Goal: Task Accomplishment & Management: Manage account settings

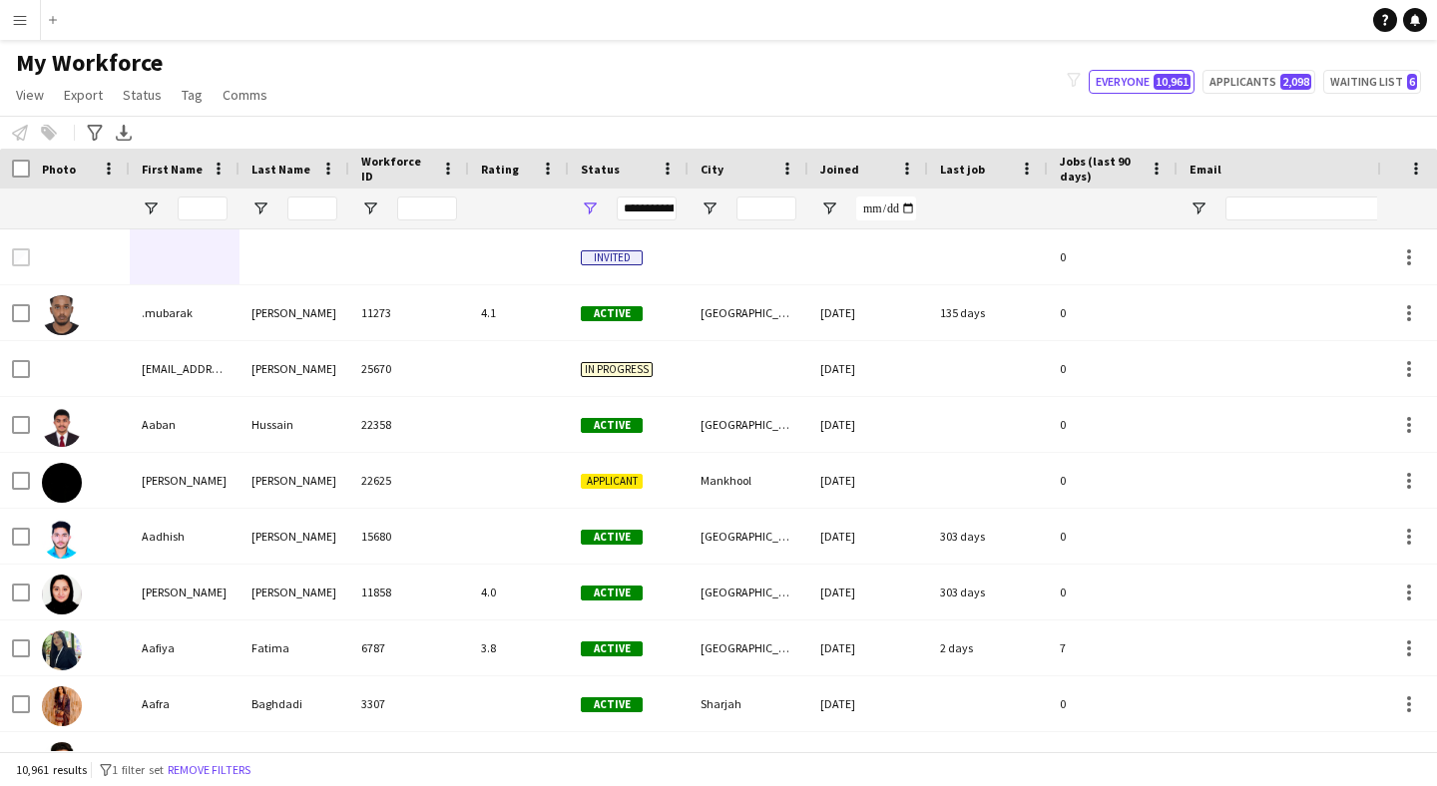
click at [88, 63] on span "My Workforce" at bounding box center [89, 63] width 147 height 30
click at [51, 18] on app-icon "Add" at bounding box center [53, 20] width 8 height 8
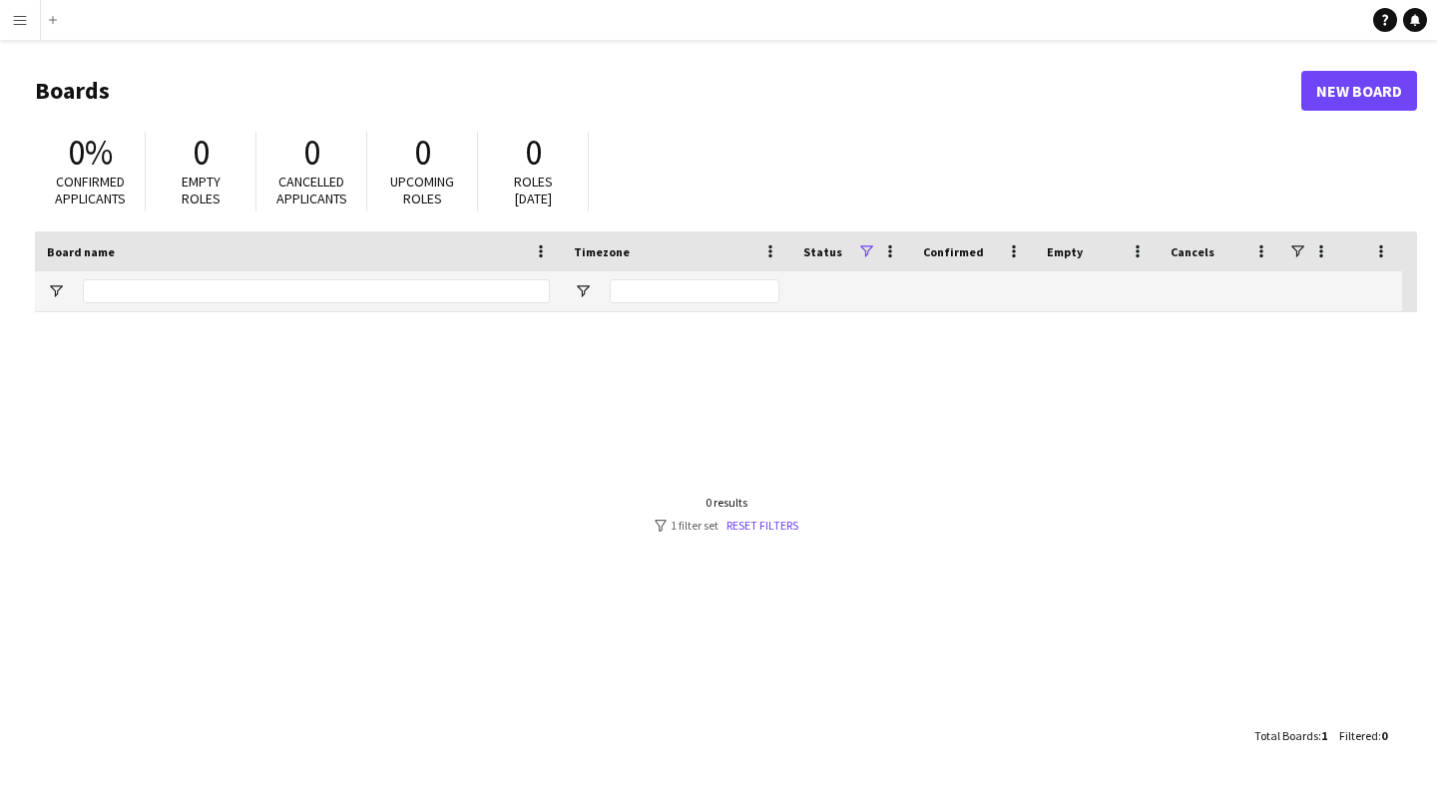
click at [28, 23] on button "Menu" at bounding box center [20, 20] width 40 height 40
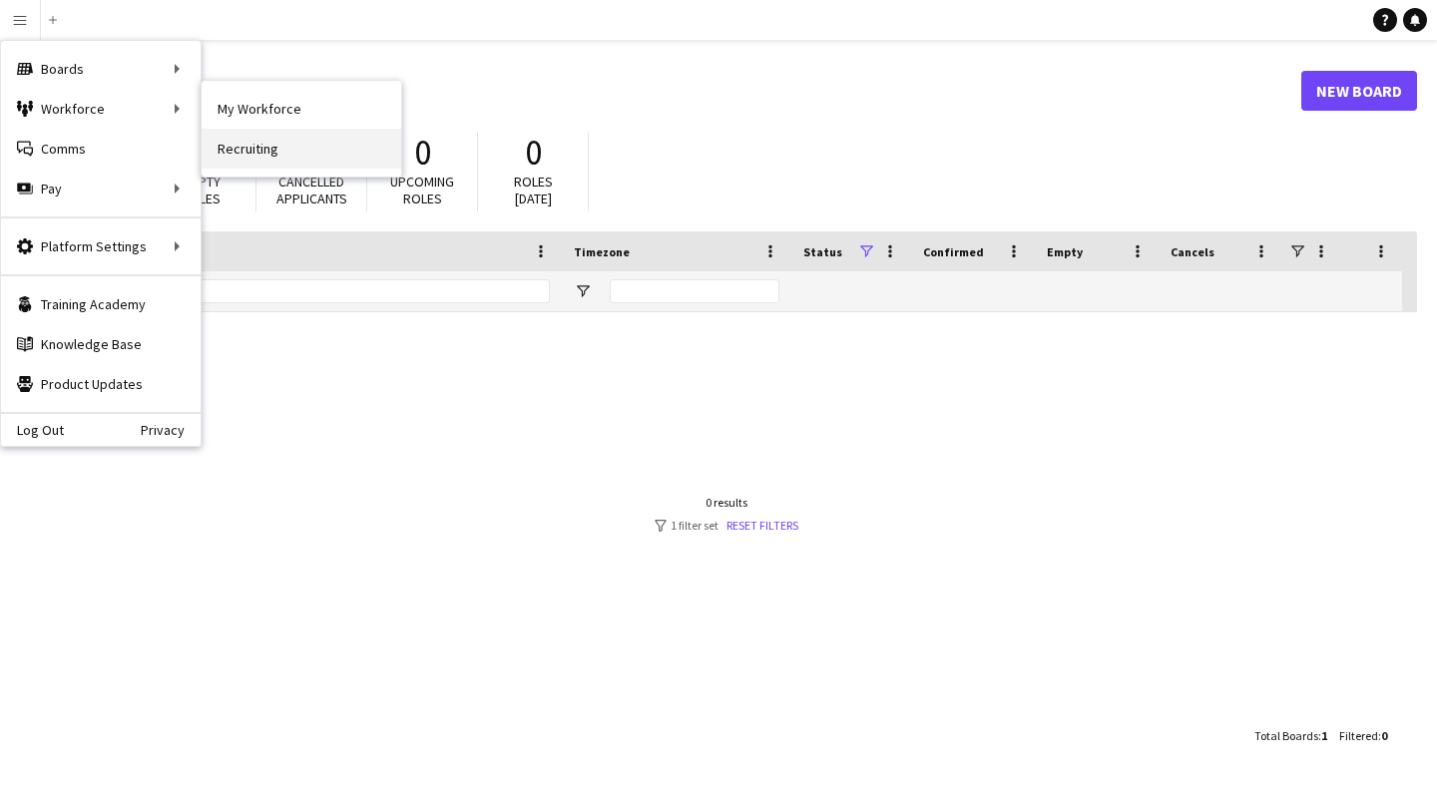
click at [250, 151] on link "Recruiting" at bounding box center [302, 149] width 200 height 40
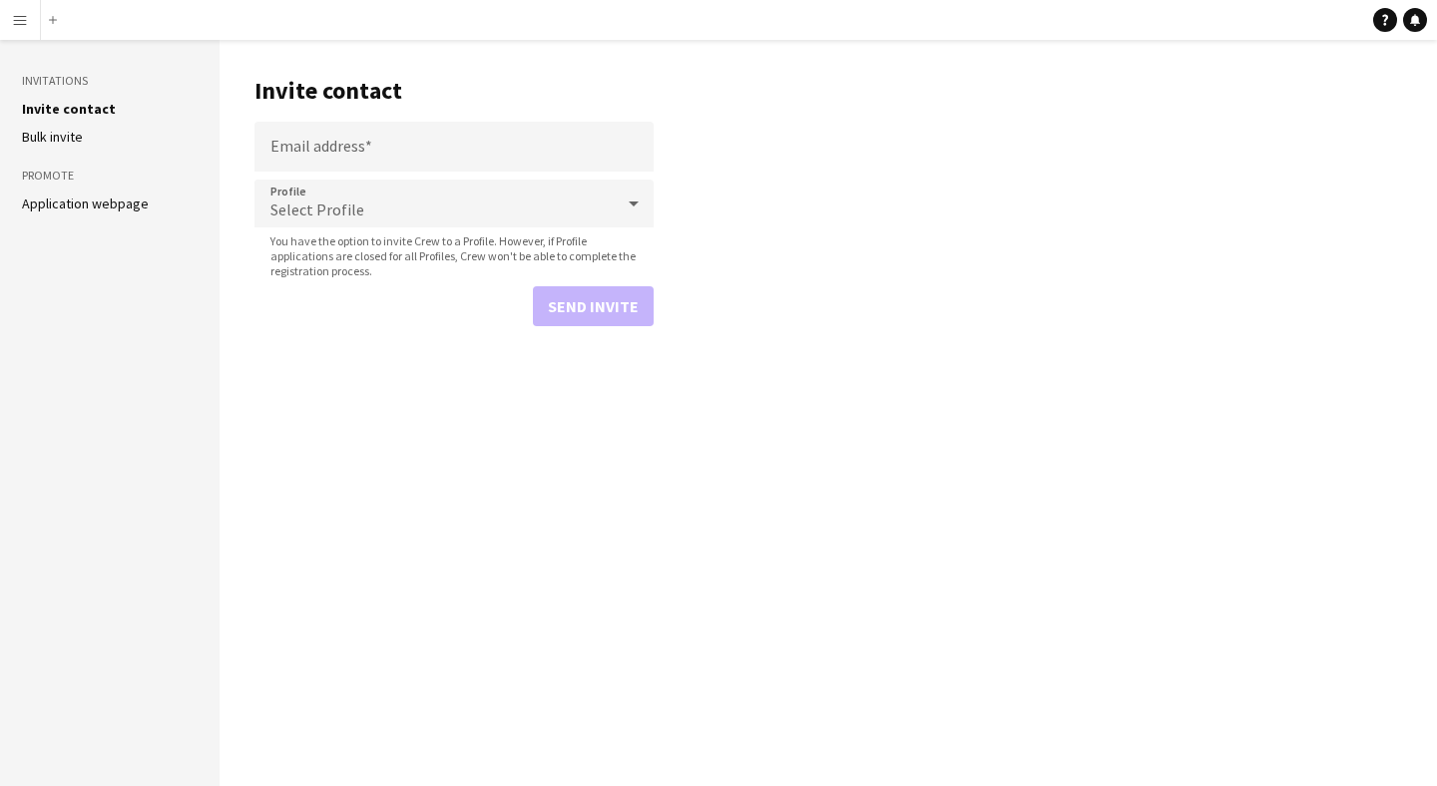
click at [19, 13] on app-icon "Menu" at bounding box center [20, 20] width 16 height 16
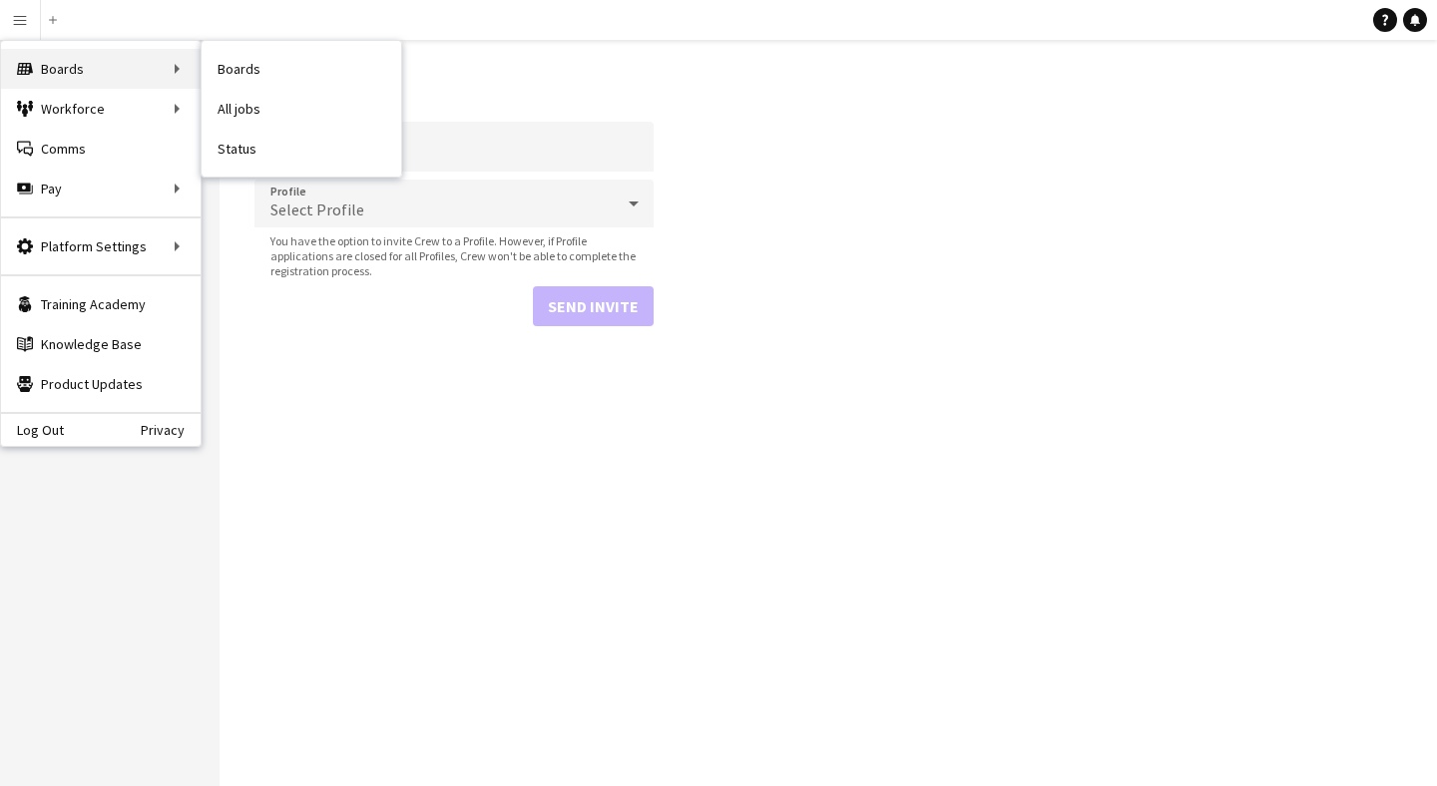
click at [107, 65] on div "Boards Boards" at bounding box center [101, 69] width 200 height 40
click at [179, 66] on div "Boards Boards" at bounding box center [101, 69] width 200 height 40
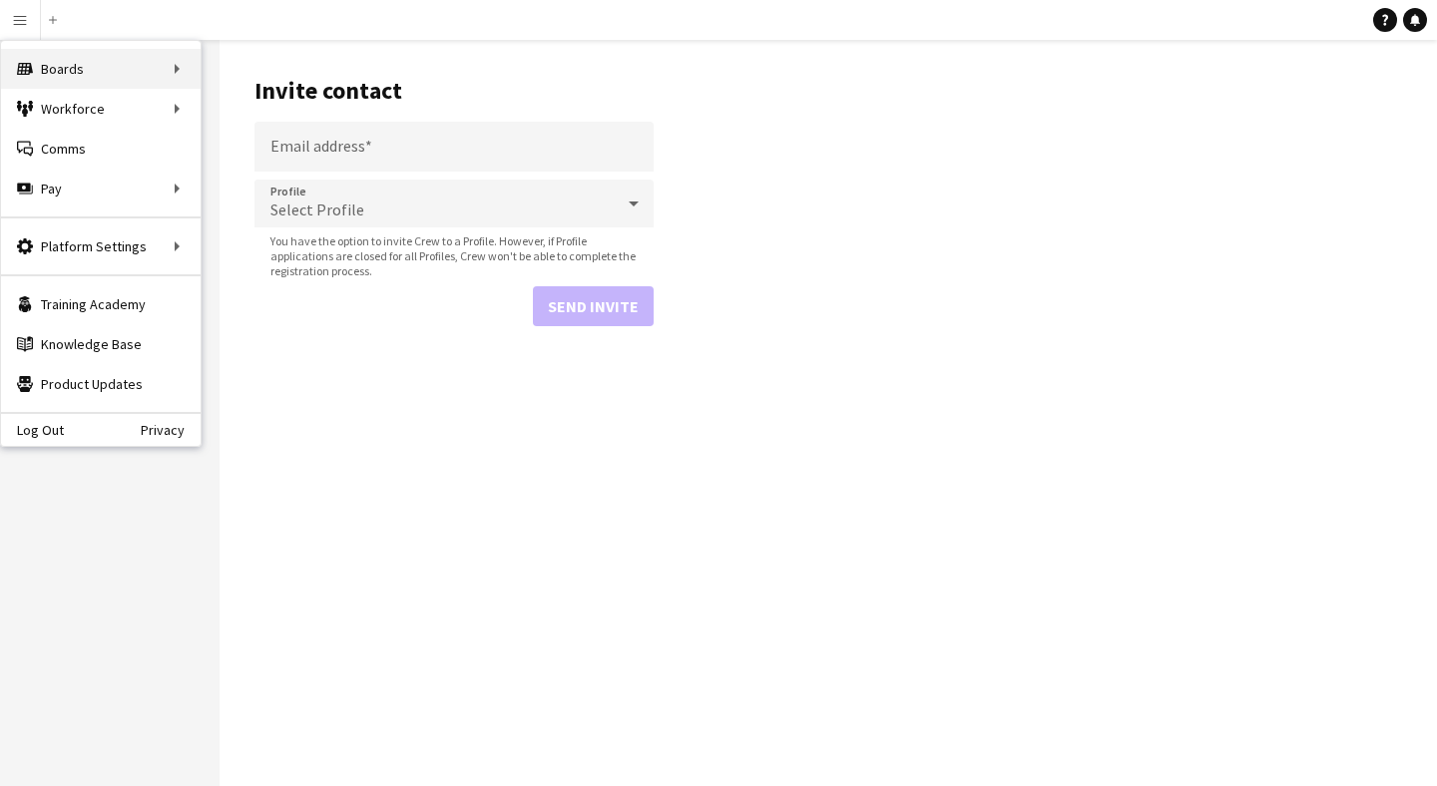
click at [138, 63] on div "Boards Boards" at bounding box center [101, 69] width 200 height 40
click at [62, 69] on div "Boards Boards" at bounding box center [101, 69] width 200 height 40
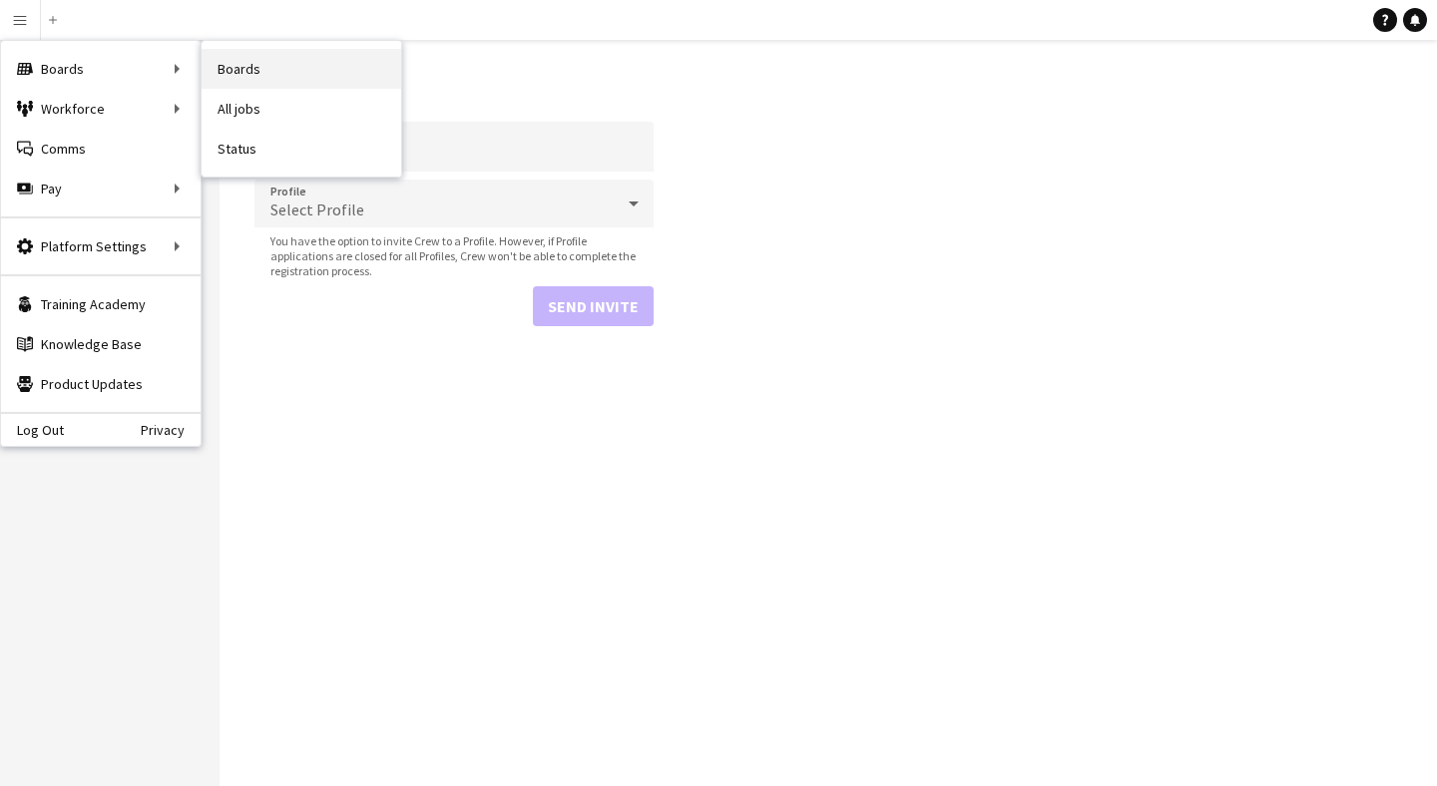
click at [269, 65] on link "Boards" at bounding box center [302, 69] width 200 height 40
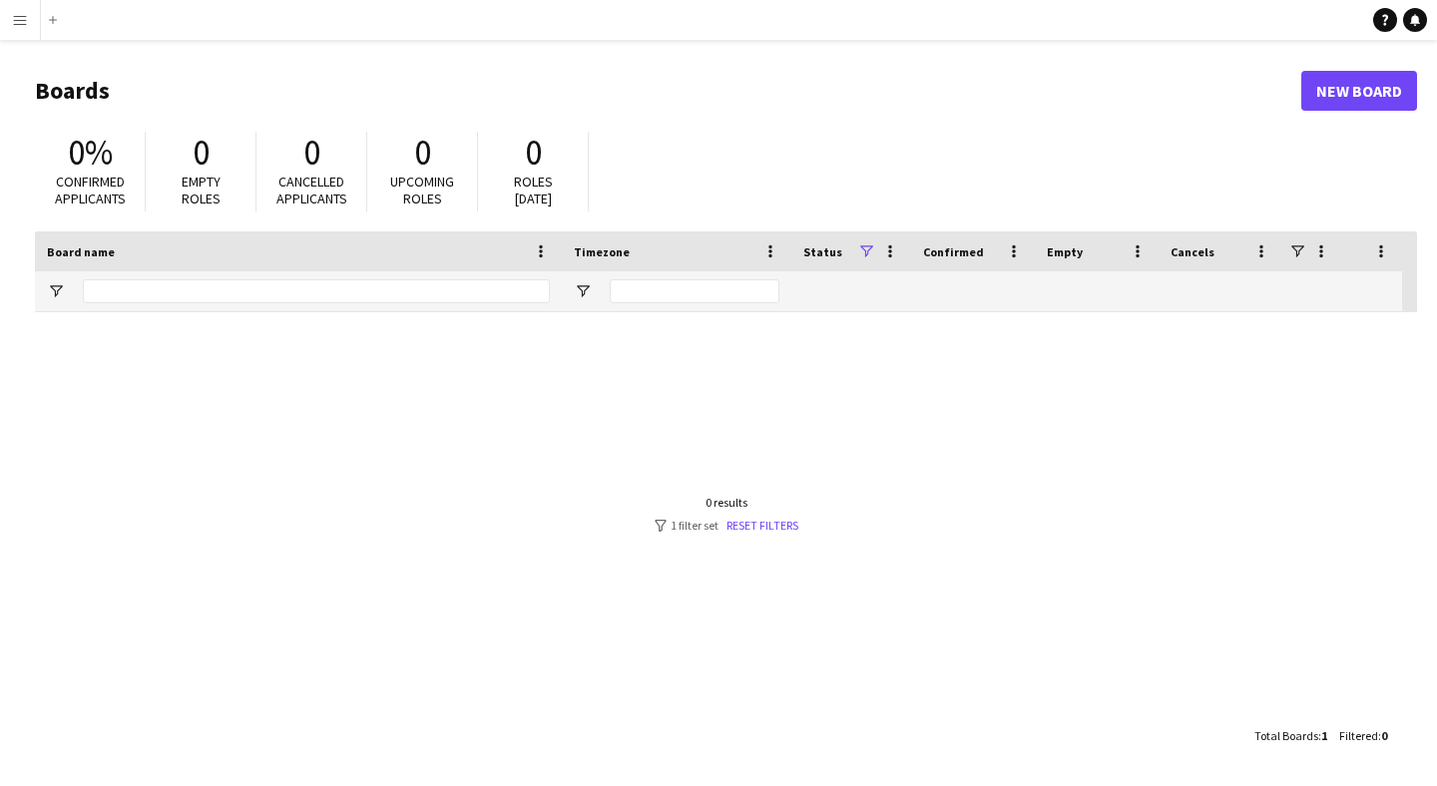
click at [158, 67] on header "Boards New Board" at bounding box center [726, 91] width 1382 height 62
click at [27, 21] on app-icon "Menu" at bounding box center [20, 20] width 16 height 16
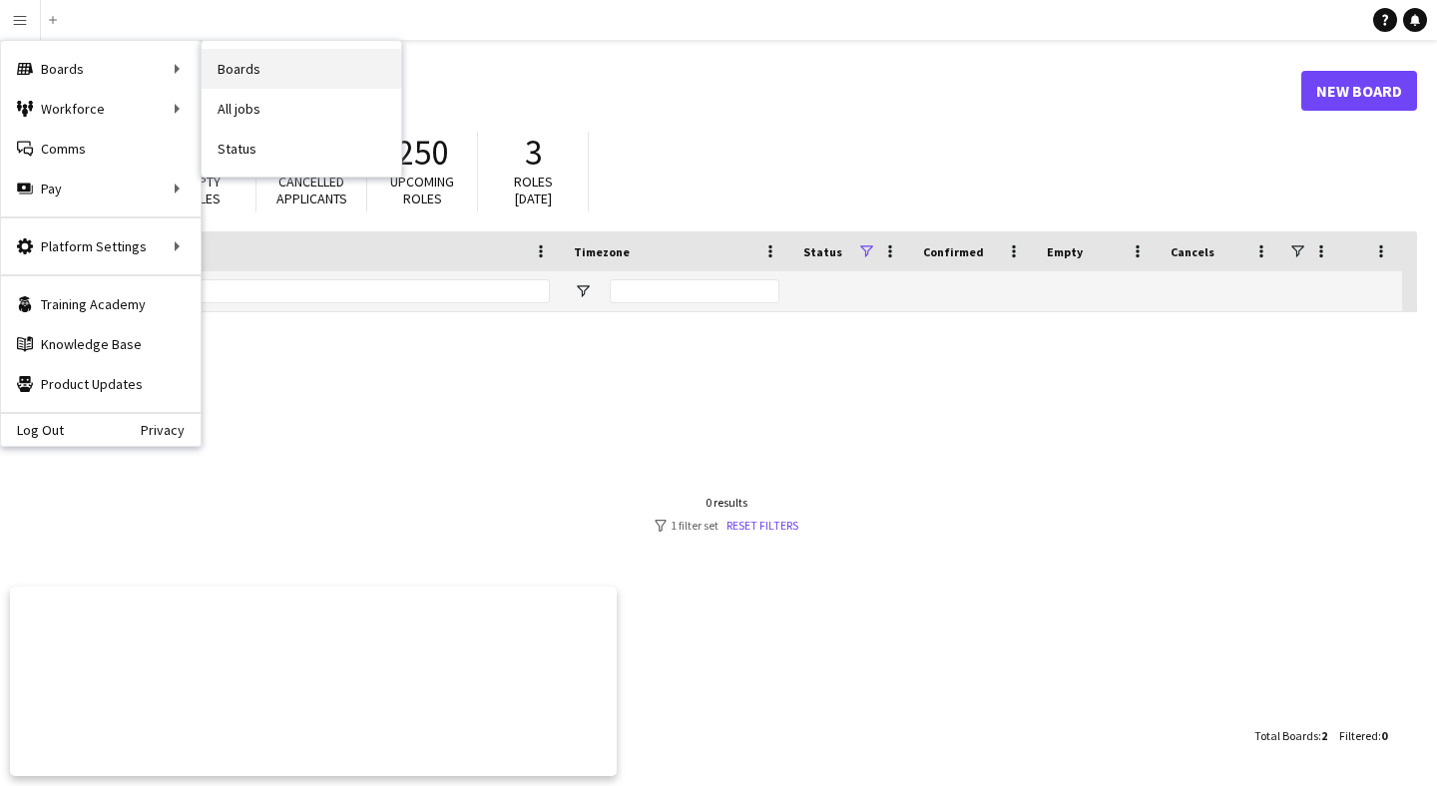
click at [242, 76] on link "Boards" at bounding box center [302, 69] width 200 height 40
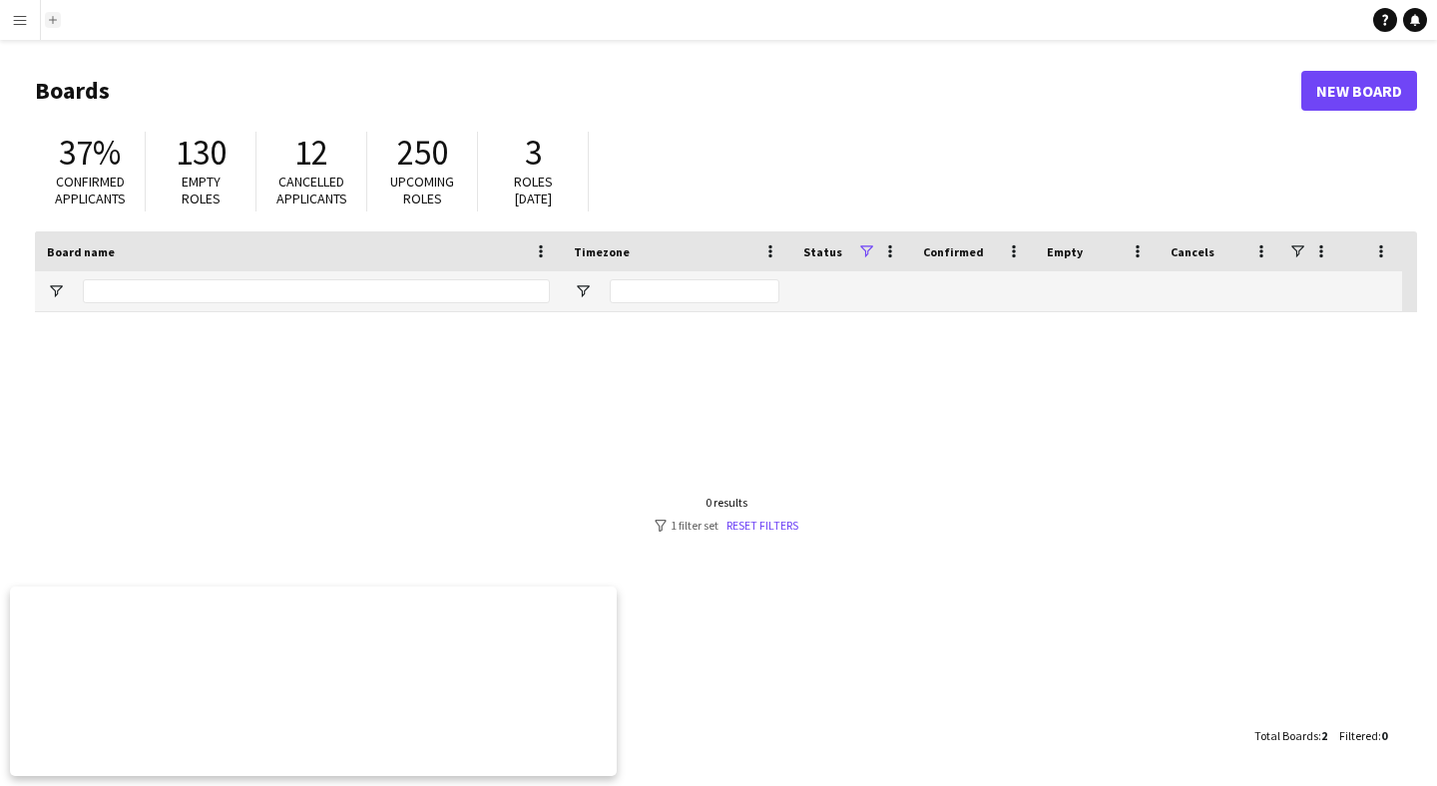
click at [57, 22] on button "Add" at bounding box center [53, 20] width 16 height 16
click at [53, 22] on app-icon "Add" at bounding box center [53, 20] width 8 height 8
click at [17, 19] on app-icon "Menu" at bounding box center [20, 20] width 16 height 16
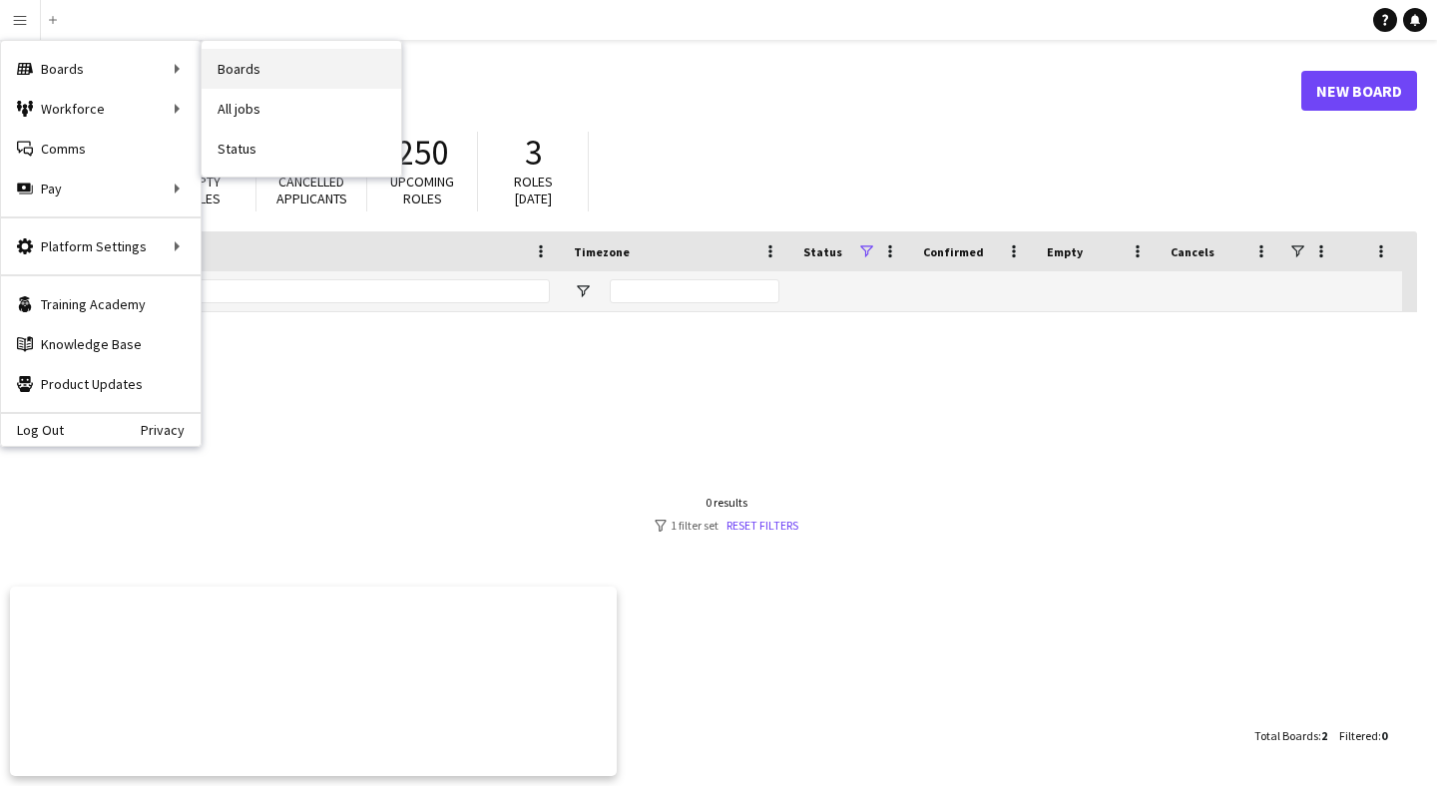
click at [256, 62] on link "Boards" at bounding box center [302, 69] width 200 height 40
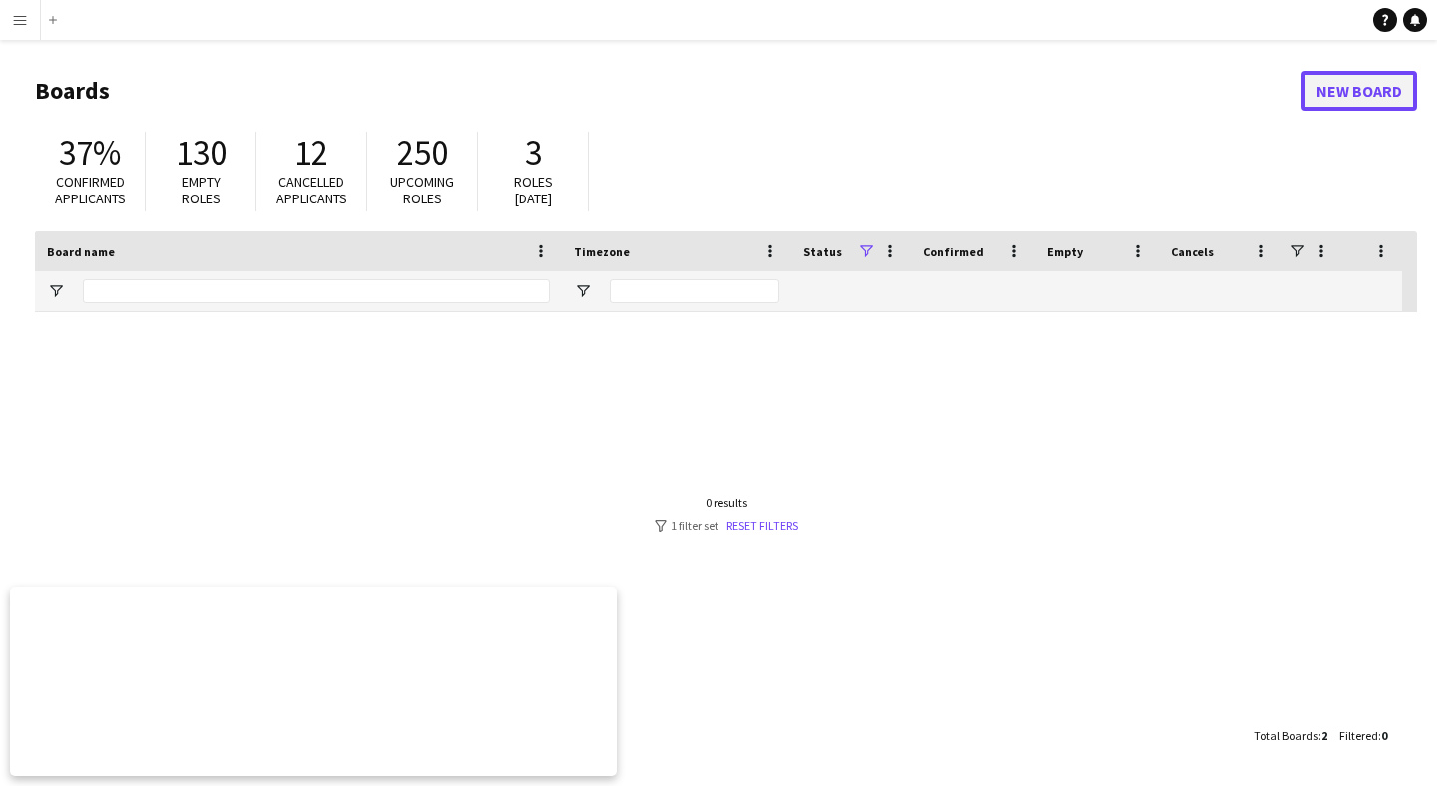
click at [1340, 92] on link "New Board" at bounding box center [1359, 91] width 116 height 40
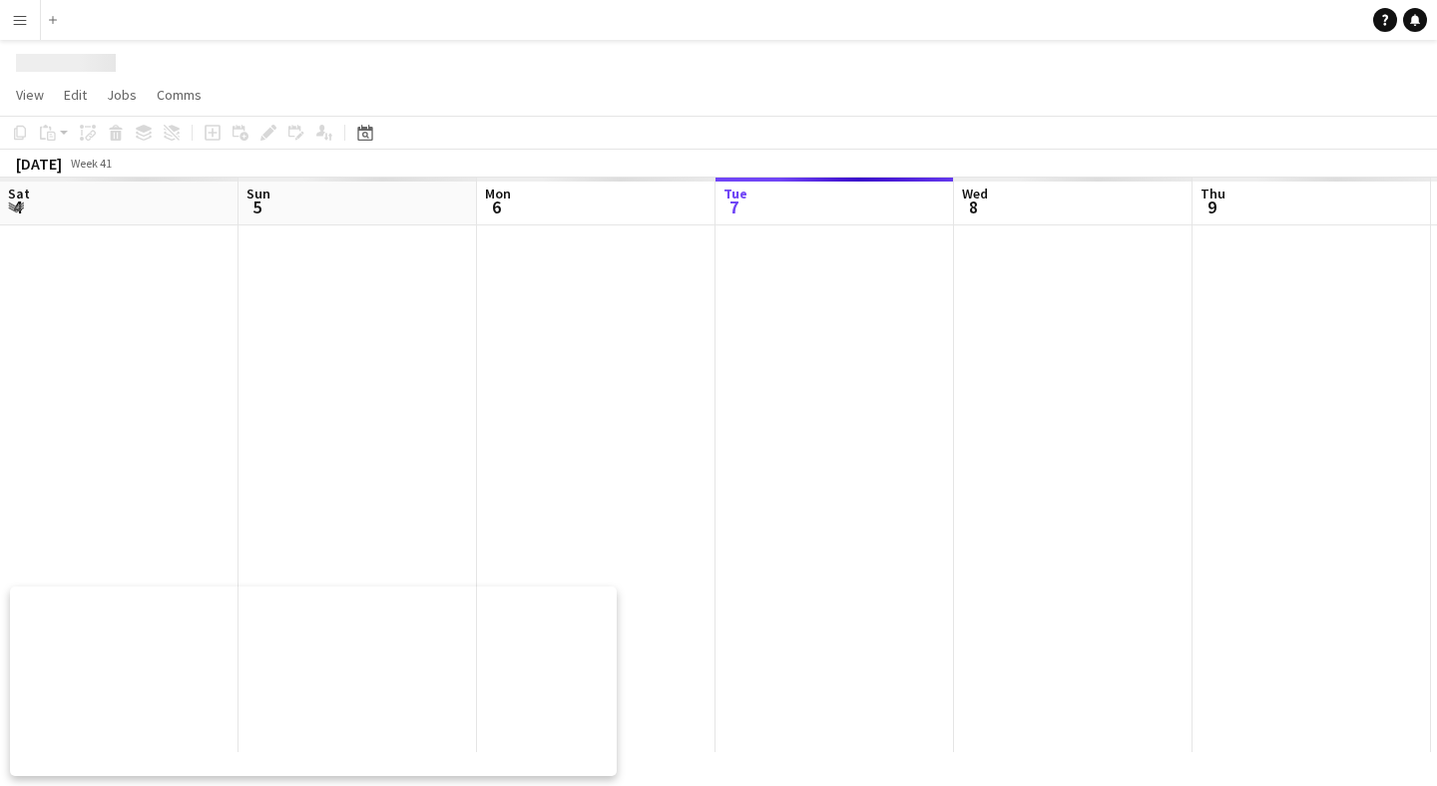
scroll to position [0, 477]
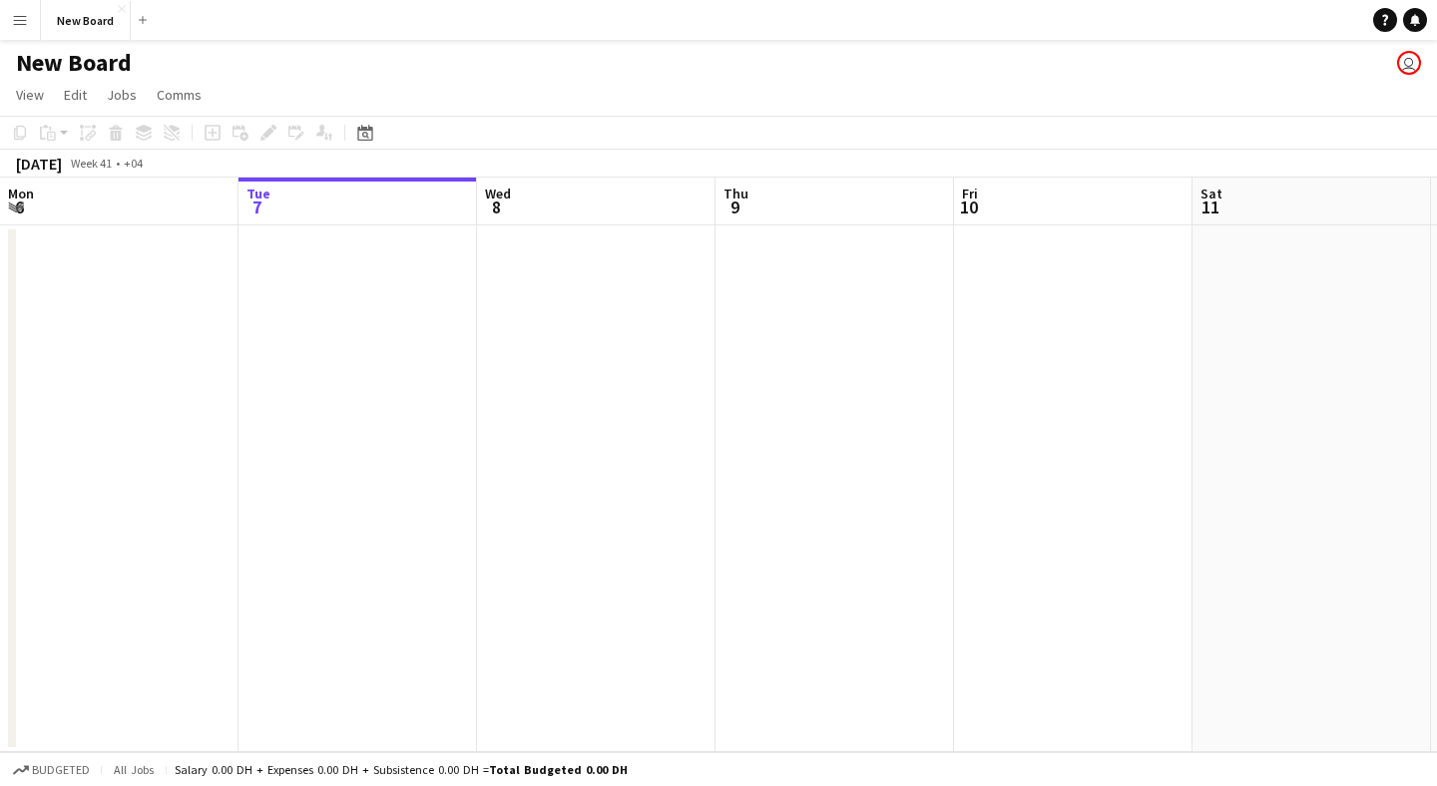
click at [594, 605] on app-date-cell at bounding box center [596, 489] width 239 height 527
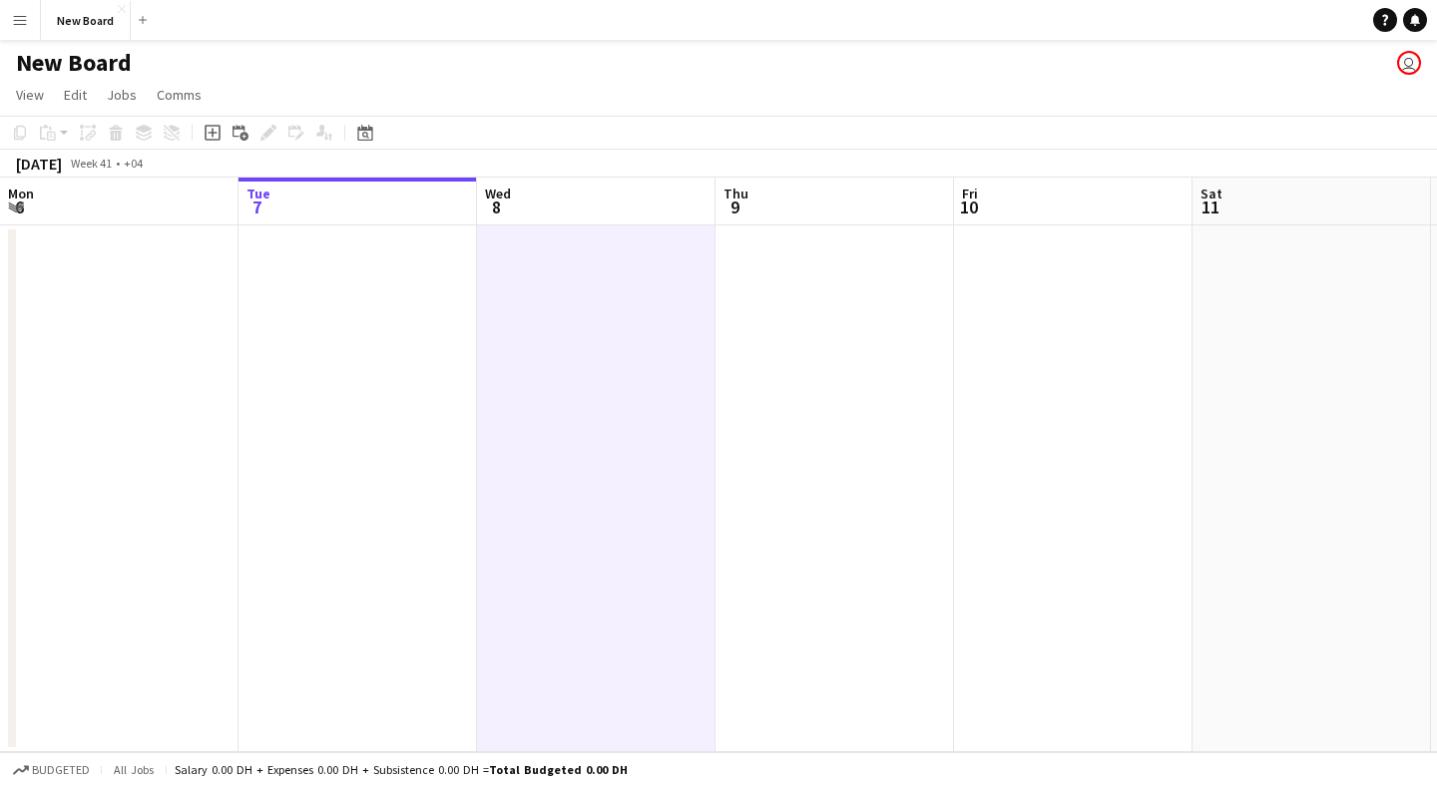
click at [828, 425] on app-date-cell at bounding box center [835, 489] width 239 height 527
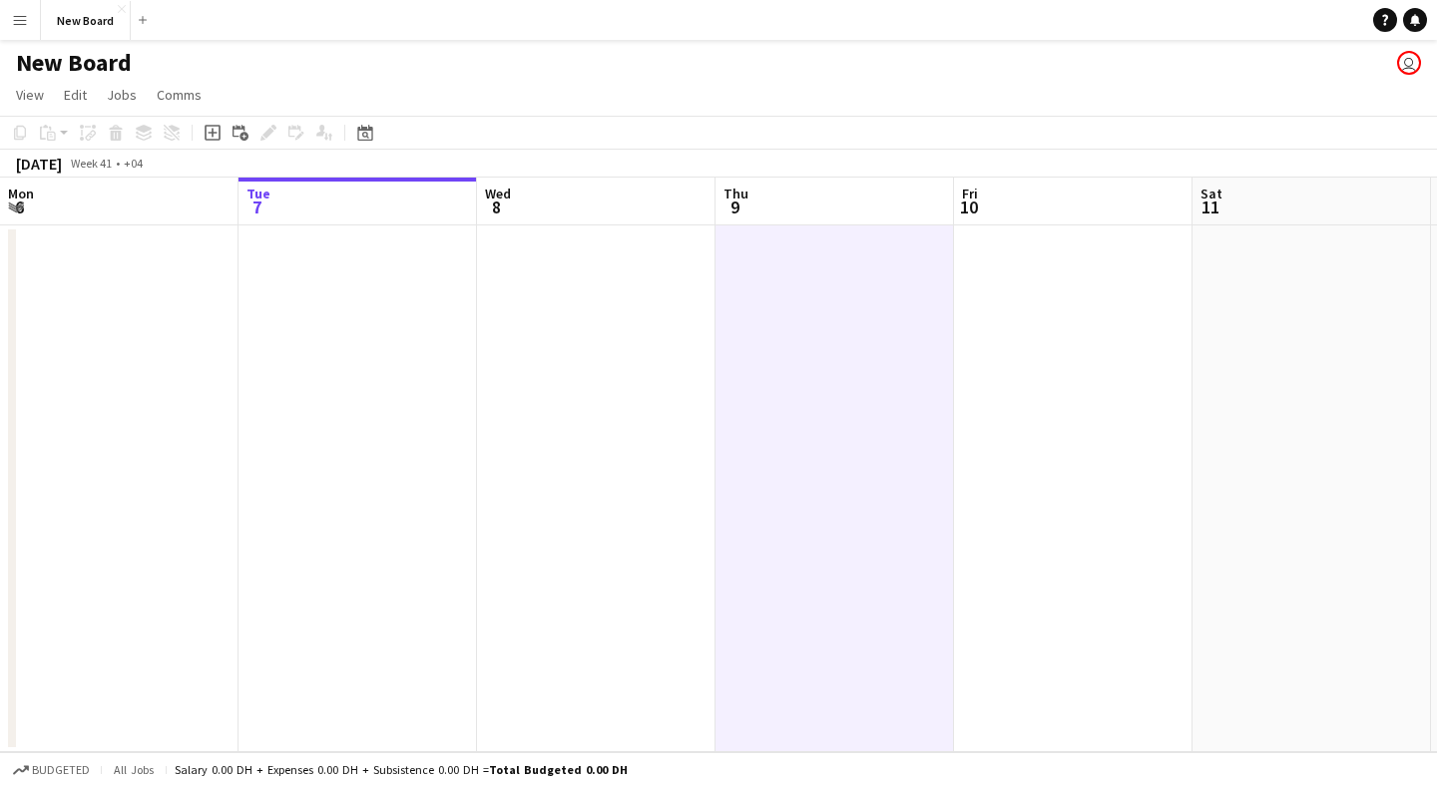
click at [507, 347] on app-date-cell at bounding box center [596, 489] width 239 height 527
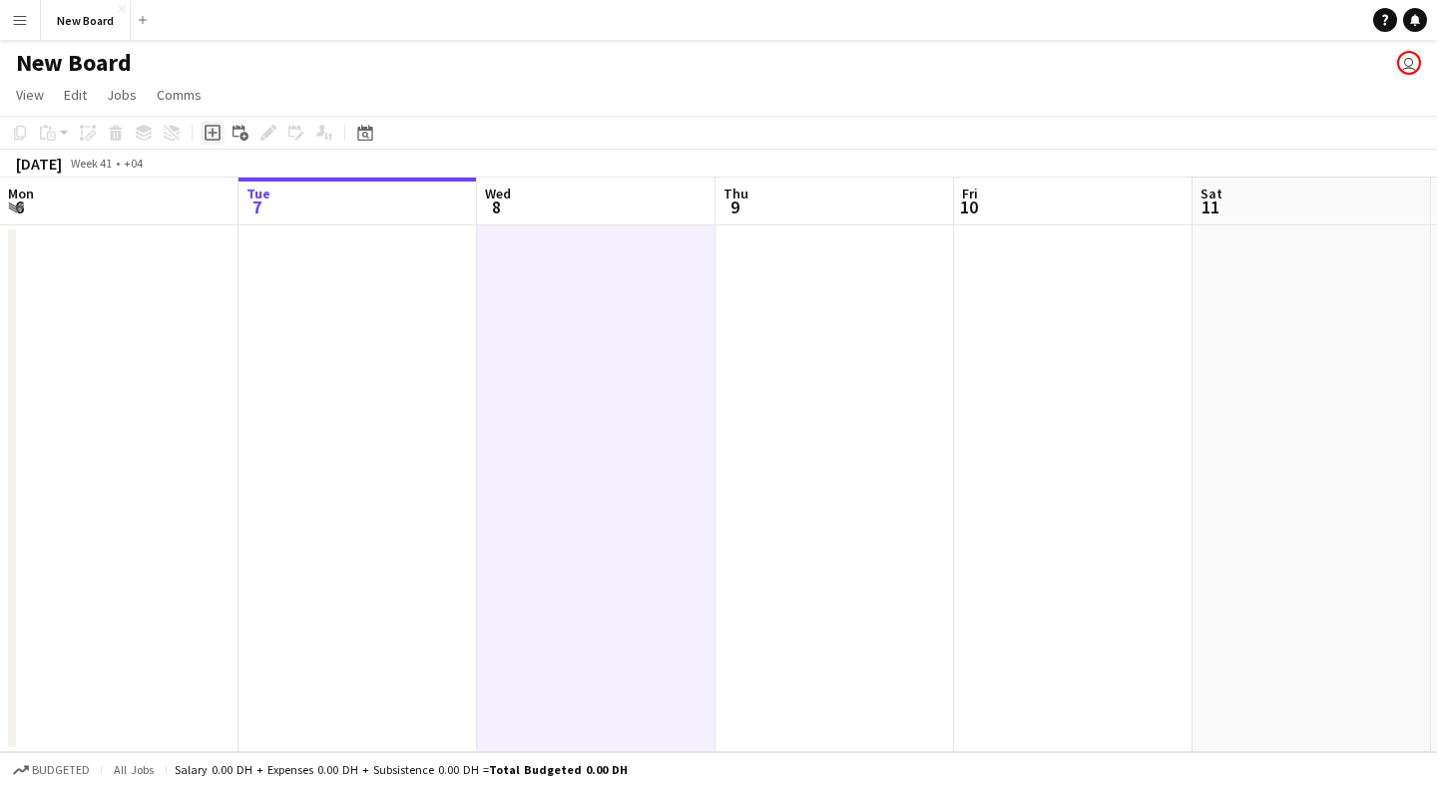
click at [213, 132] on icon at bounding box center [212, 133] width 9 height 9
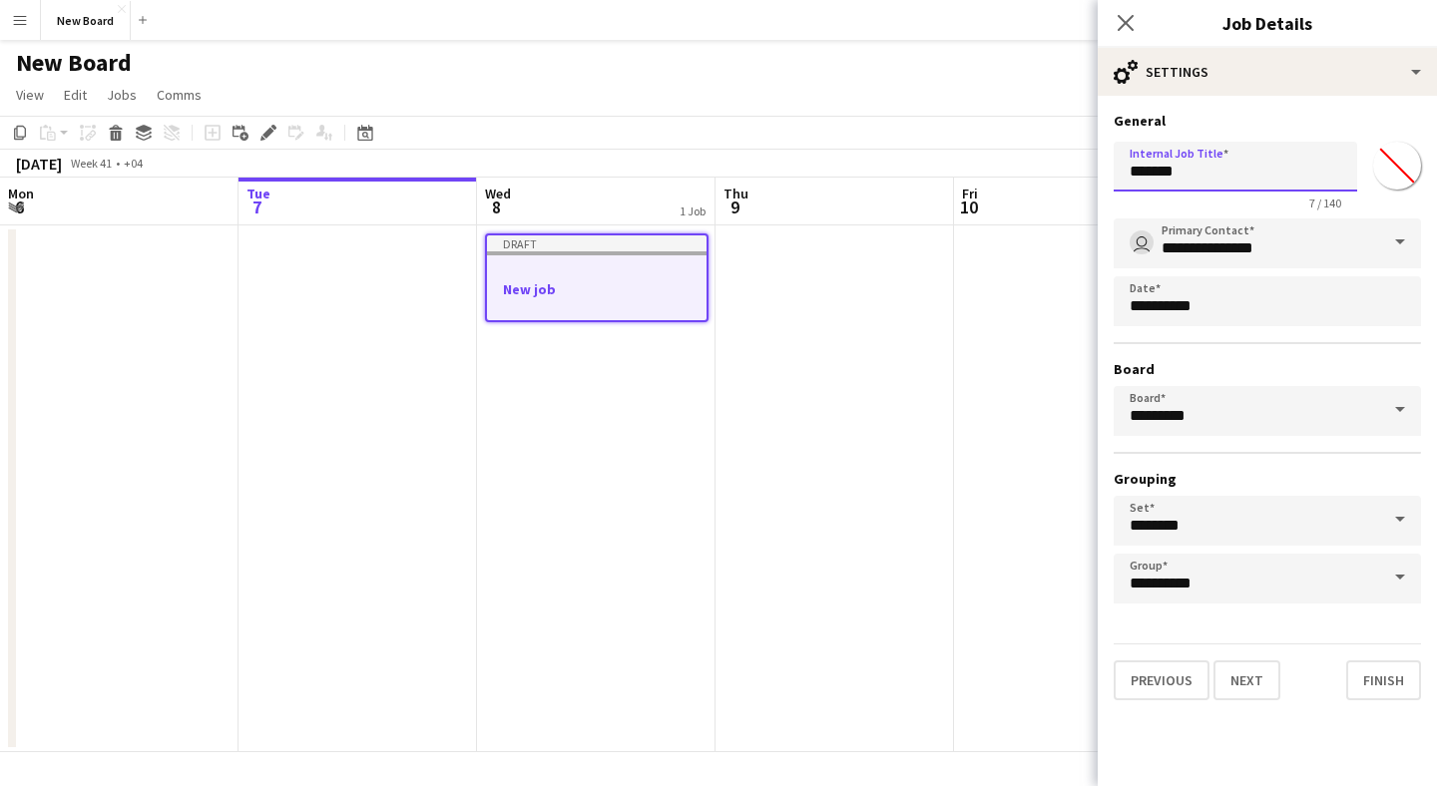
click at [1236, 174] on input "*******" at bounding box center [1236, 167] width 244 height 50
type input "****"
click at [1206, 301] on body "Menu Boards Boards Boards All jobs Status Workforce Workforce My Workforce Recr…" at bounding box center [718, 393] width 1437 height 786
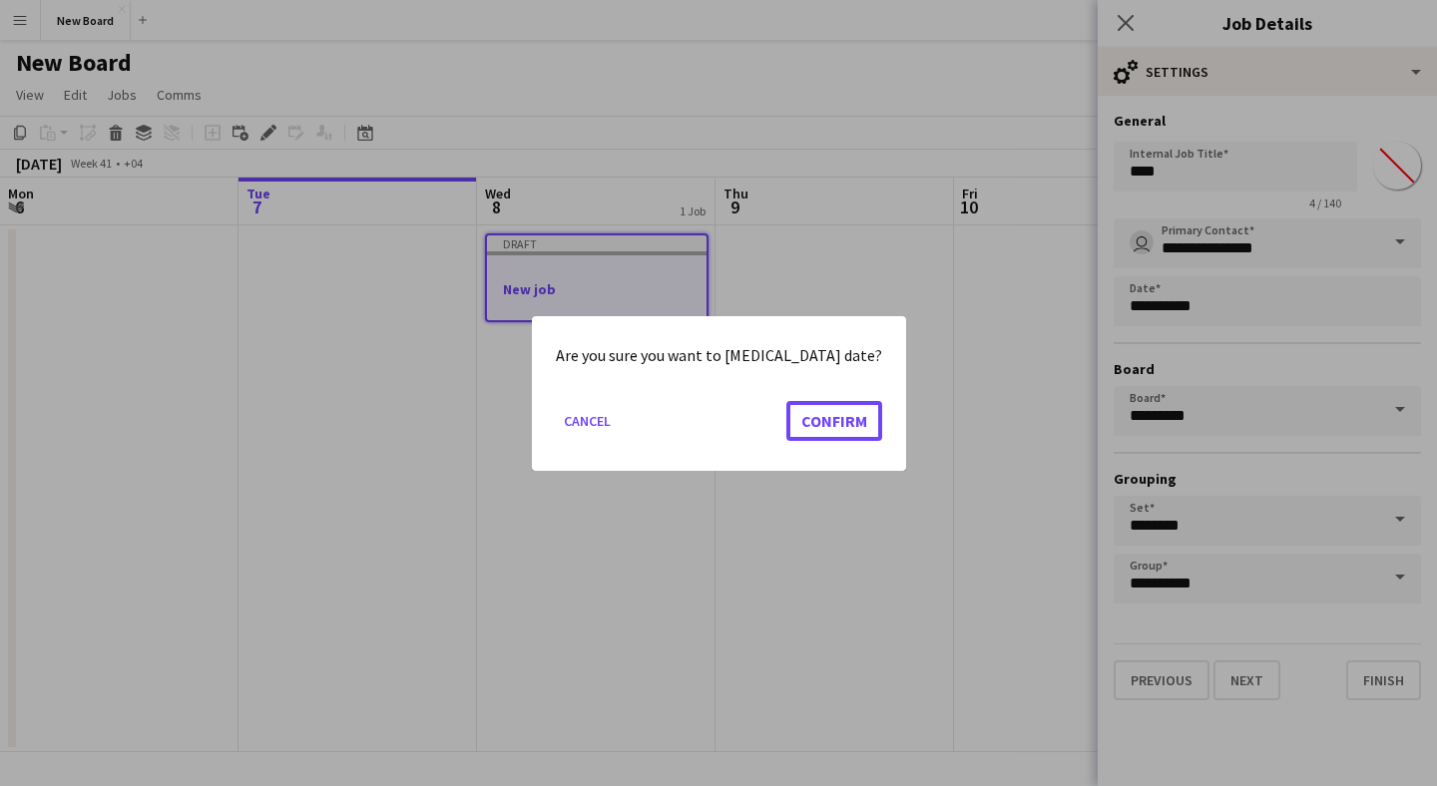
drag, startPoint x: 837, startPoint y: 416, endPoint x: 667, endPoint y: 318, distance: 196.7
click at [668, 314] on div "Are you sure you want to change job date? Cancel Confirm" at bounding box center [718, 393] width 1437 height 786
click at [600, 418] on button "Cancel" at bounding box center [587, 420] width 63 height 32
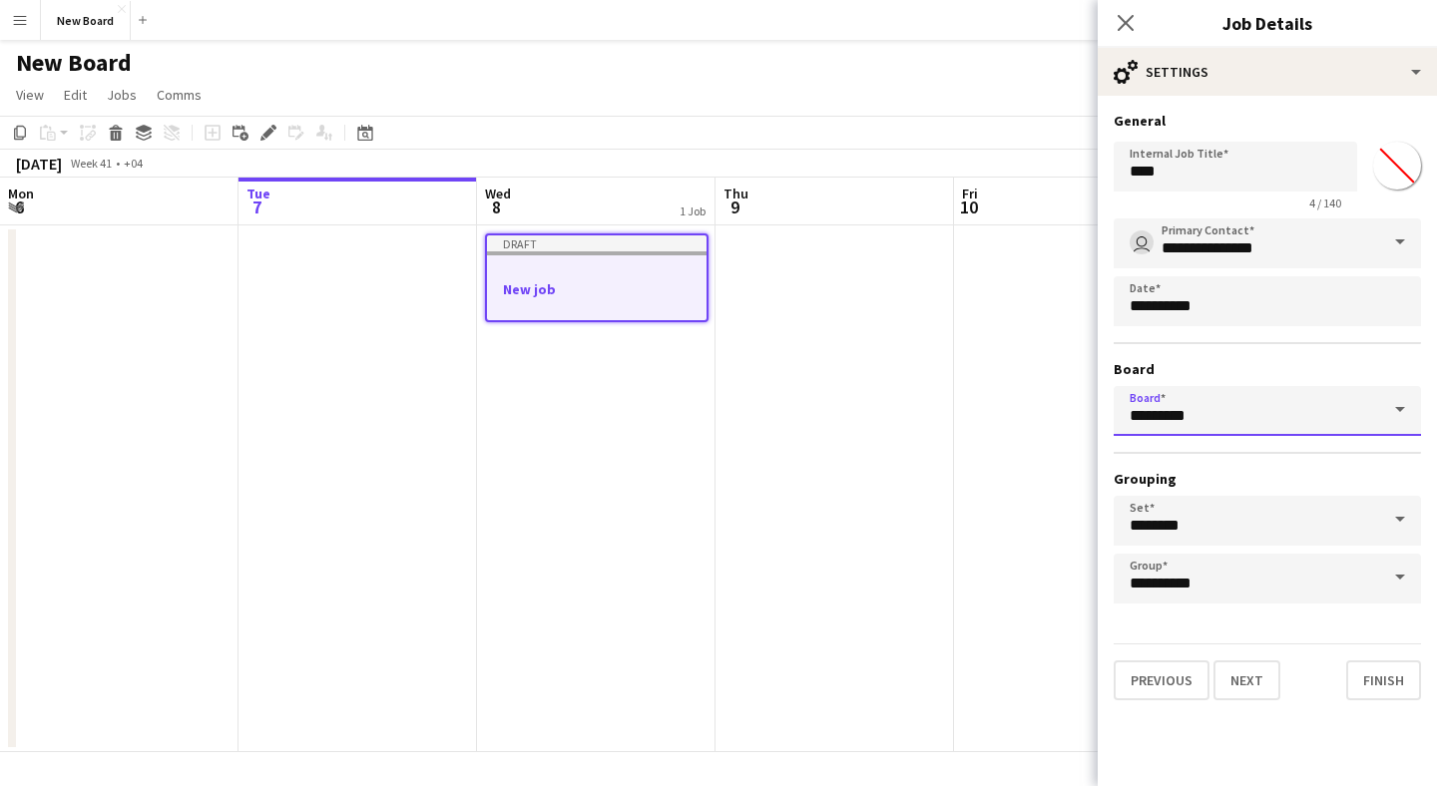
click at [1374, 405] on input "*********" at bounding box center [1267, 411] width 307 height 50
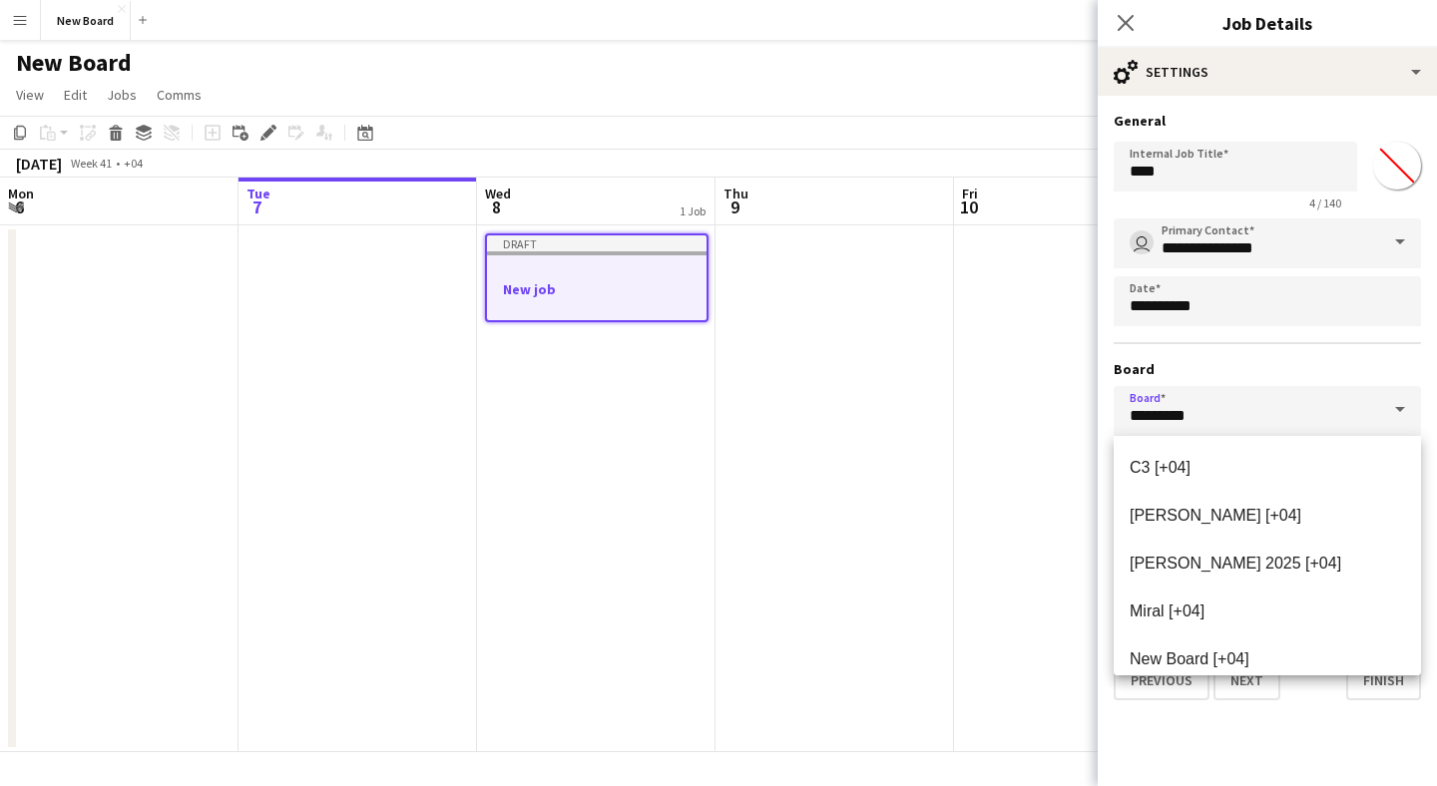
click at [1414, 414] on span at bounding box center [1400, 410] width 42 height 48
click at [1310, 403] on input "*********" at bounding box center [1267, 411] width 307 height 50
click at [1338, 376] on h3 "Board" at bounding box center [1267, 369] width 307 height 18
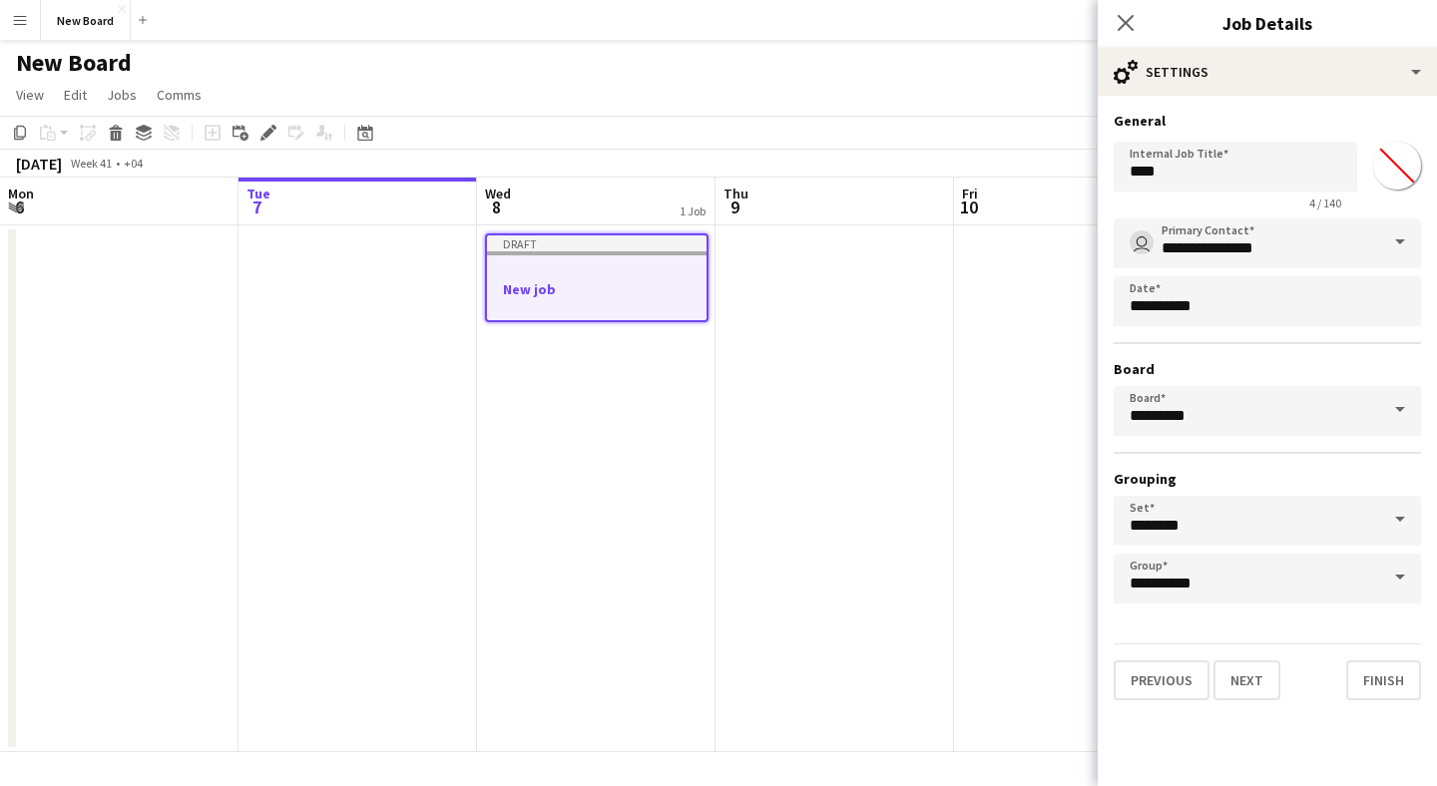
click at [1400, 177] on input "*******" at bounding box center [1397, 166] width 72 height 72
click at [1347, 108] on div "**********" at bounding box center [1267, 406] width 339 height 621
click at [1246, 669] on button "Next" at bounding box center [1247, 681] width 67 height 40
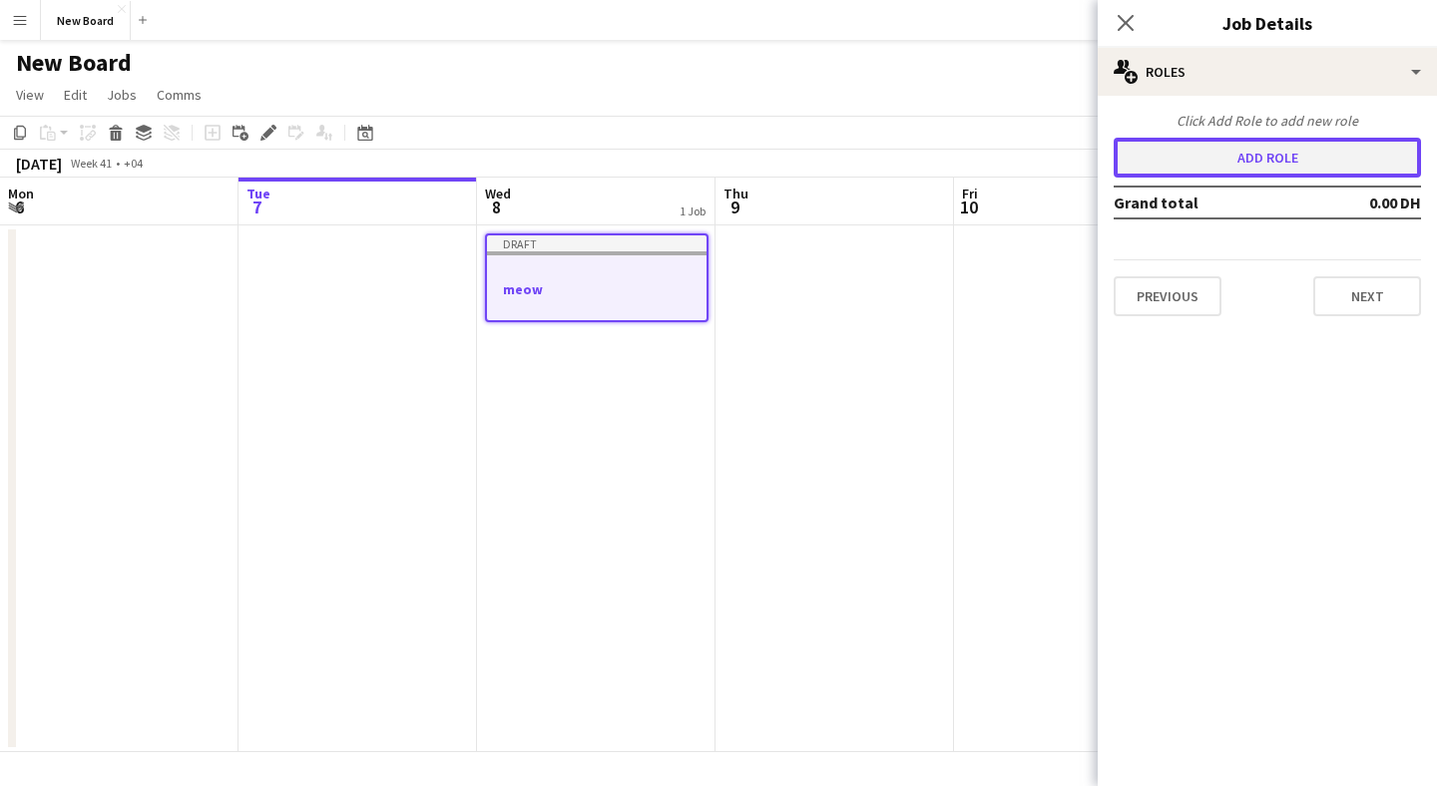
click at [1253, 153] on button "Add role" at bounding box center [1267, 158] width 307 height 40
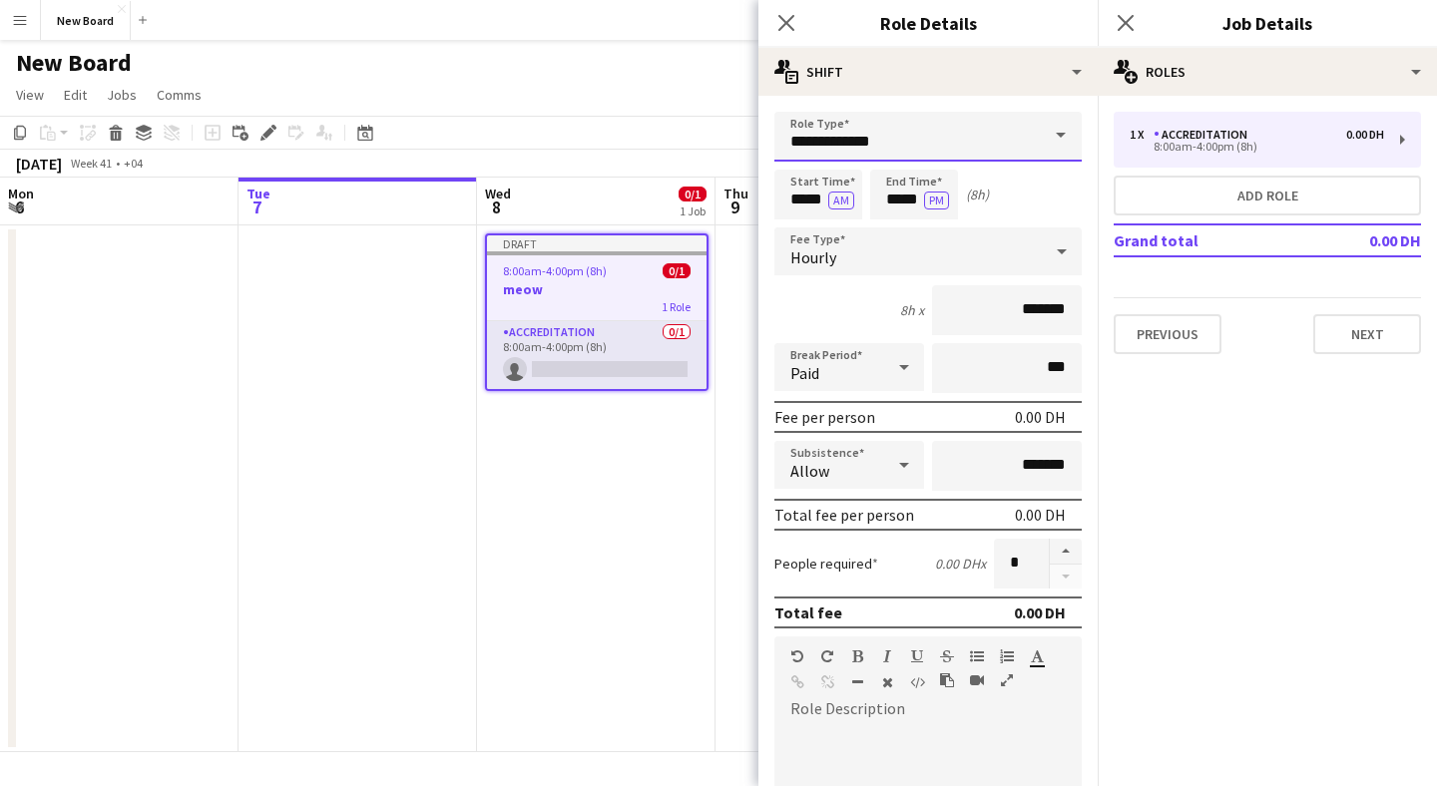
click at [954, 148] on input "**********" at bounding box center [927, 137] width 307 height 50
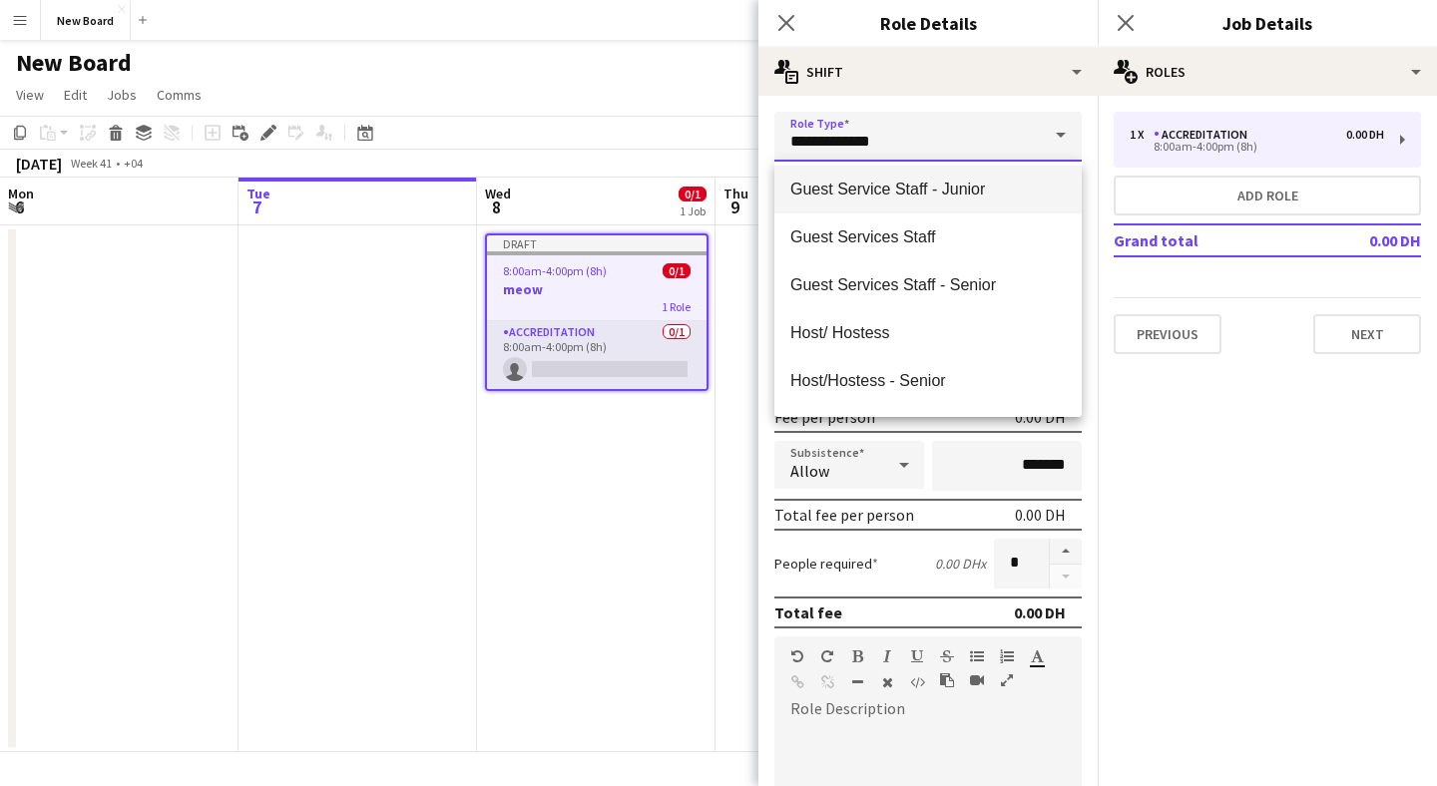
scroll to position [152, 0]
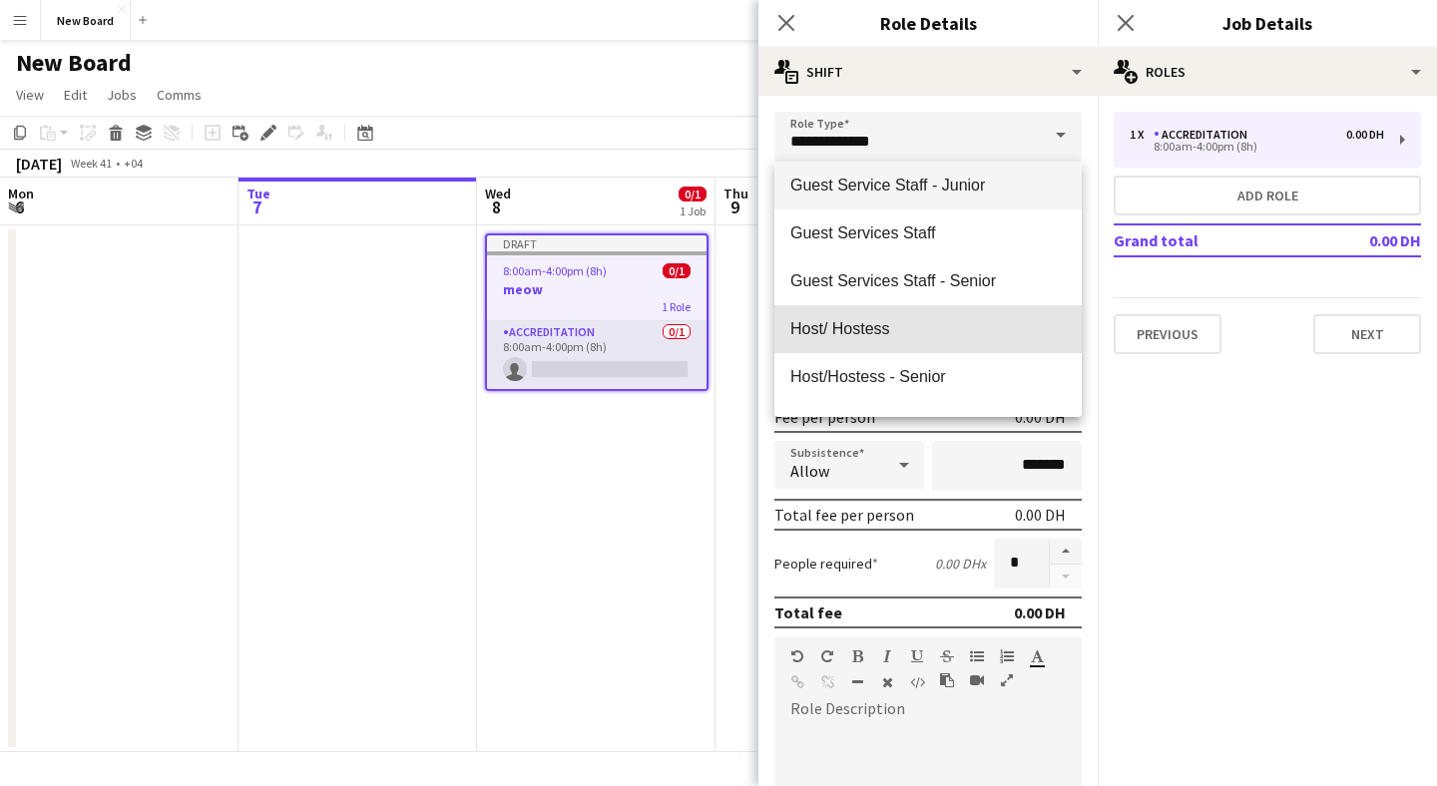
click at [917, 330] on span "Host/ Hostess" at bounding box center [927, 328] width 275 height 19
type input "**********"
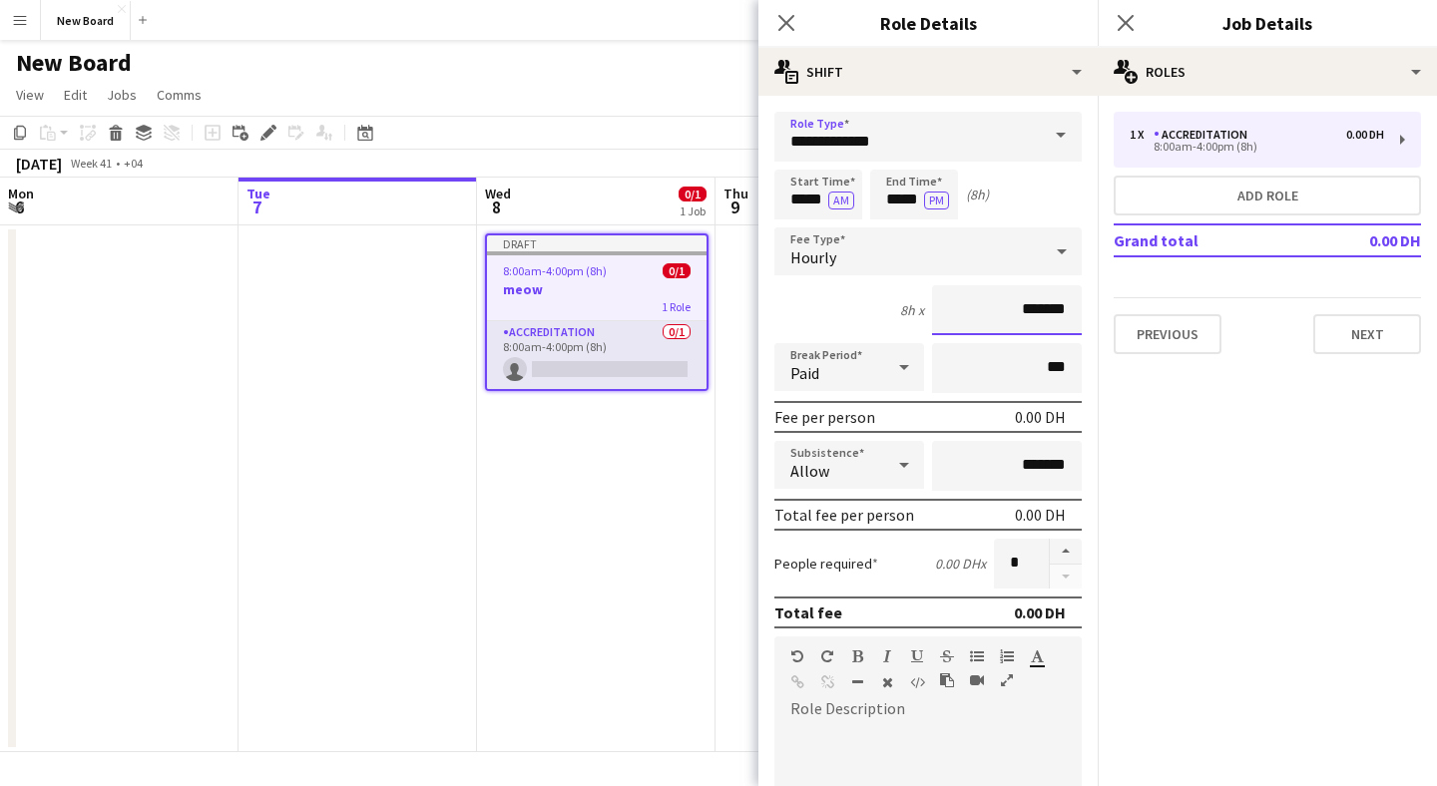
click at [997, 320] on input "*******" at bounding box center [1007, 310] width 150 height 50
type input "********"
click at [868, 287] on div "8h x ********" at bounding box center [927, 310] width 307 height 50
click at [1001, 457] on input "*******" at bounding box center [1007, 466] width 150 height 50
type input "********"
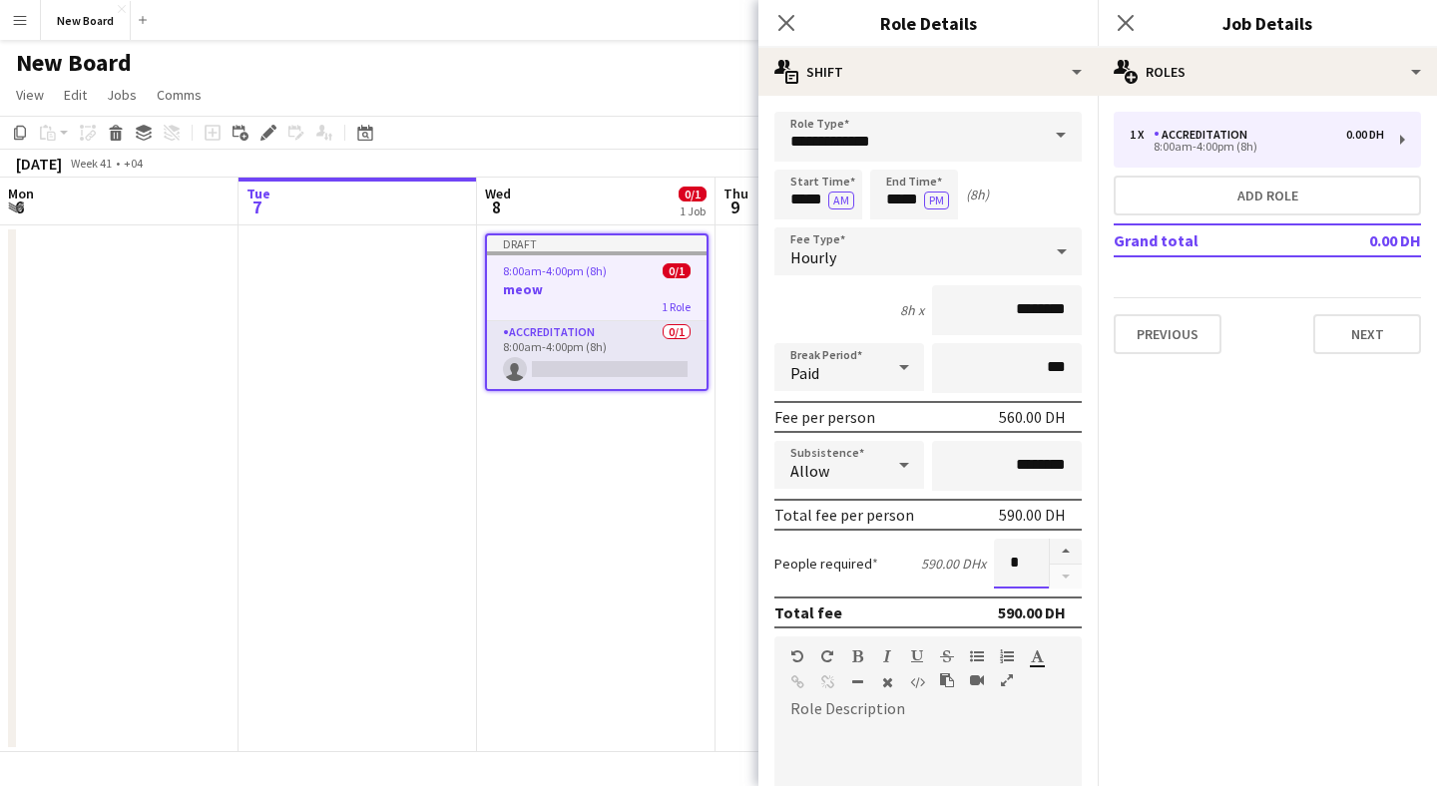
click at [1025, 565] on input "*" at bounding box center [1021, 564] width 55 height 50
click at [811, 299] on div "8h x ********" at bounding box center [927, 310] width 307 height 50
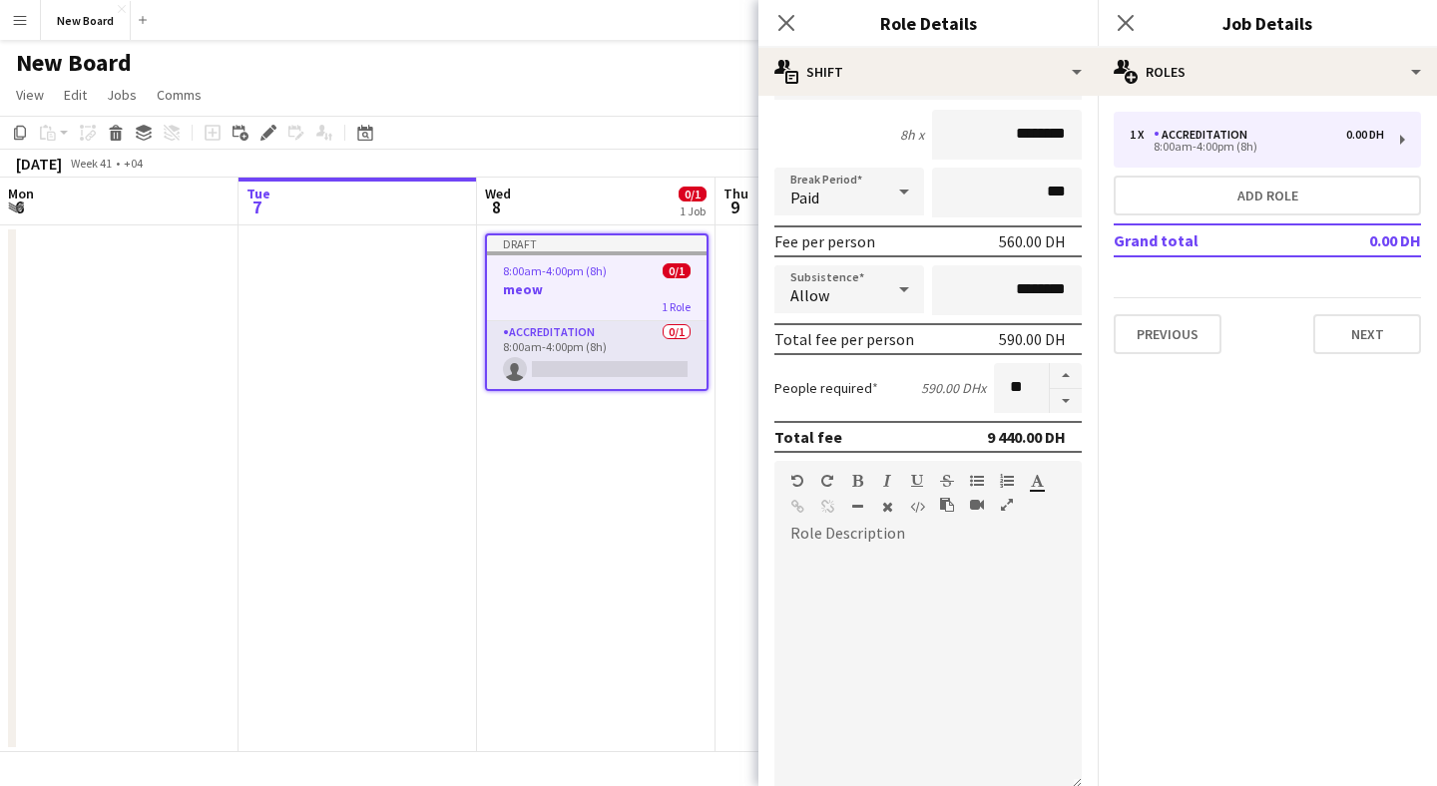
scroll to position [177, 0]
click at [934, 612] on div at bounding box center [927, 669] width 307 height 240
click at [1018, 395] on input "**" at bounding box center [1021, 387] width 55 height 50
type input "*"
click at [896, 386] on div "People required 590.00 DH x *" at bounding box center [927, 387] width 307 height 50
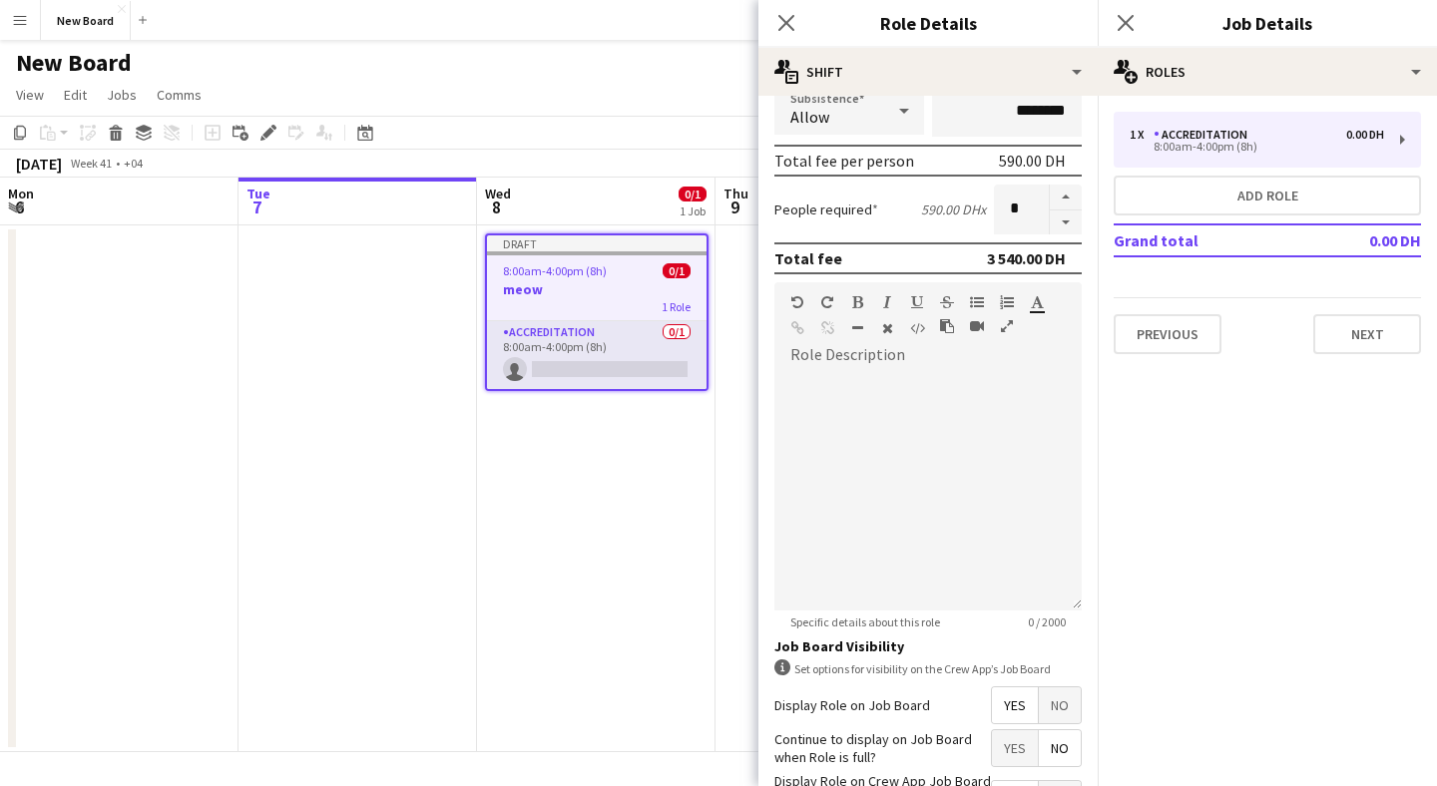
scroll to position [0, 0]
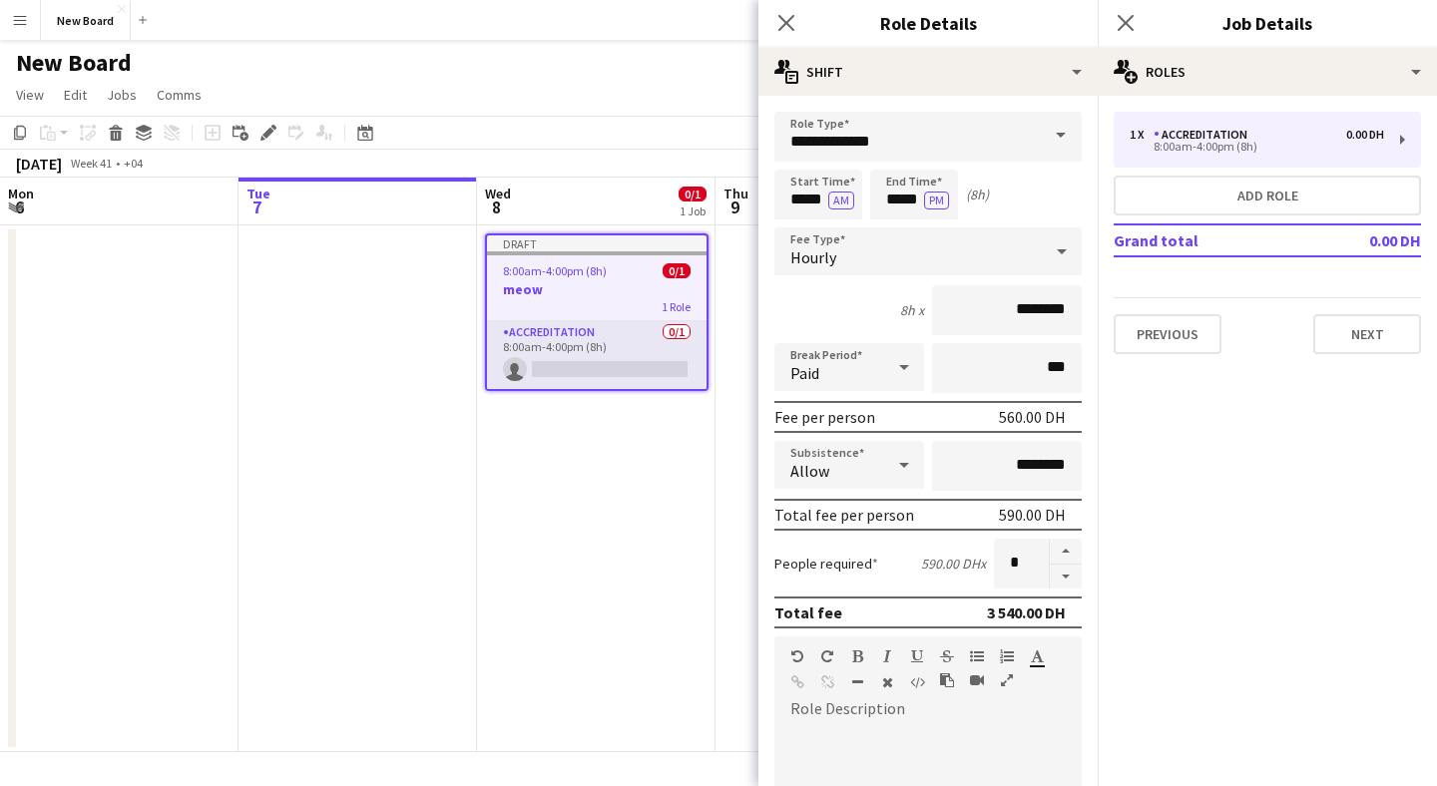
click at [817, 304] on div "8h x ********" at bounding box center [927, 310] width 307 height 50
click at [791, 23] on icon "Close pop-in" at bounding box center [785, 22] width 19 height 19
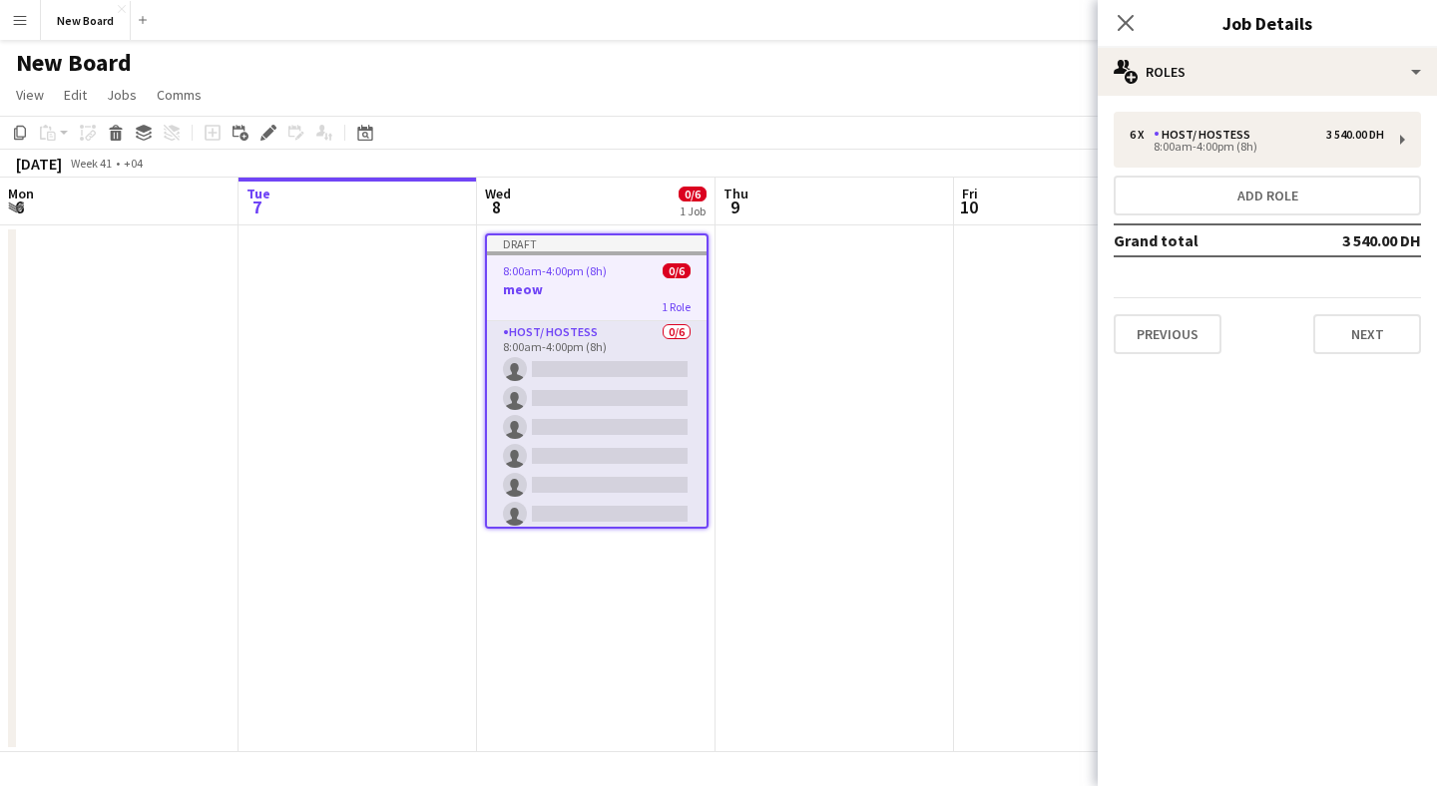
click at [608, 318] on app-job-card "Draft 8:00am-4:00pm (8h) 0/6 meow 1 Role Host/ Hostess 0/6 8:00am-4:00pm (8h) s…" at bounding box center [597, 381] width 224 height 295
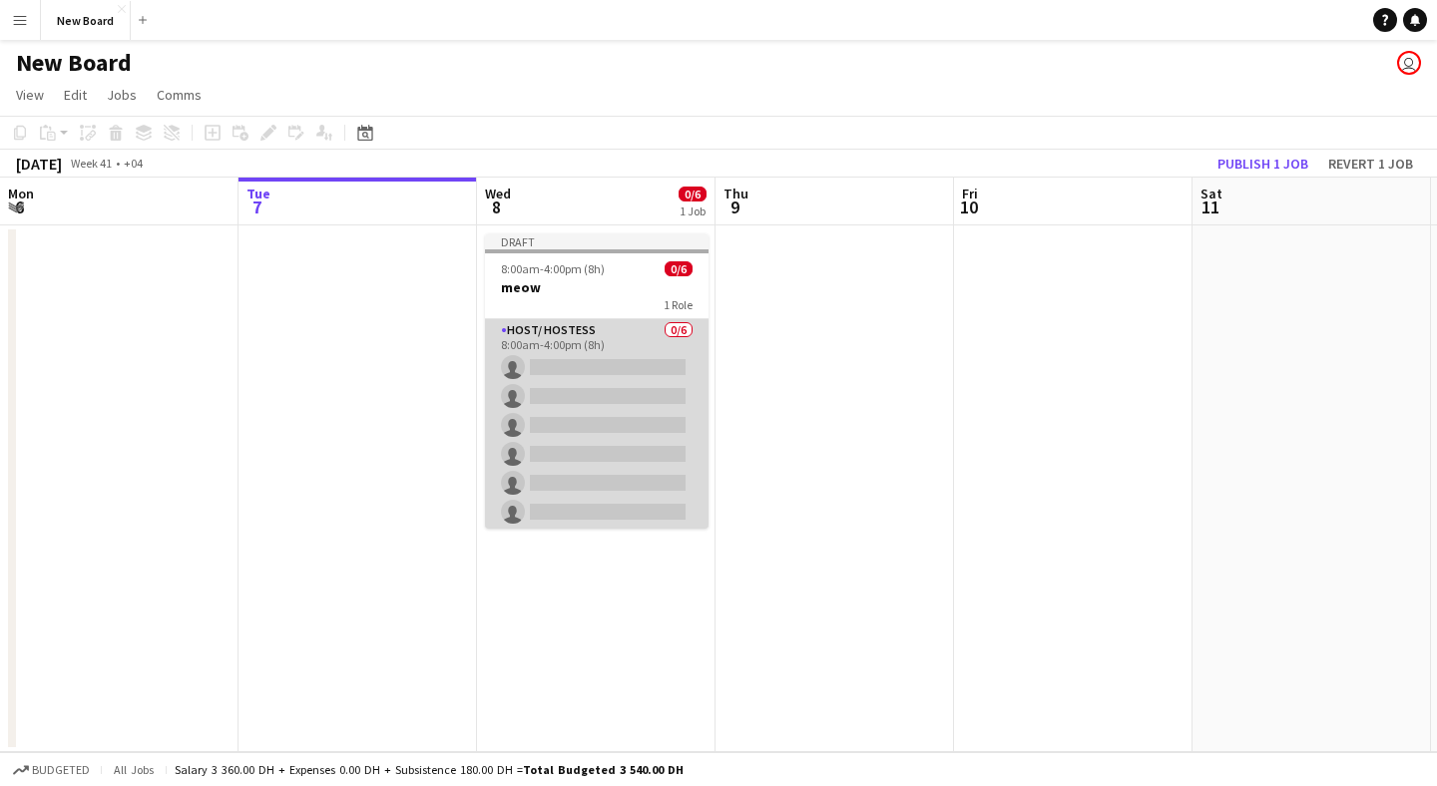
click at [563, 338] on app-card-role "Host/ Hostess 0/6 8:00am-4:00pm (8h) single-neutral-actions single-neutral-acti…" at bounding box center [597, 425] width 224 height 213
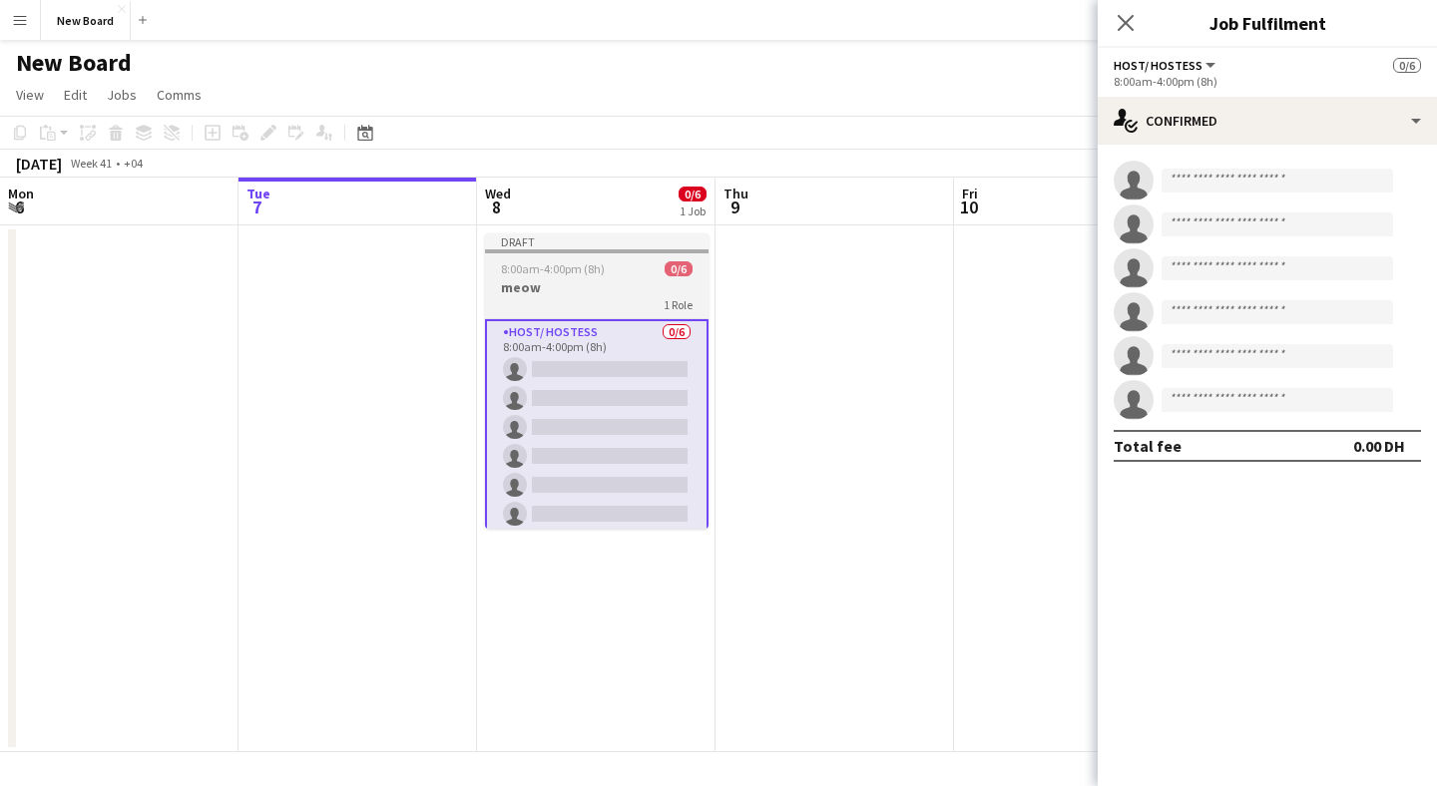
click at [605, 279] on h3 "meow" at bounding box center [597, 287] width 224 height 18
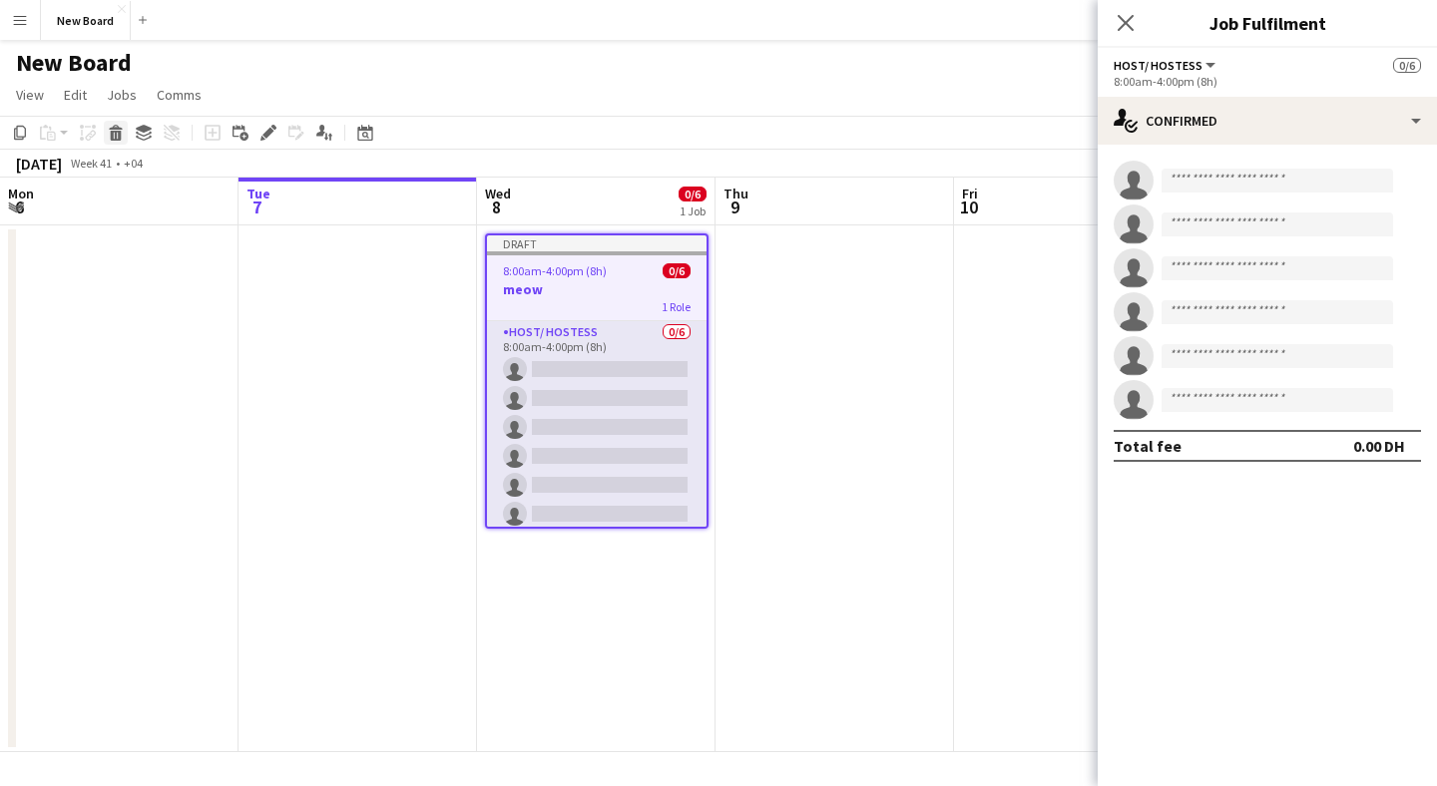
click at [115, 139] on icon at bounding box center [116, 136] width 11 height 10
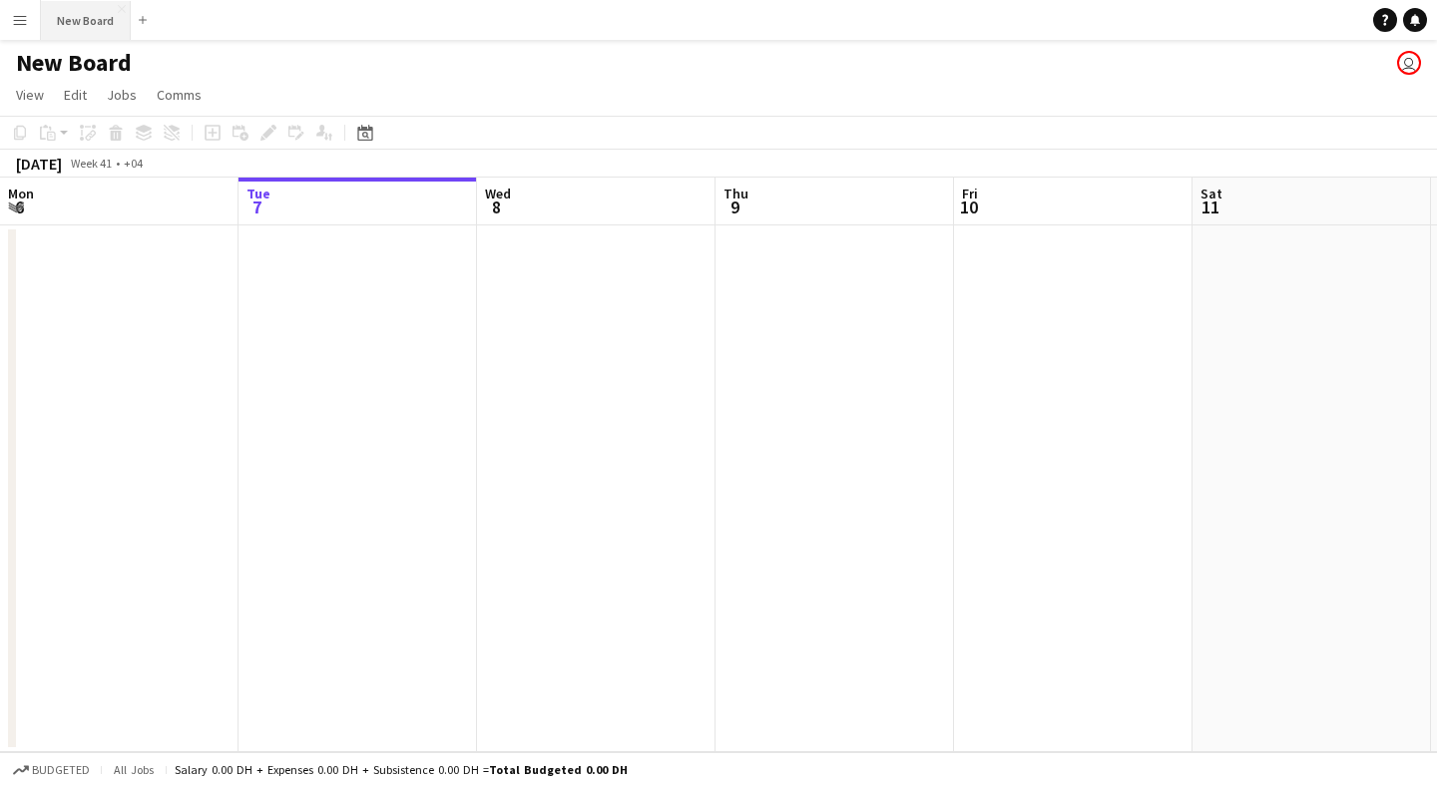
click at [105, 22] on button "New Board Close" at bounding box center [86, 20] width 90 height 39
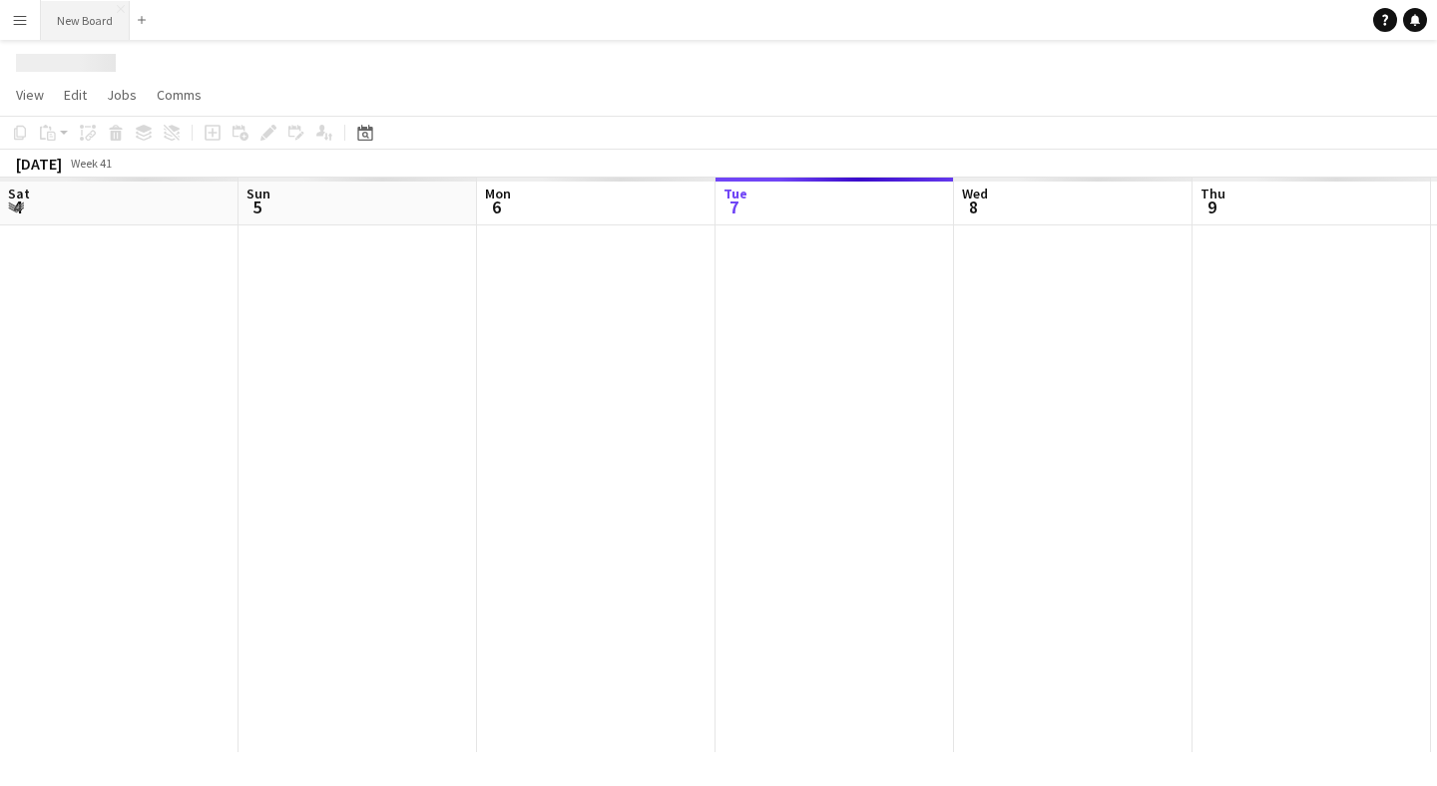
scroll to position [0, 477]
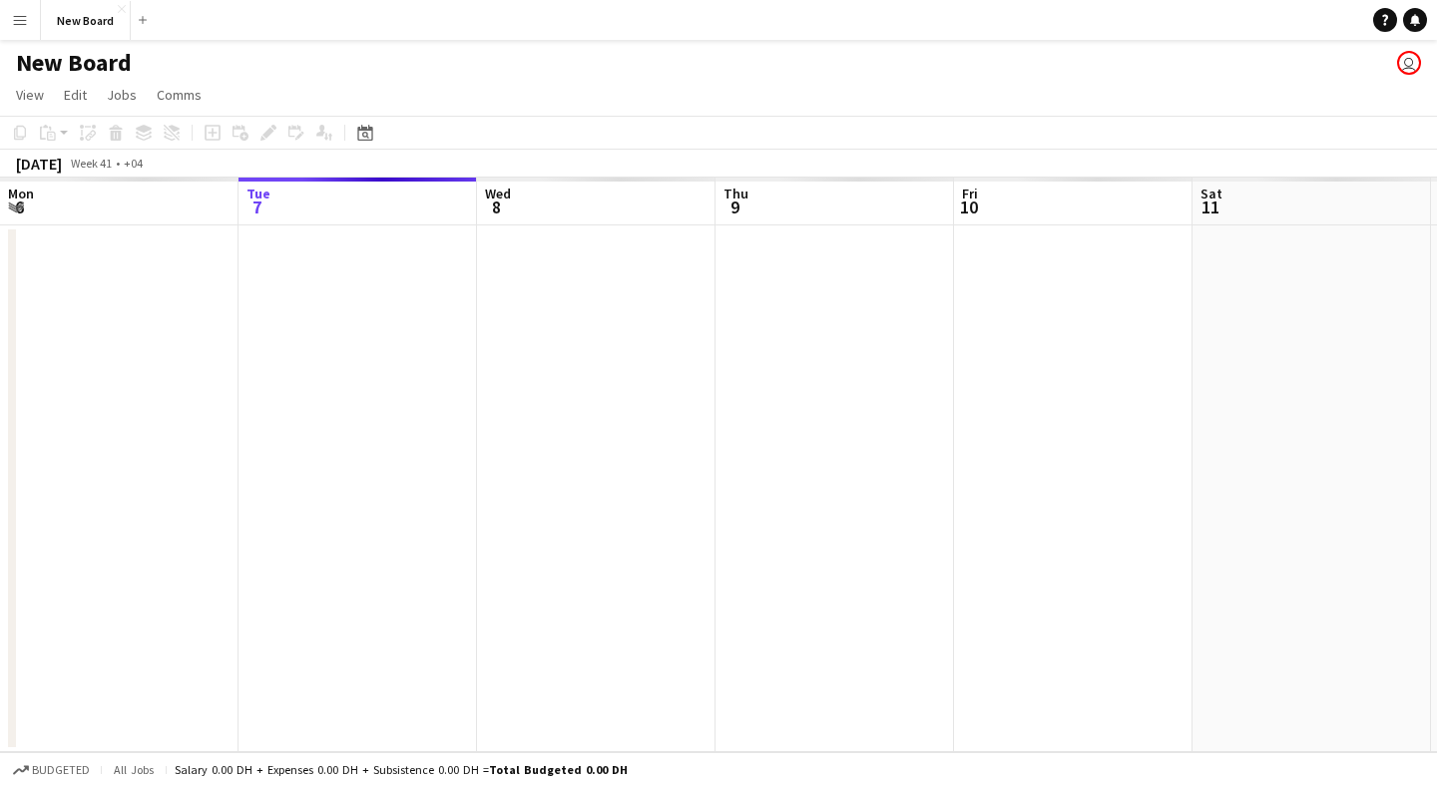
click at [27, 12] on app-icon "Menu" at bounding box center [20, 20] width 16 height 16
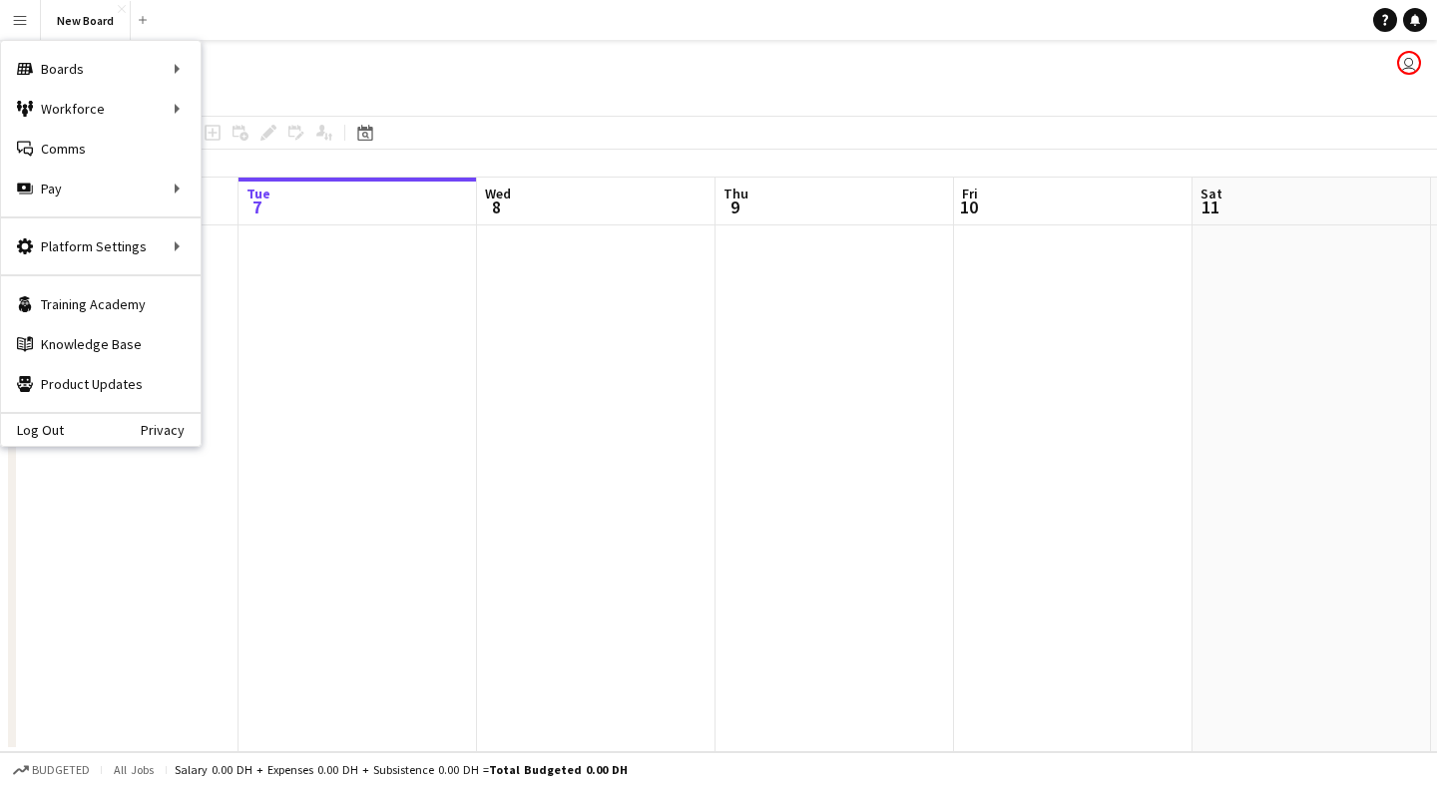
click at [185, 11] on app-navbar "Menu Boards Boards Boards All jobs Status Workforce Workforce My Workforce Recr…" at bounding box center [718, 20] width 1437 height 40
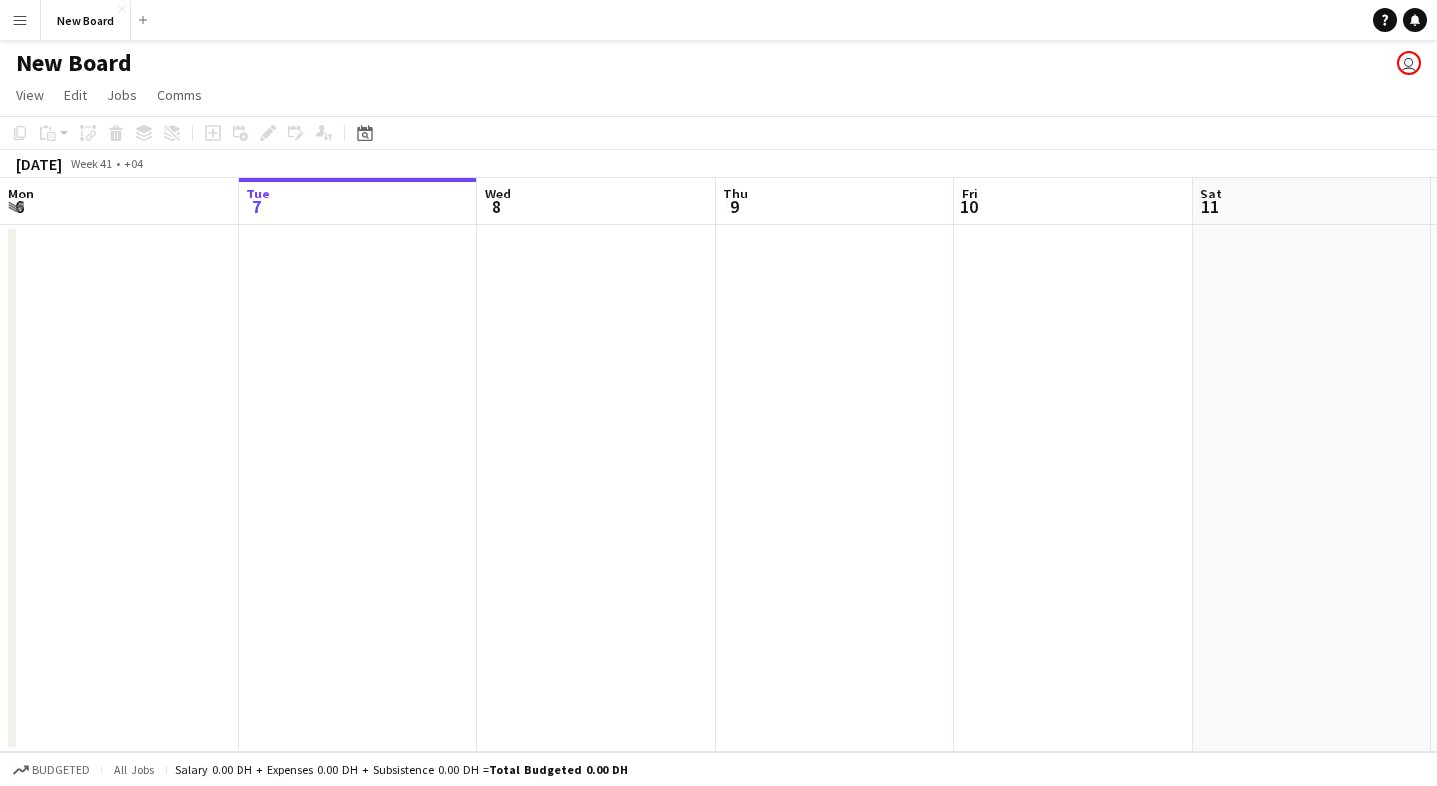
click at [1410, 62] on app-user-avatar "user" at bounding box center [1409, 63] width 24 height 24
click at [24, 16] on app-icon "Menu" at bounding box center [20, 20] width 16 height 16
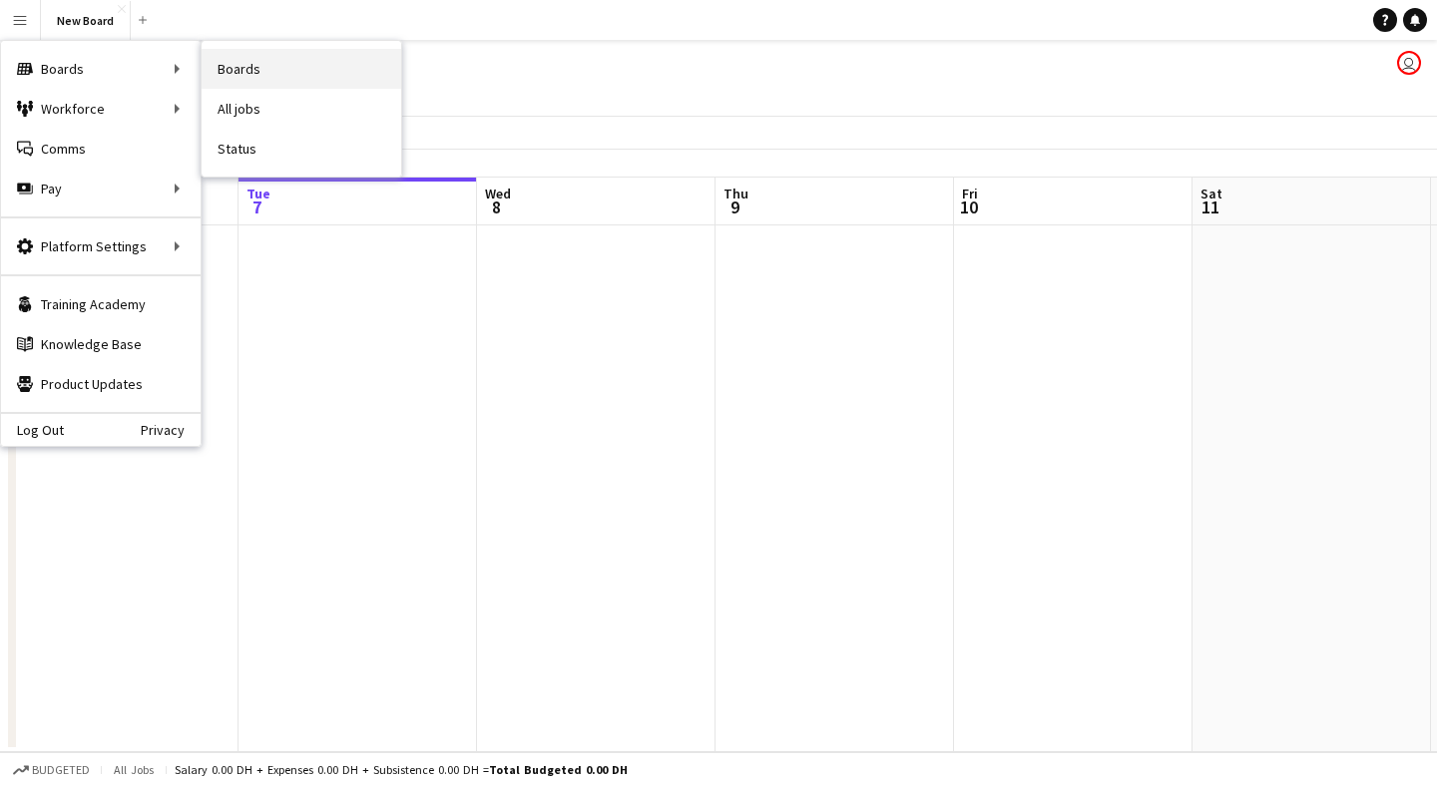
click at [253, 77] on link "Boards" at bounding box center [302, 69] width 200 height 40
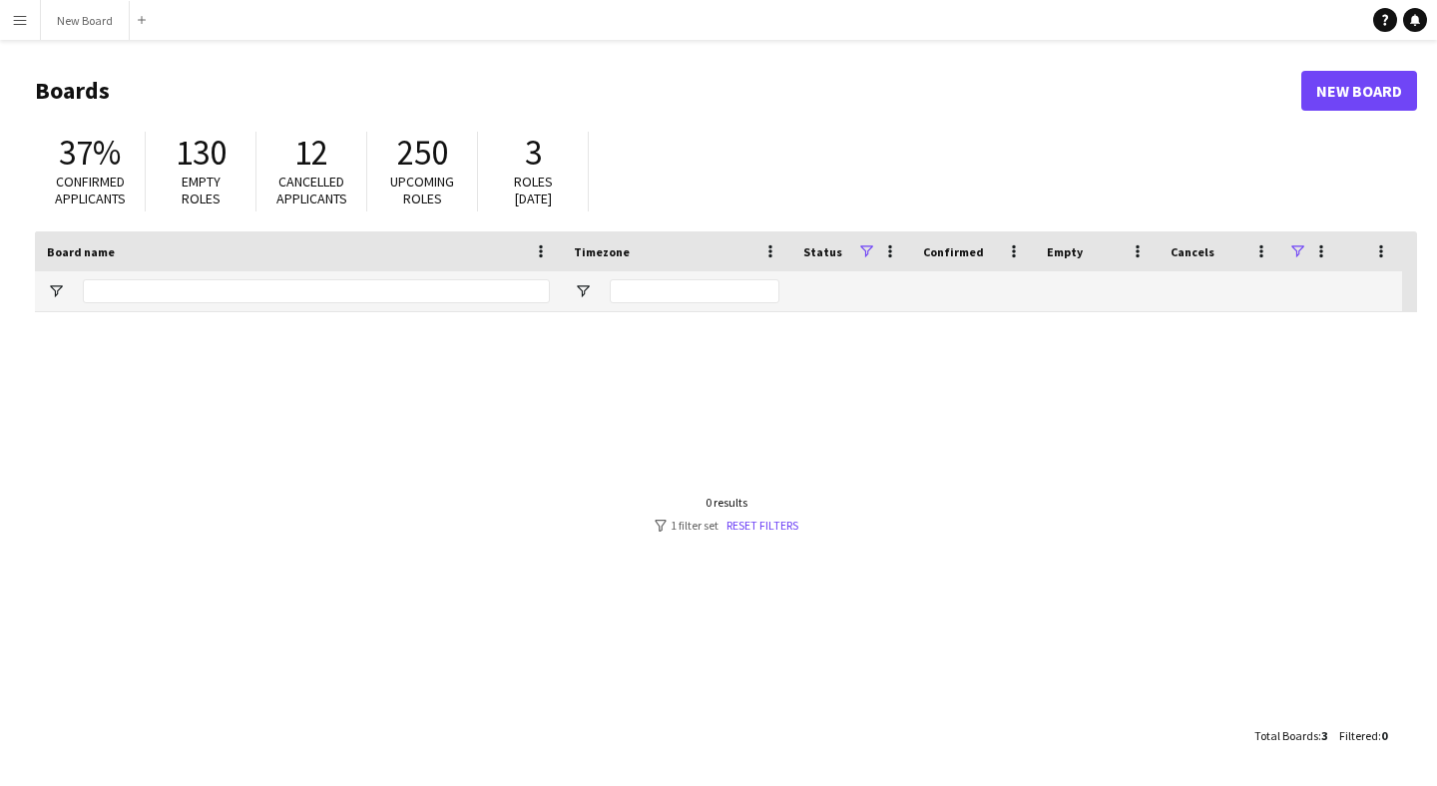
click at [1290, 252] on span at bounding box center [1297, 252] width 18 height 18
click at [589, 293] on span "Open Filter Menu" at bounding box center [583, 291] width 18 height 18
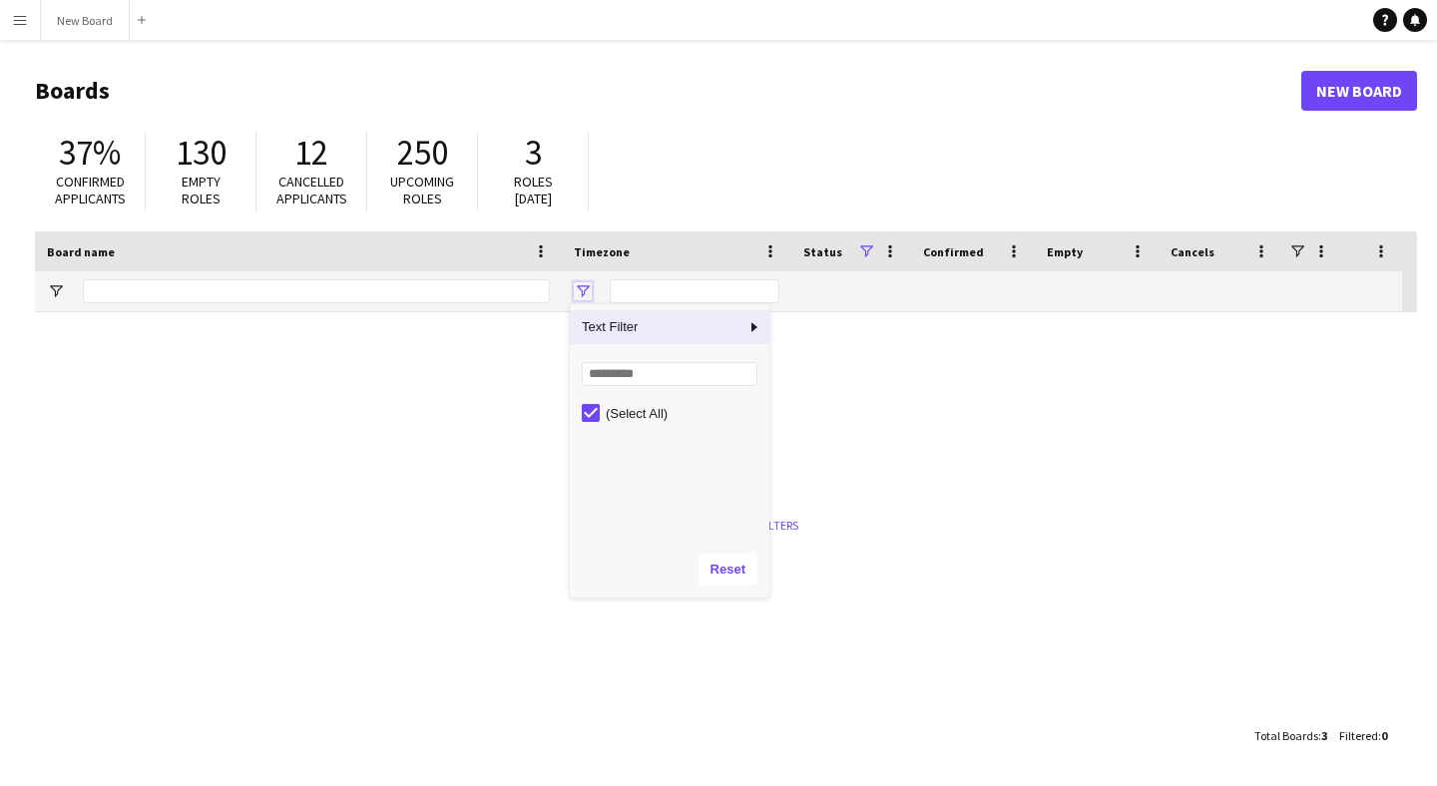
click at [589, 293] on span "Open Filter Menu" at bounding box center [583, 291] width 18 height 18
click at [1291, 250] on span at bounding box center [1297, 252] width 18 height 18
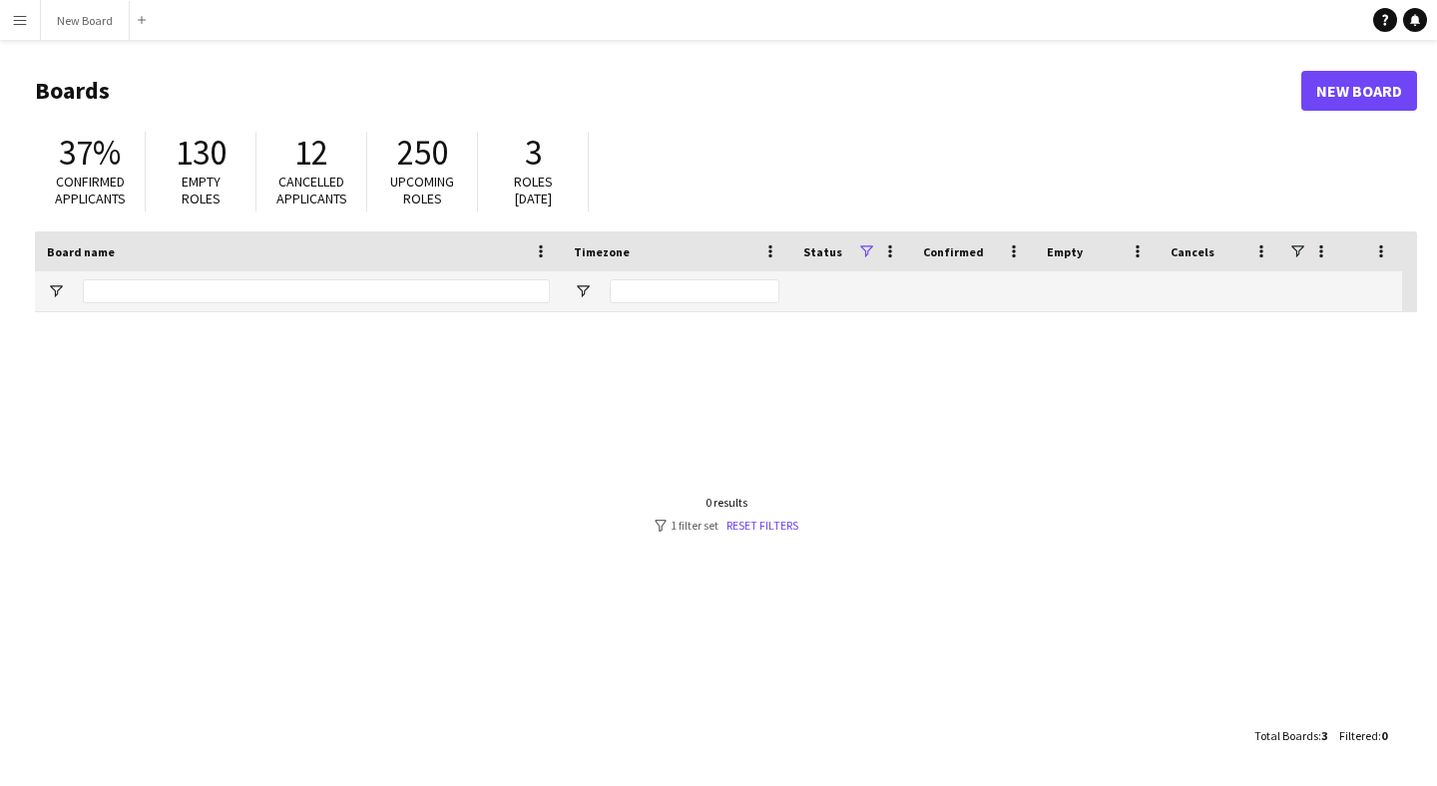
click at [911, 156] on div "37% Confirmed applicants 130 Empty roles 12 Cancelled applicants 250 Upcoming r…" at bounding box center [726, 177] width 1382 height 110
click at [788, 528] on link "Reset filters" at bounding box center [763, 525] width 72 height 15
click at [479, 425] on div "New Board (+04) Muscat Active 0% 0 0 Favourites Zaid (+04) Muscat Active 37% 13…" at bounding box center [726, 514] width 1382 height 404
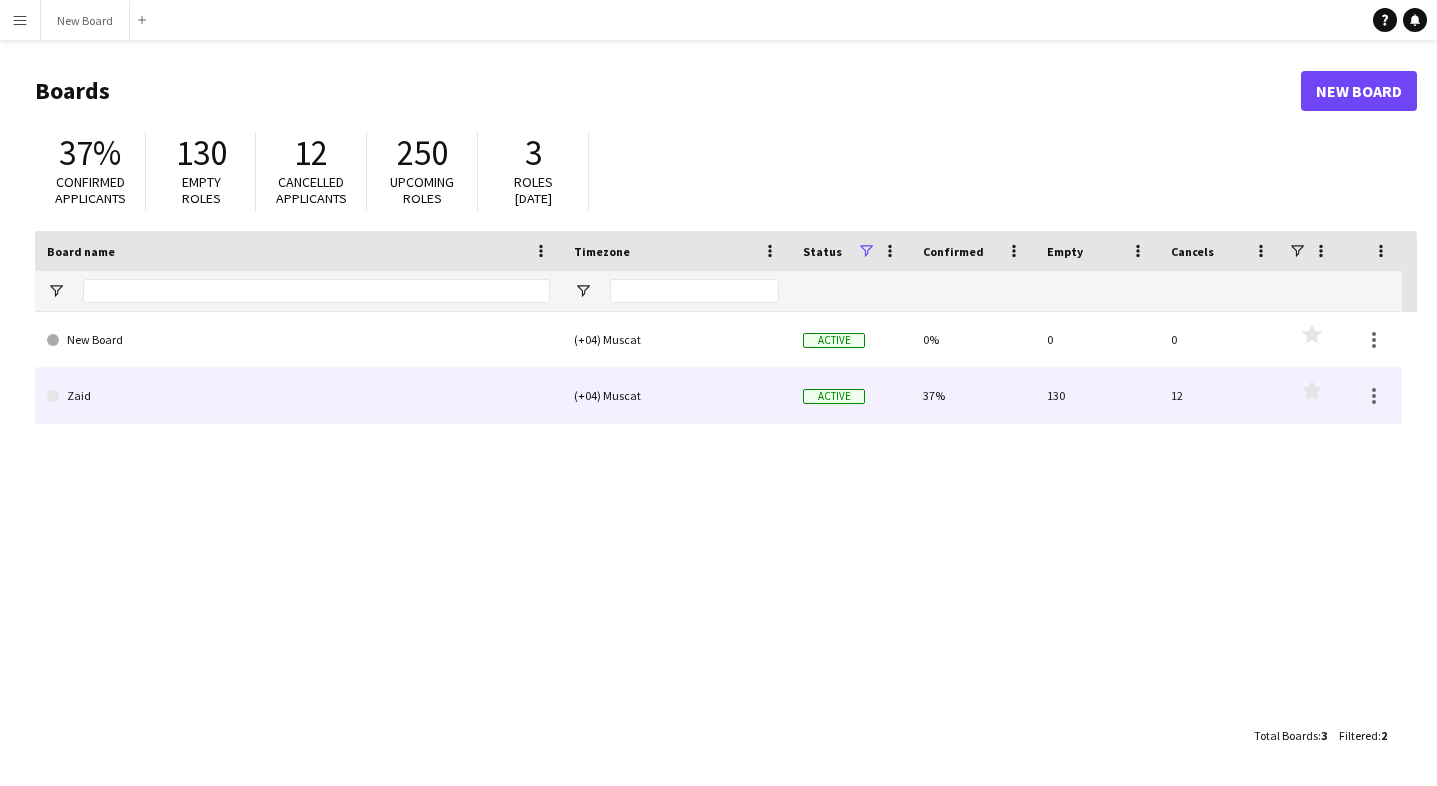
click at [470, 374] on link "Zaid" at bounding box center [298, 396] width 503 height 56
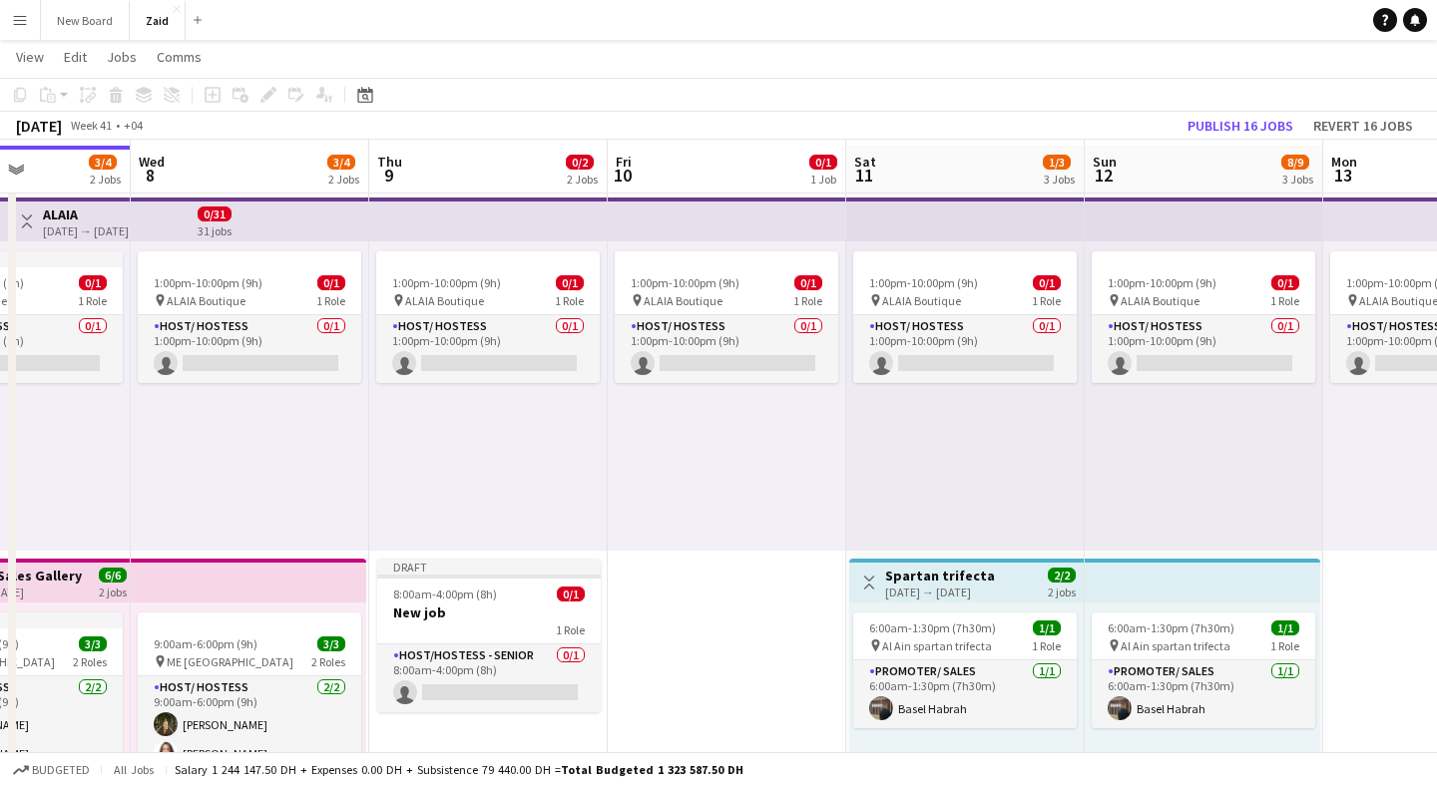
scroll to position [32, 0]
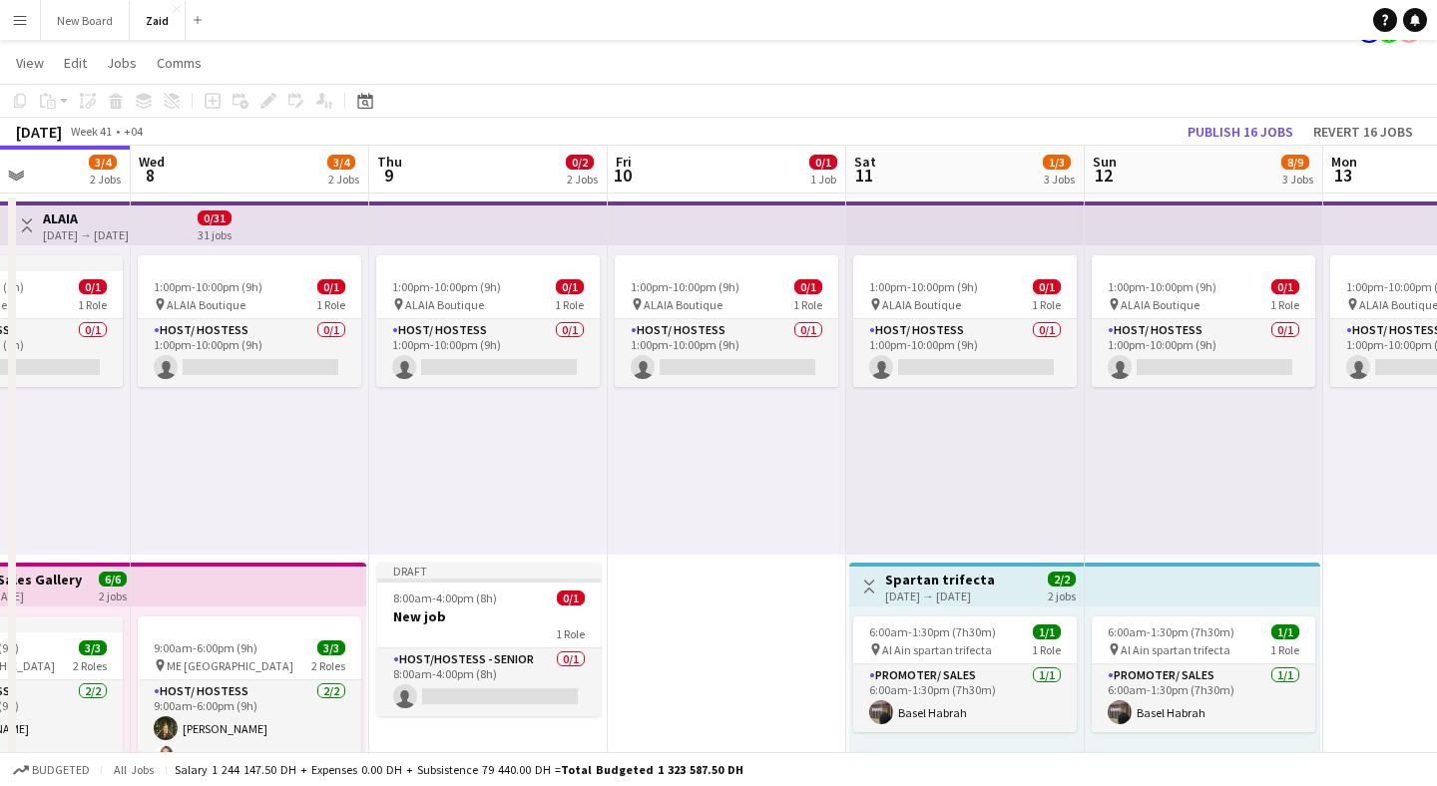
click at [932, 425] on div "1:00pm-10:00pm (9h) 0/1 pin ALAIA Boutique 1 Role Host/ Hostess 0/1 1:00pm-10:0…" at bounding box center [965, 400] width 239 height 309
click at [215, 97] on icon "Add job" at bounding box center [213, 101] width 16 height 16
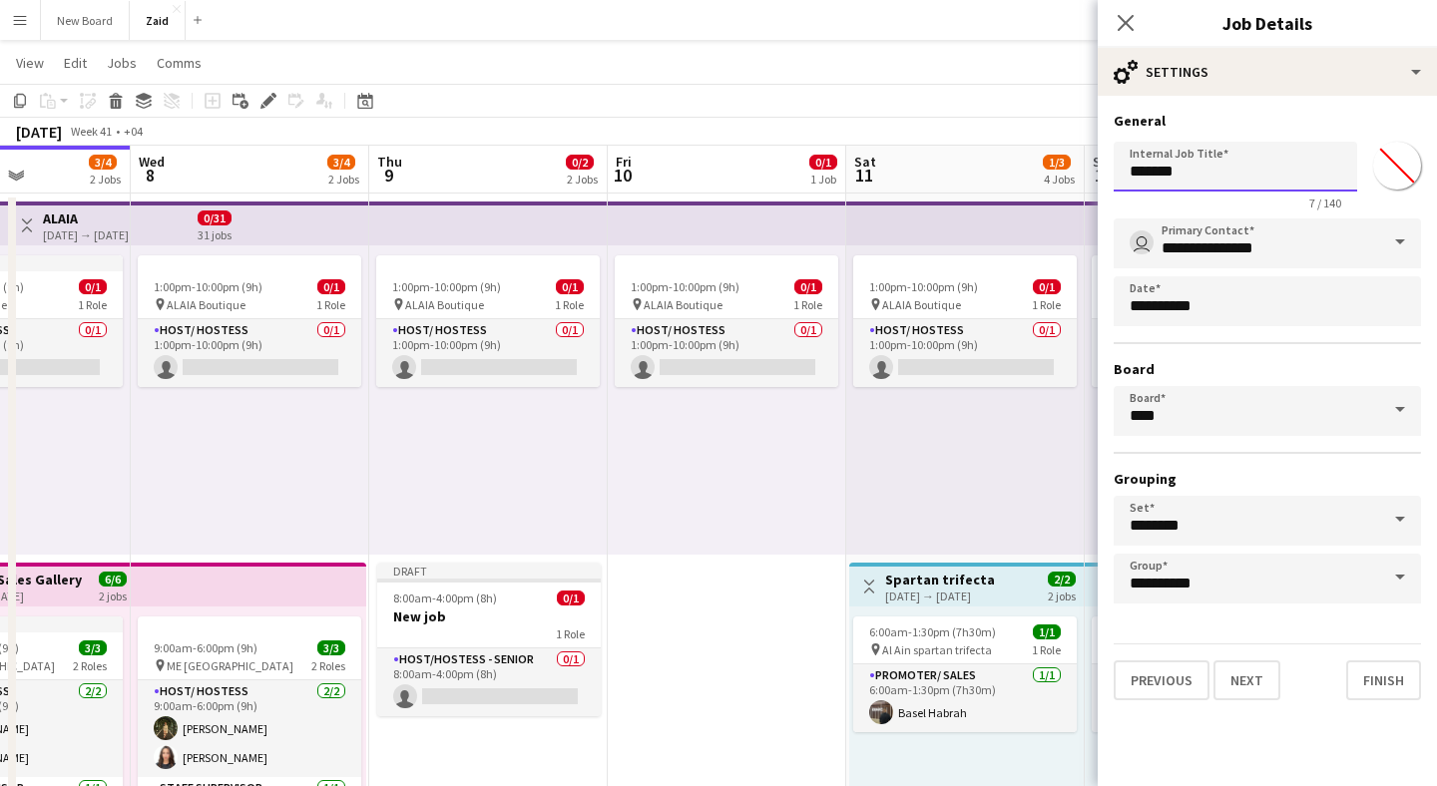
click at [1207, 157] on input "*******" at bounding box center [1236, 167] width 244 height 50
click at [1176, 170] on input "**********" at bounding box center [1236, 167] width 244 height 50
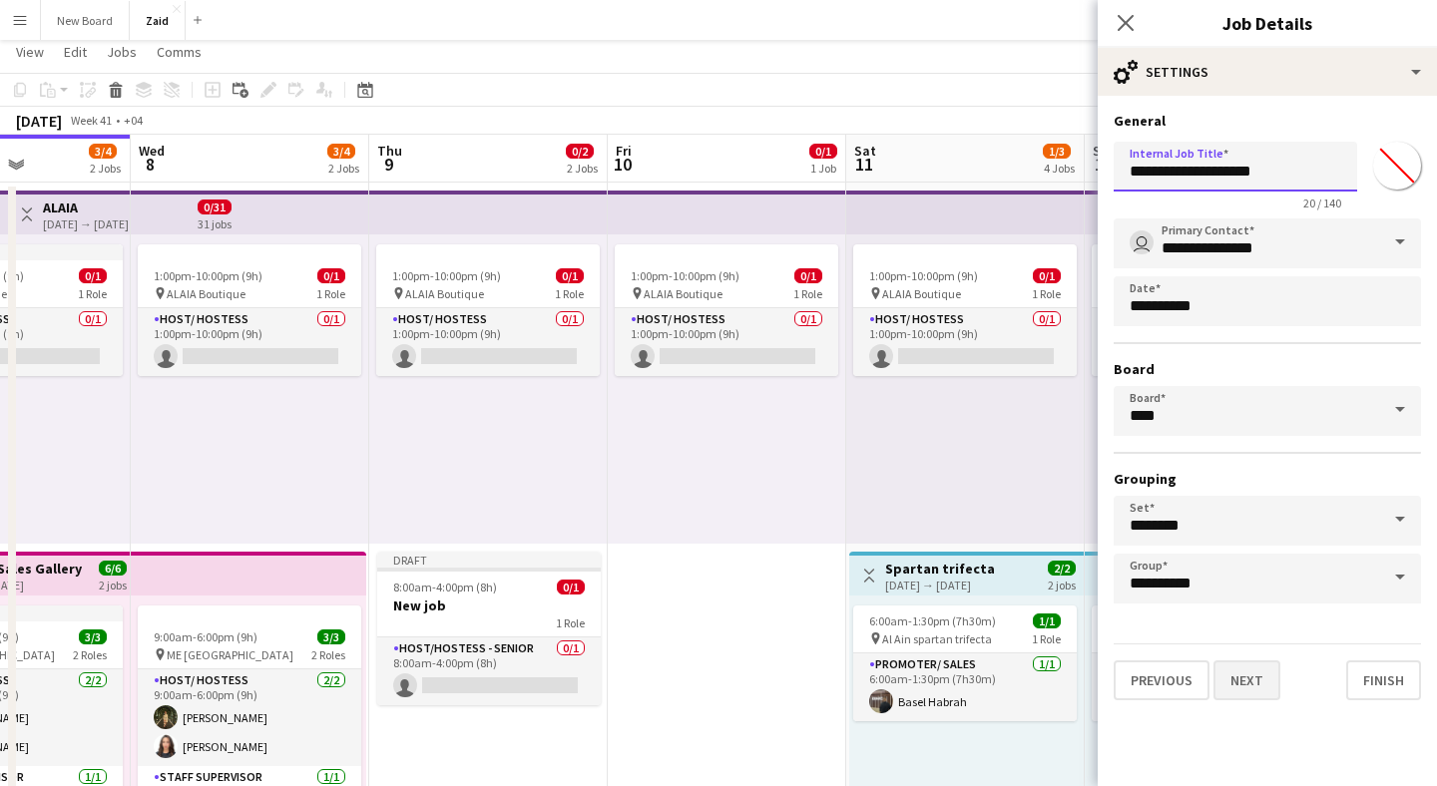
type input "**********"
click at [1257, 680] on button "Next" at bounding box center [1247, 681] width 67 height 40
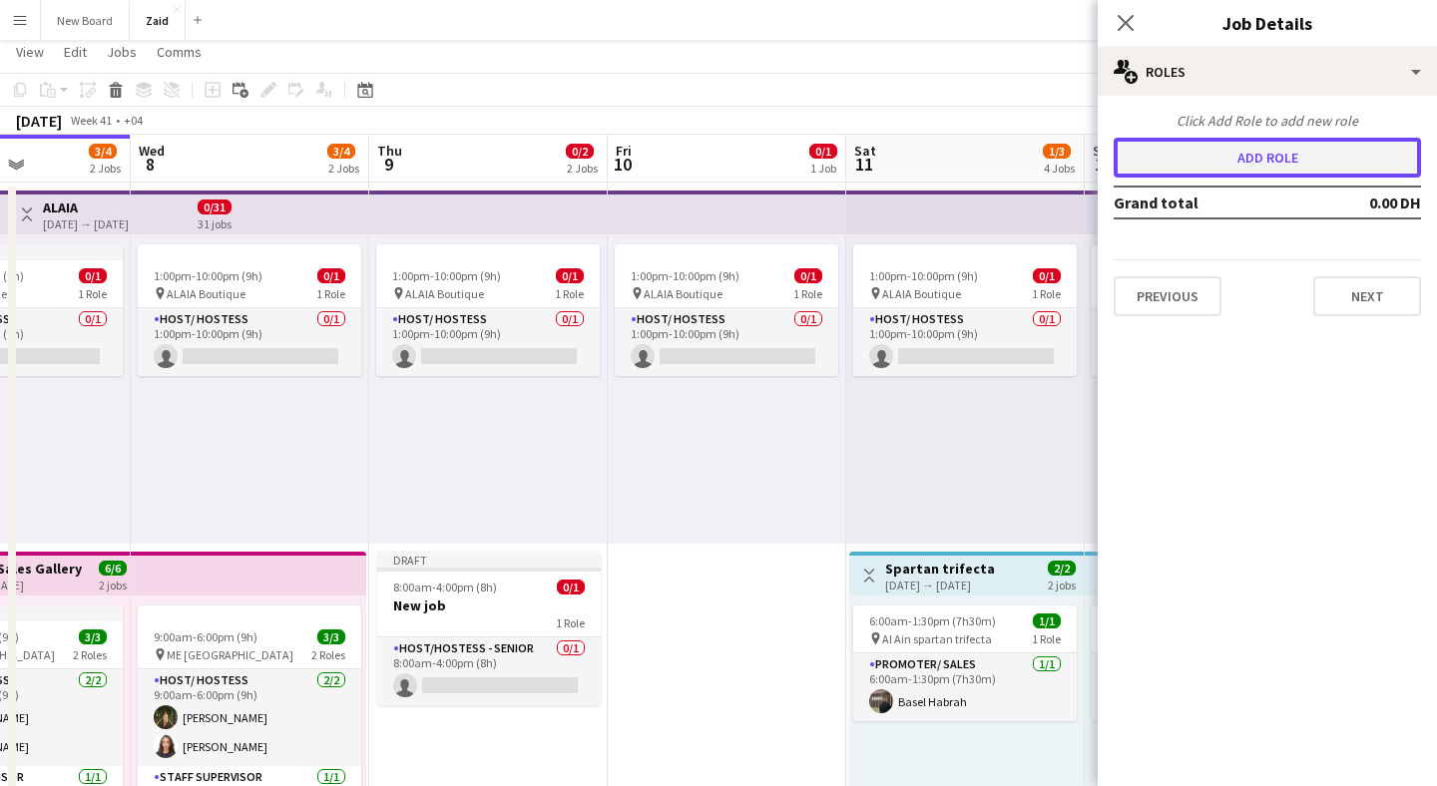
click at [1268, 153] on button "Add role" at bounding box center [1267, 158] width 307 height 40
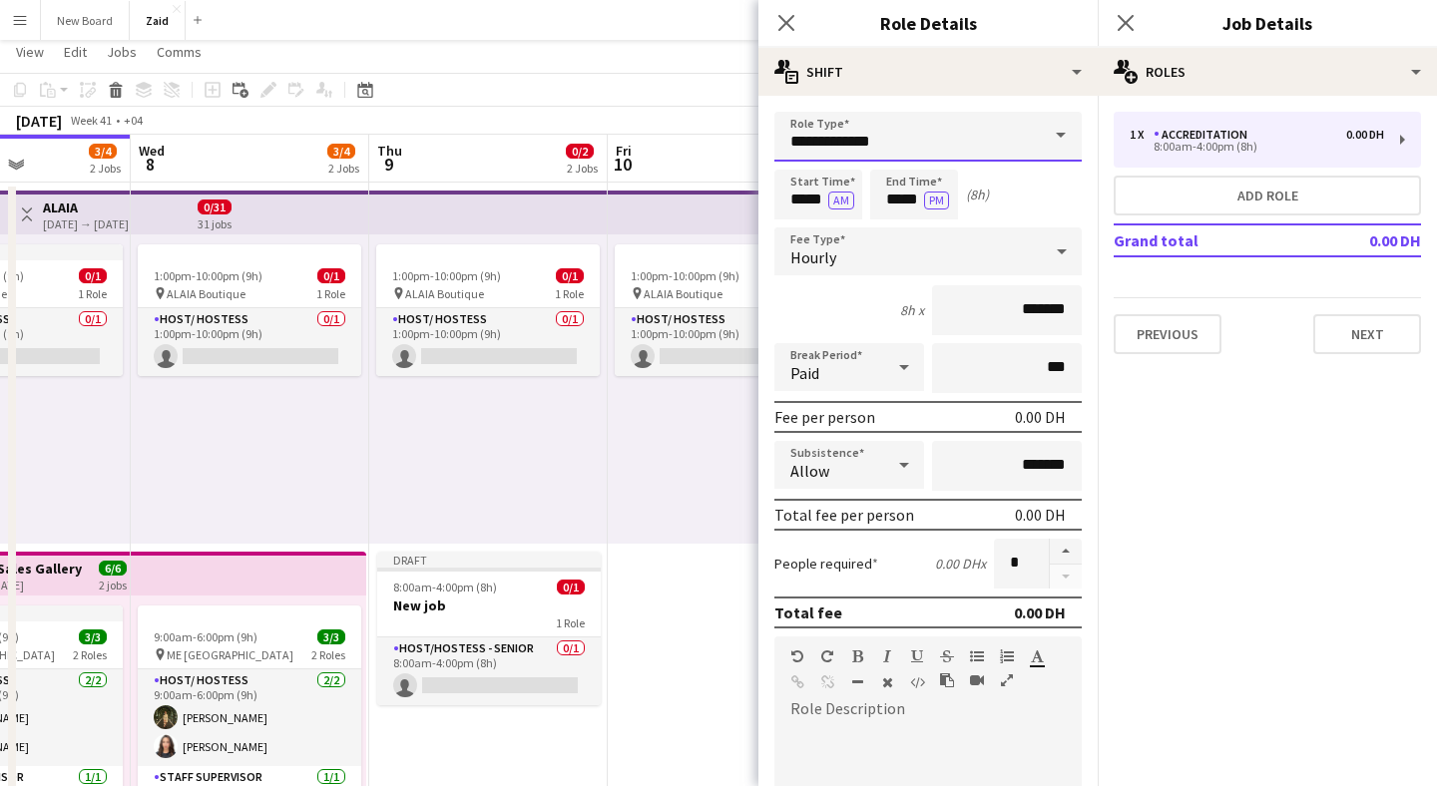
click at [961, 131] on input "**********" at bounding box center [927, 137] width 307 height 50
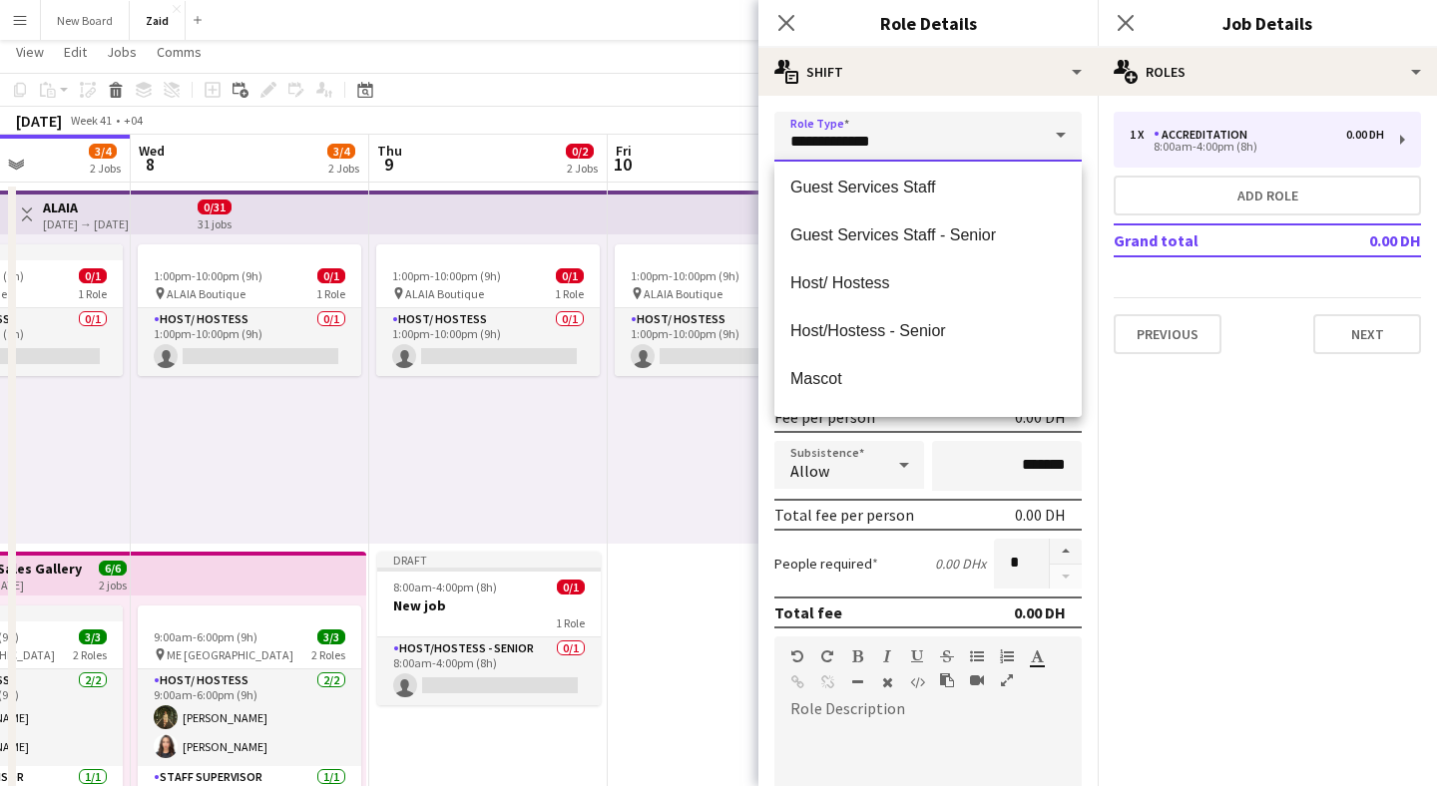
scroll to position [234, 0]
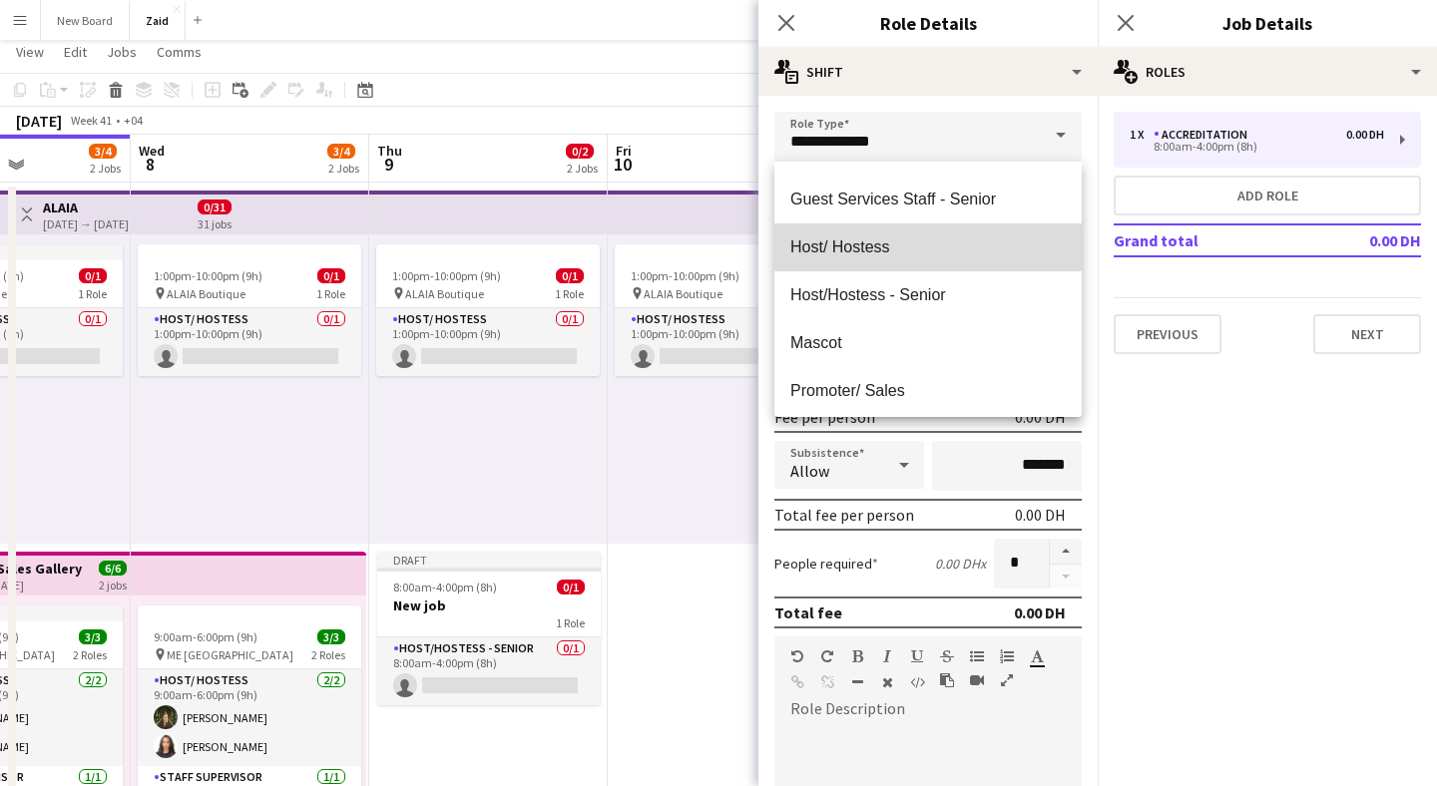
click at [929, 255] on span "Host/ Hostess" at bounding box center [927, 247] width 275 height 19
type input "**********"
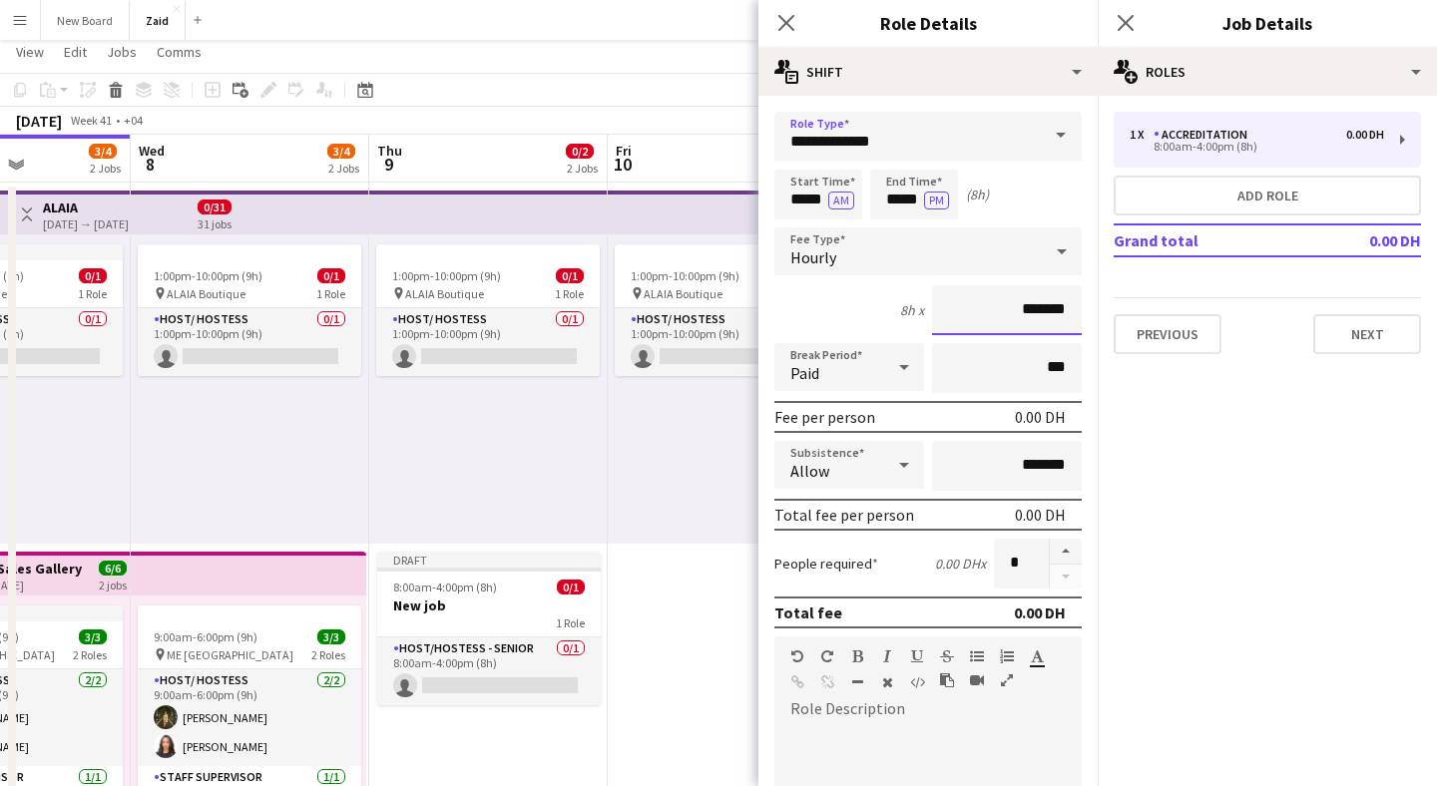
click at [991, 314] on input "*******" at bounding box center [1007, 310] width 150 height 50
type input "********"
click at [810, 201] on input "*****" at bounding box center [818, 195] width 88 height 50
type input "*****"
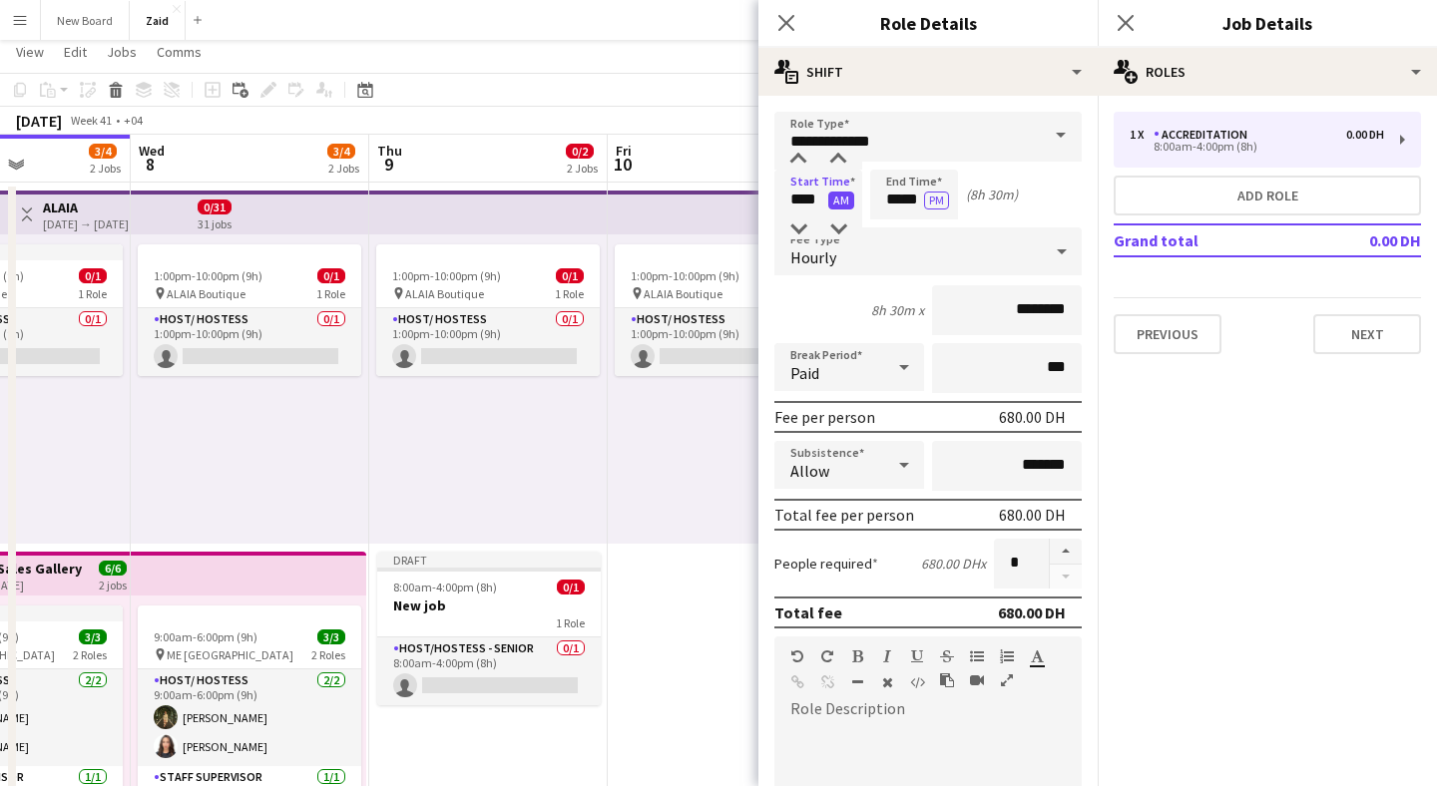
click at [835, 201] on button "AM" at bounding box center [841, 201] width 26 height 18
type input "*****"
click at [898, 197] on input "*****" at bounding box center [914, 195] width 88 height 50
click at [941, 194] on button "PM" at bounding box center [936, 201] width 25 height 18
type input "*****"
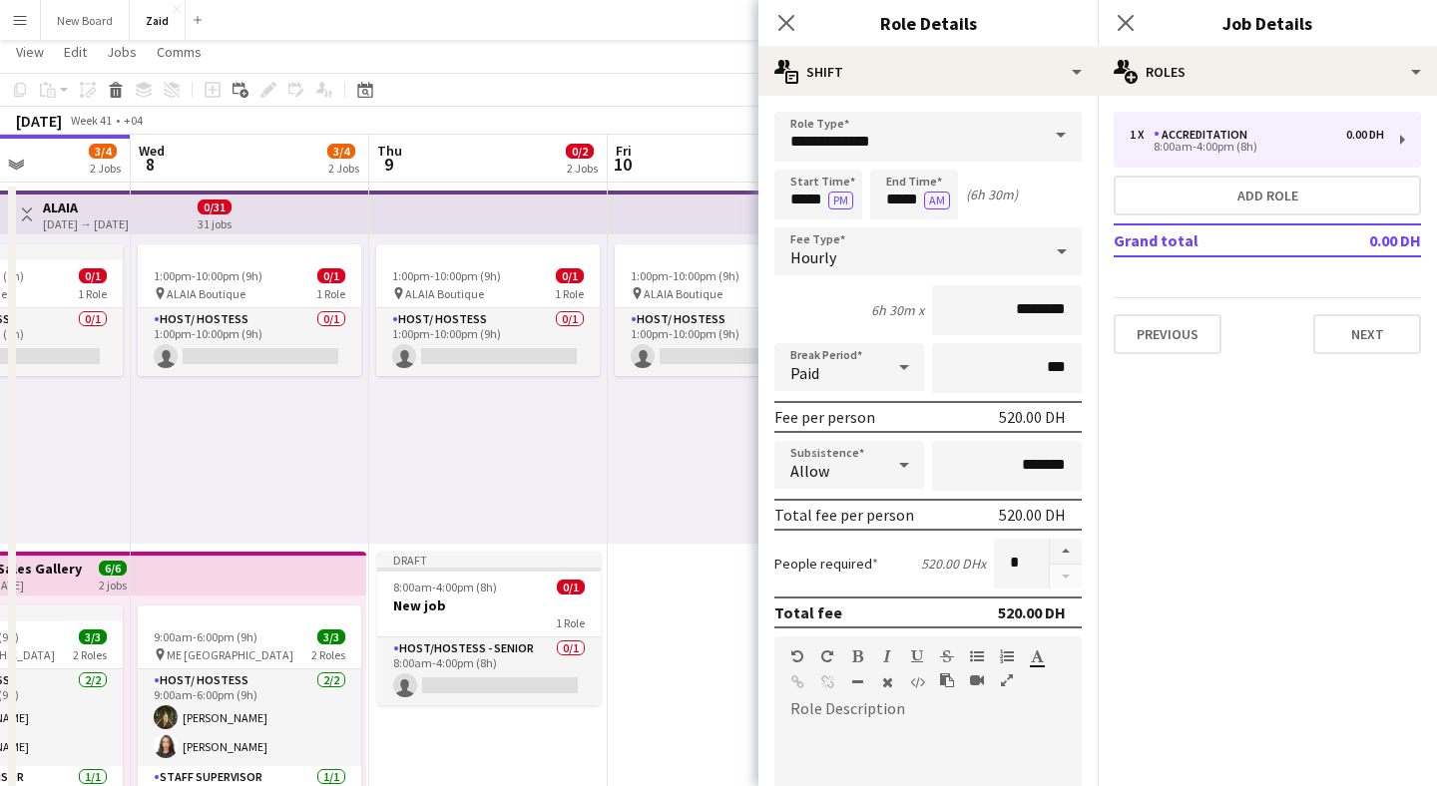
click at [1044, 212] on div "Start Time ***** PM End Time ***** AM (6h 30m)" at bounding box center [927, 195] width 307 height 50
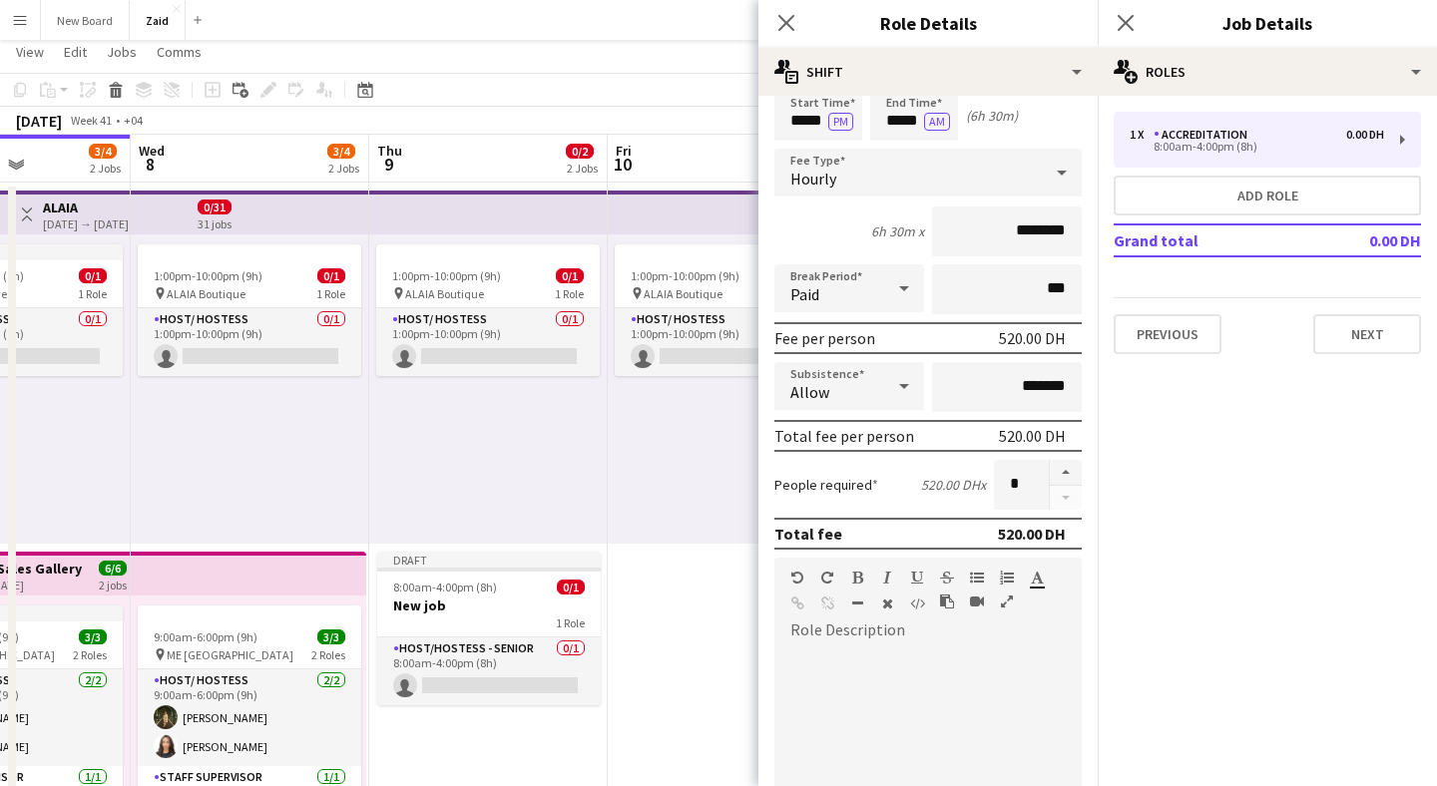
scroll to position [96, 0]
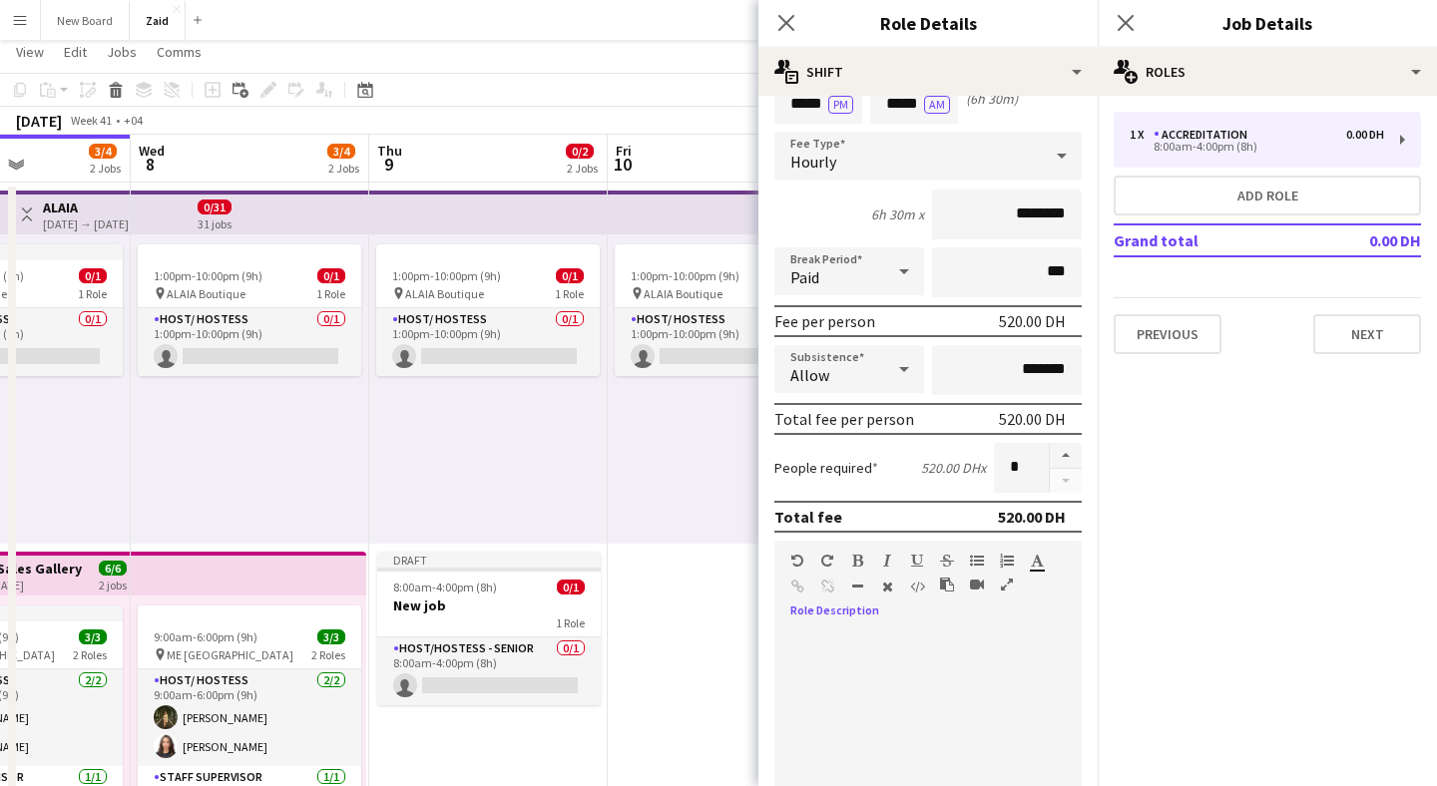
click at [943, 623] on div at bounding box center [927, 742] width 307 height 253
click at [1008, 376] on input "*******" at bounding box center [1007, 370] width 150 height 50
click at [933, 674] on div at bounding box center [927, 750] width 307 height 240
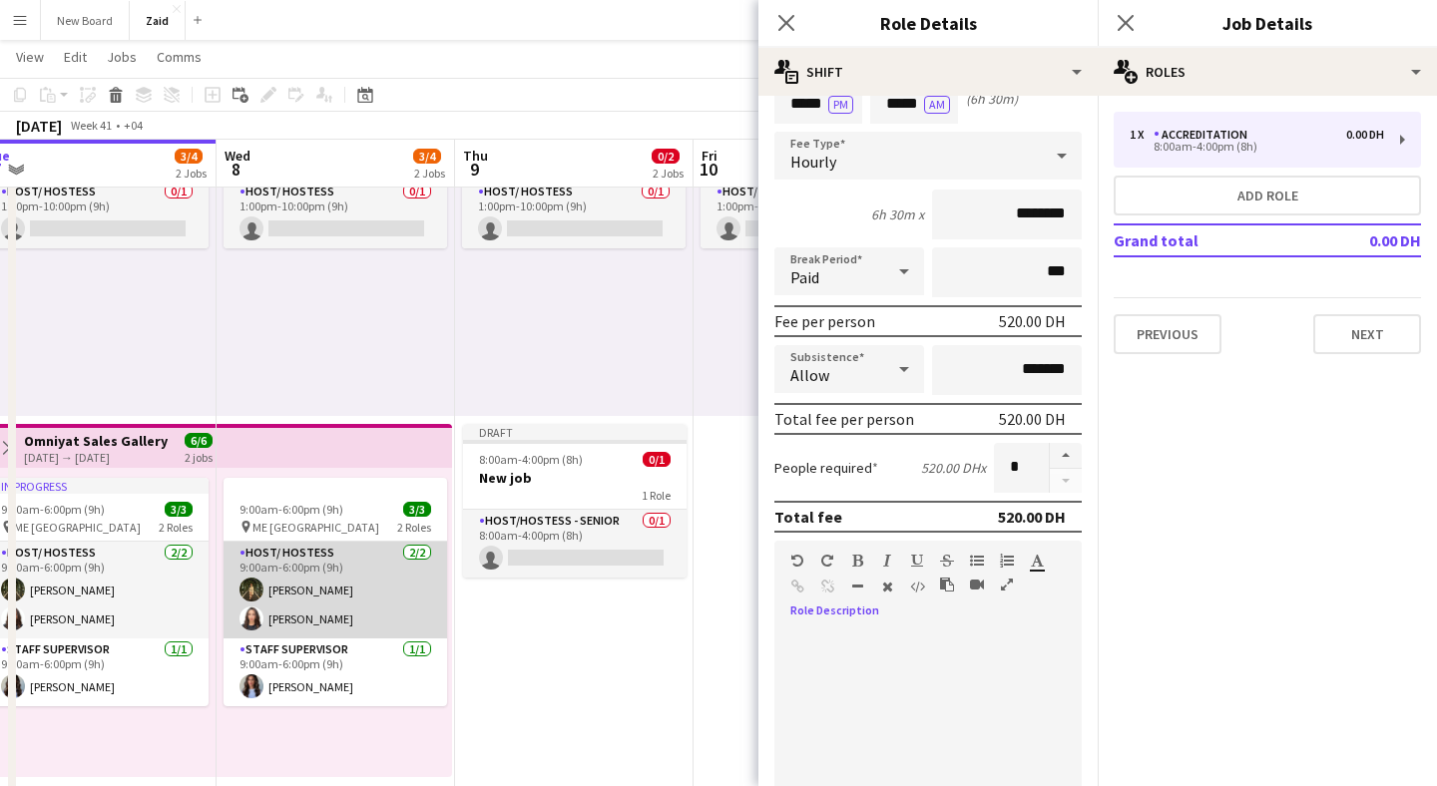
scroll to position [0, 498]
click at [340, 574] on app-card-role "Host/ Hostess [DATE] 9:00am-6:00pm (9h) [PERSON_NAME] [PERSON_NAME]" at bounding box center [337, 590] width 224 height 97
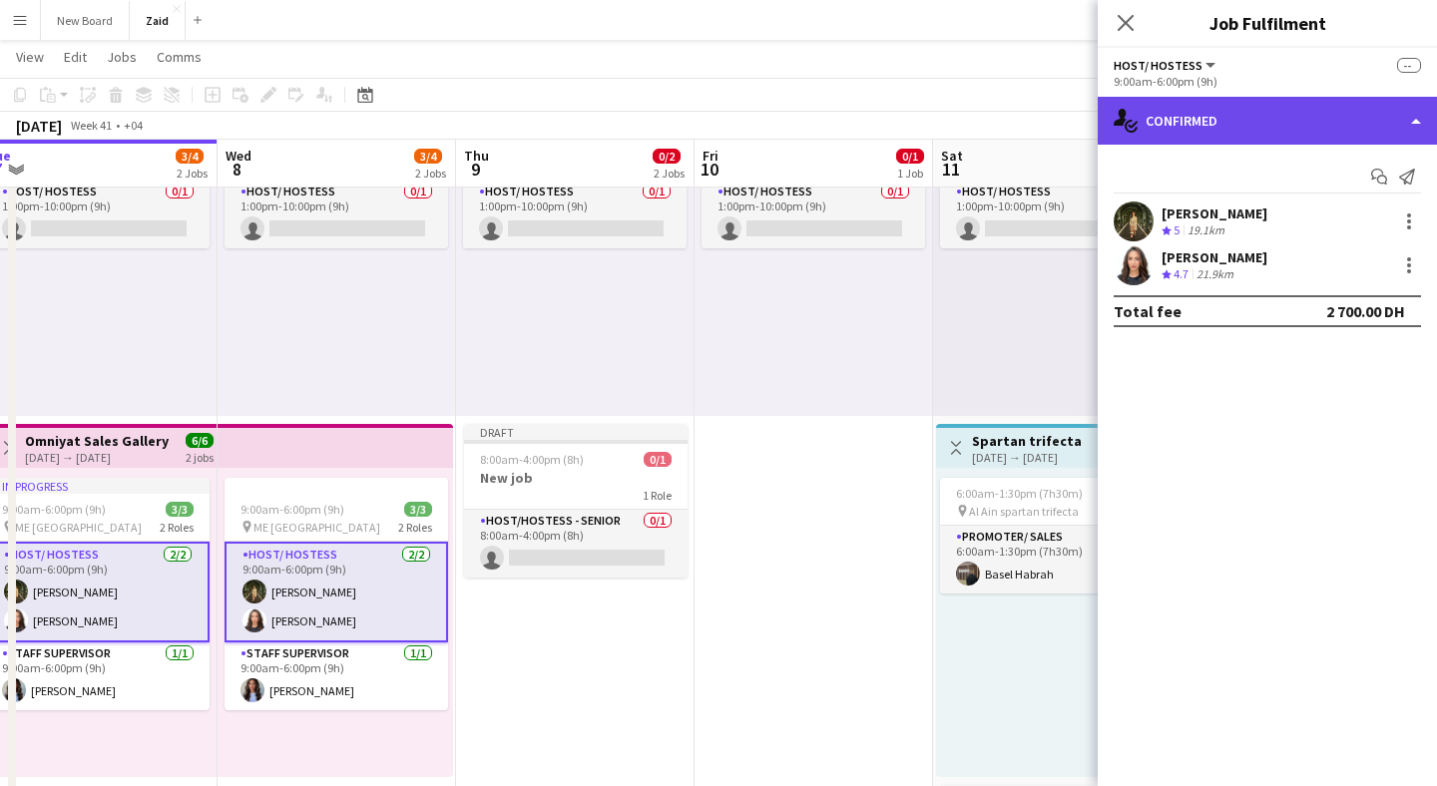
click at [1366, 115] on div "single-neutral-actions-check-2 Confirmed" at bounding box center [1267, 121] width 339 height 48
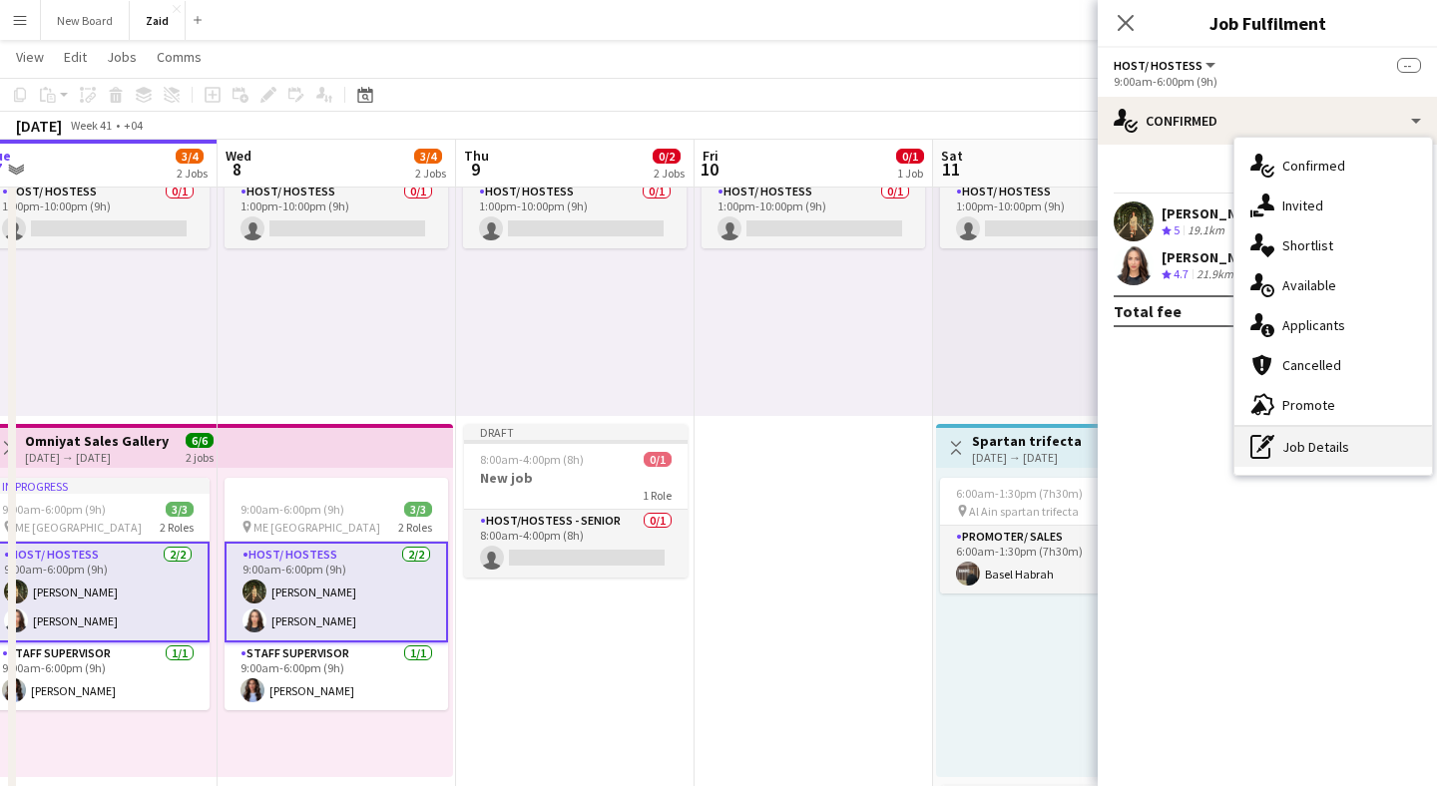
click at [1334, 449] on div "pen-write Job Details" at bounding box center [1334, 447] width 198 height 40
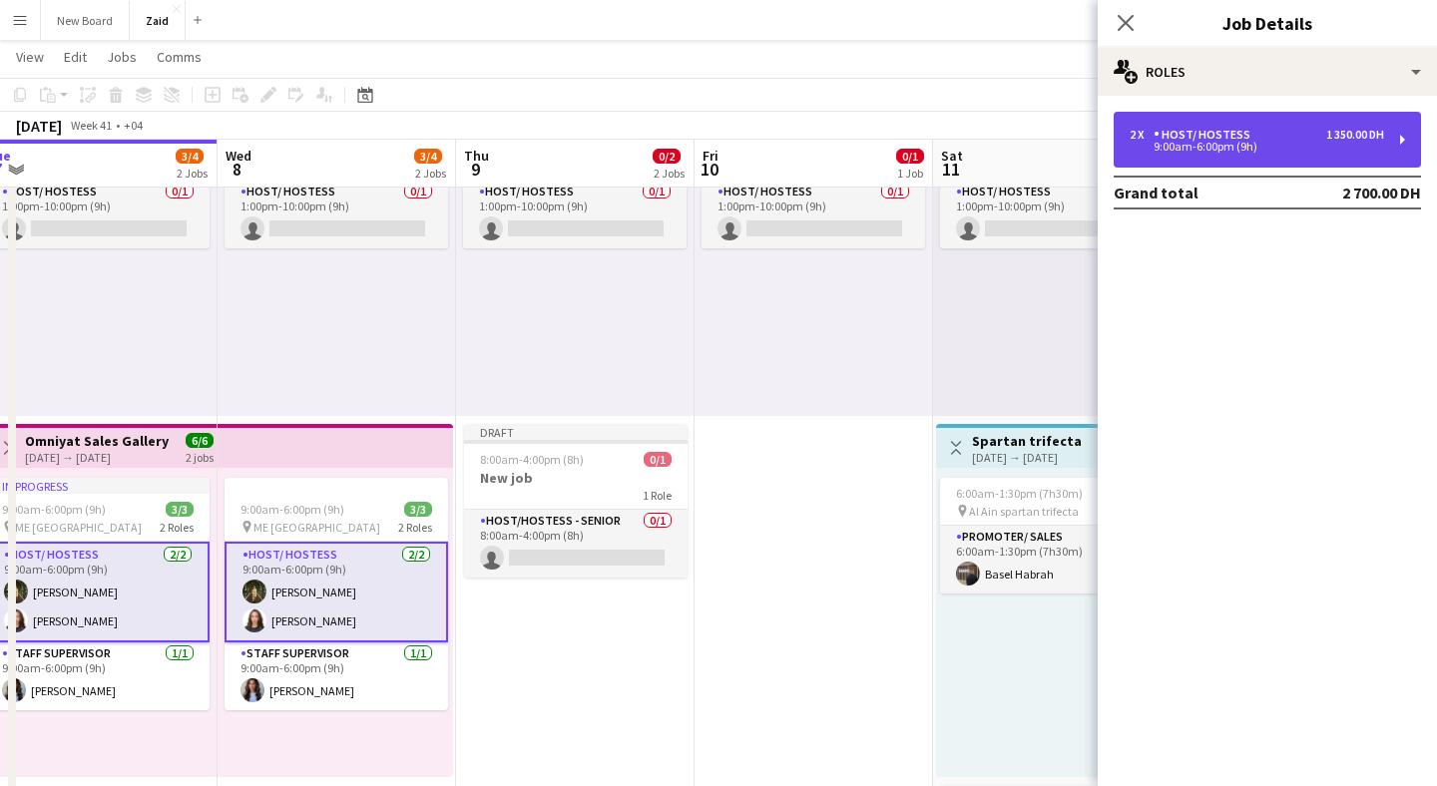
click at [1254, 162] on div "2 x Host/ Hostess 1 350.00 DH 9:00am-6:00pm (9h)" at bounding box center [1267, 140] width 307 height 56
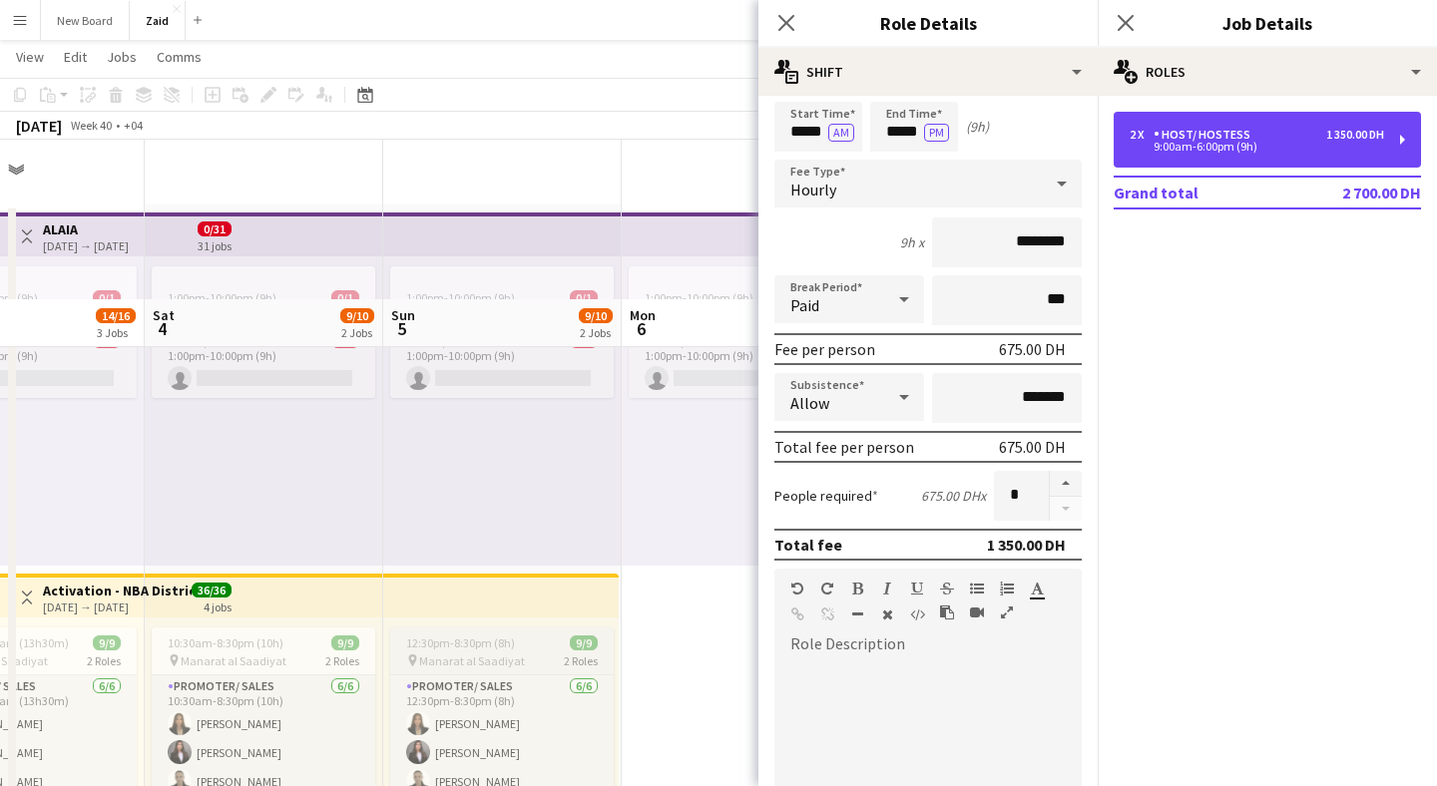
scroll to position [0, 0]
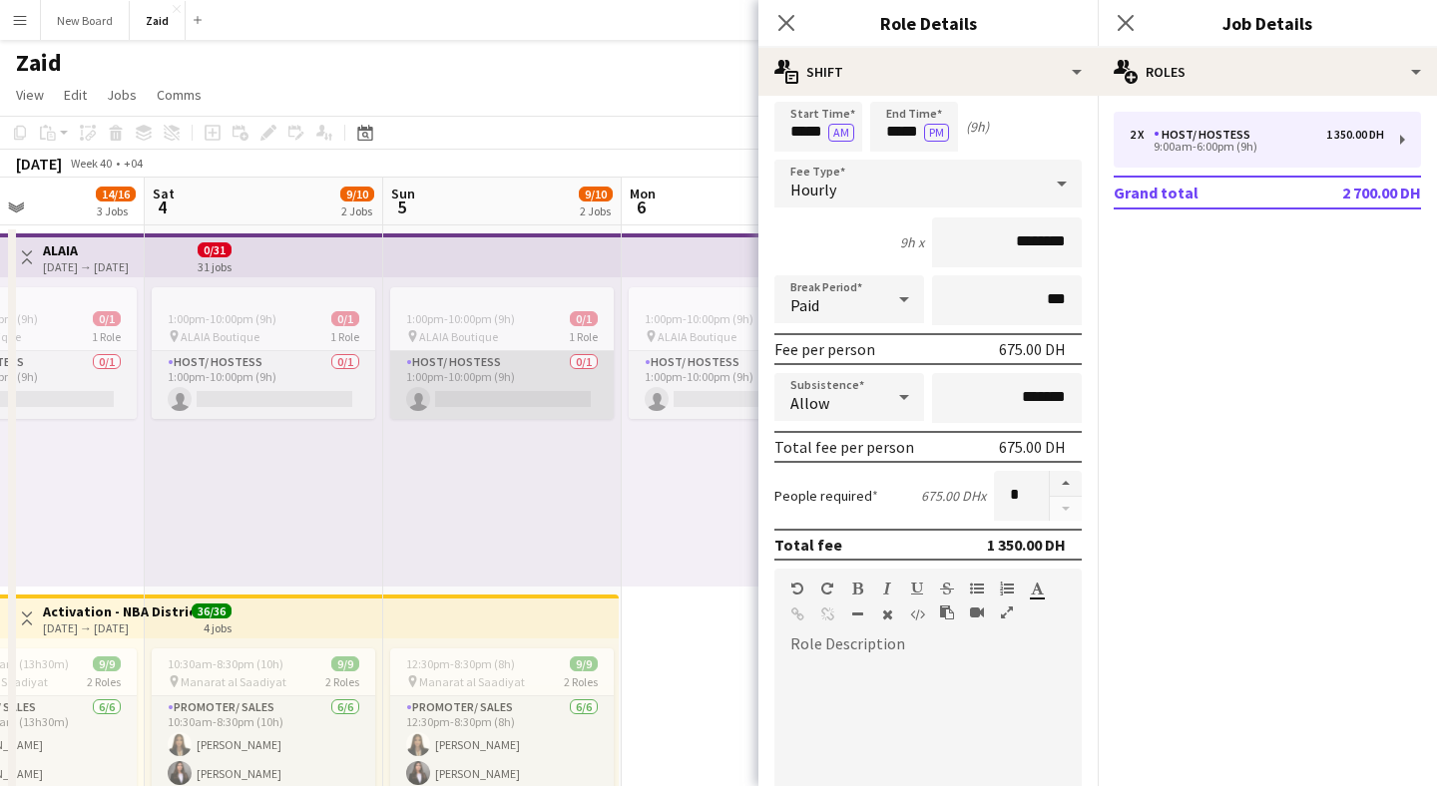
click at [487, 364] on app-card-role "Host/ Hostess 0/1 1:00pm-10:00pm (9h) single-neutral-actions" at bounding box center [502, 385] width 224 height 68
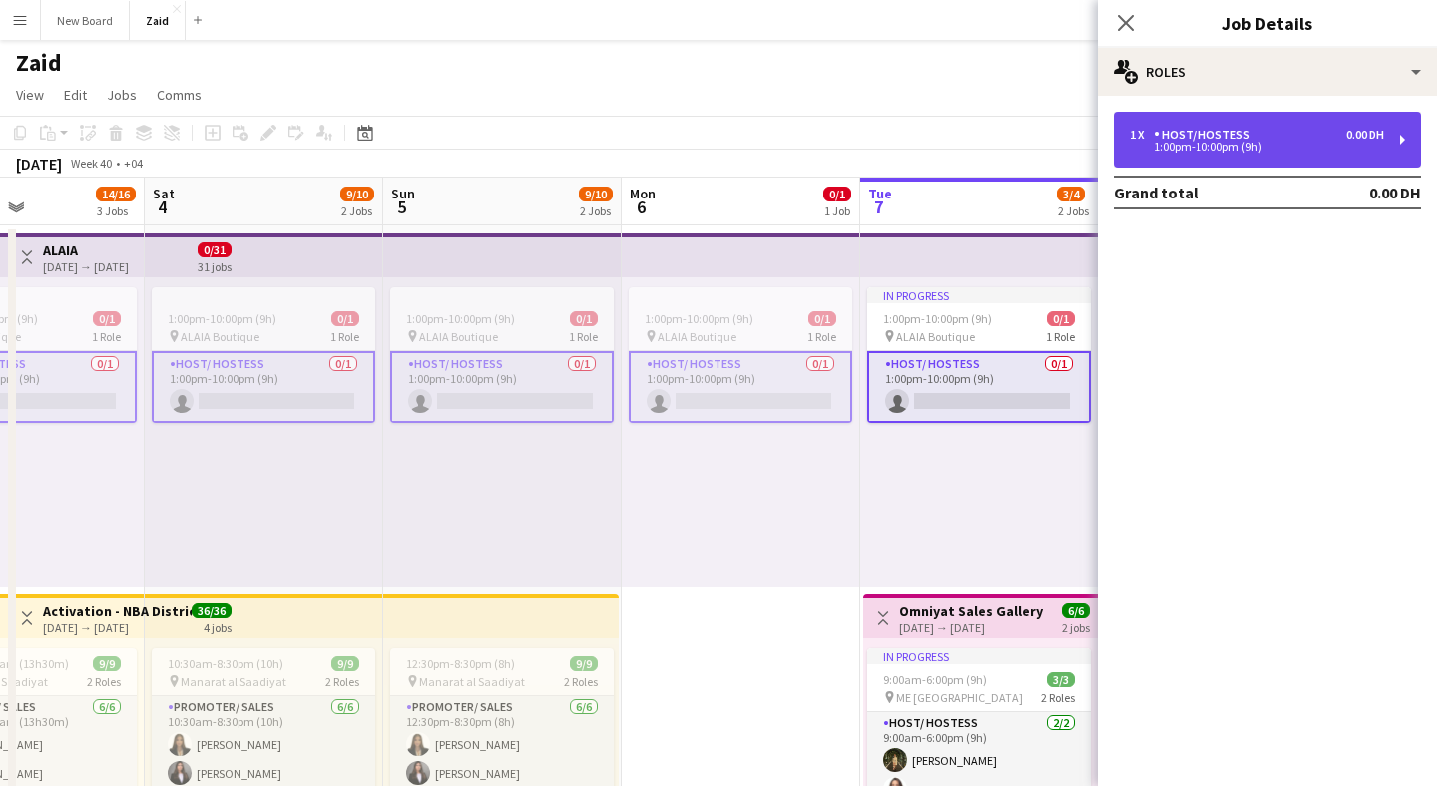
click at [1356, 142] on div "1:00pm-10:00pm (9h)" at bounding box center [1257, 147] width 254 height 10
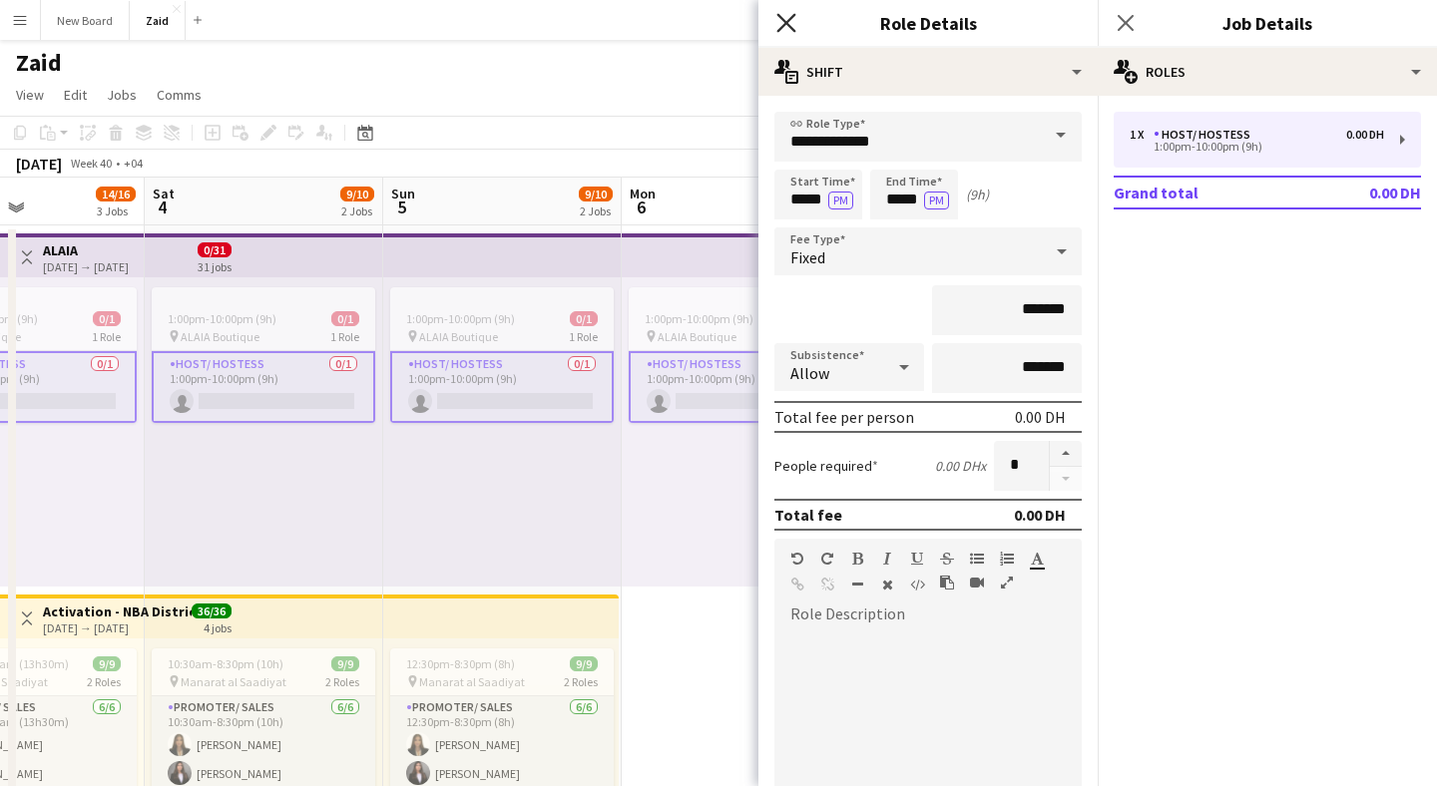
click at [789, 24] on icon "Close pop-in" at bounding box center [785, 22] width 19 height 19
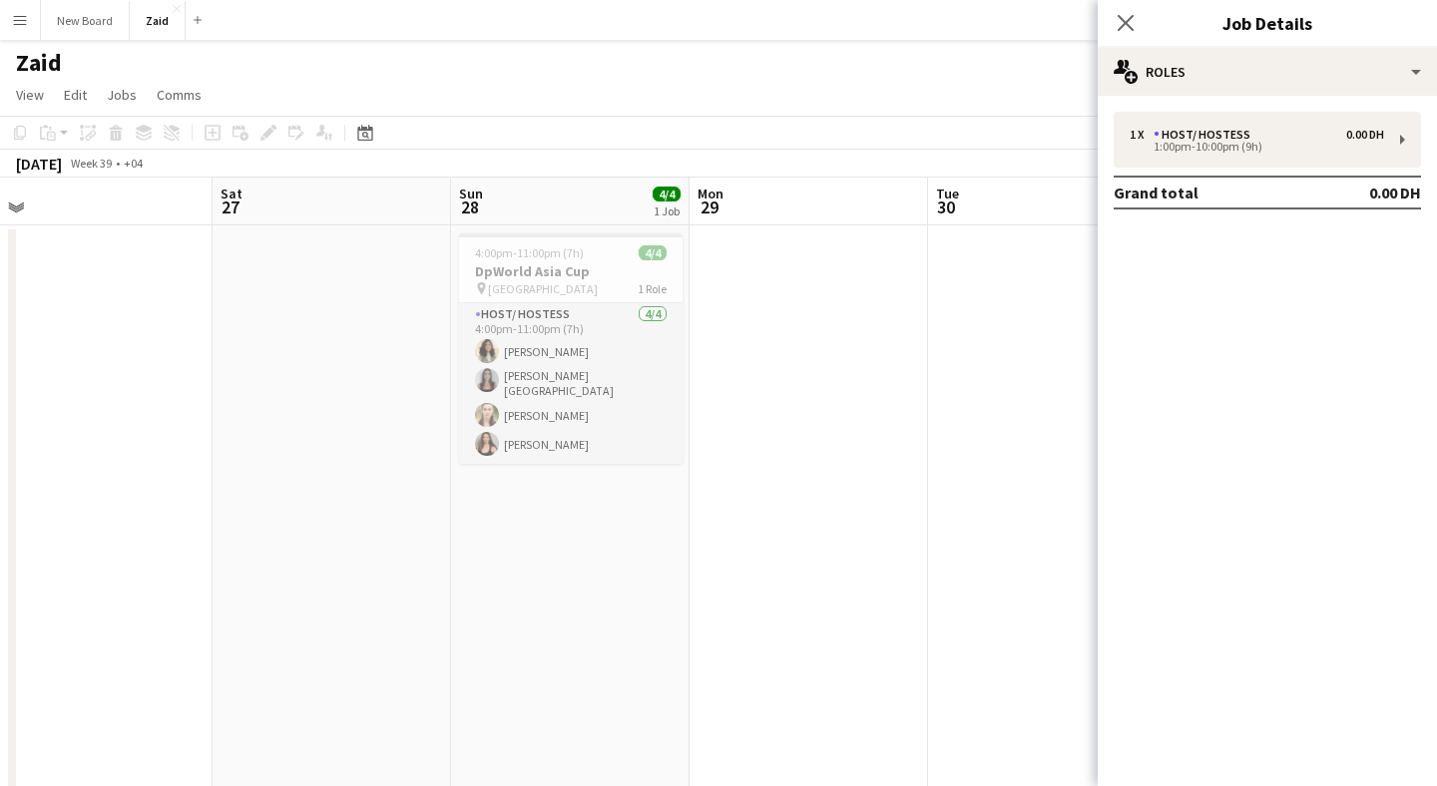
scroll to position [0, 415]
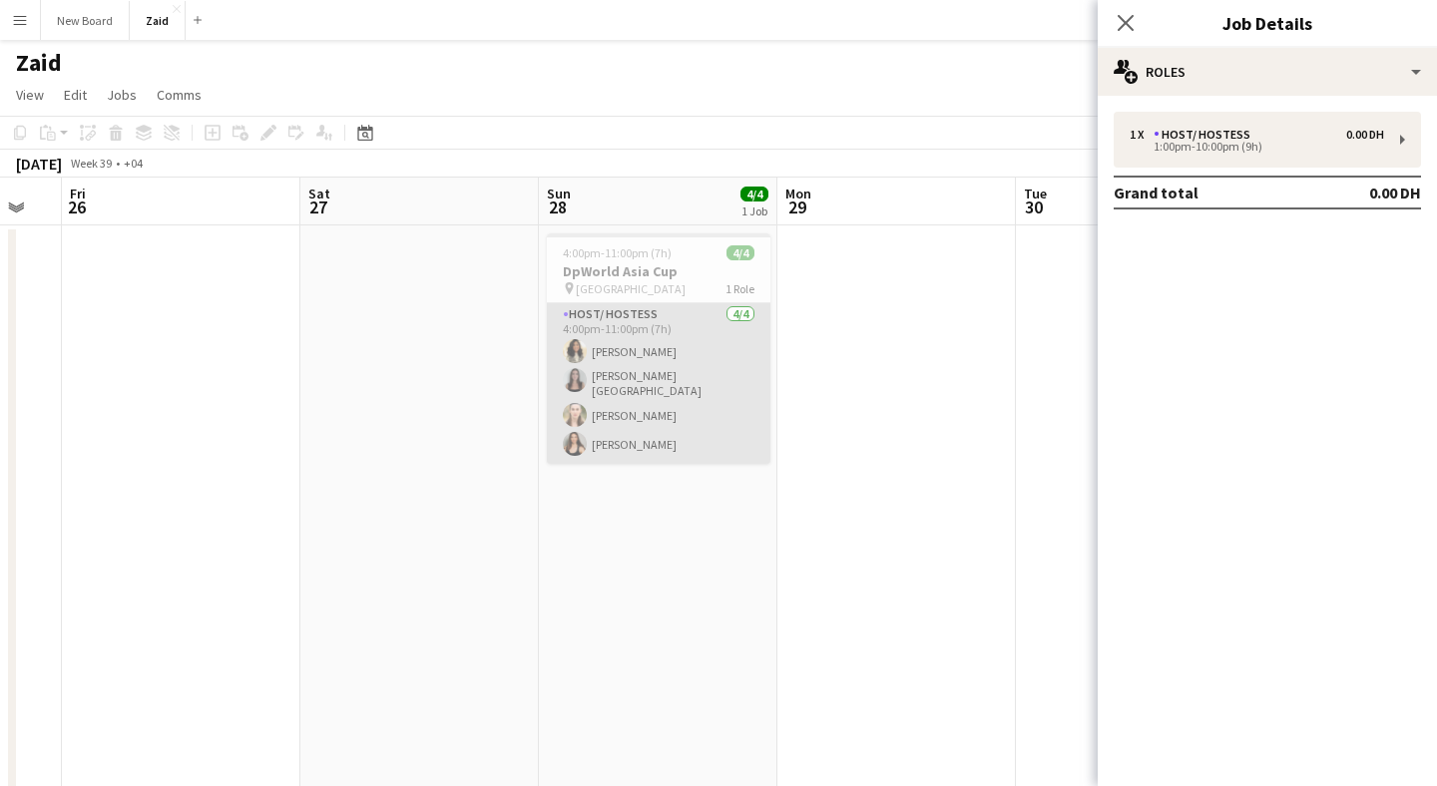
click at [642, 387] on app-card-role "Host/ Hostess [DATE] 4:00pm-11:00pm (7h) [PERSON_NAME] [PERSON_NAME] [PERSON_NA…" at bounding box center [659, 383] width 224 height 161
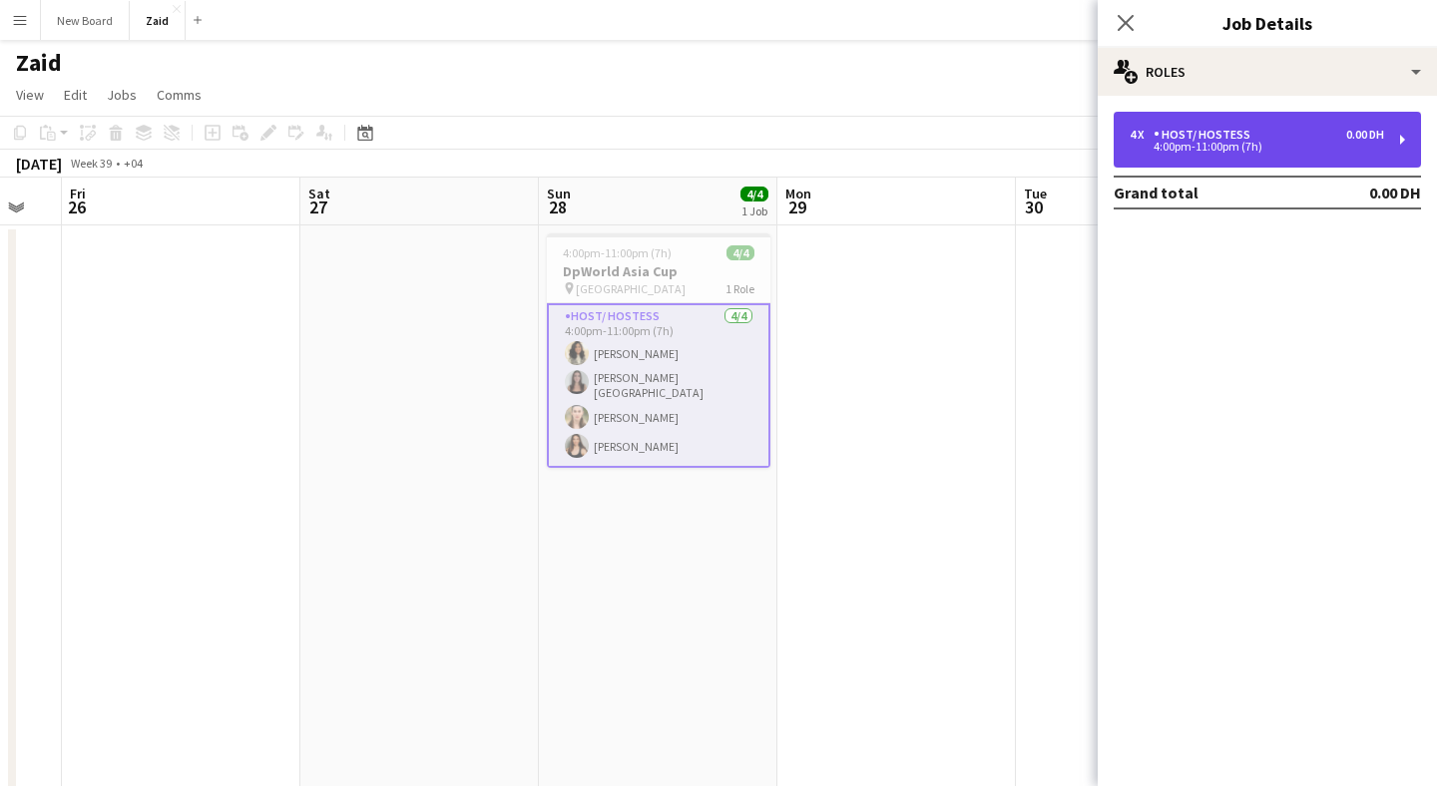
click at [1256, 138] on div "4 x Host/ Hostess 0.00 DH" at bounding box center [1257, 135] width 254 height 14
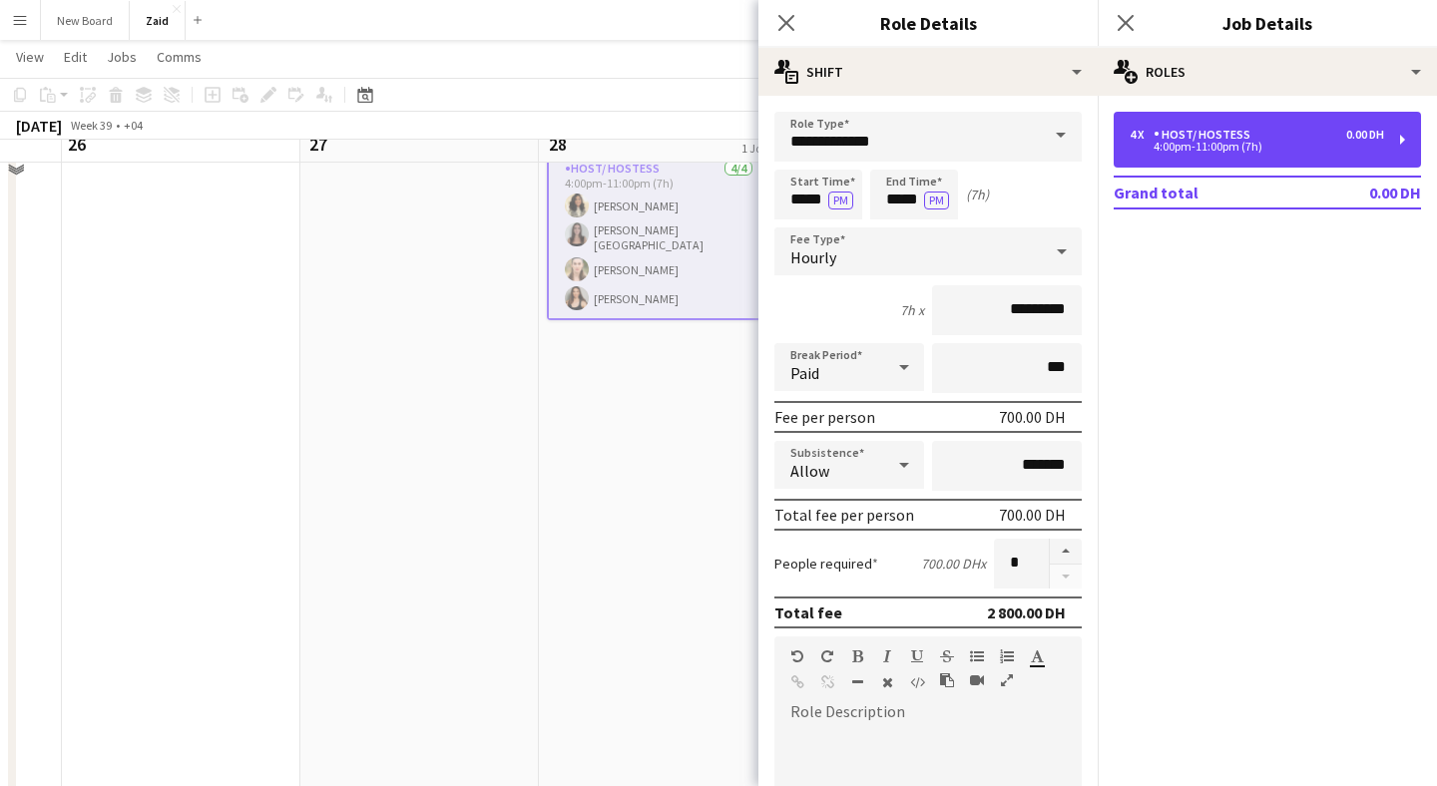
scroll to position [148, 0]
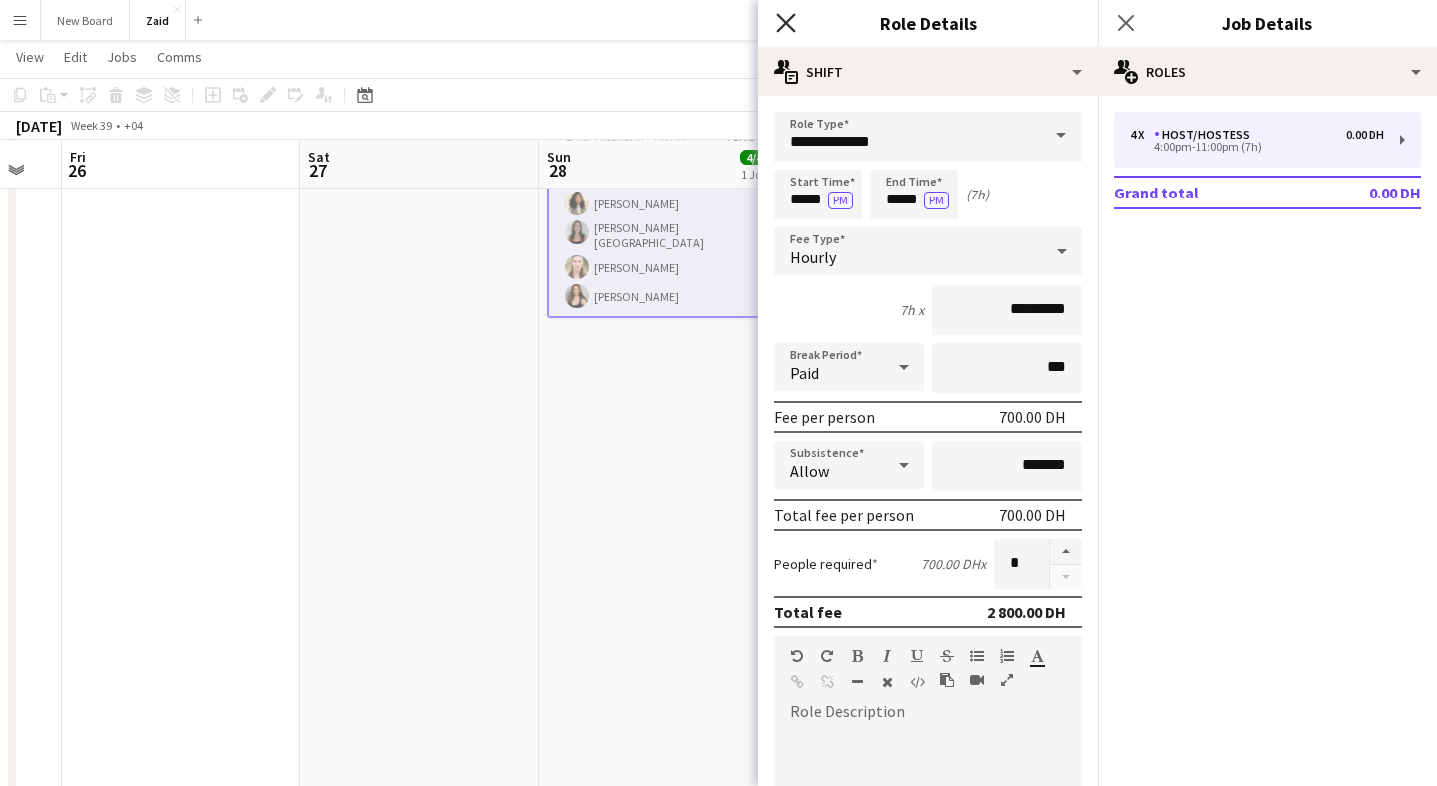
click at [791, 24] on icon "Close pop-in" at bounding box center [785, 22] width 19 height 19
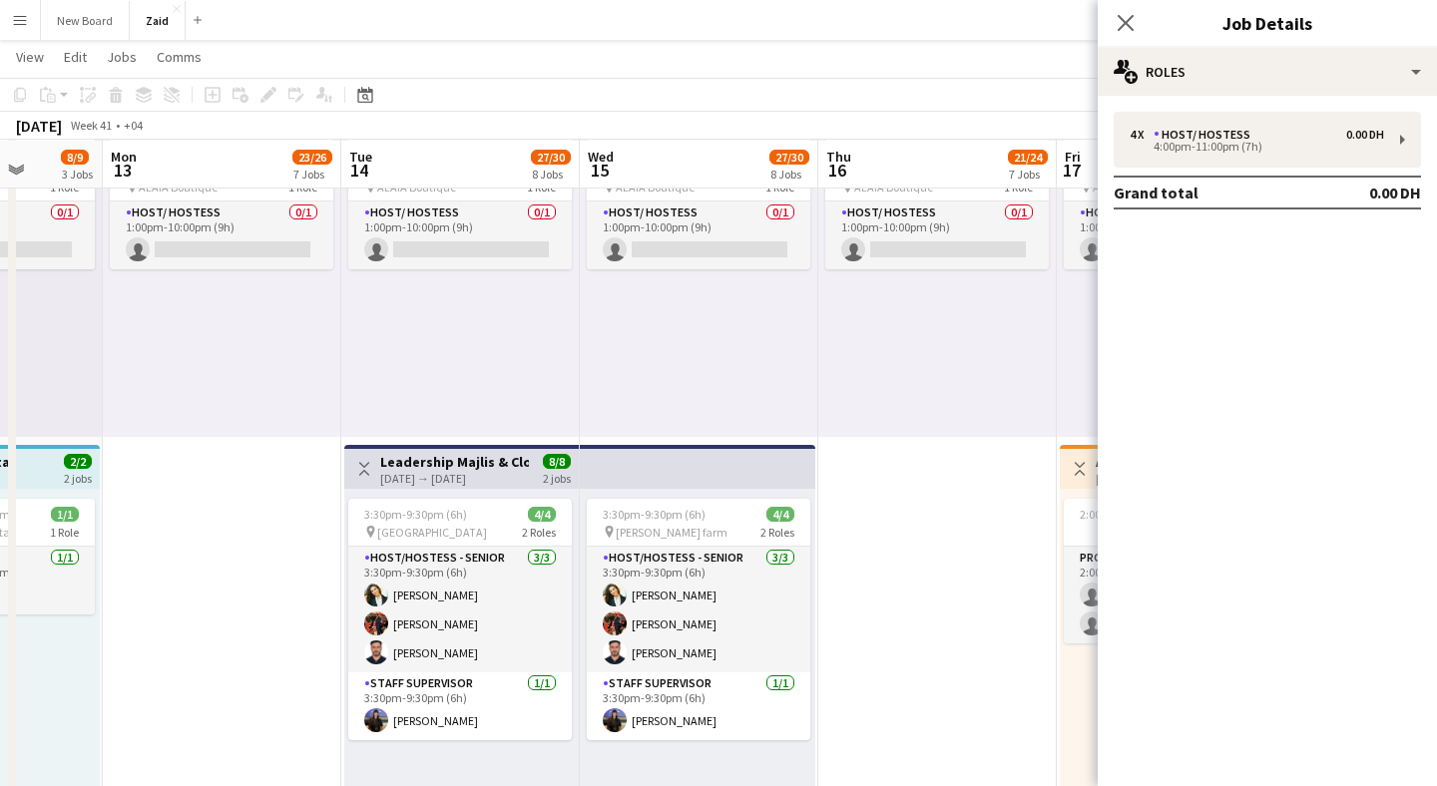
scroll to position [0, 615]
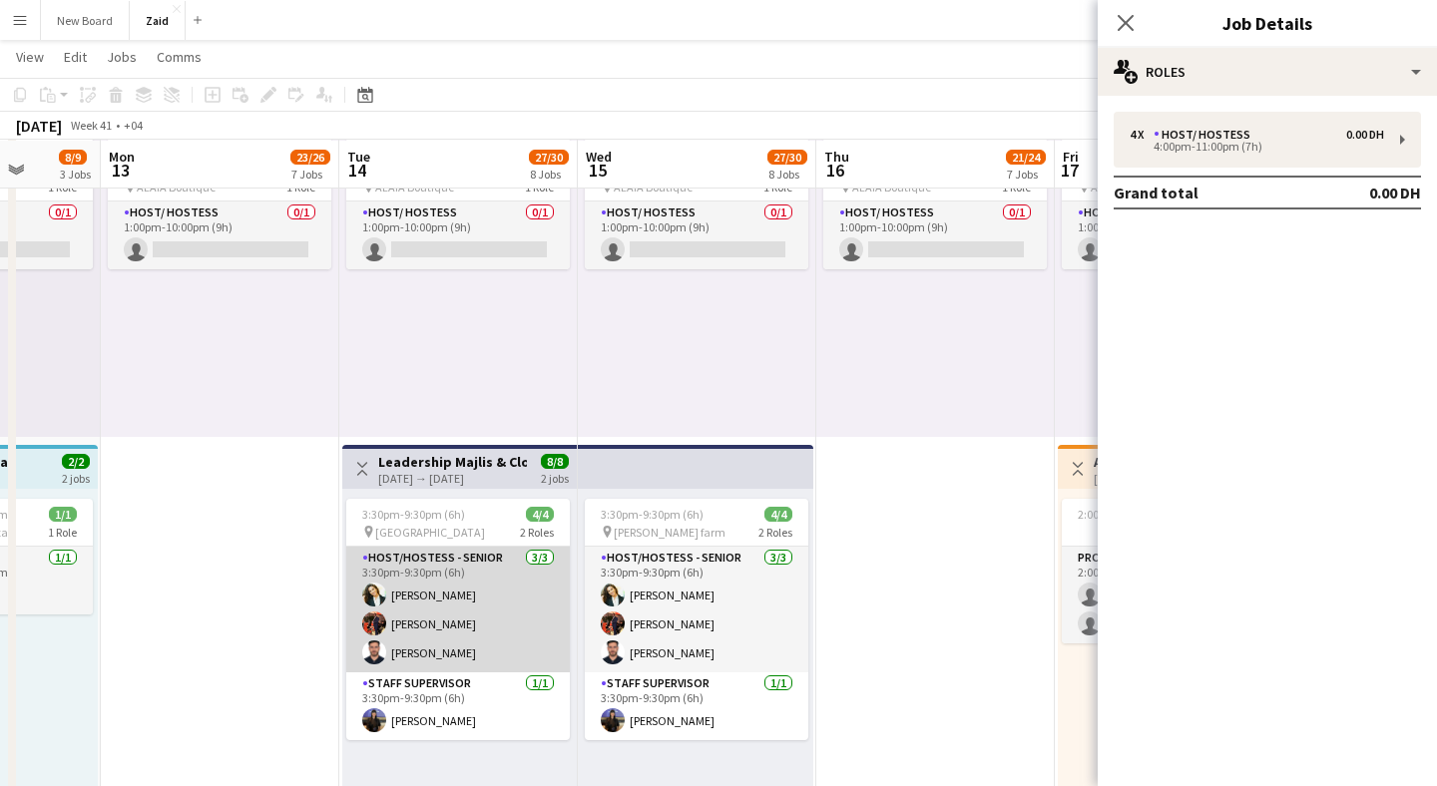
click at [474, 634] on app-card-role "Host/Hostess - Senior [DATE] 3:30pm-9:30pm (6h) [PERSON_NAME] [PERSON_NAME]" at bounding box center [458, 610] width 224 height 126
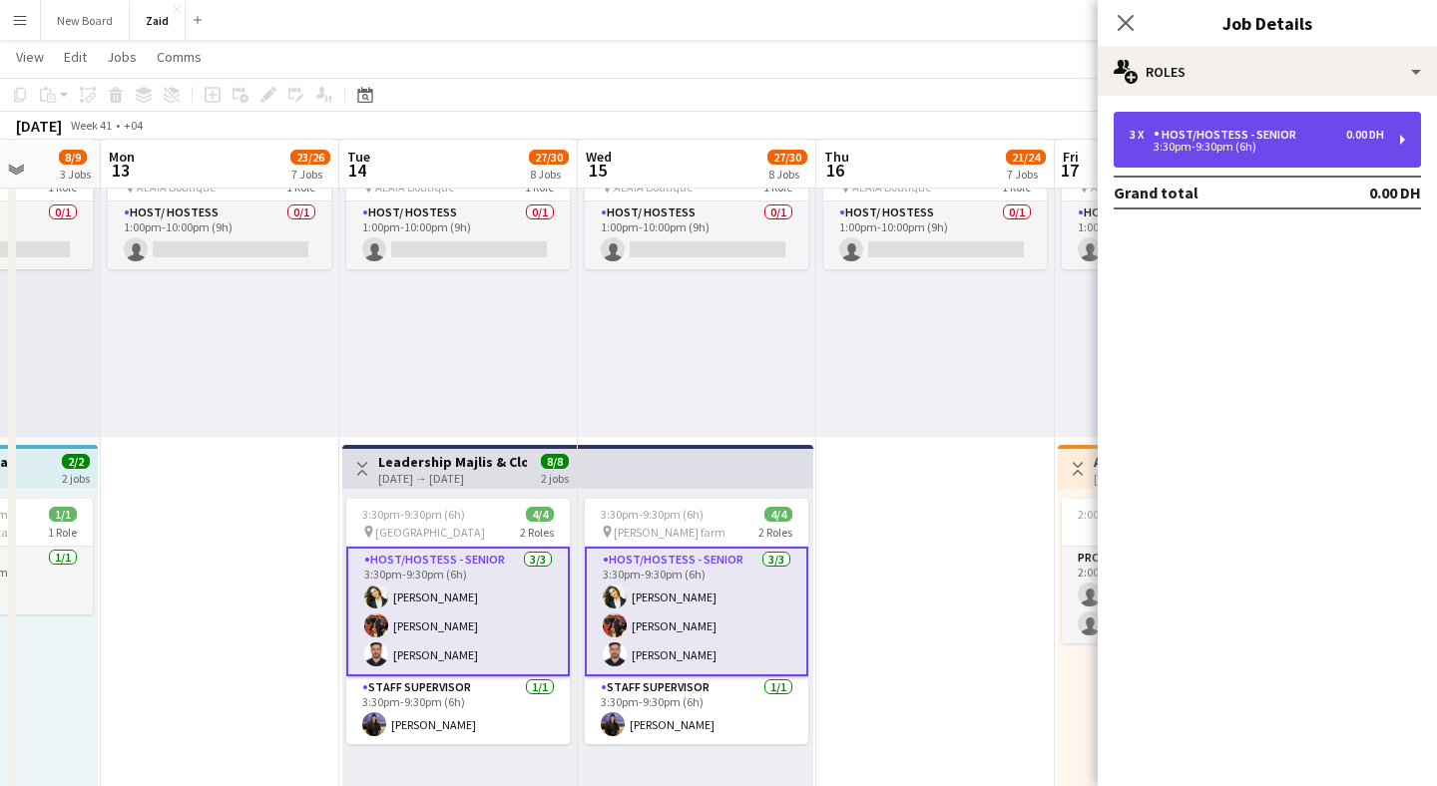
click at [1206, 134] on div "Host/Hostess - Senior" at bounding box center [1229, 135] width 151 height 14
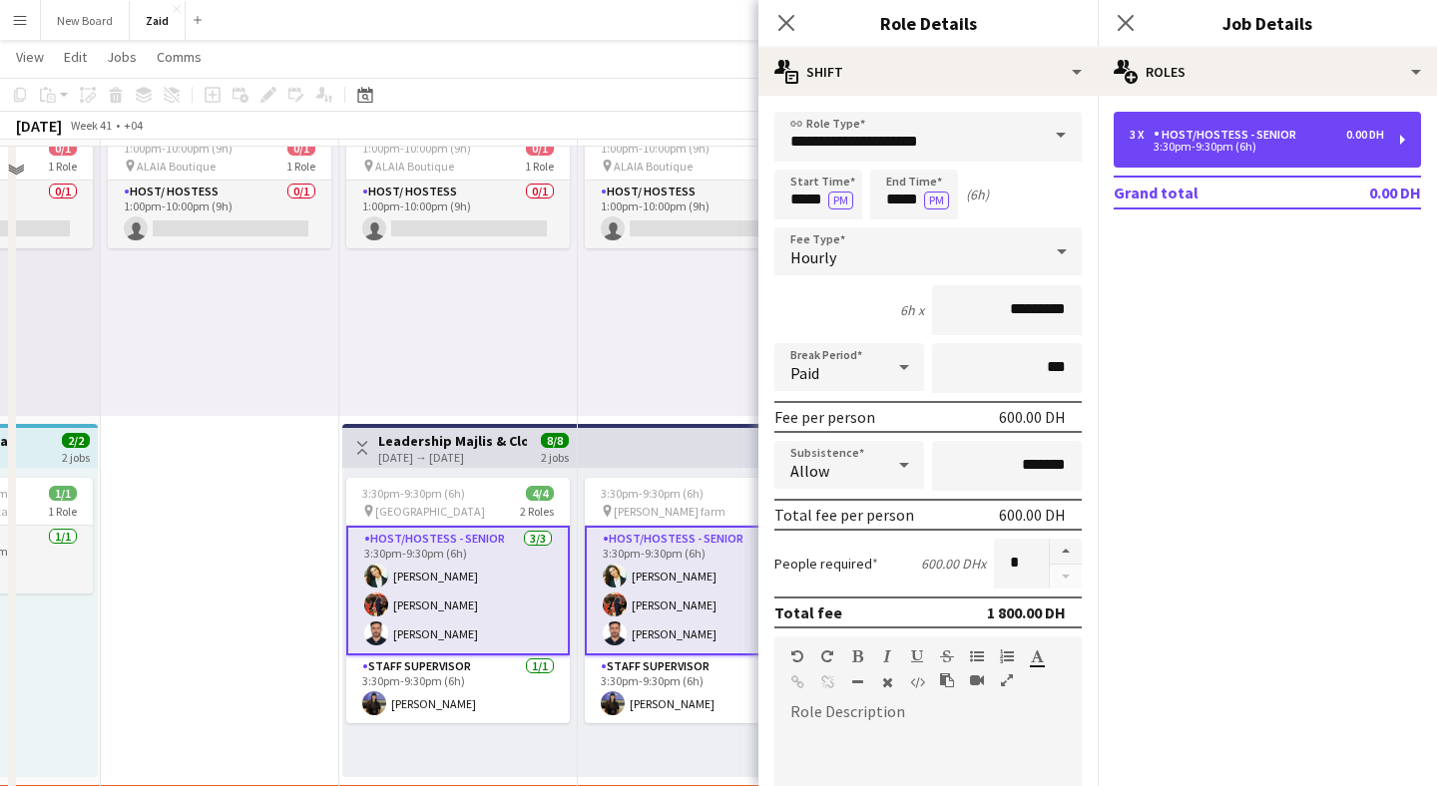
scroll to position [179, 0]
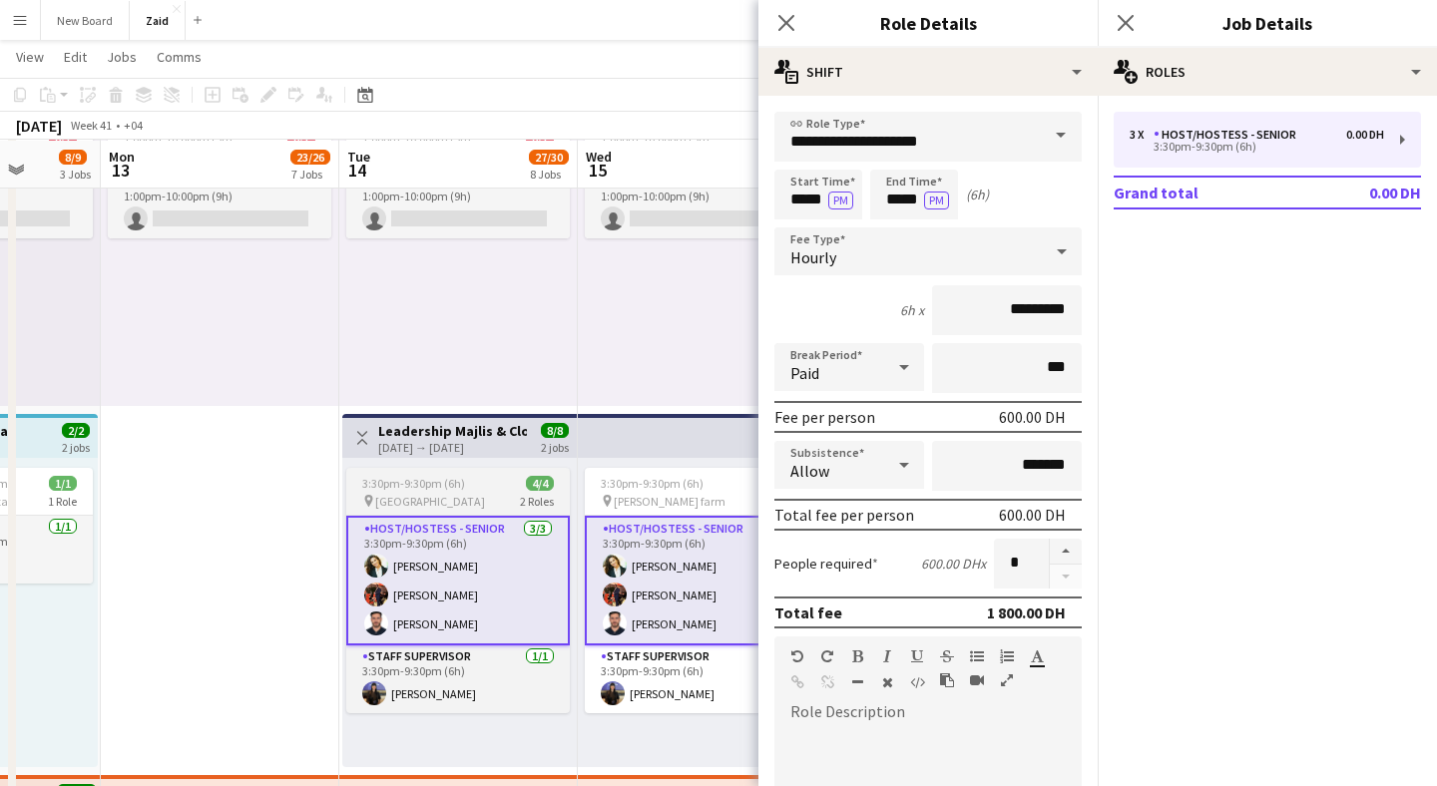
click at [468, 469] on app-job-card "3:30pm-9:30pm (6h) 4/4 pin [GEOGRAPHIC_DATA] 2 Roles Host/Hostess - Senior [DAT…" at bounding box center [458, 591] width 224 height 246
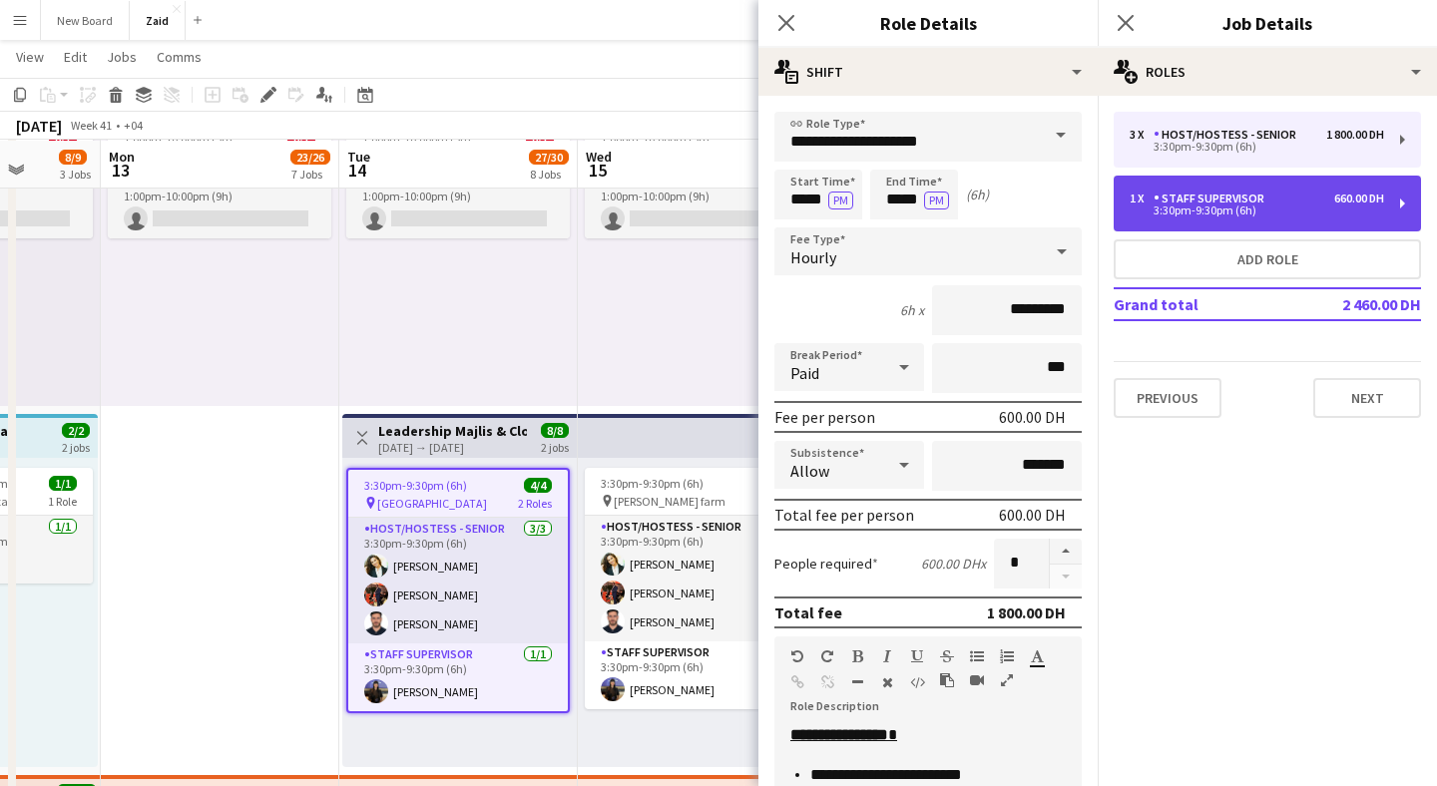
click at [1316, 205] on div "1 x Staff Supervisor 660.00 DH" at bounding box center [1257, 199] width 254 height 14
type input "**********"
type input "*********"
type input "*"
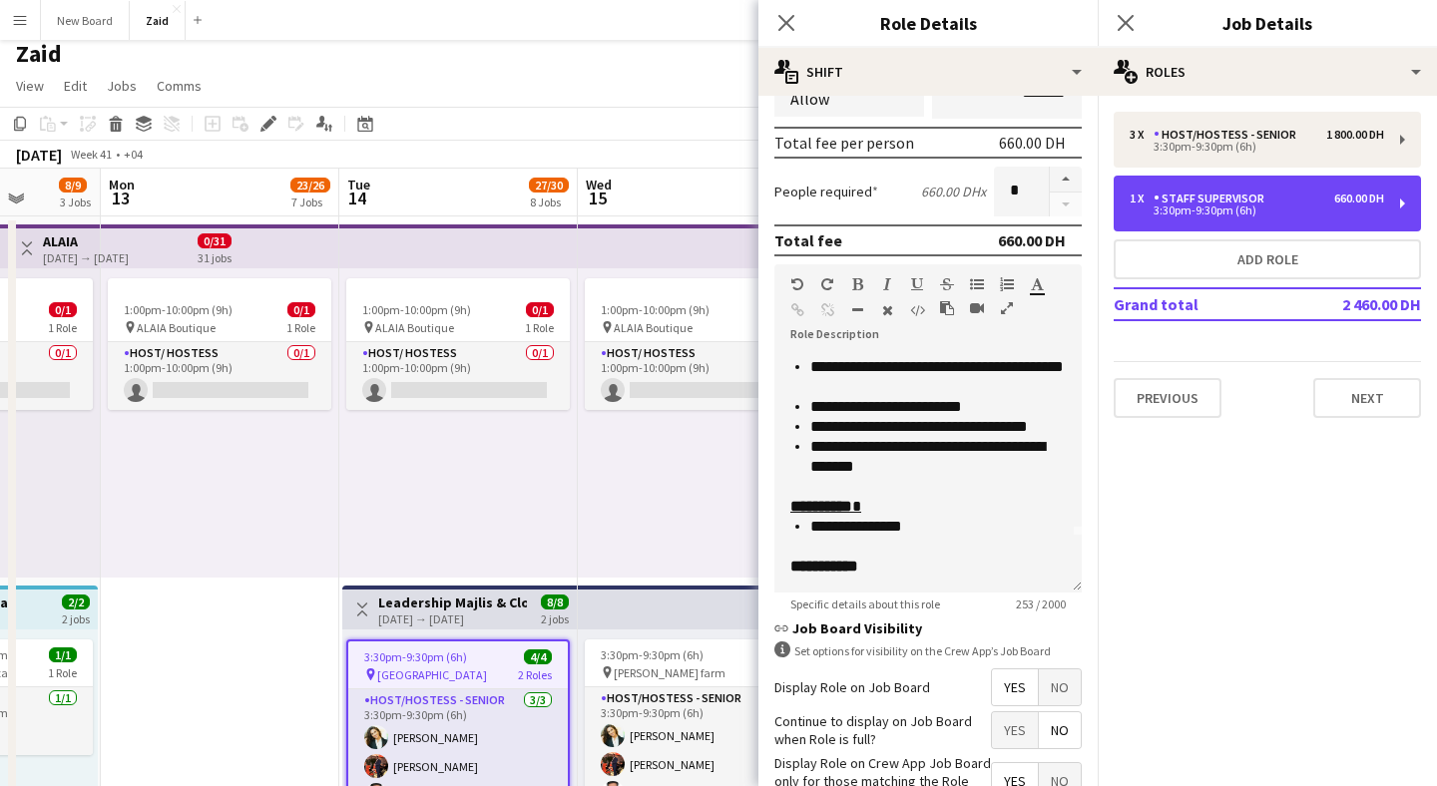
scroll to position [371, 0]
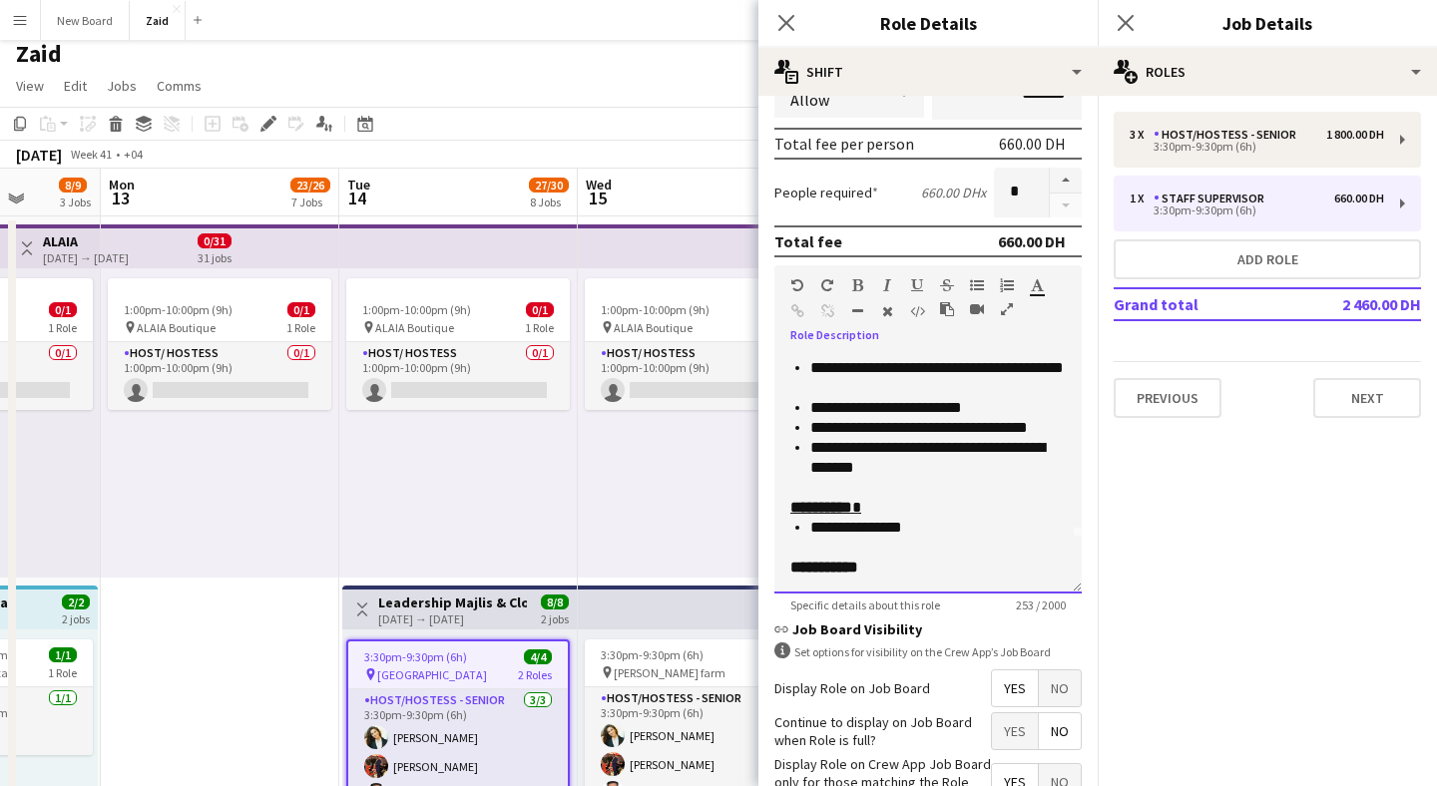
click at [920, 473] on p "**********" at bounding box center [937, 458] width 255 height 40
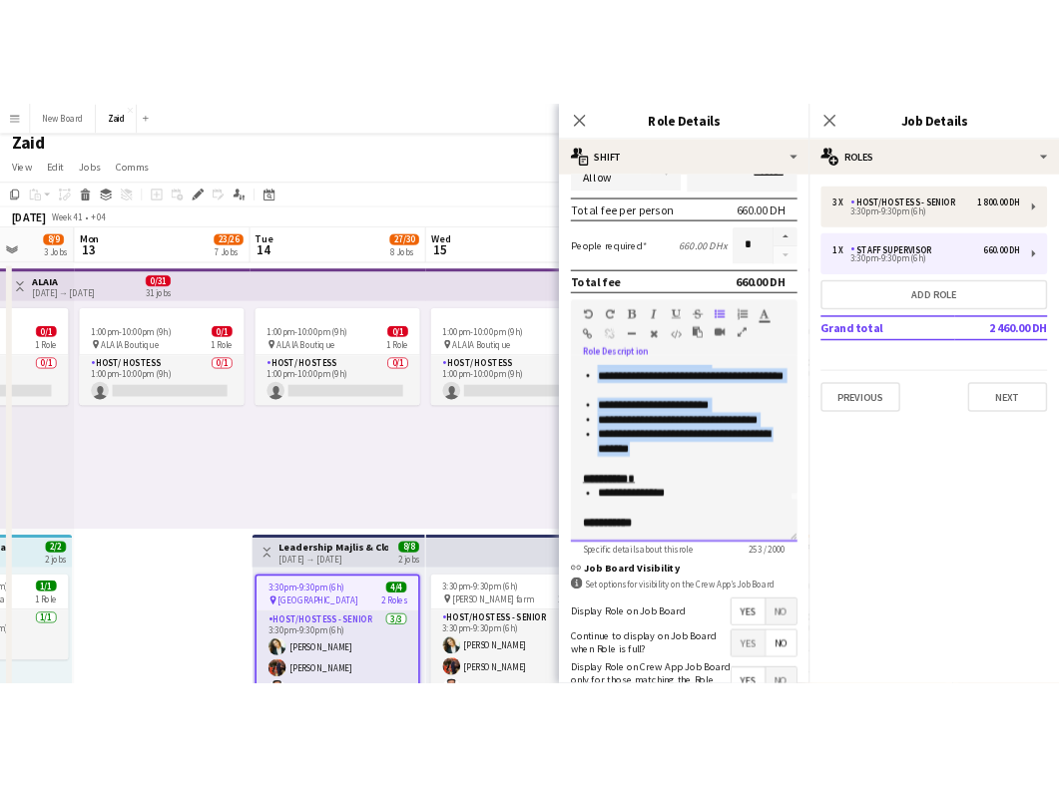
scroll to position [0, 0]
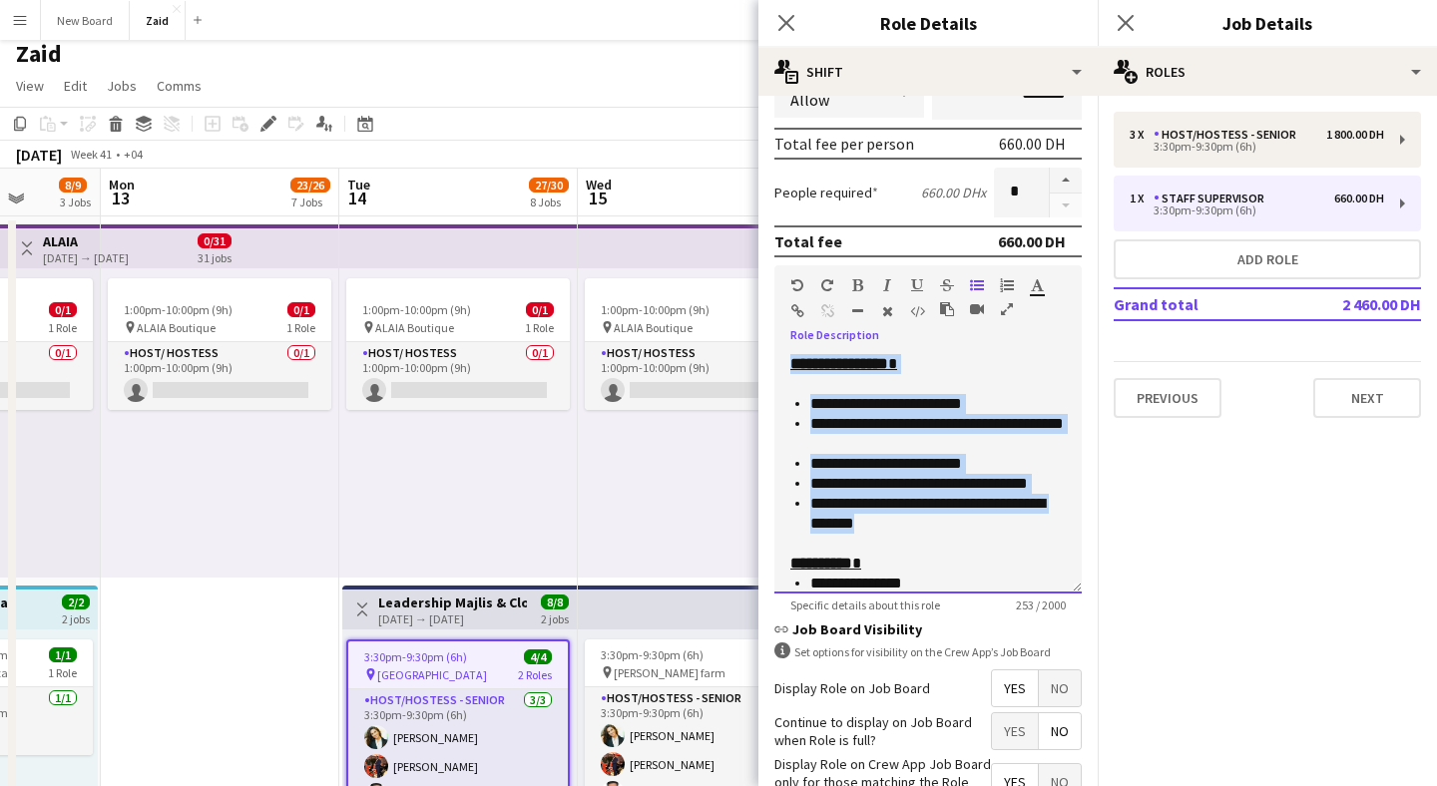
drag, startPoint x: 920, startPoint y: 473, endPoint x: 775, endPoint y: 331, distance: 202.5
click at [775, 331] on div "**********" at bounding box center [927, 429] width 307 height 328
copy div "**********"
click at [793, 25] on icon "Close pop-in" at bounding box center [785, 22] width 19 height 19
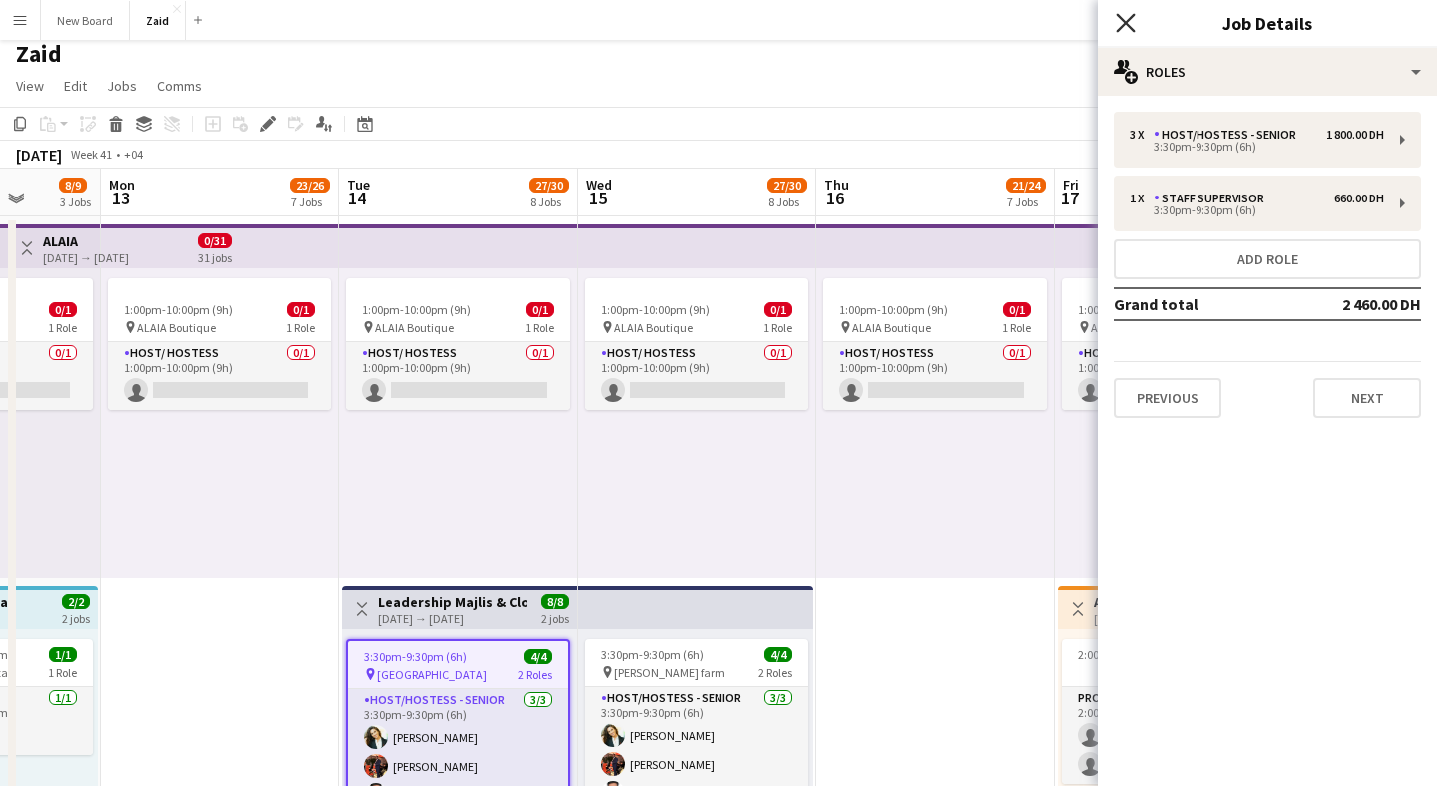
click at [1130, 17] on icon at bounding box center [1125, 22] width 19 height 19
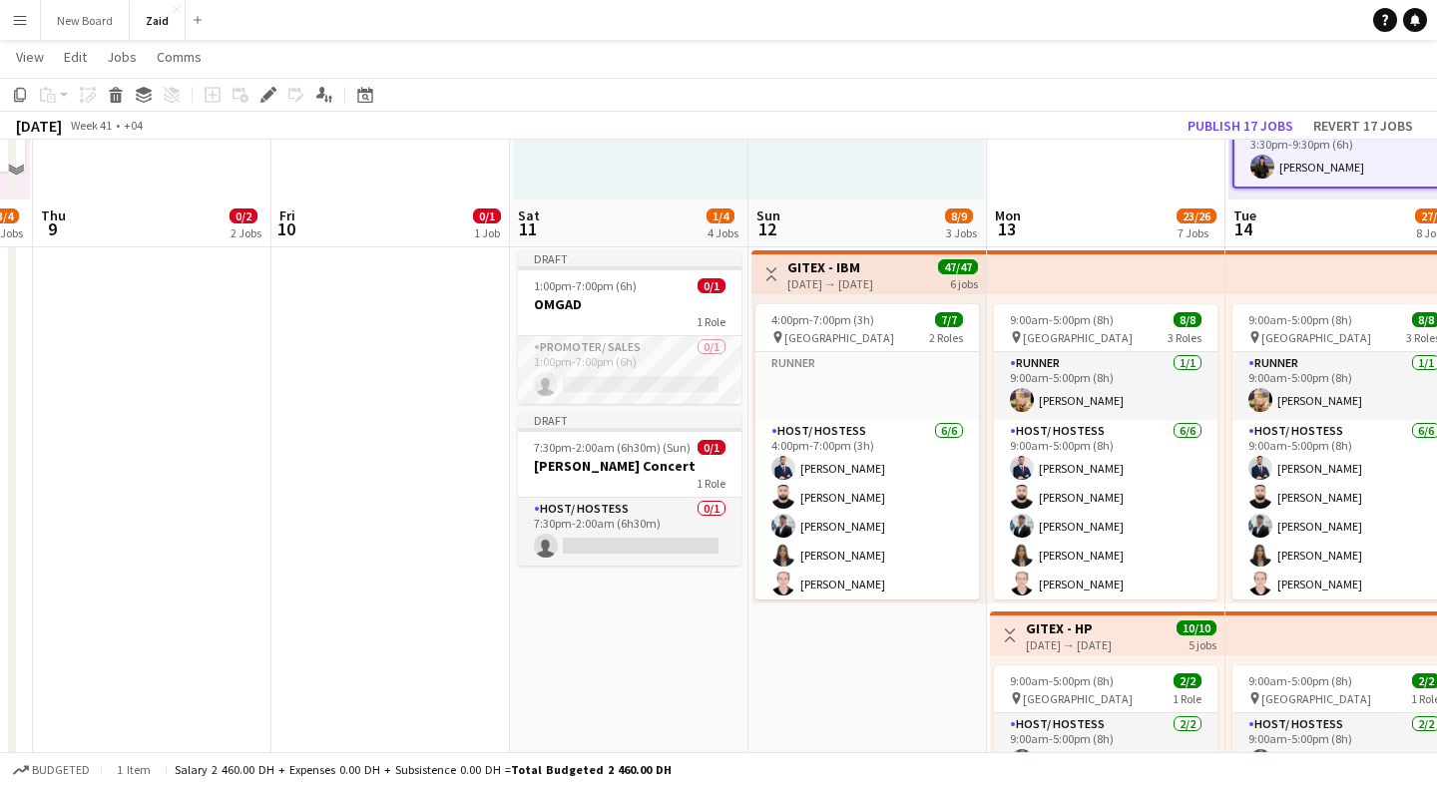
scroll to position [690, 0]
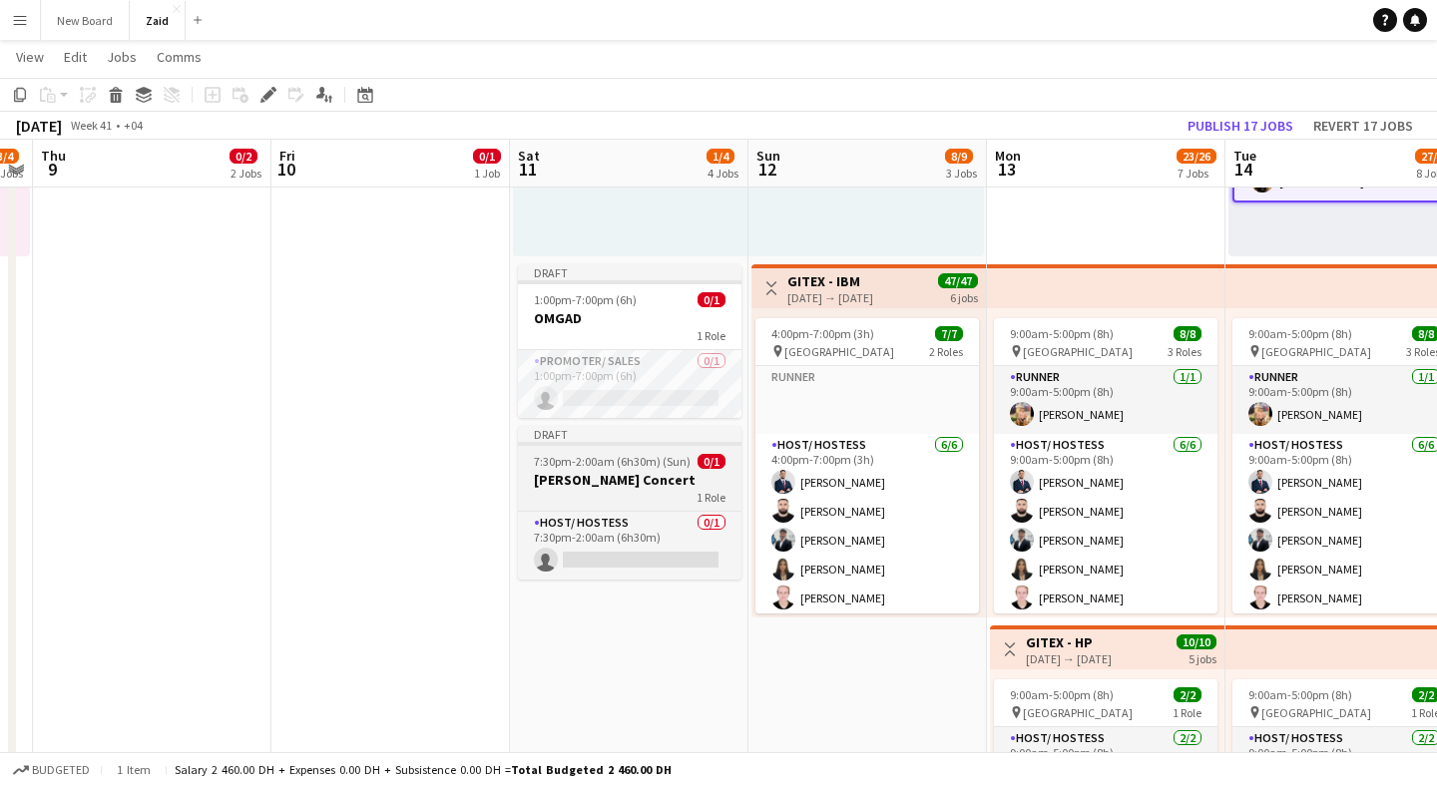
click at [642, 476] on h3 "[PERSON_NAME] Concert" at bounding box center [630, 480] width 224 height 18
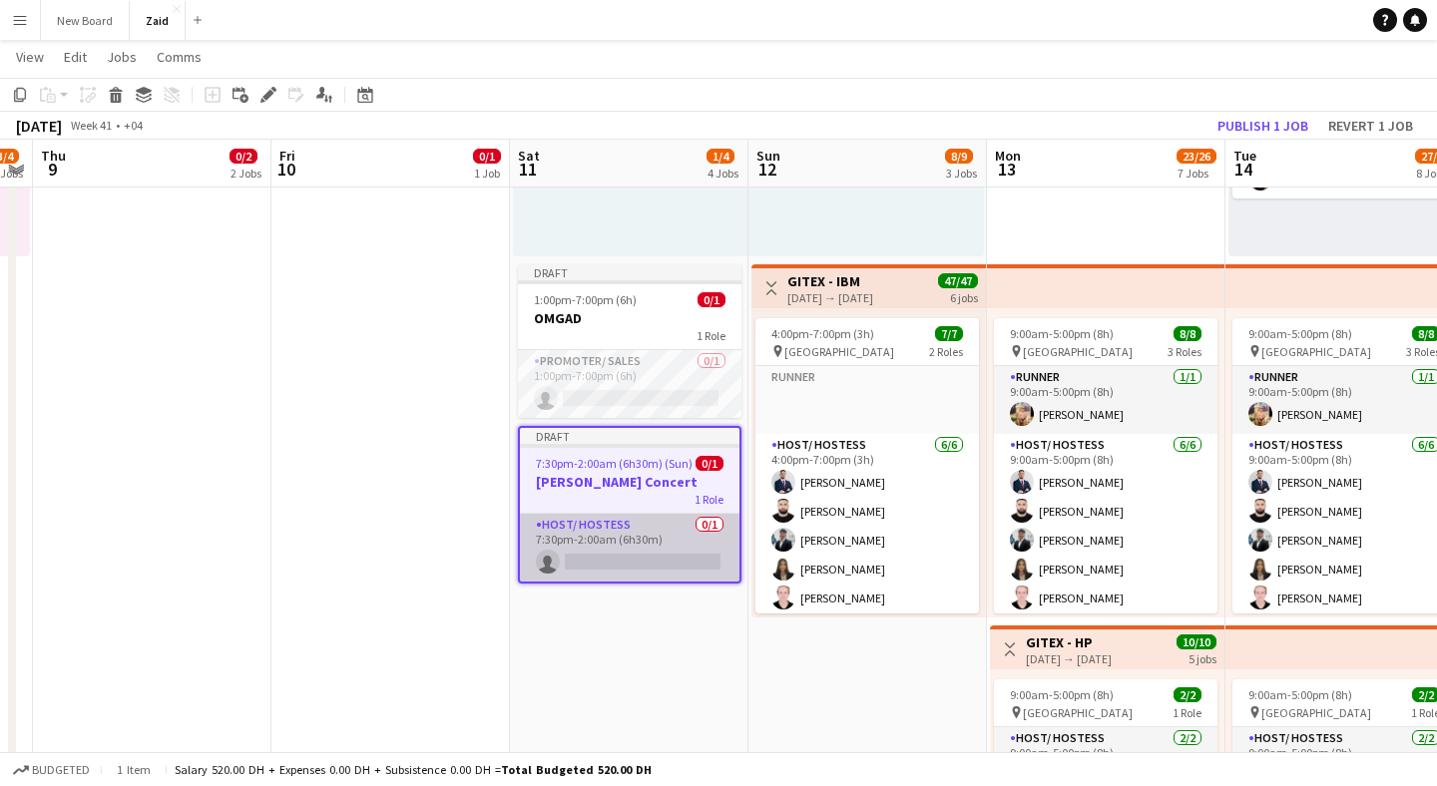
click at [634, 544] on app-card-role "Host/ Hostess 0/1 7:30pm-2:00am (6h30m) single-neutral-actions" at bounding box center [630, 548] width 220 height 68
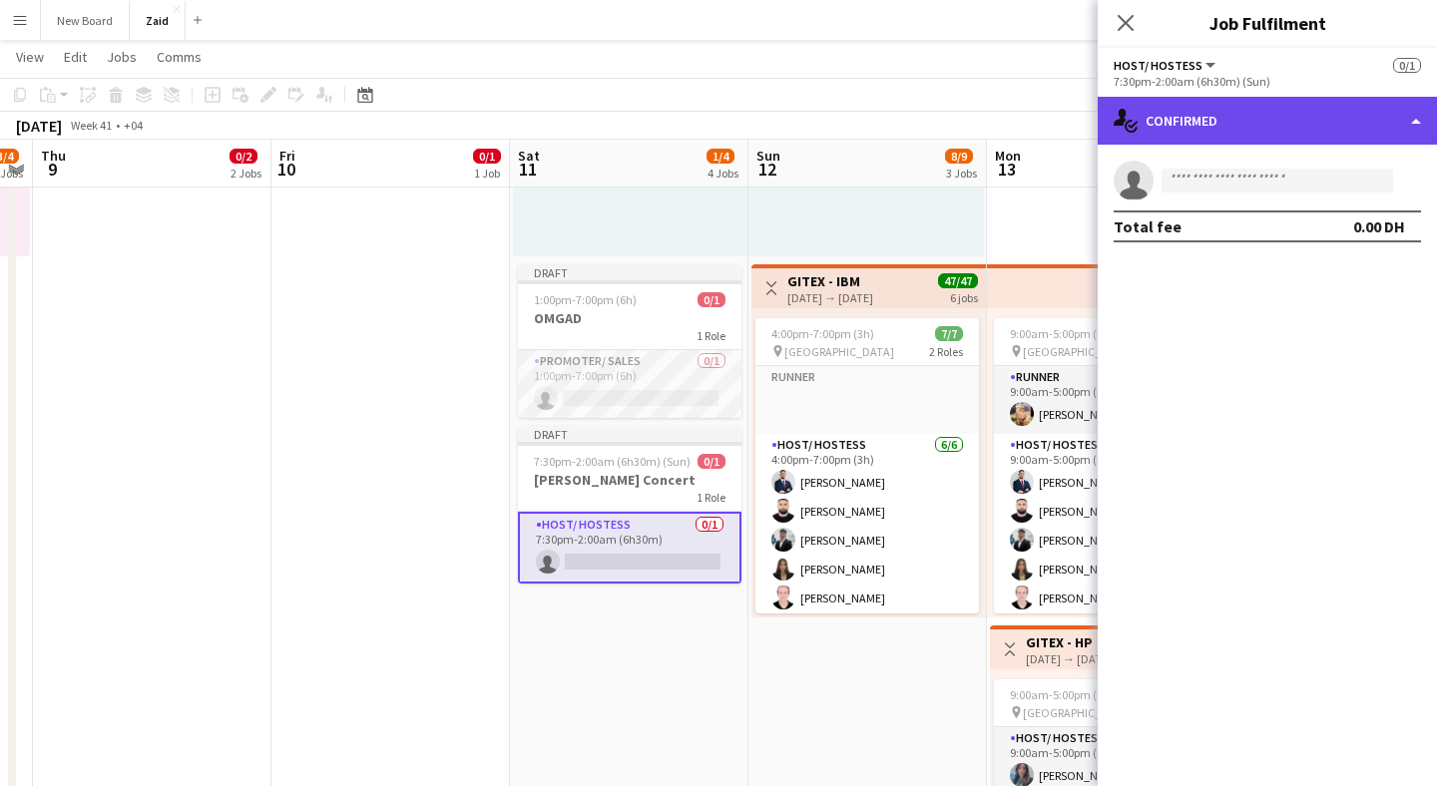
click at [1406, 123] on div "single-neutral-actions-check-2 Confirmed" at bounding box center [1267, 121] width 339 height 48
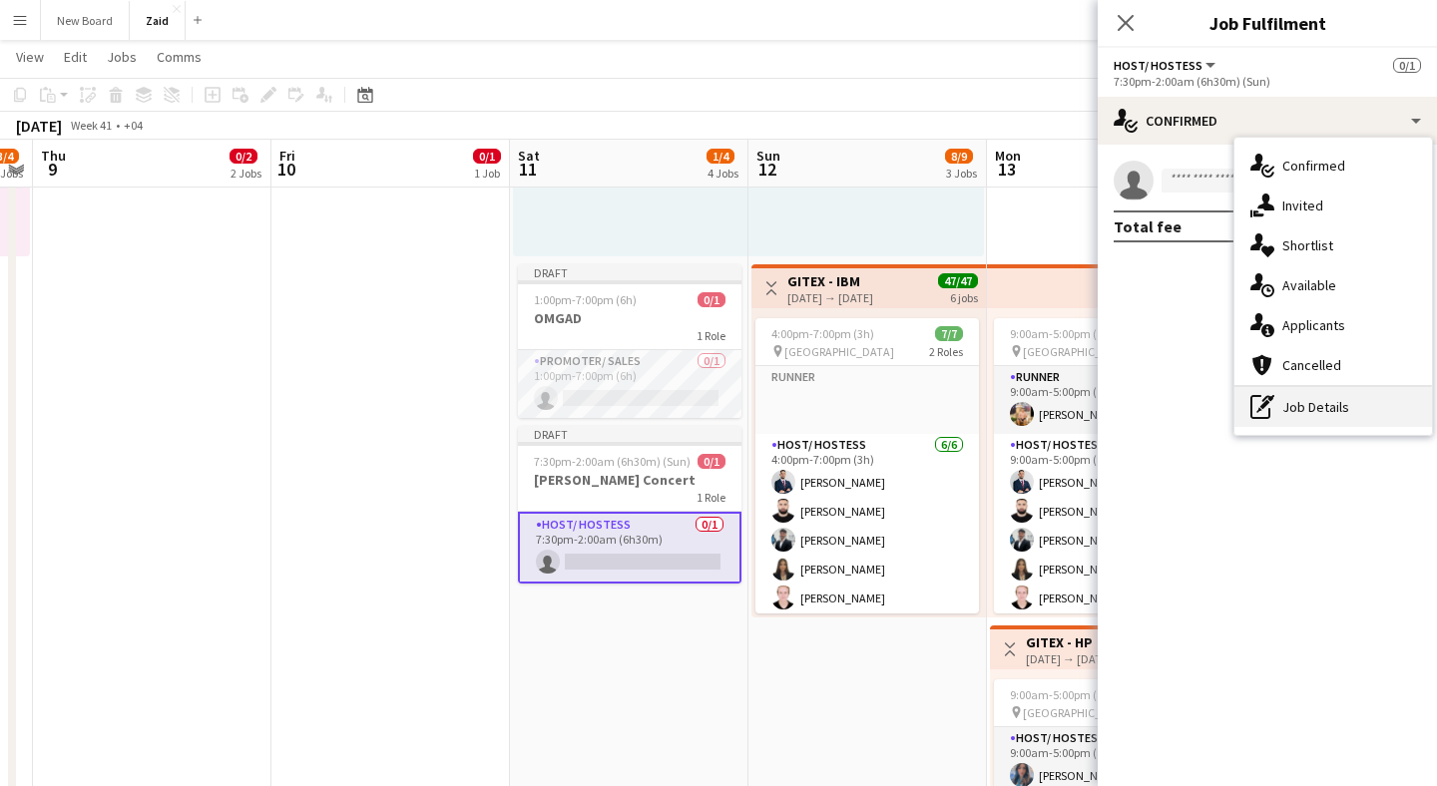
click at [1363, 404] on div "pen-write Job Details" at bounding box center [1334, 407] width 198 height 40
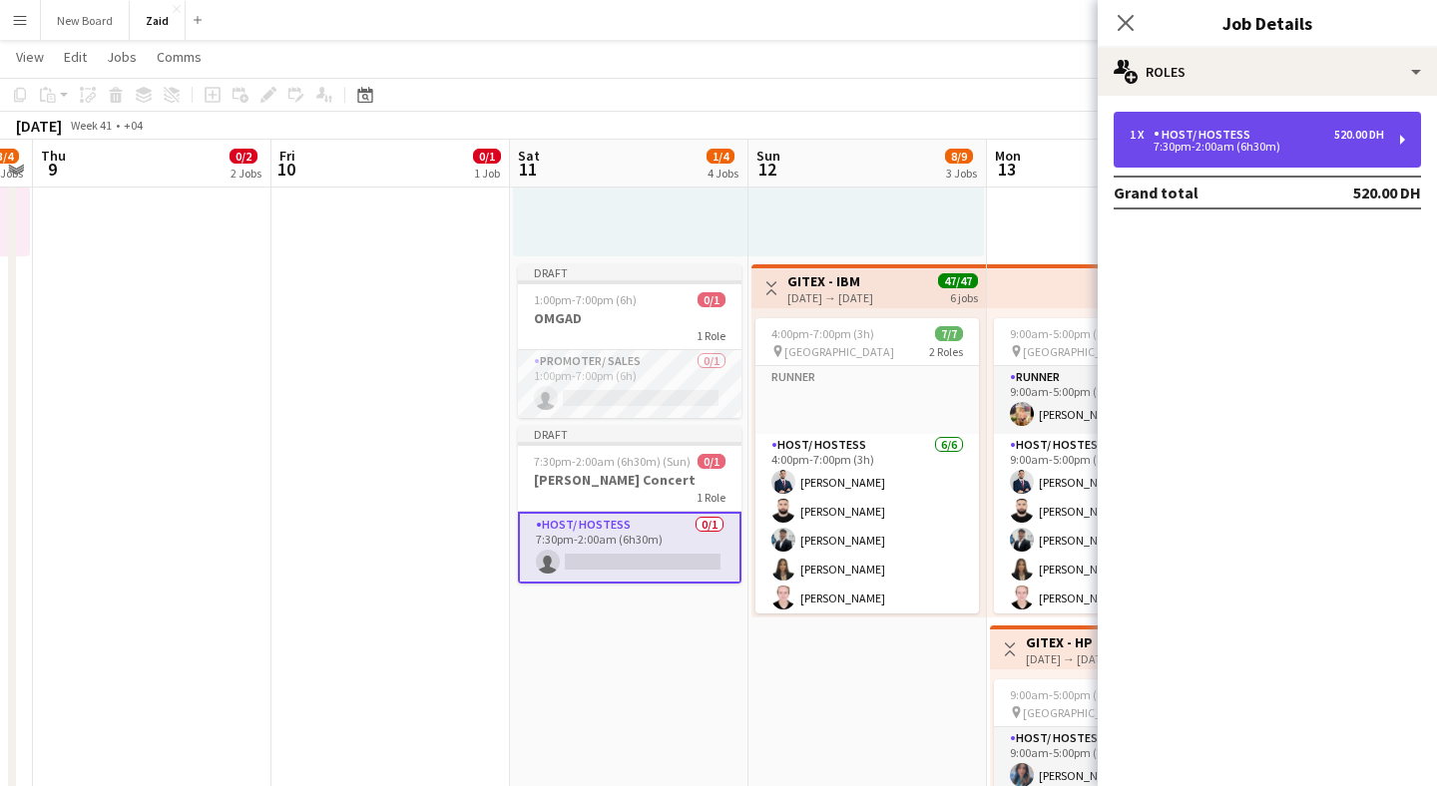
click at [1241, 142] on div "7:30pm-2:00am (6h30m)" at bounding box center [1257, 147] width 254 height 10
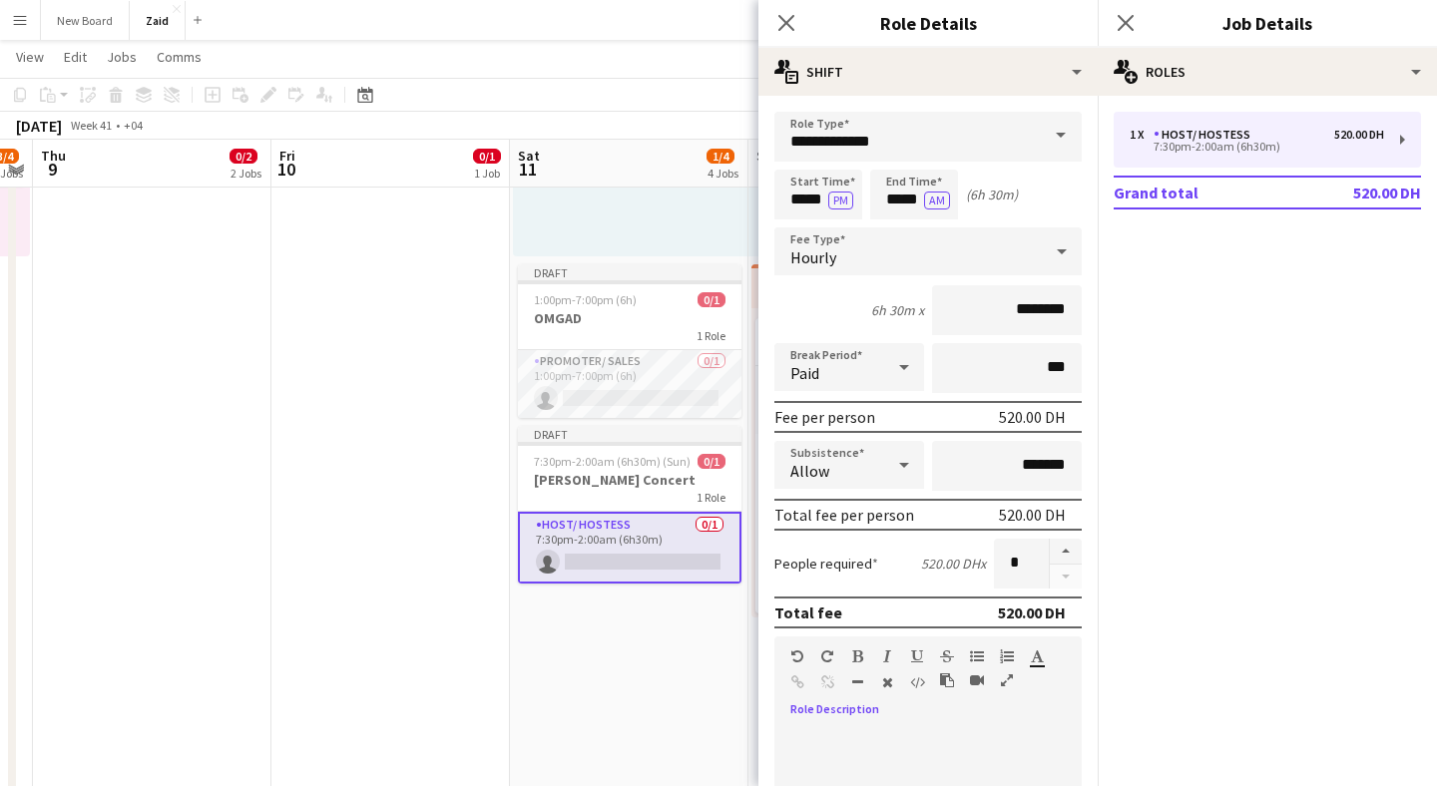
paste div
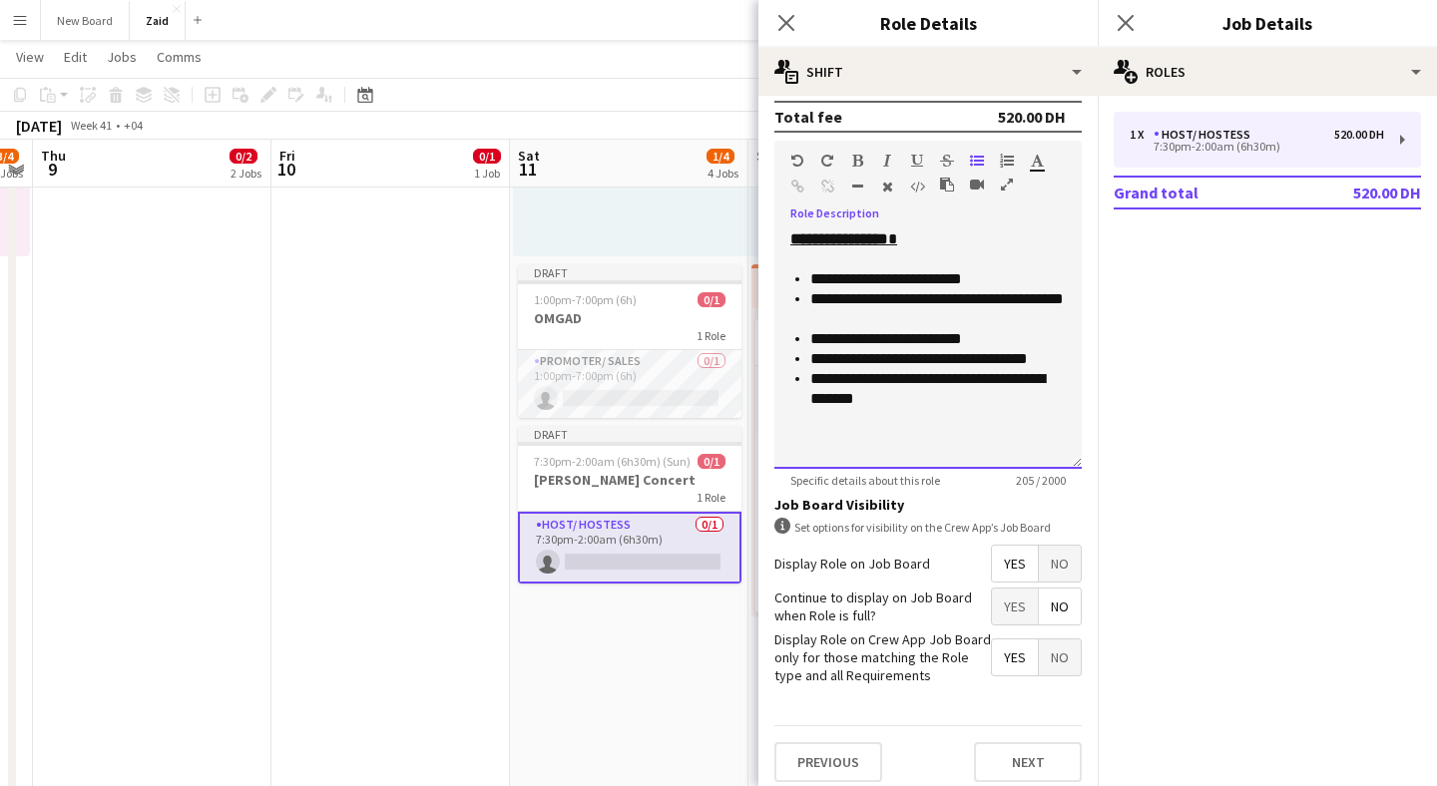
scroll to position [507, 0]
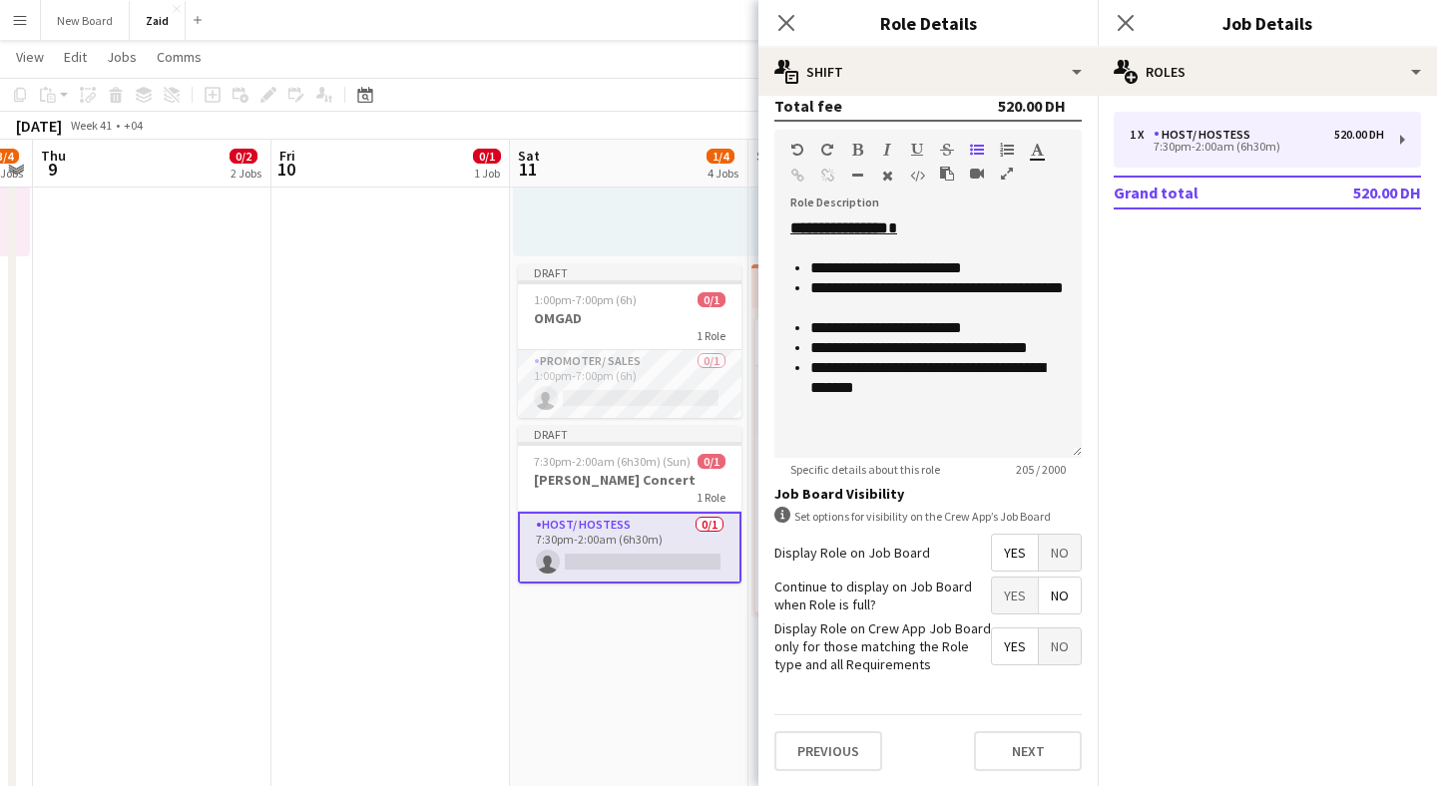
click at [922, 703] on form "**********" at bounding box center [927, 196] width 339 height 1183
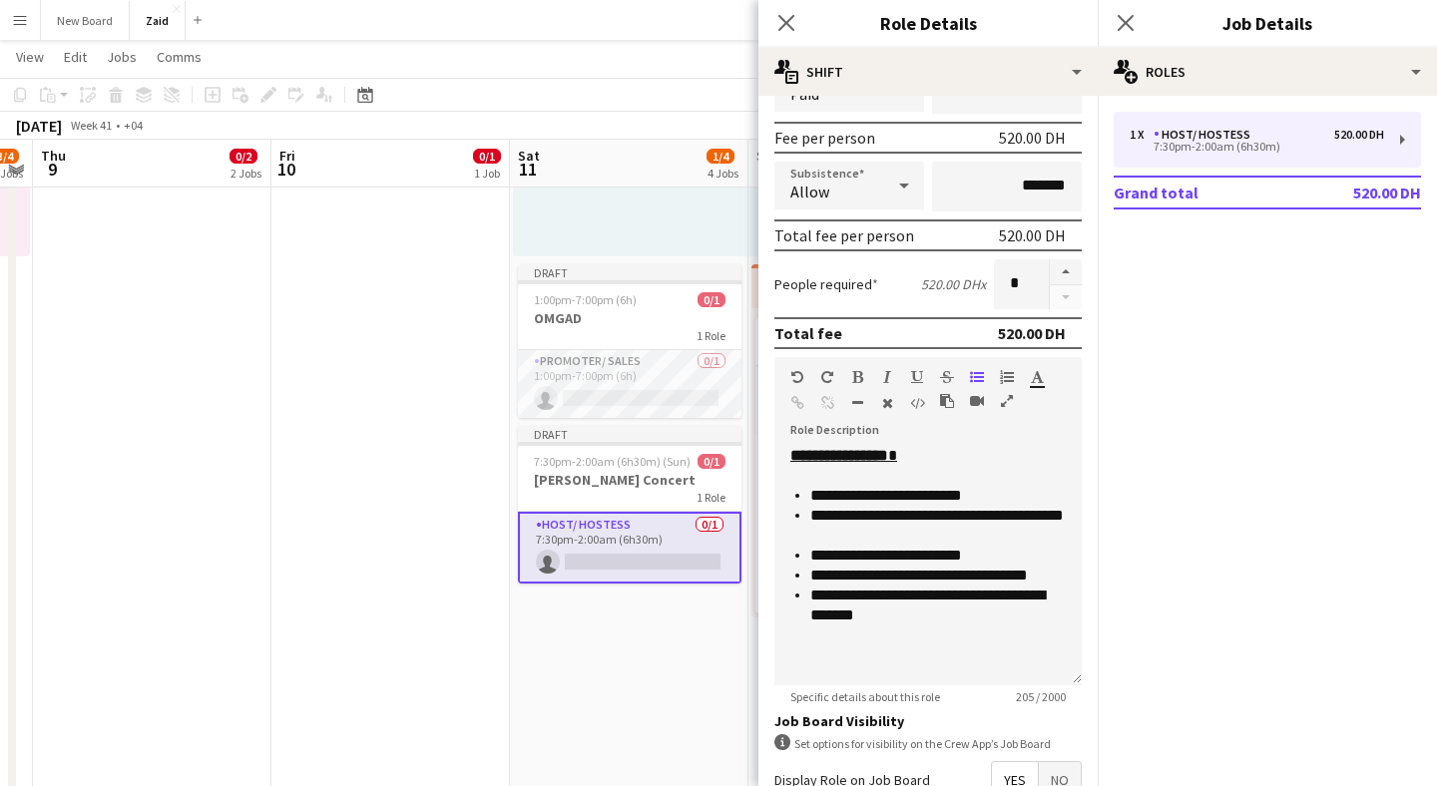
scroll to position [319, 0]
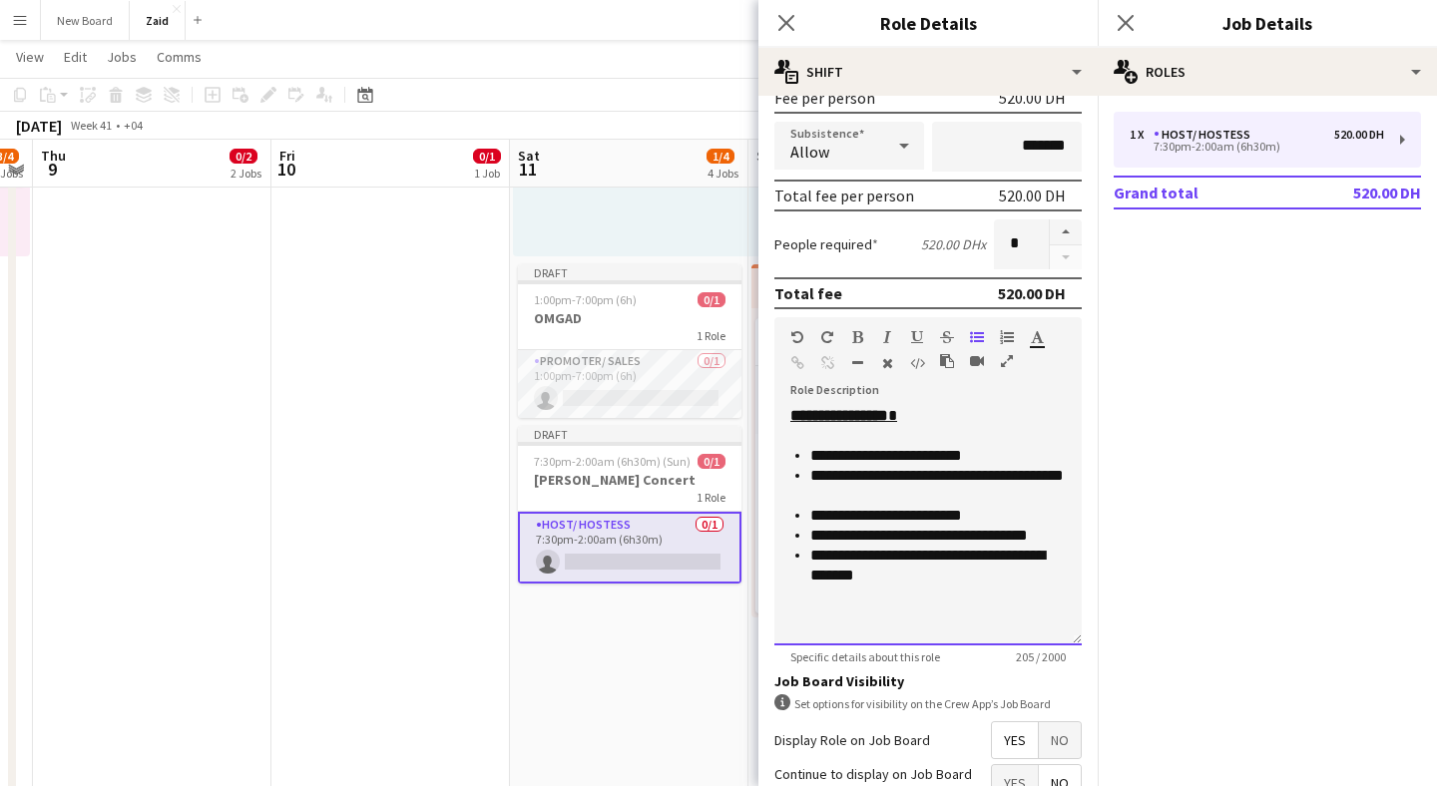
click at [944, 637] on div "**********" at bounding box center [927, 526] width 307 height 240
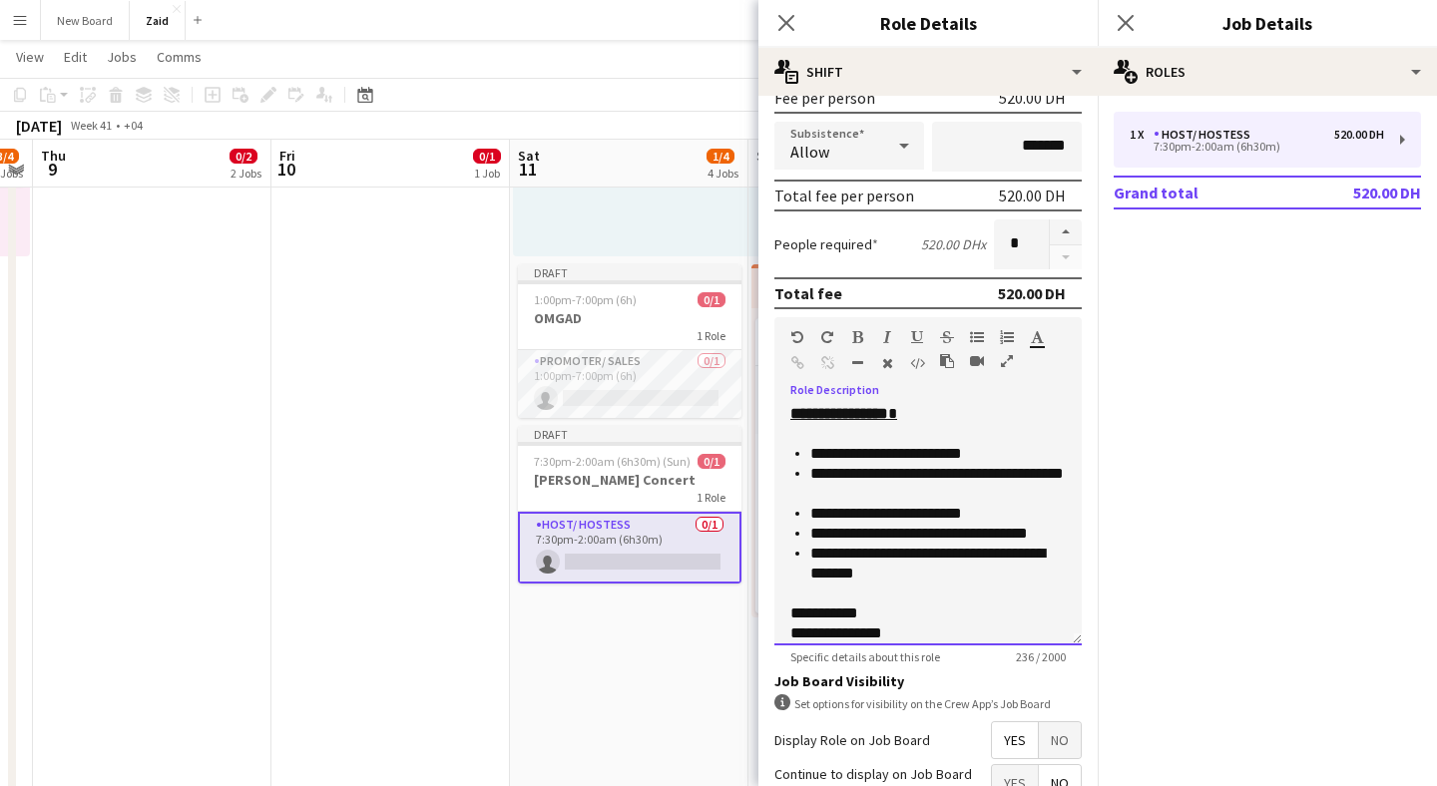
click at [859, 613] on div "**********" at bounding box center [927, 624] width 275 height 40
click at [920, 611] on div "**********" at bounding box center [927, 624] width 275 height 40
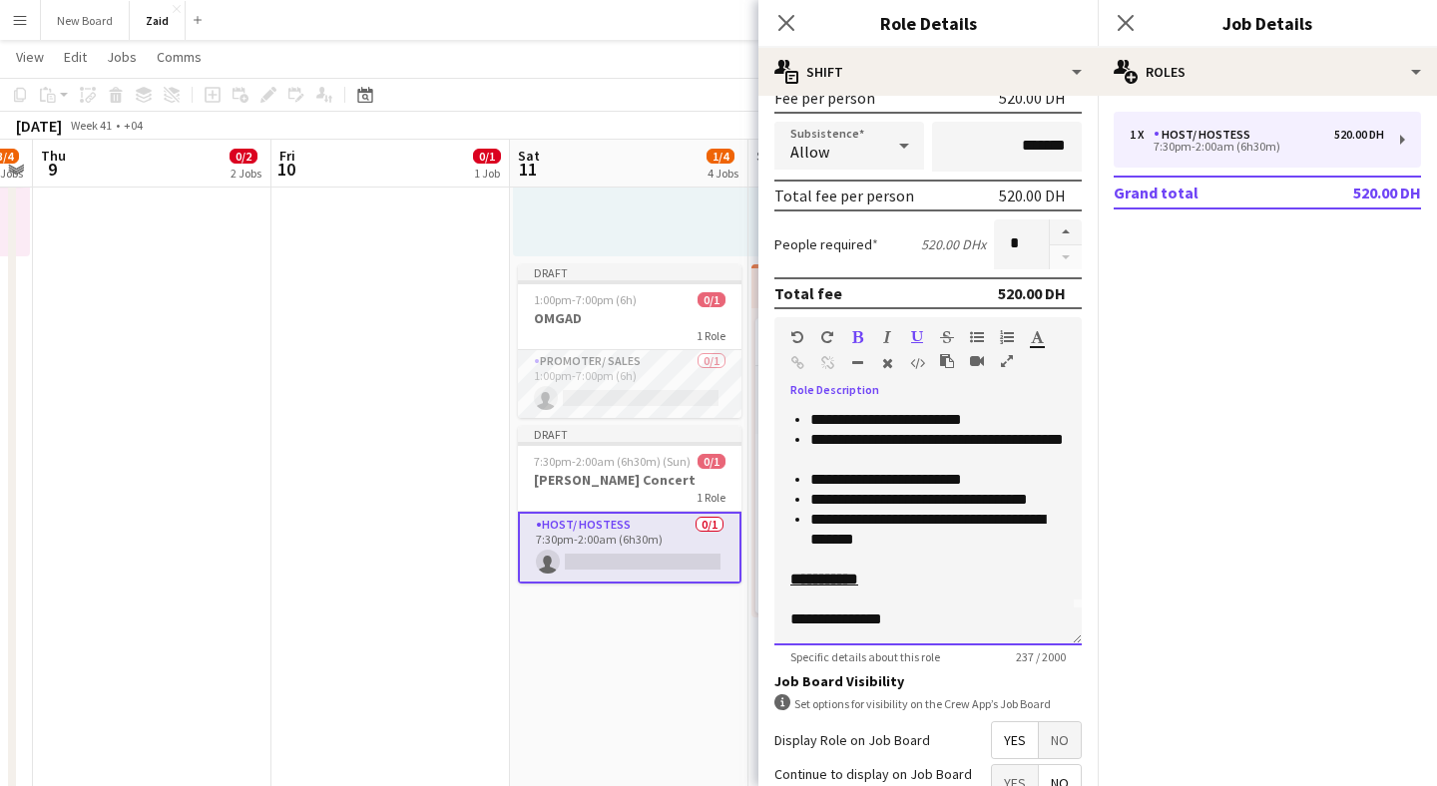
click at [915, 634] on div "**********" at bounding box center [927, 526] width 307 height 240
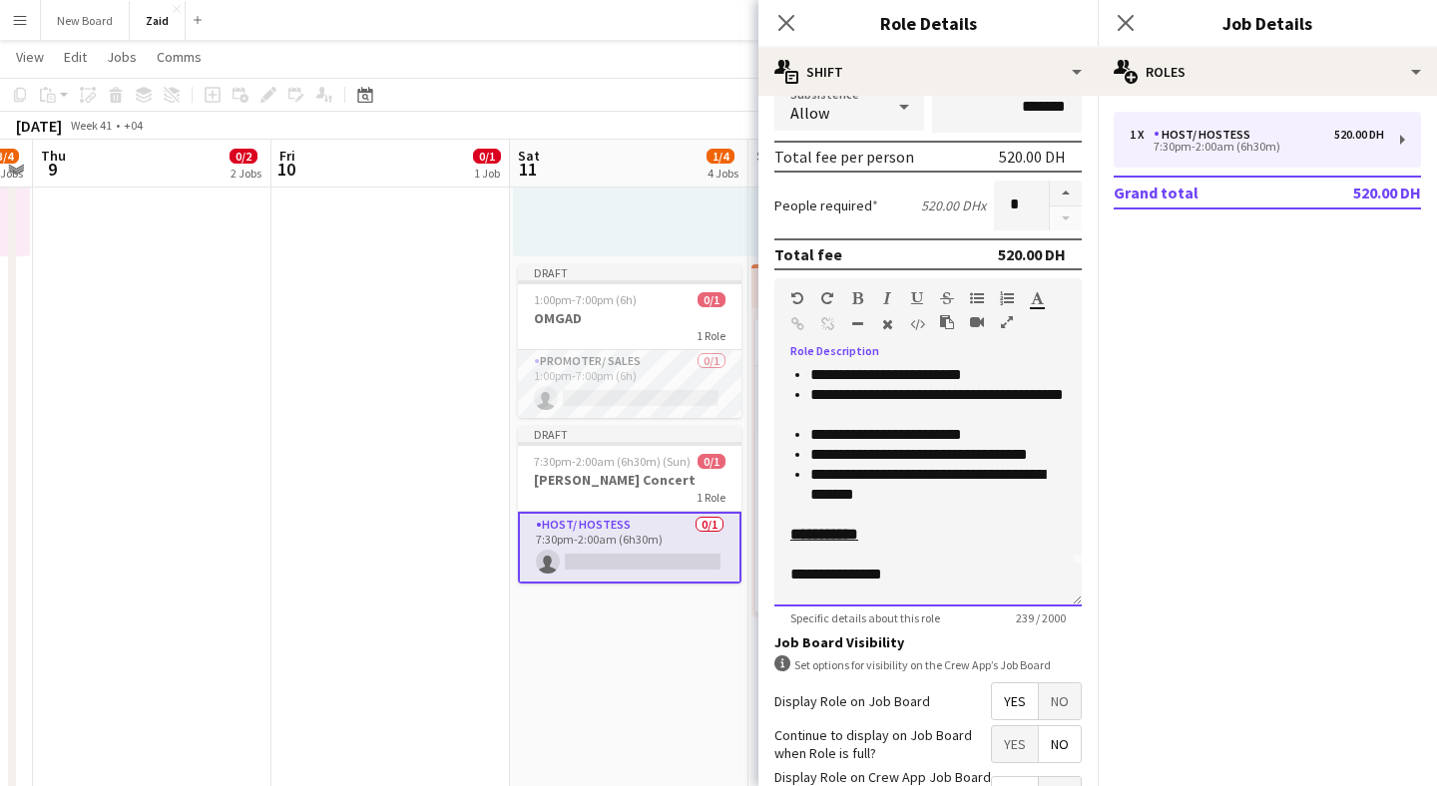
scroll to position [62, 0]
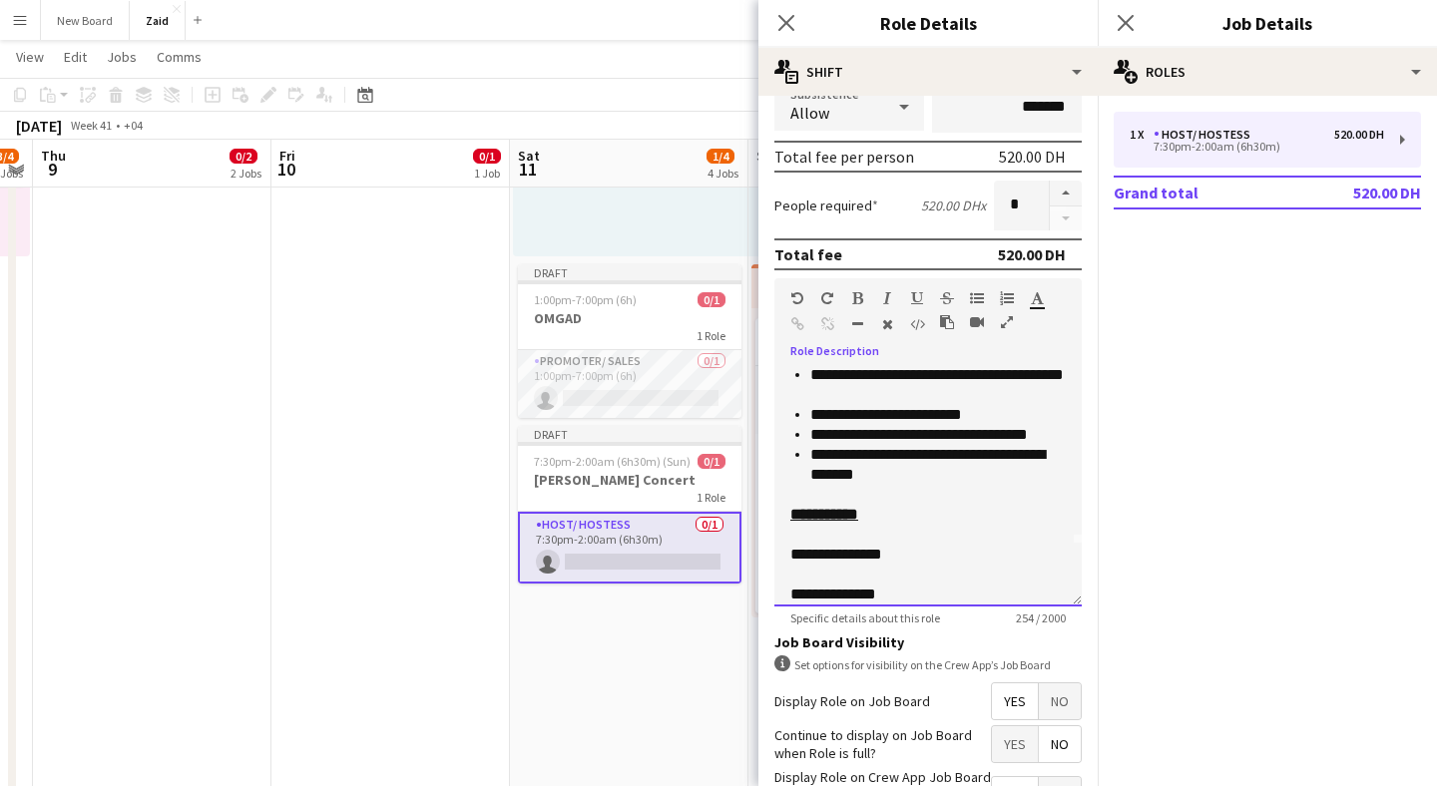
click at [893, 594] on div "**********" at bounding box center [927, 595] width 275 height 20
click at [827, 595] on u "**********" at bounding box center [833, 594] width 86 height 15
click at [916, 599] on div "**********" at bounding box center [927, 595] width 275 height 20
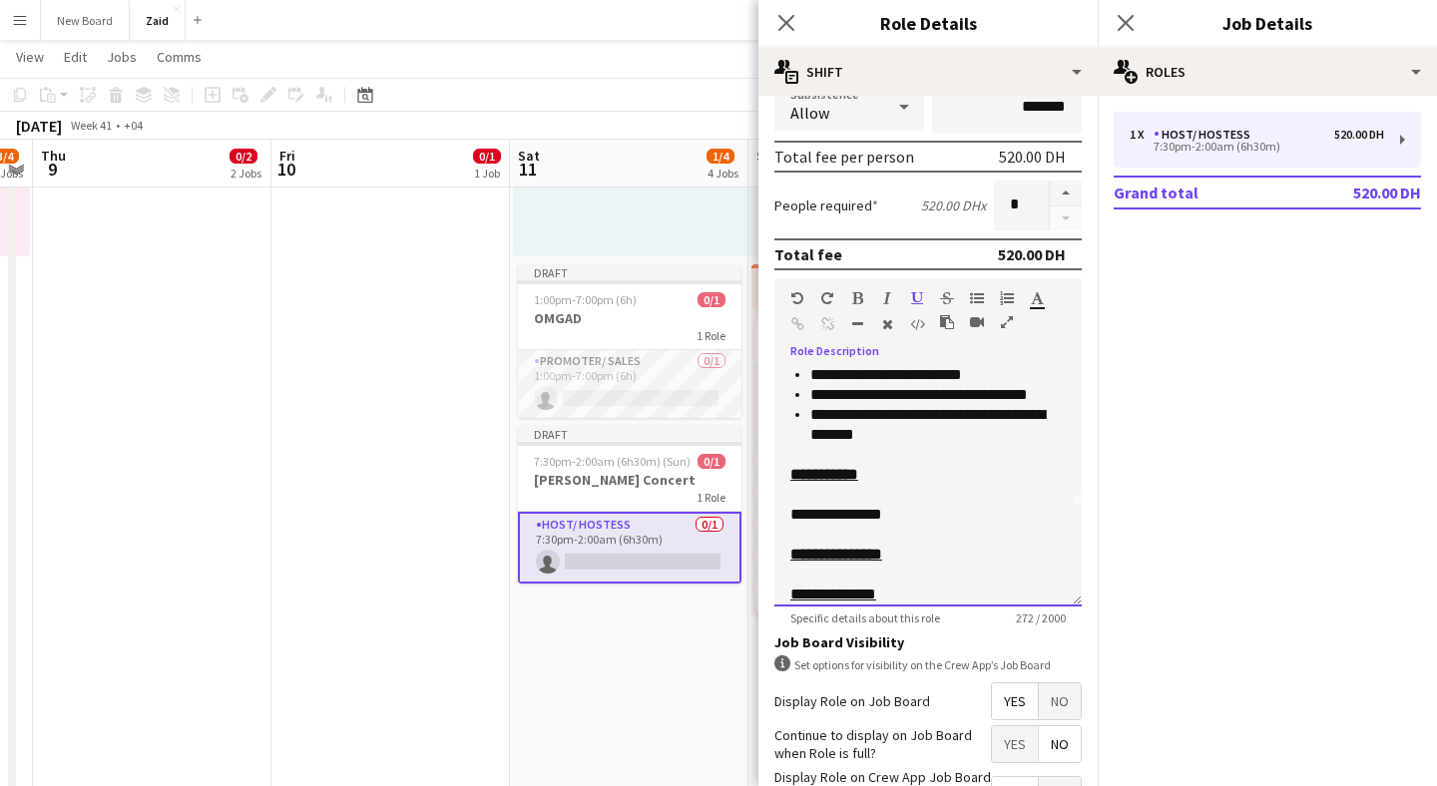
scroll to position [116, 0]
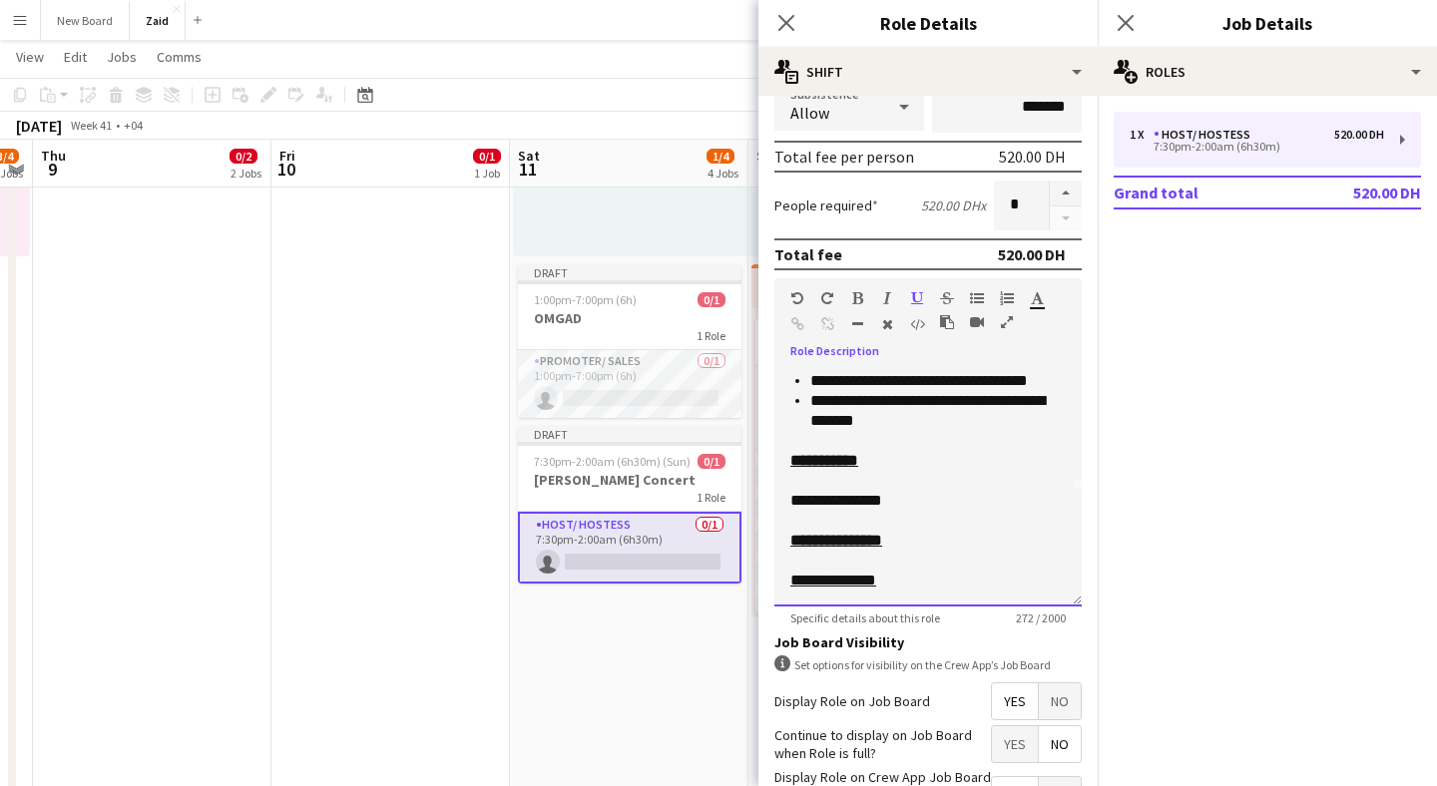
click at [876, 583] on u "**********" at bounding box center [833, 580] width 86 height 15
click at [933, 580] on div "**********" at bounding box center [927, 581] width 275 height 20
click at [857, 581] on div "**********" at bounding box center [927, 581] width 275 height 20
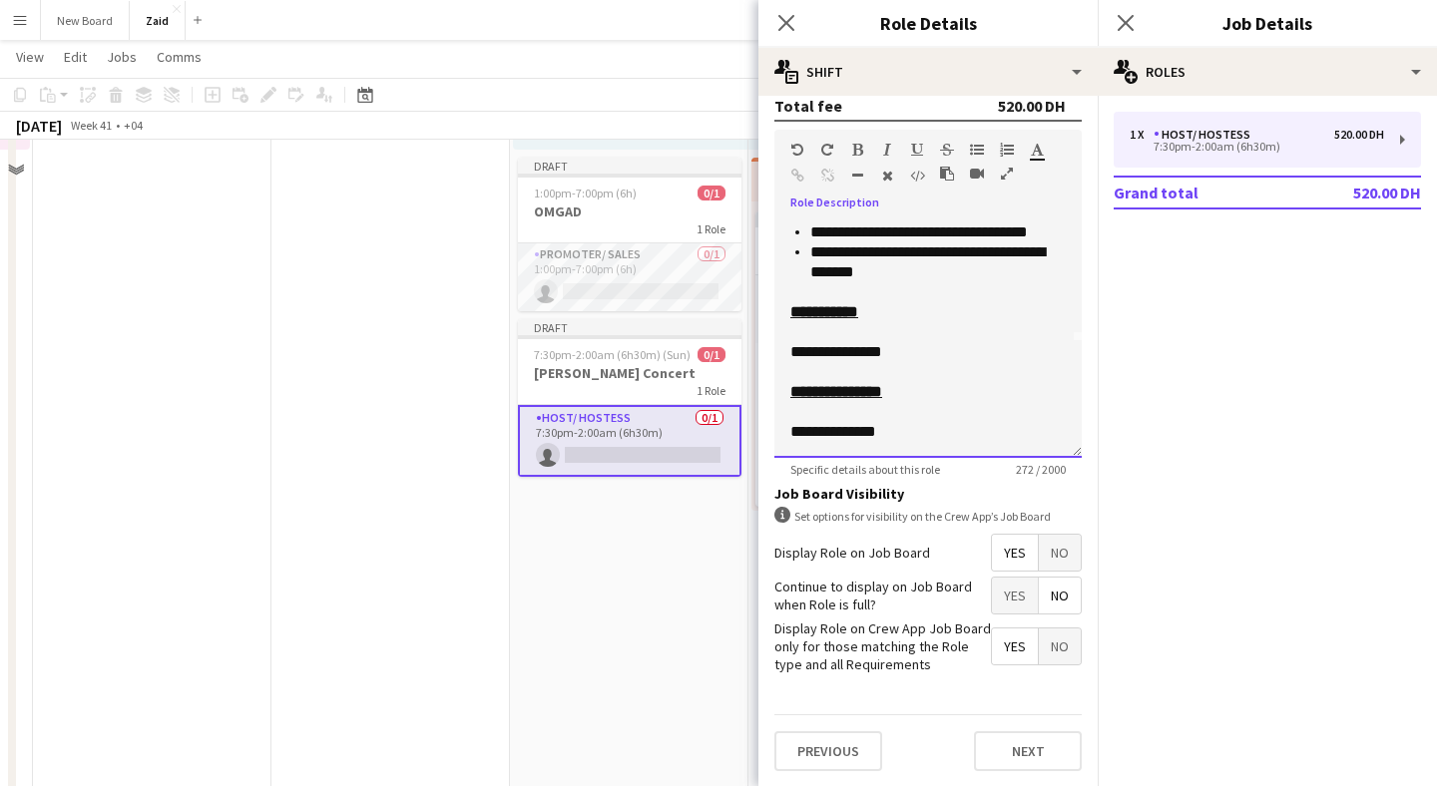
scroll to position [804, 0]
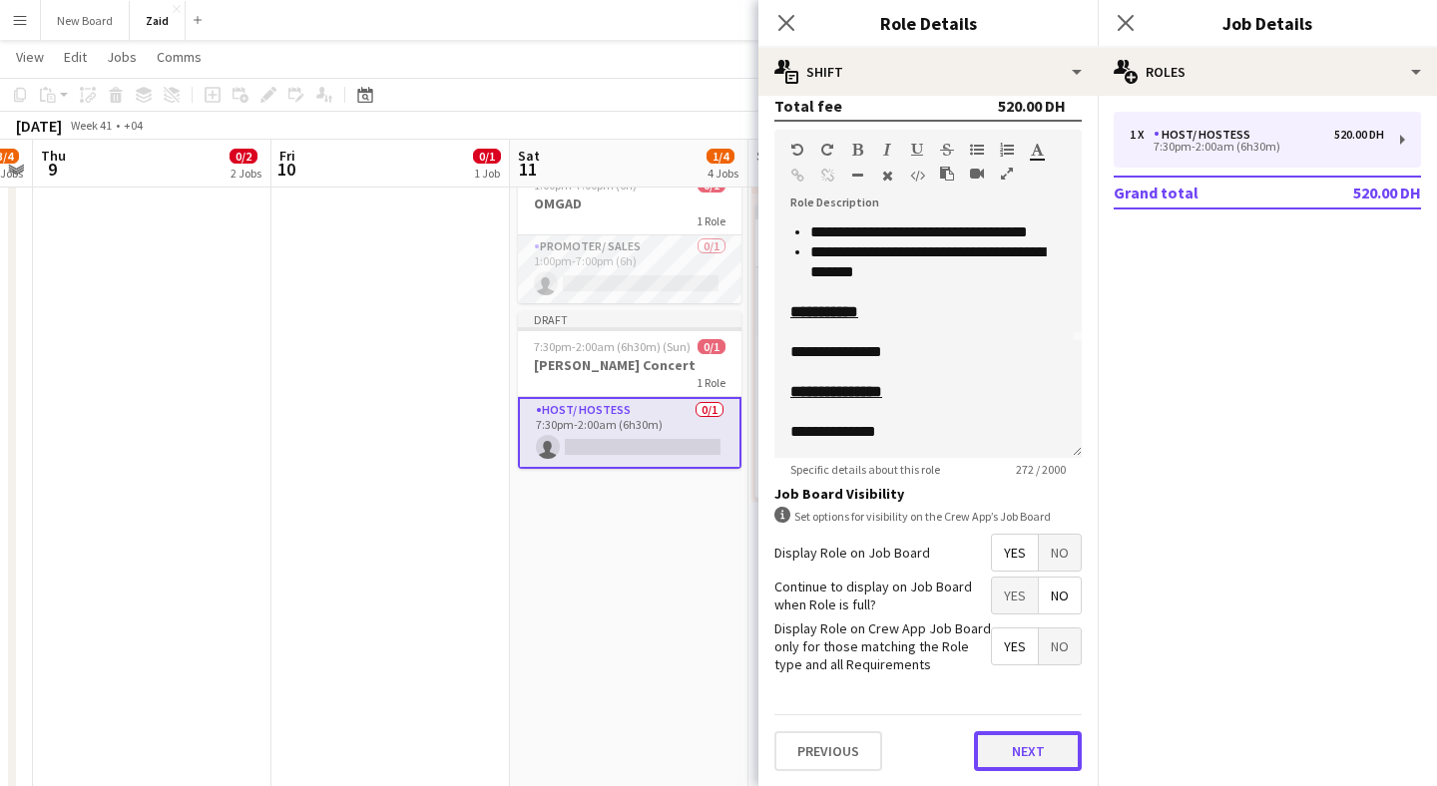
click at [1011, 752] on button "Next" at bounding box center [1028, 752] width 108 height 40
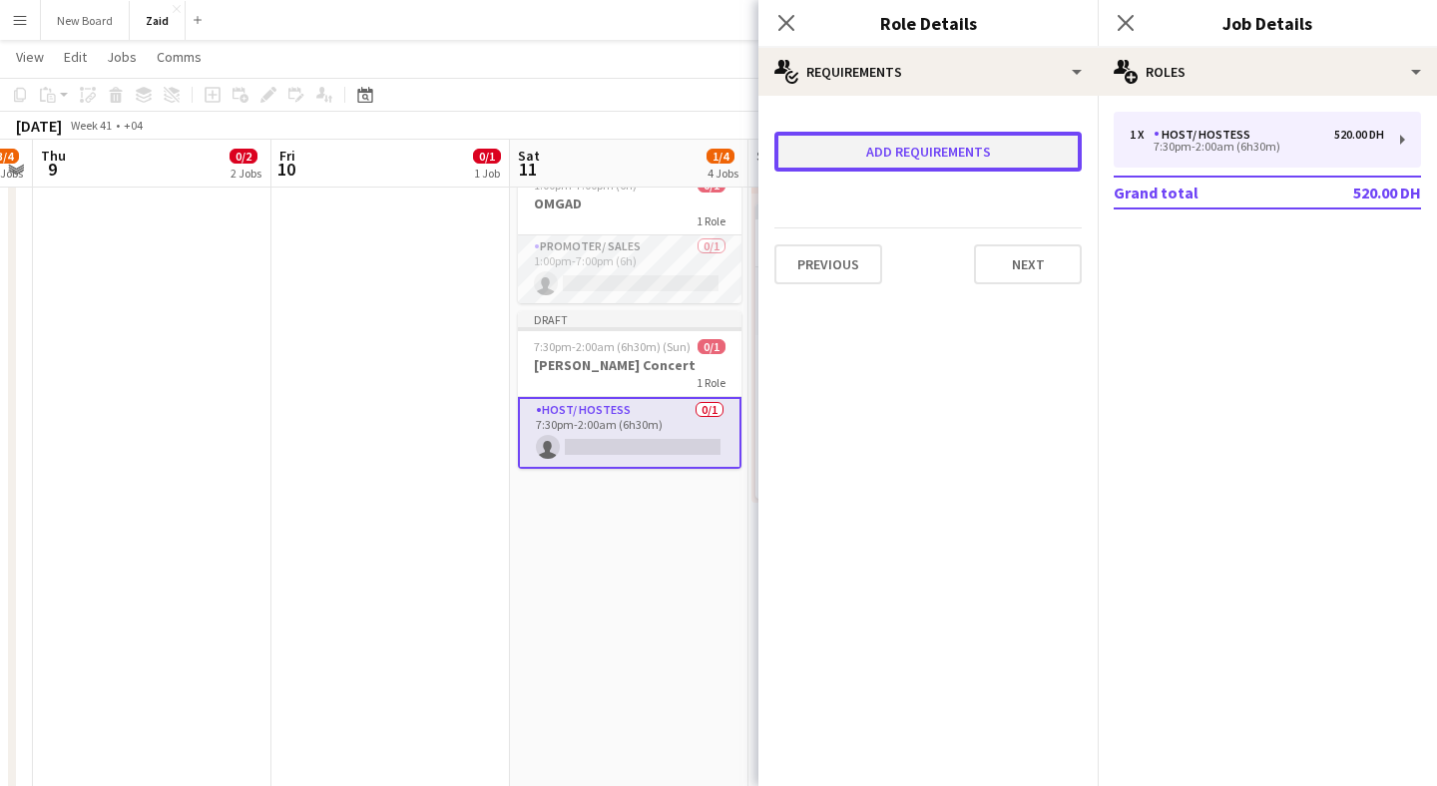
click at [932, 164] on button "Add requirements" at bounding box center [927, 152] width 307 height 40
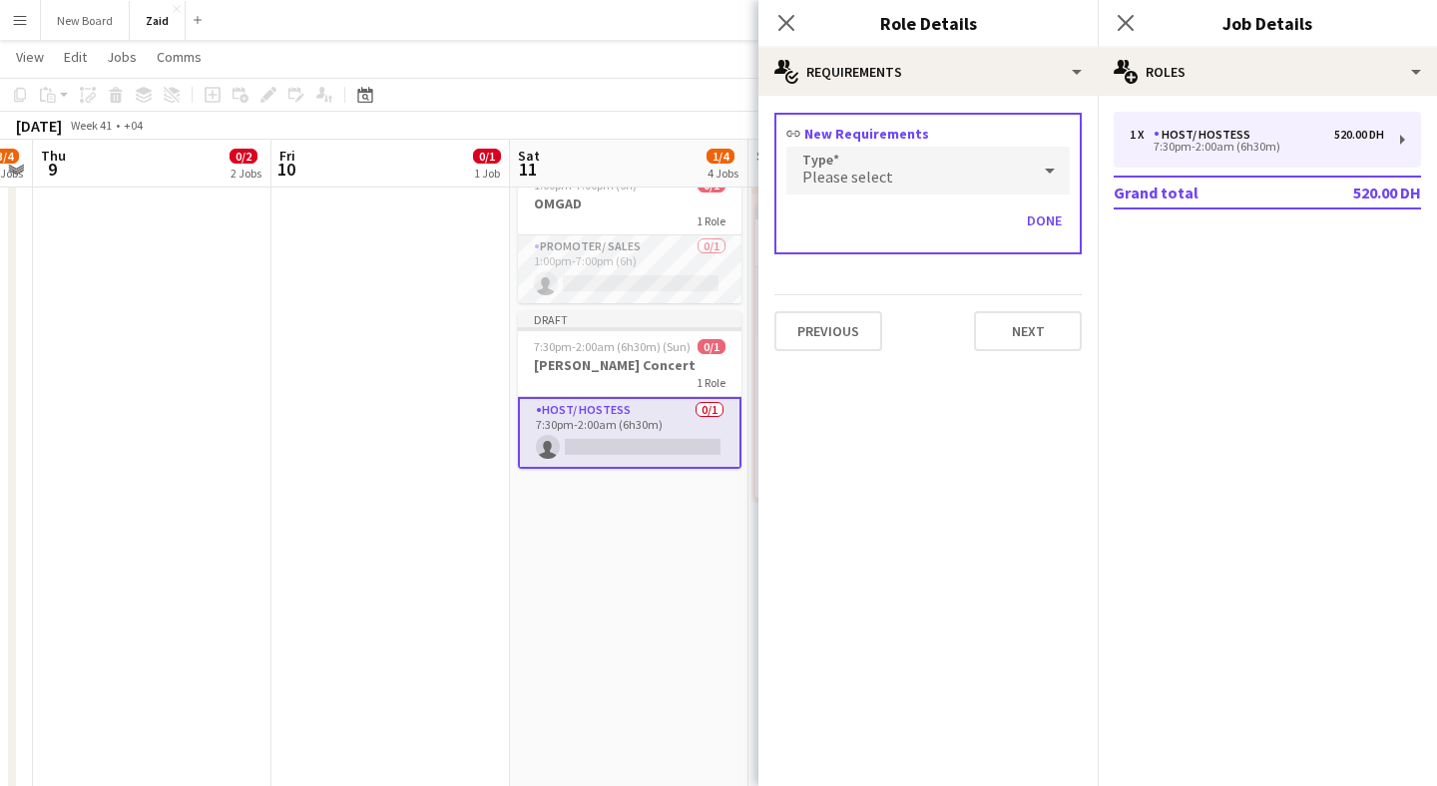
click at [932, 164] on div "Please select" at bounding box center [908, 171] width 244 height 48
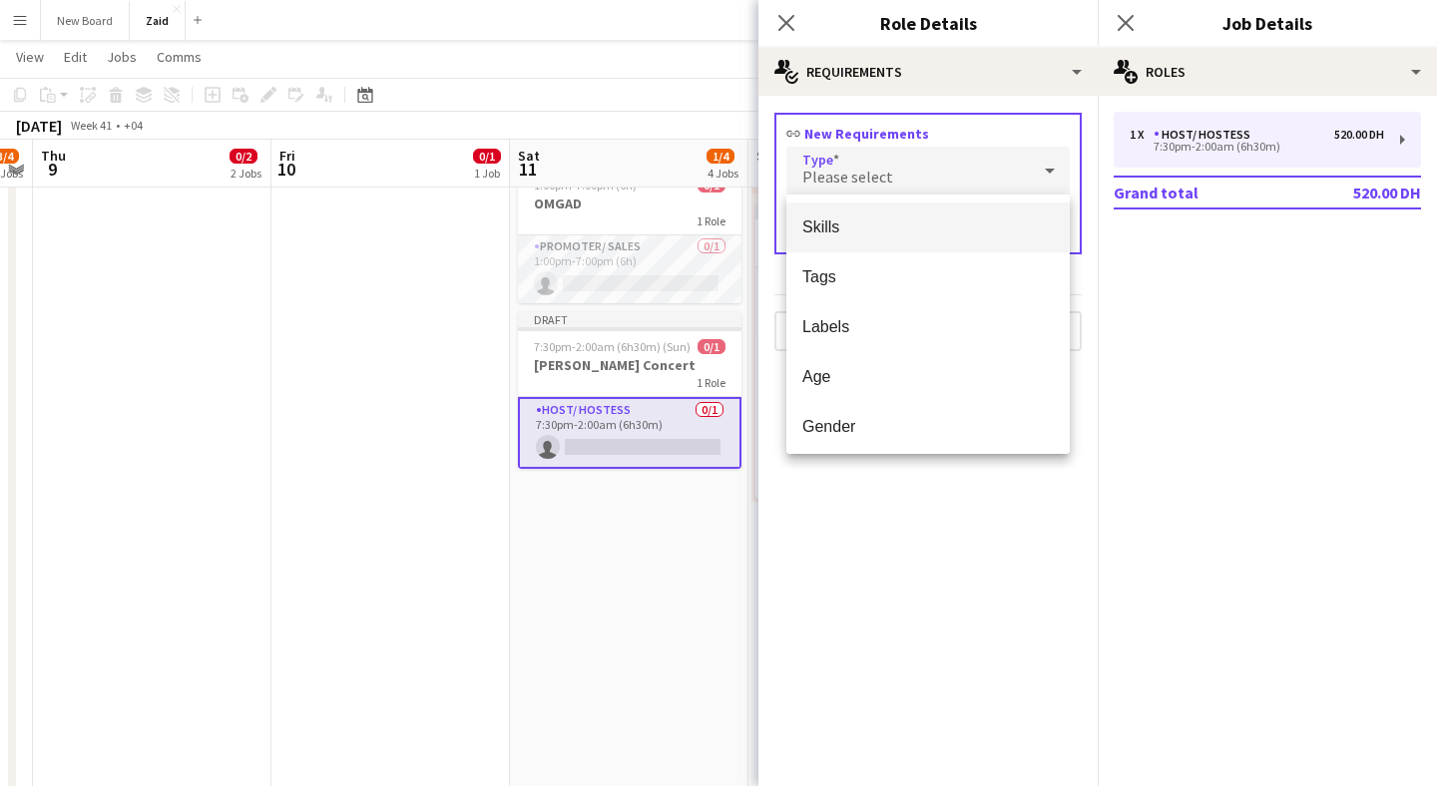
click at [933, 168] on div at bounding box center [718, 393] width 1437 height 786
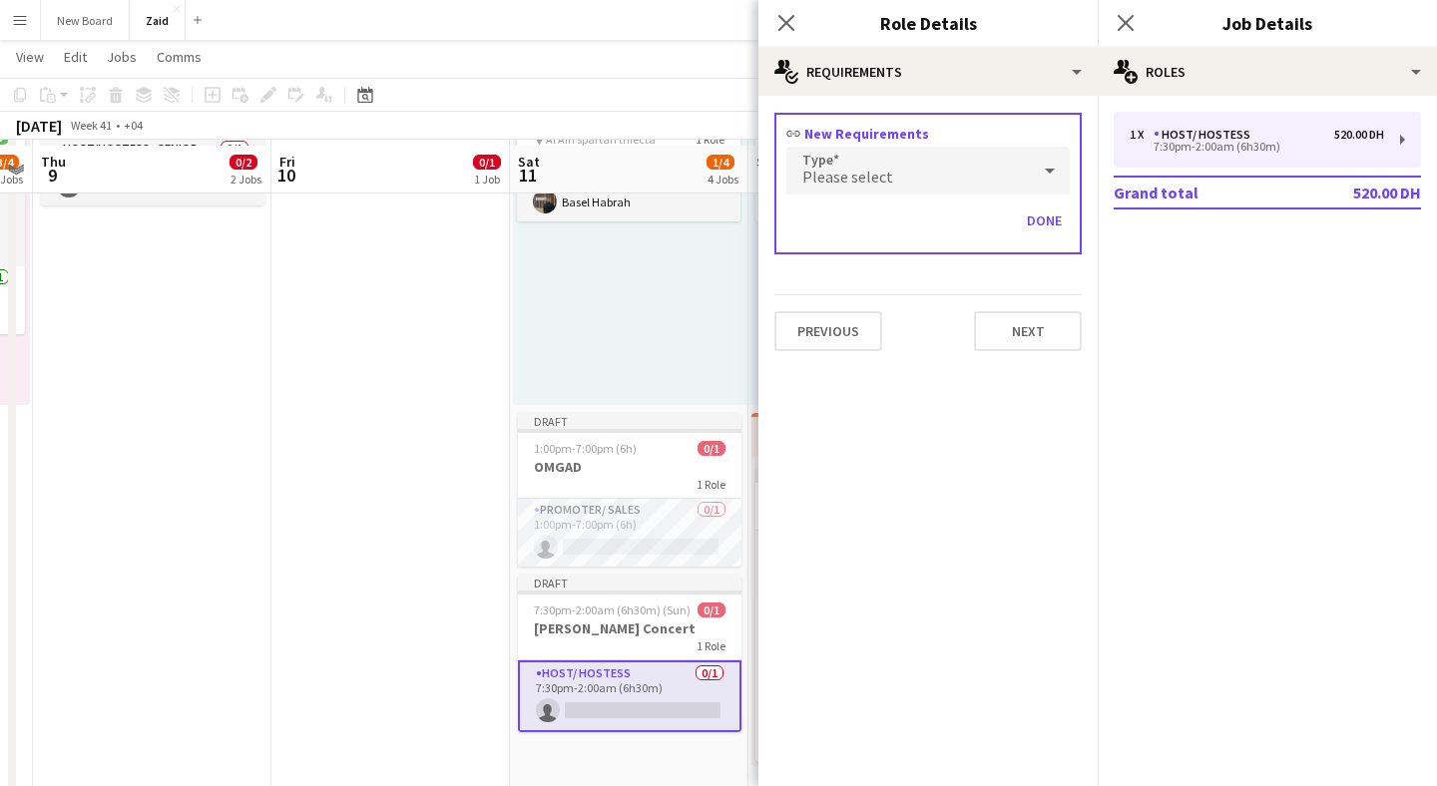
scroll to position [503, 0]
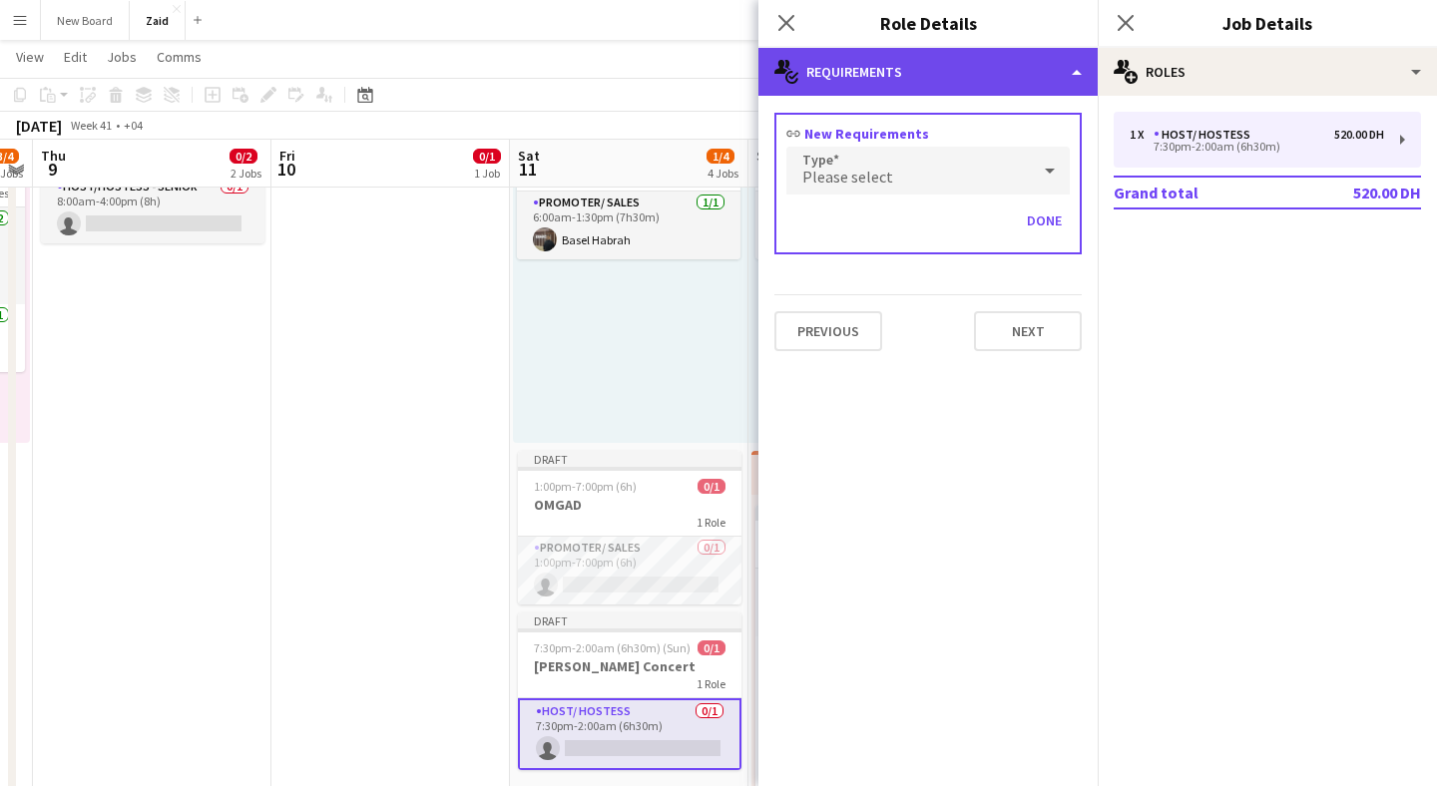
click at [1048, 70] on div "multiple-actions-check-2 Requirements" at bounding box center [927, 72] width 339 height 48
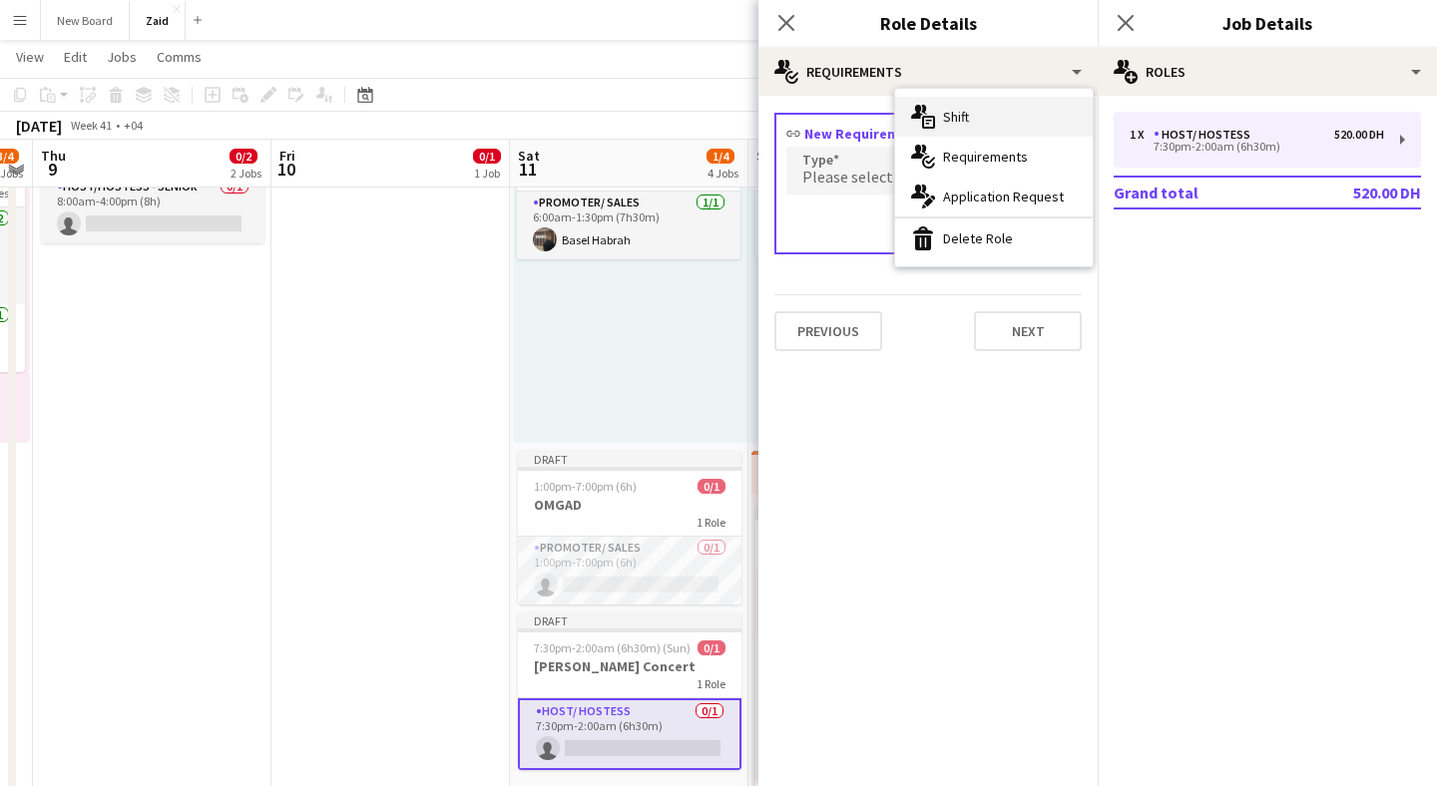
click at [1017, 117] on div "multiple-actions-text Shift" at bounding box center [994, 117] width 198 height 40
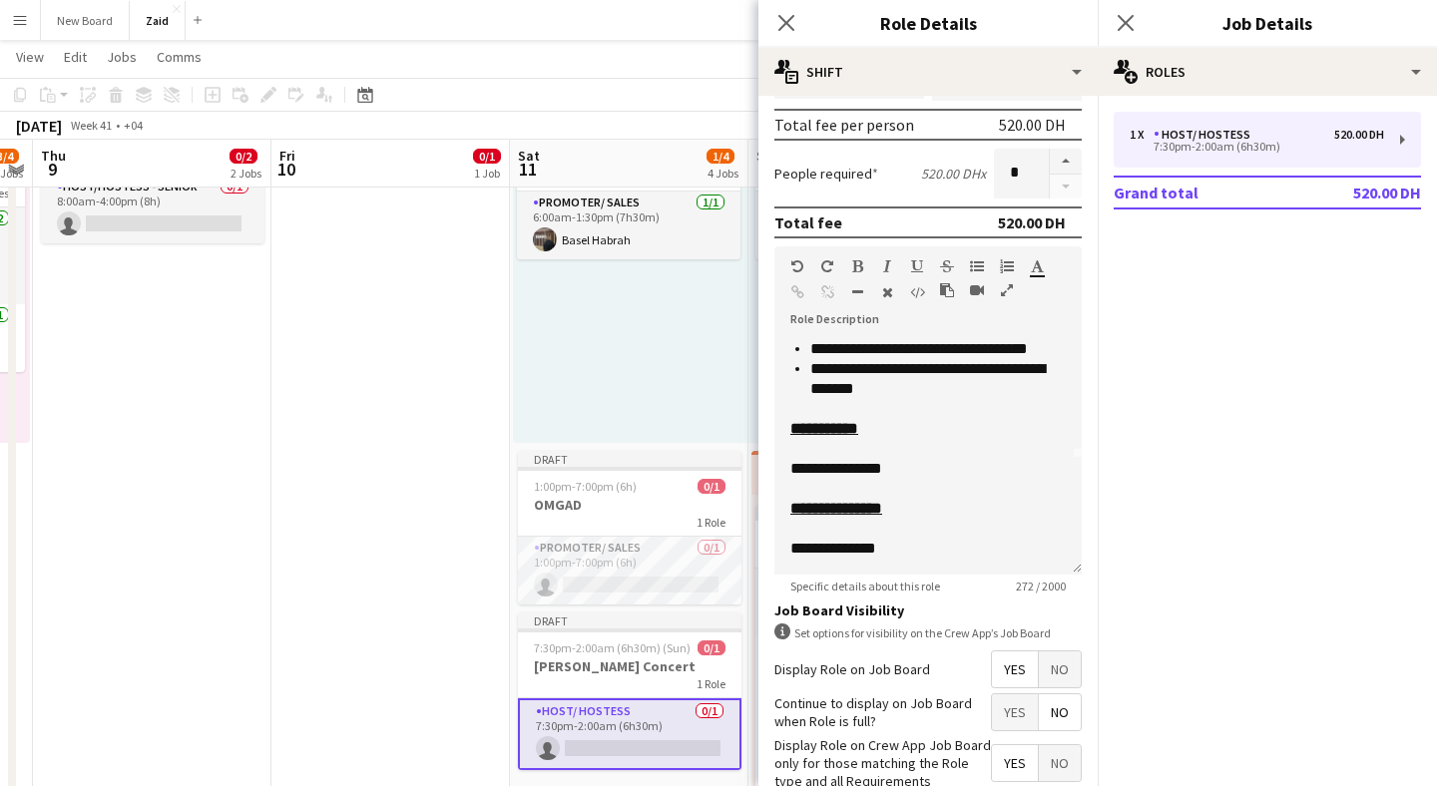
scroll to position [397, 0]
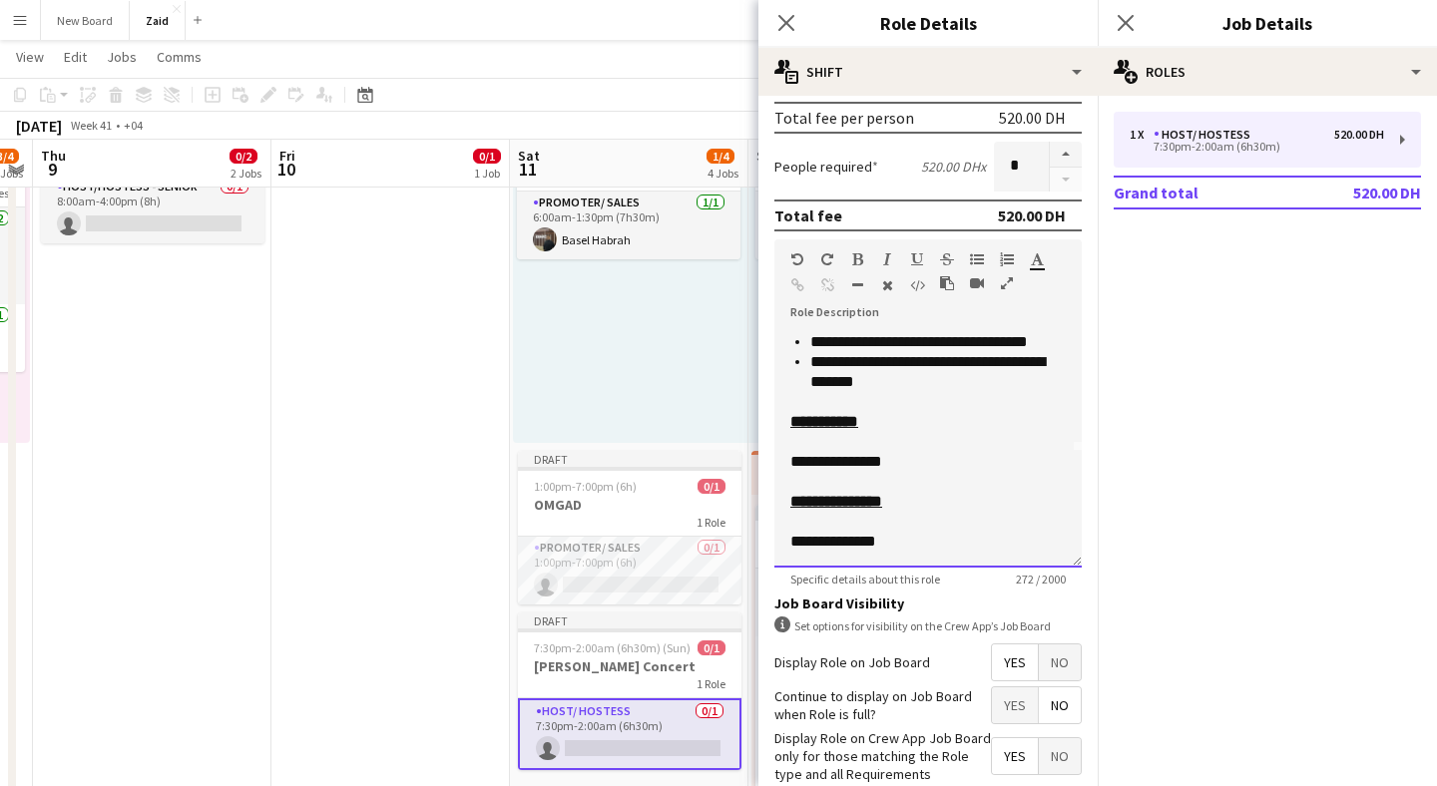
click at [958, 530] on div at bounding box center [927, 522] width 275 height 20
click at [957, 549] on div "**********" at bounding box center [927, 542] width 275 height 20
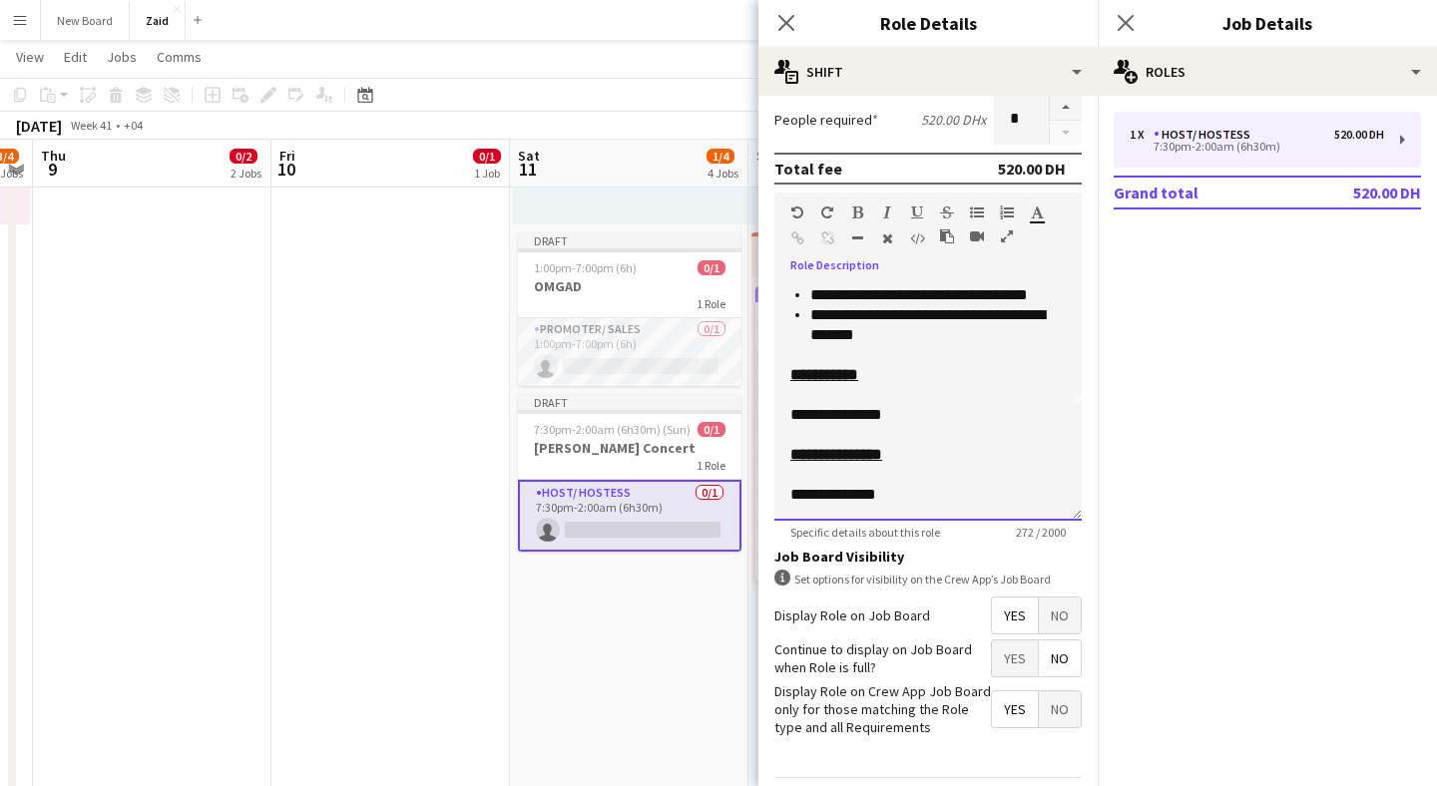
scroll to position [443, 0]
click at [1290, 264] on mat-expansion-panel "pencil3 General details 1 x Host/ Hostess 520.00 DH 7:30pm-2:00am (6h30m) Grand…" at bounding box center [1267, 441] width 339 height 691
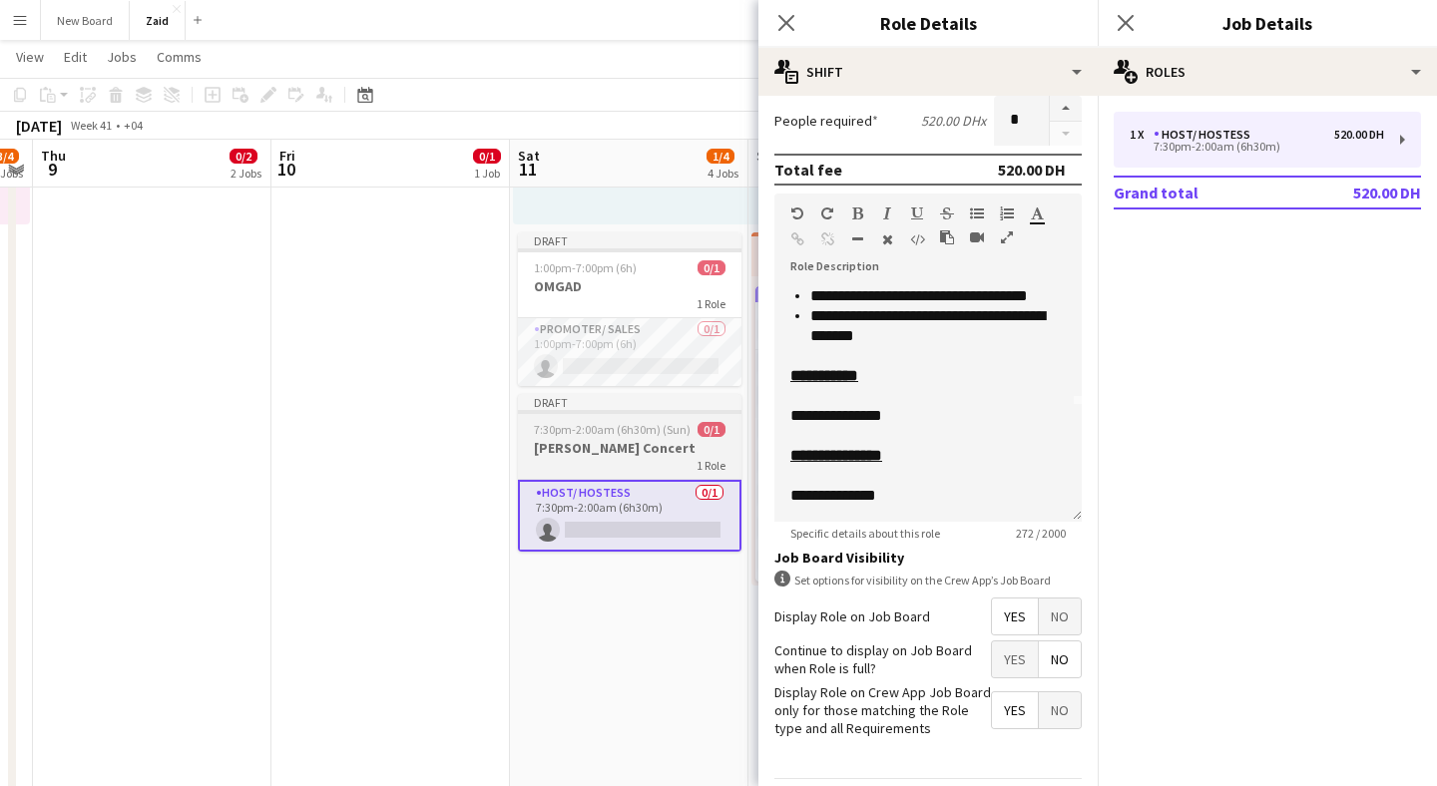
click at [643, 429] on span "7:30pm-2:00am (6h30m) (Sun)" at bounding box center [612, 429] width 157 height 15
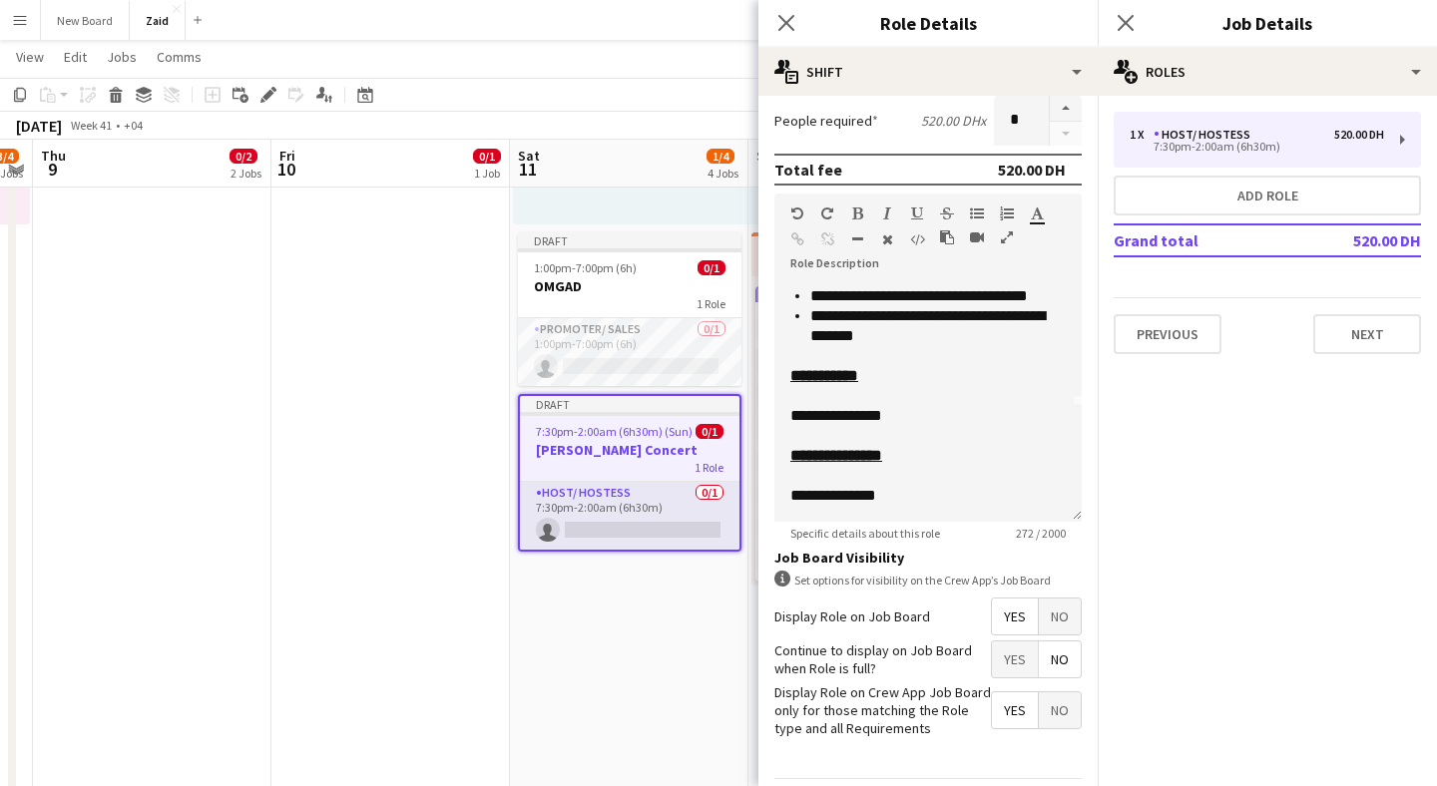
click at [1355, 355] on div "1 x Host/ Hostess 520.00 DH 7:30pm-2:00am (6h30m) Add role Grand total 520.00 D…" at bounding box center [1267, 233] width 339 height 274
click at [1358, 341] on button "Next" at bounding box center [1367, 334] width 108 height 40
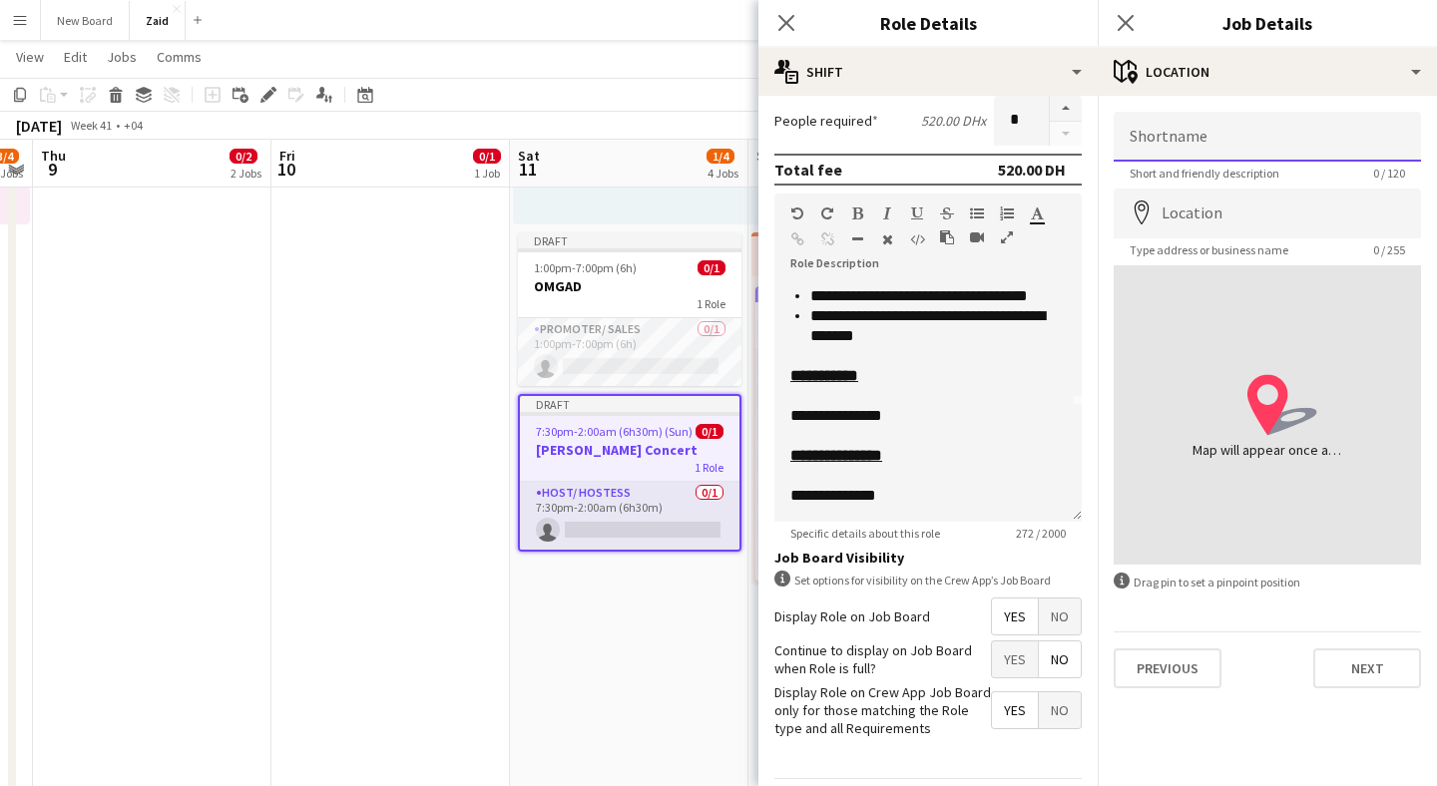
click at [1200, 131] on input "Shortname" at bounding box center [1267, 137] width 307 height 50
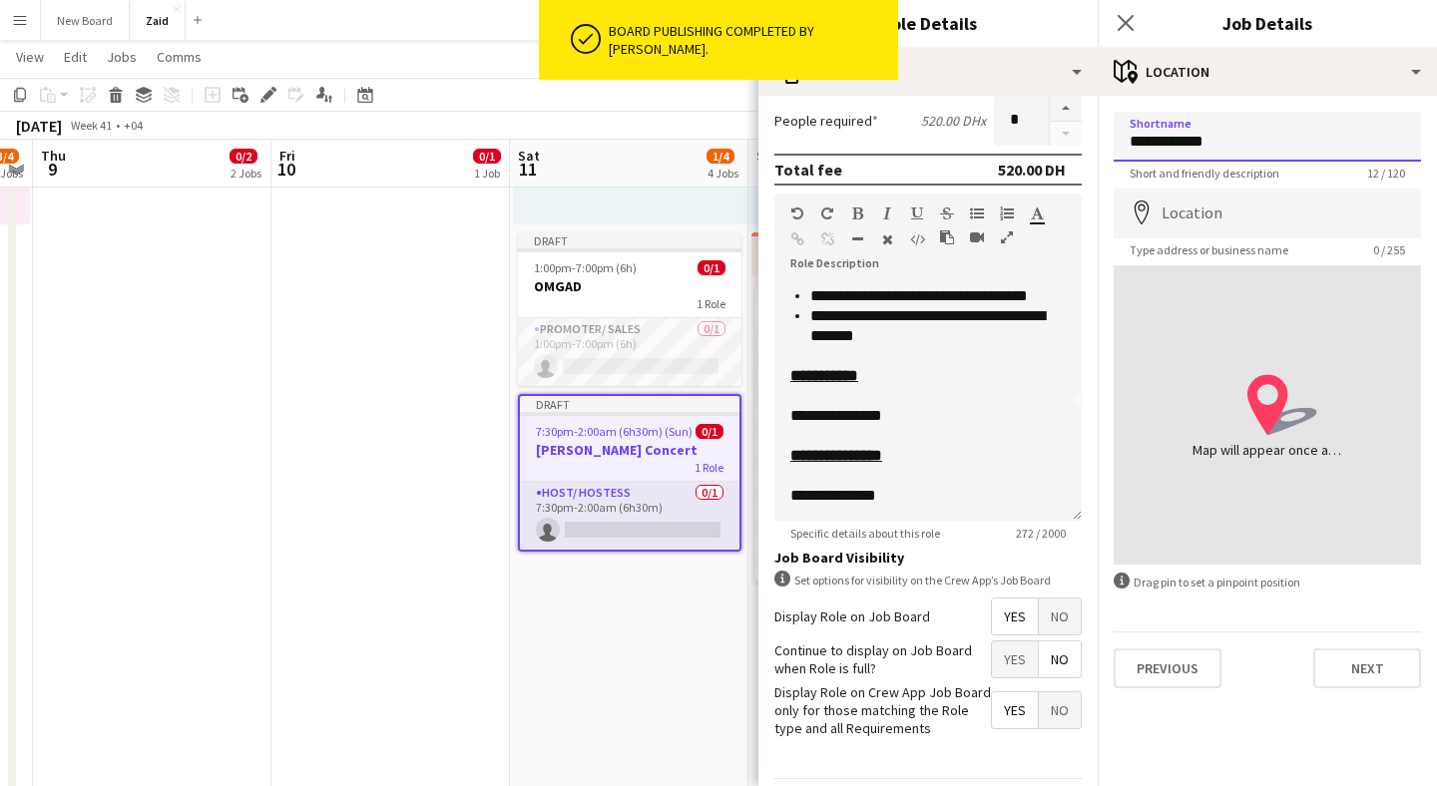
type input "**********"
click at [1260, 231] on input "Location" at bounding box center [1267, 214] width 307 height 50
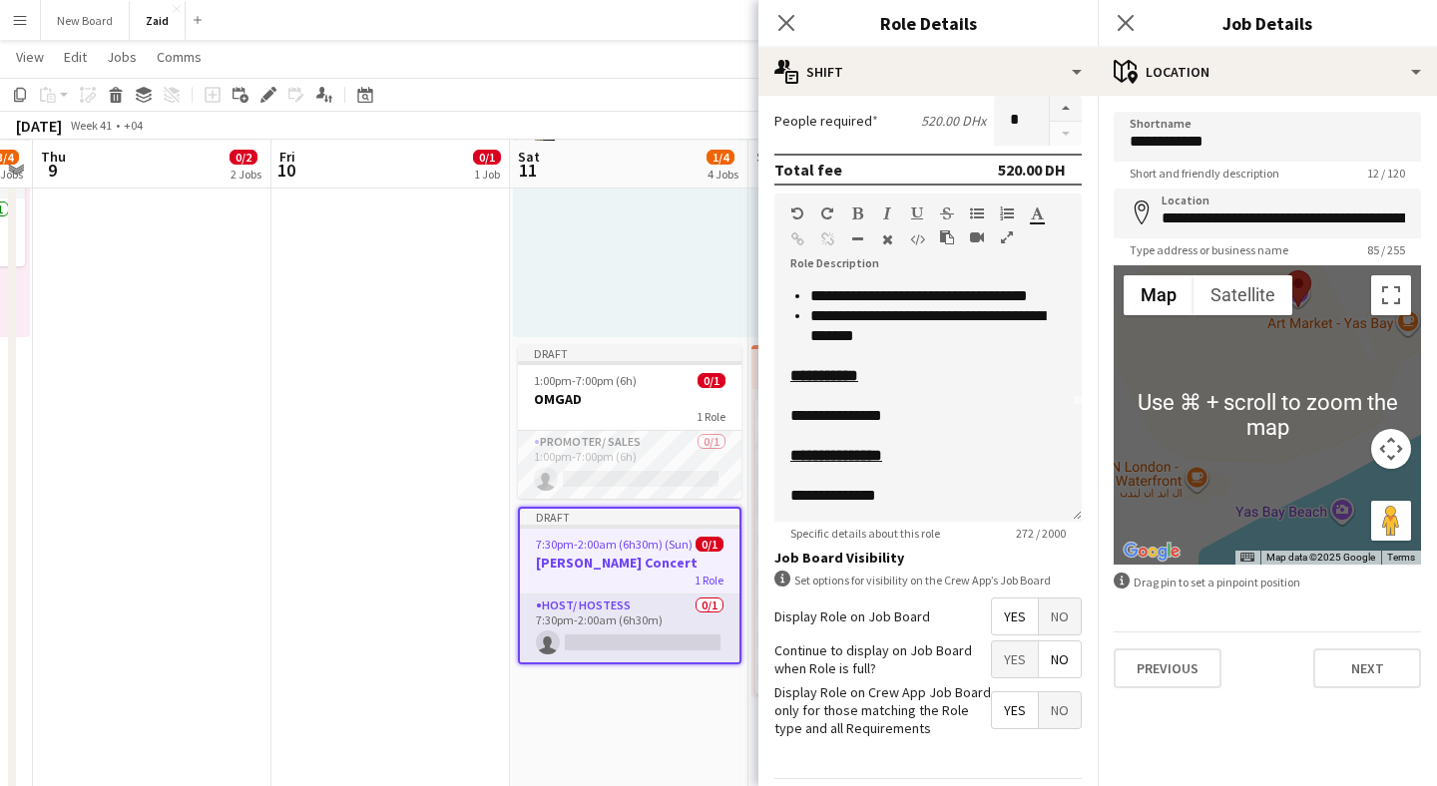
scroll to position [616, 0]
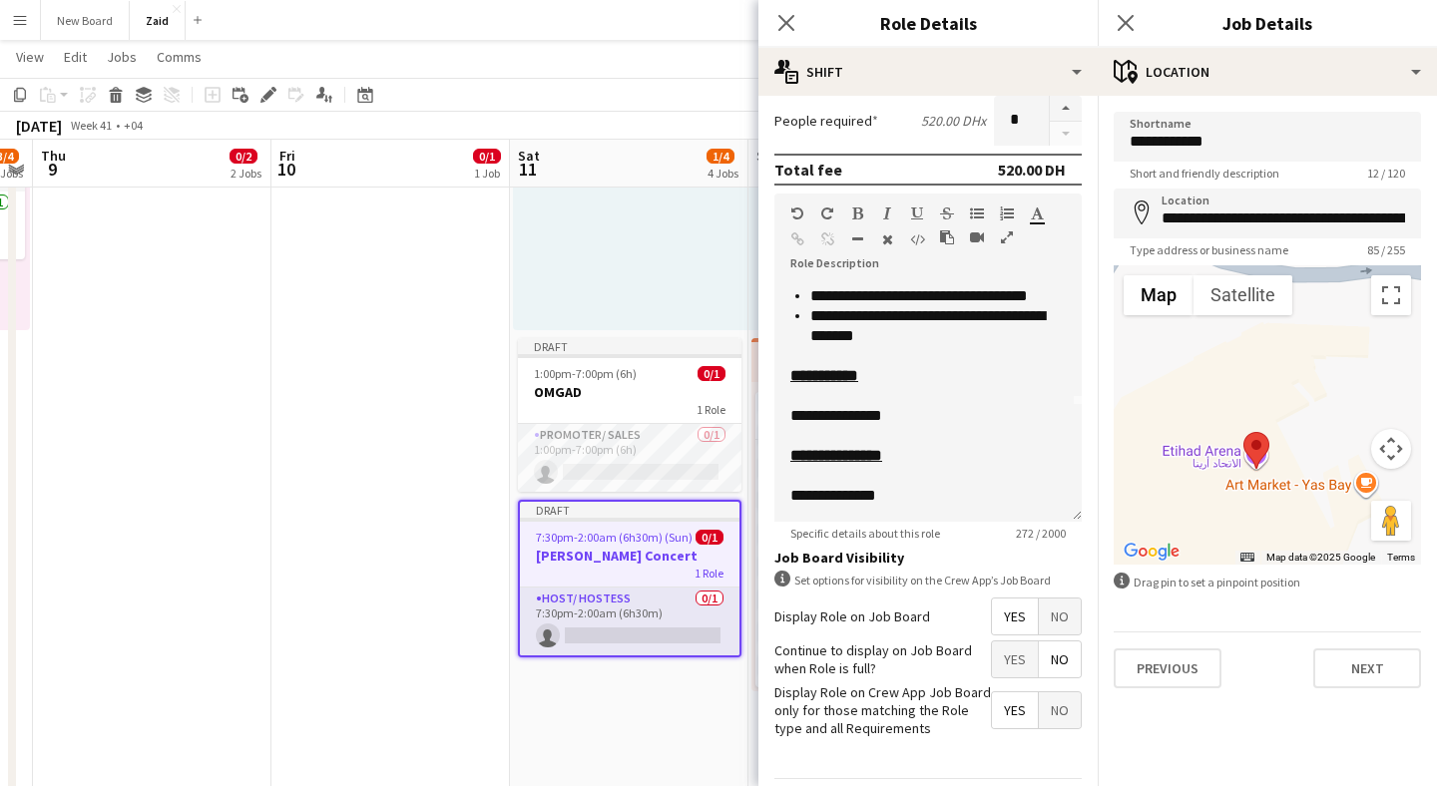
drag, startPoint x: 1295, startPoint y: 337, endPoint x: 1264, endPoint y: 498, distance: 163.6
click at [1264, 497] on div at bounding box center [1267, 414] width 307 height 299
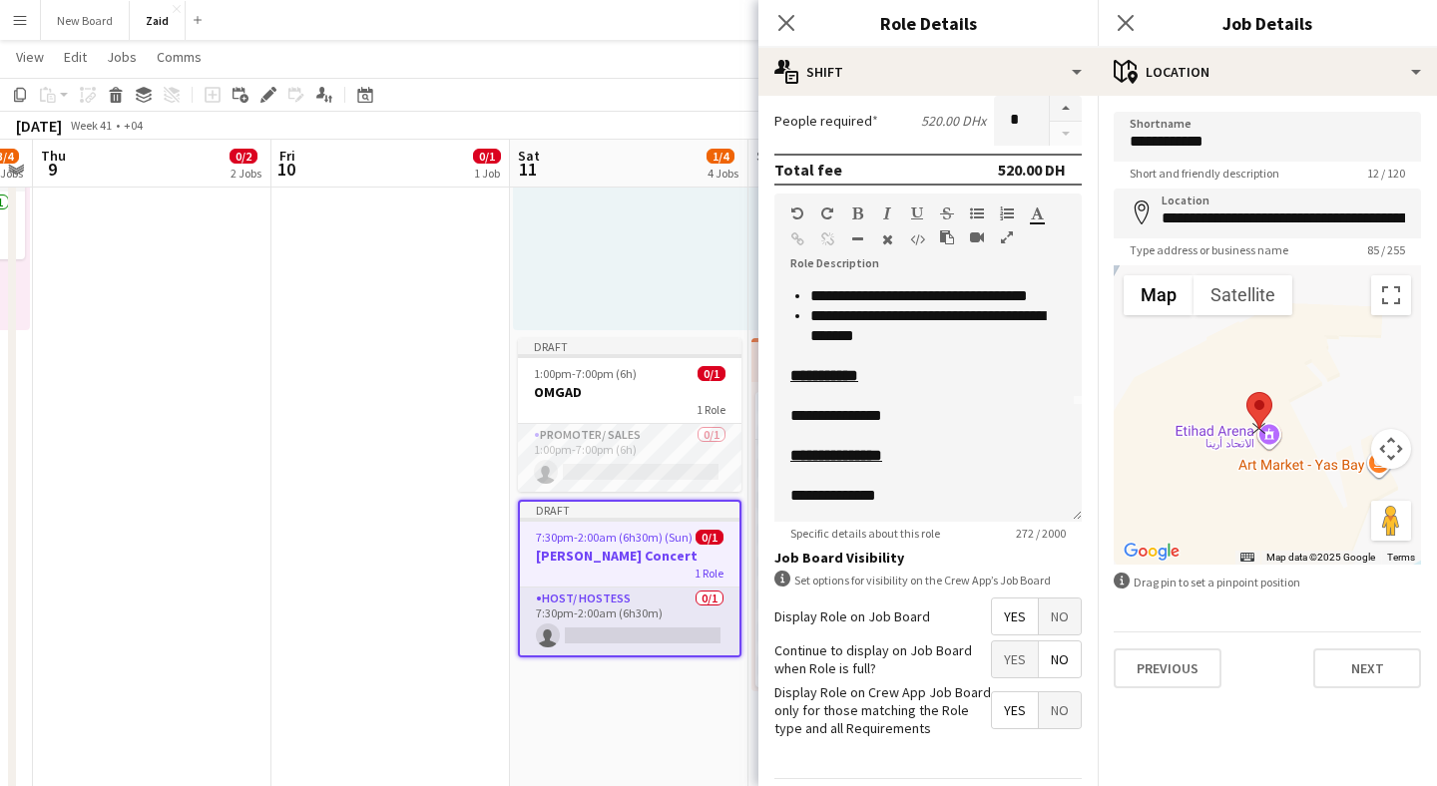
drag, startPoint x: 1271, startPoint y: 445, endPoint x: 1256, endPoint y: 410, distance: 38.0
click at [1246, 392] on area at bounding box center [1246, 392] width 0 height 0
type input "**********"
drag, startPoint x: 1259, startPoint y: 418, endPoint x: 1261, endPoint y: 386, distance: 32.0
click at [1250, 355] on area at bounding box center [1250, 355] width 0 height 0
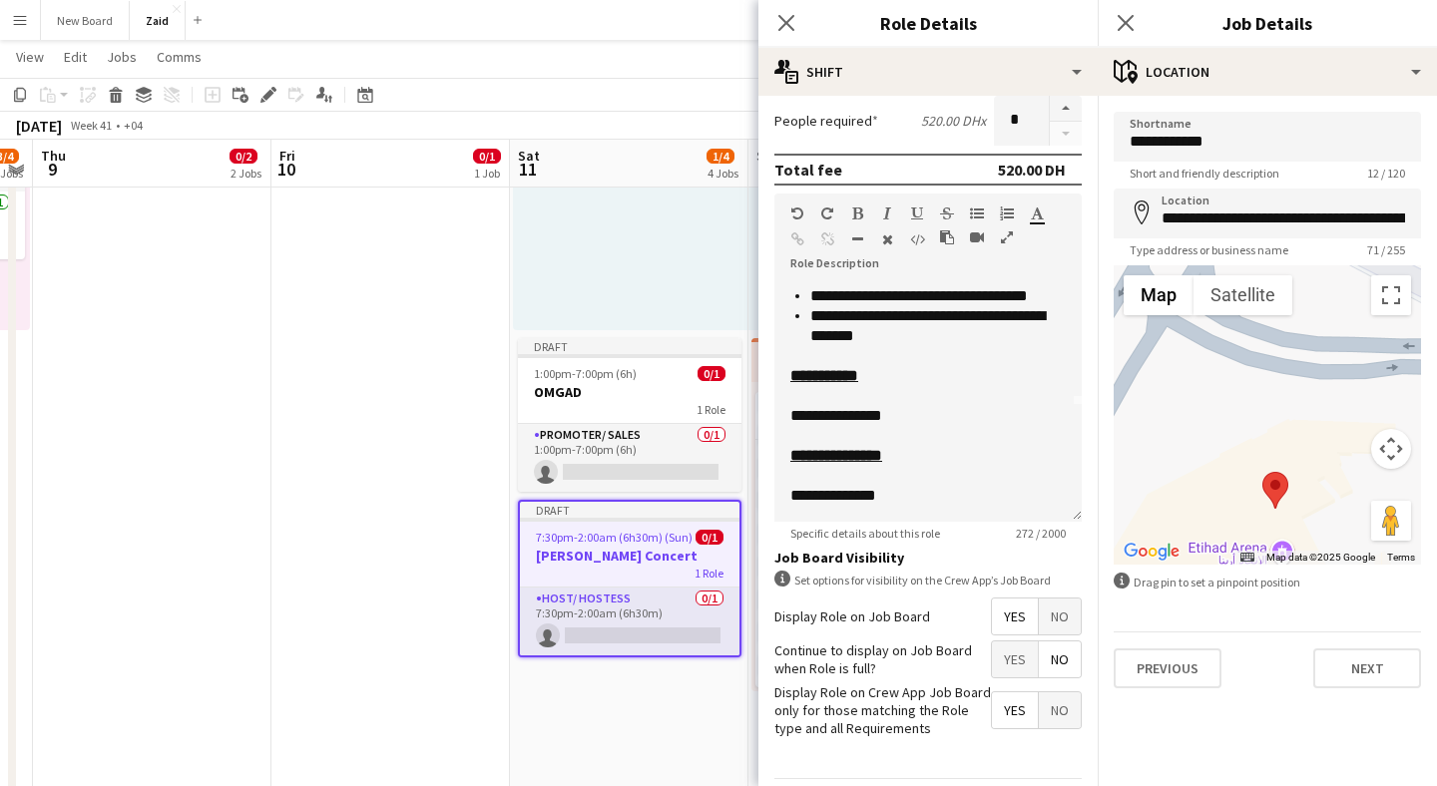
drag, startPoint x: 1220, startPoint y: 408, endPoint x: 1243, endPoint y: 545, distance: 138.6
click at [1243, 545] on div at bounding box center [1267, 414] width 307 height 299
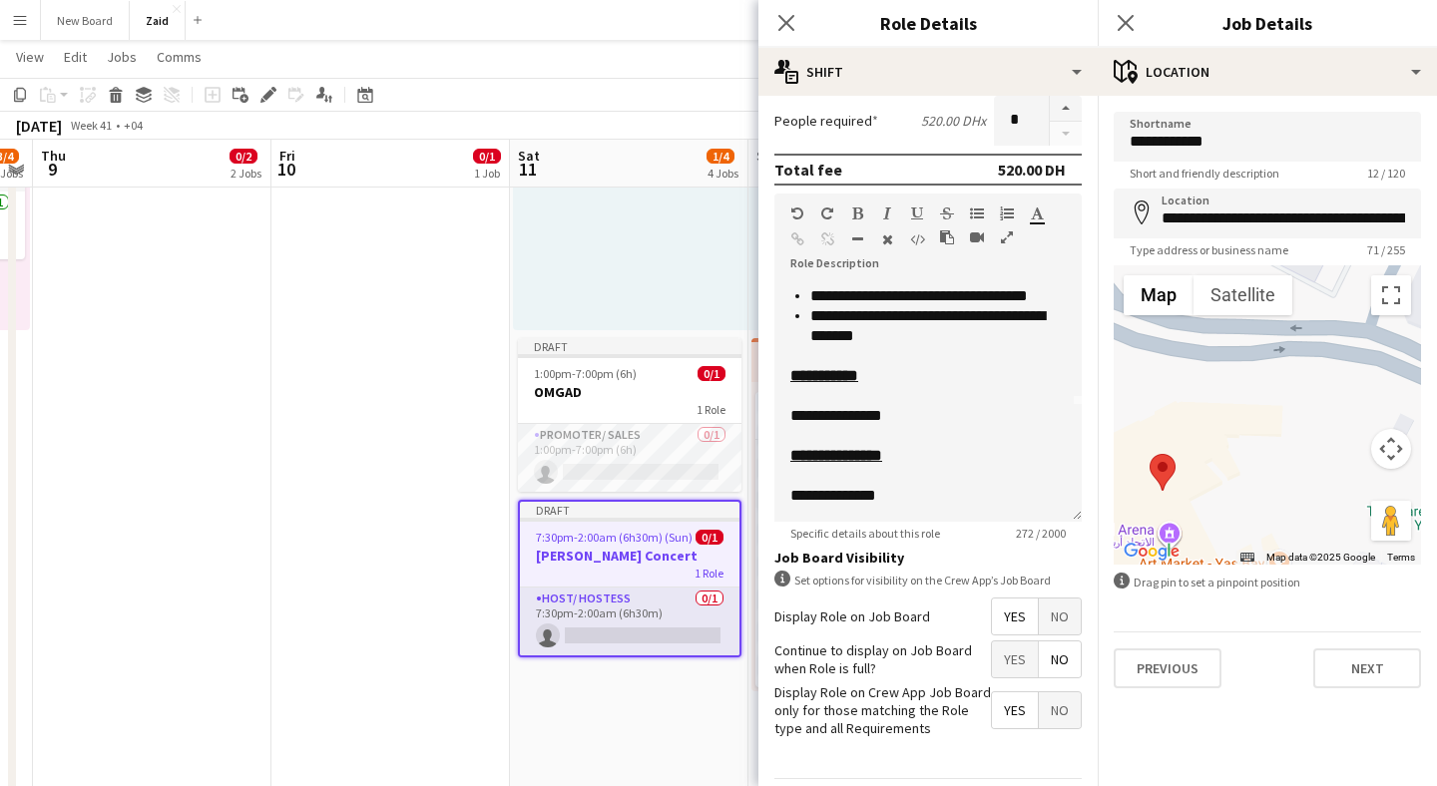
drag, startPoint x: 1317, startPoint y: 444, endPoint x: 1187, endPoint y: 409, distance: 135.3
click at [1187, 409] on div at bounding box center [1267, 414] width 307 height 299
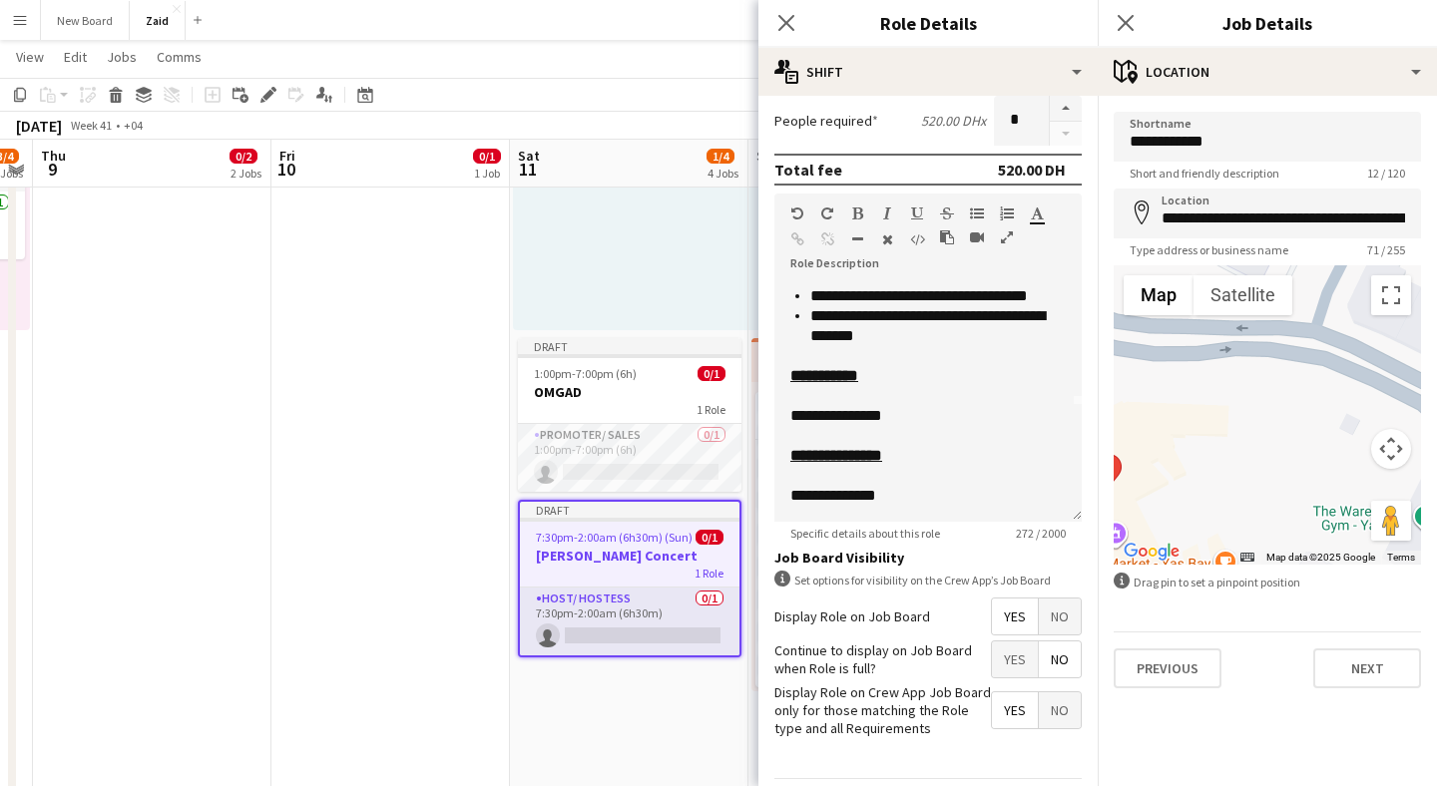
drag, startPoint x: 1187, startPoint y: 409, endPoint x: 1137, endPoint y: 410, distance: 49.9
click at [1137, 410] on div at bounding box center [1267, 414] width 307 height 299
click at [1248, 410] on div at bounding box center [1267, 414] width 307 height 299
click at [1250, 405] on div at bounding box center [1267, 414] width 307 height 299
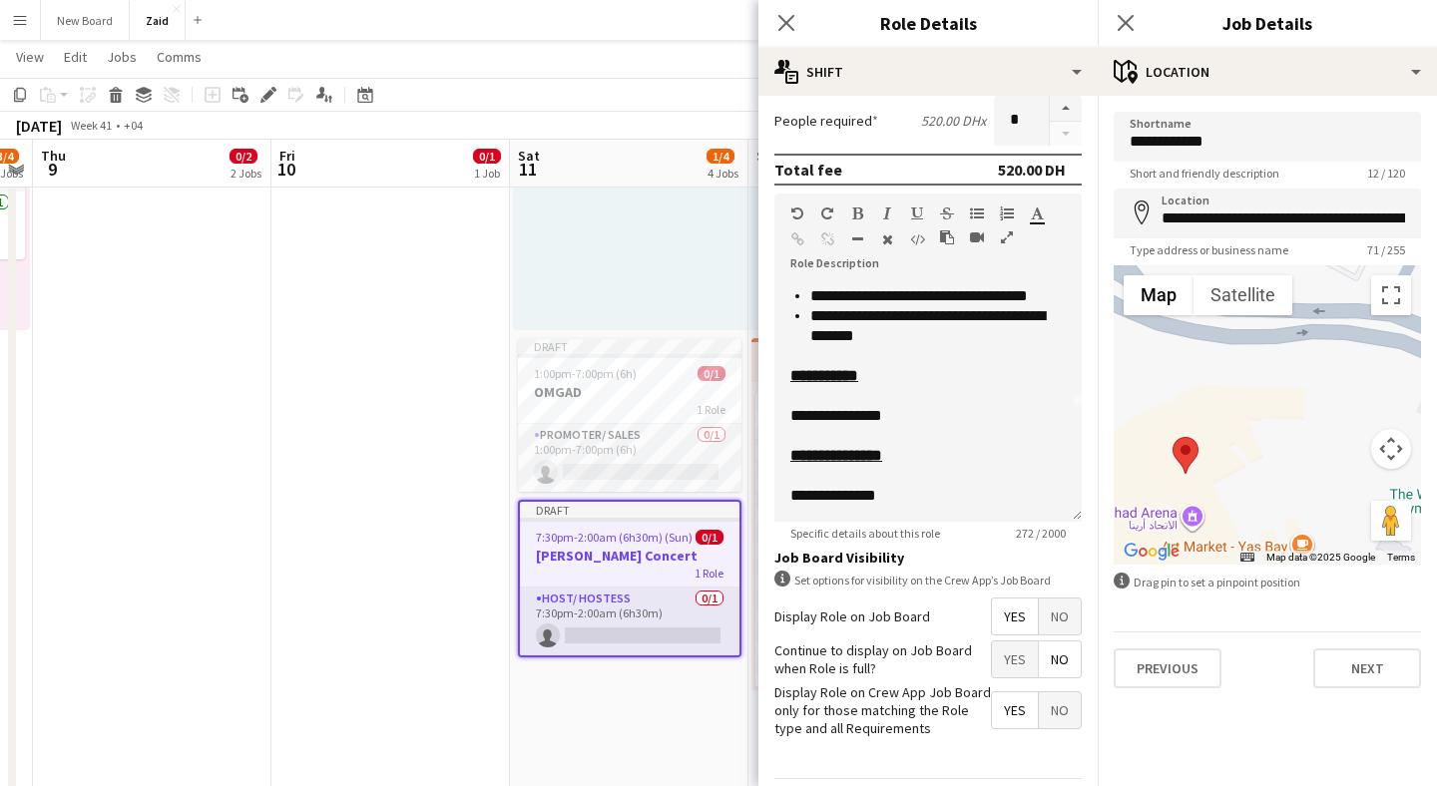
drag, startPoint x: 1209, startPoint y: 444, endPoint x: 1285, endPoint y: 430, distance: 78.1
click at [1285, 430] on div at bounding box center [1267, 414] width 307 height 299
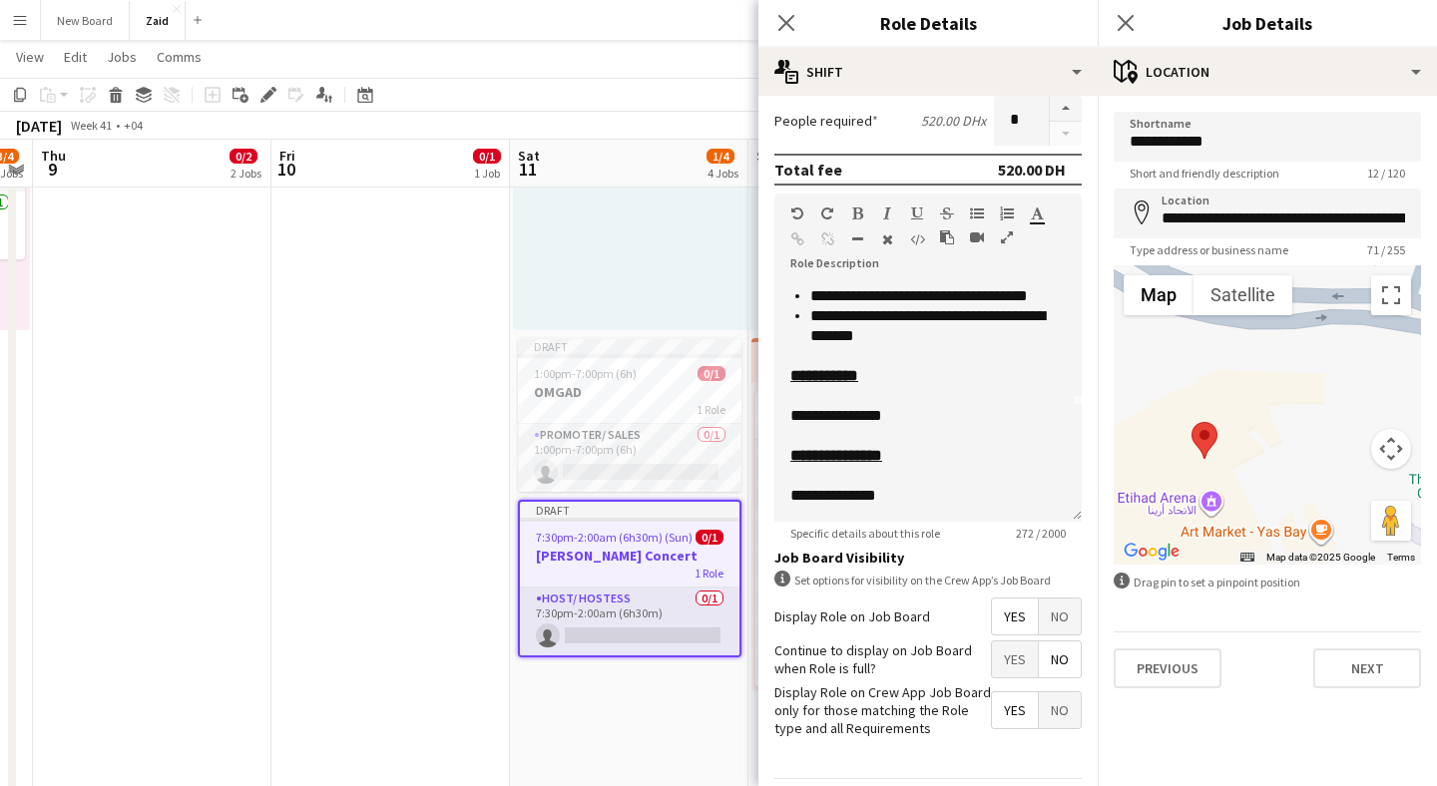
drag, startPoint x: 1197, startPoint y: 454, endPoint x: 1218, endPoint y: 439, distance: 25.8
click at [1218, 439] on div at bounding box center [1267, 414] width 307 height 299
drag, startPoint x: 1204, startPoint y: 439, endPoint x: 1235, endPoint y: 409, distance: 43.1
click at [1221, 392] on area at bounding box center [1221, 392] width 0 height 0
click at [1379, 669] on button "Next" at bounding box center [1367, 669] width 108 height 40
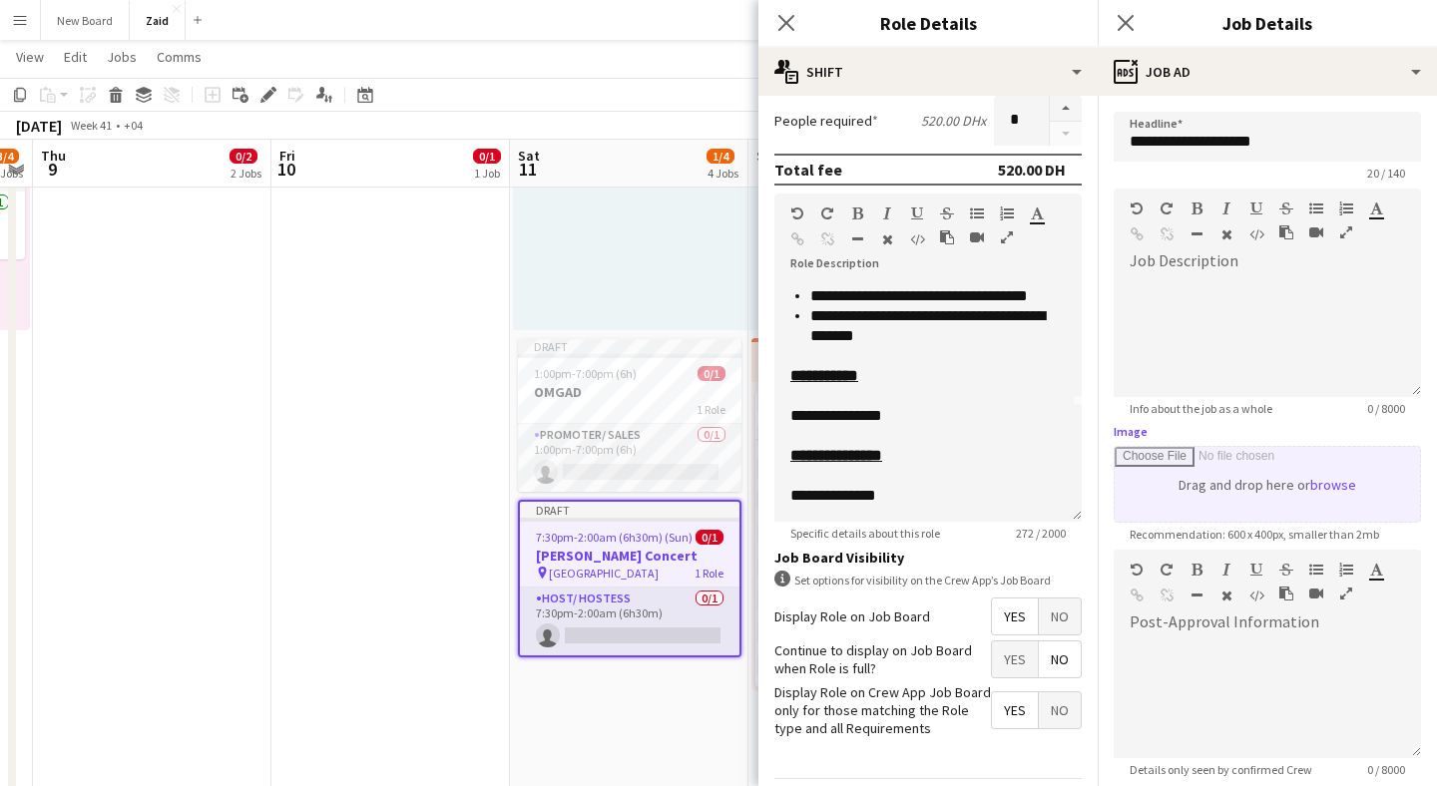
click at [1251, 479] on input "Image" at bounding box center [1267, 484] width 305 height 75
click at [1279, 487] on input "Image" at bounding box center [1267, 484] width 305 height 75
type input "**********"
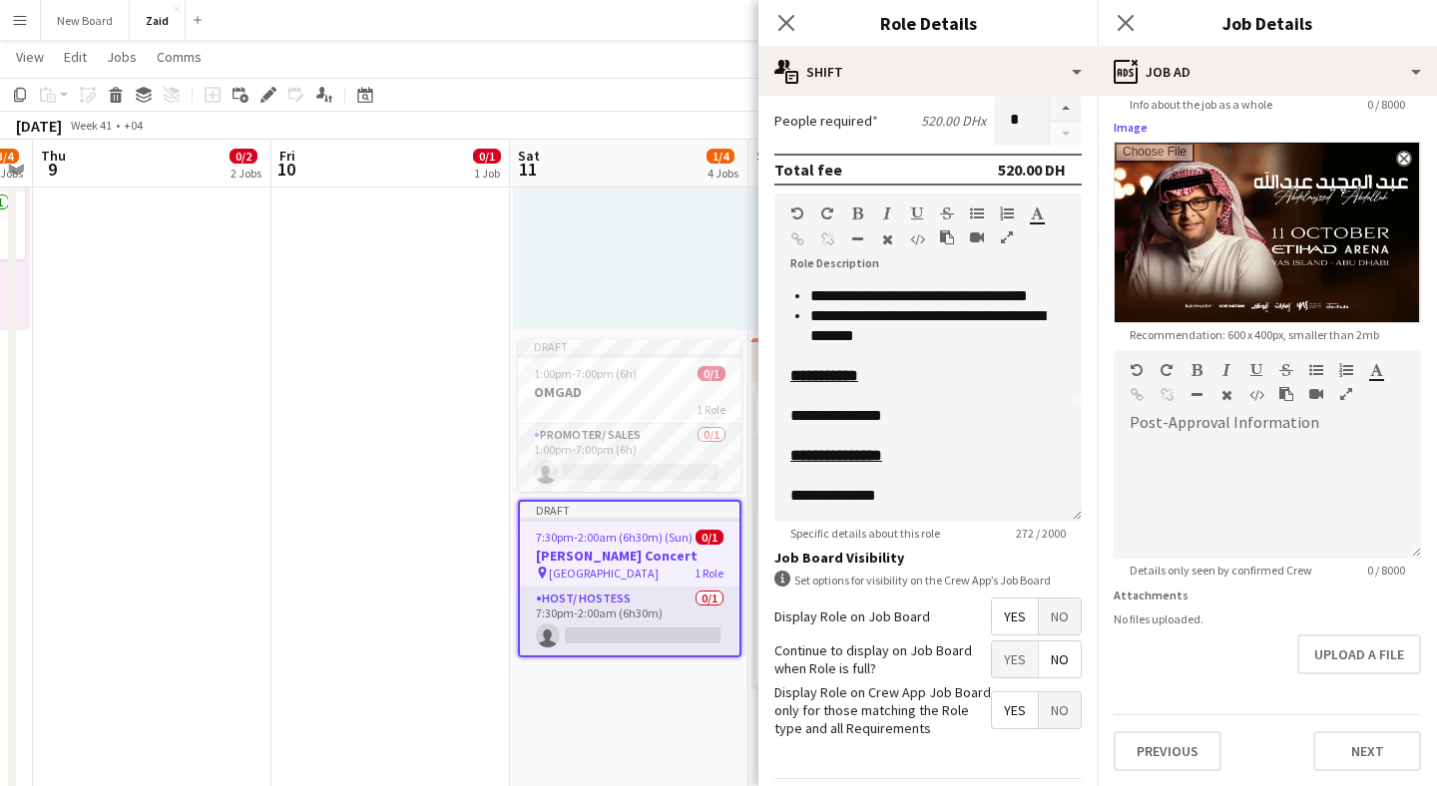
scroll to position [289, 0]
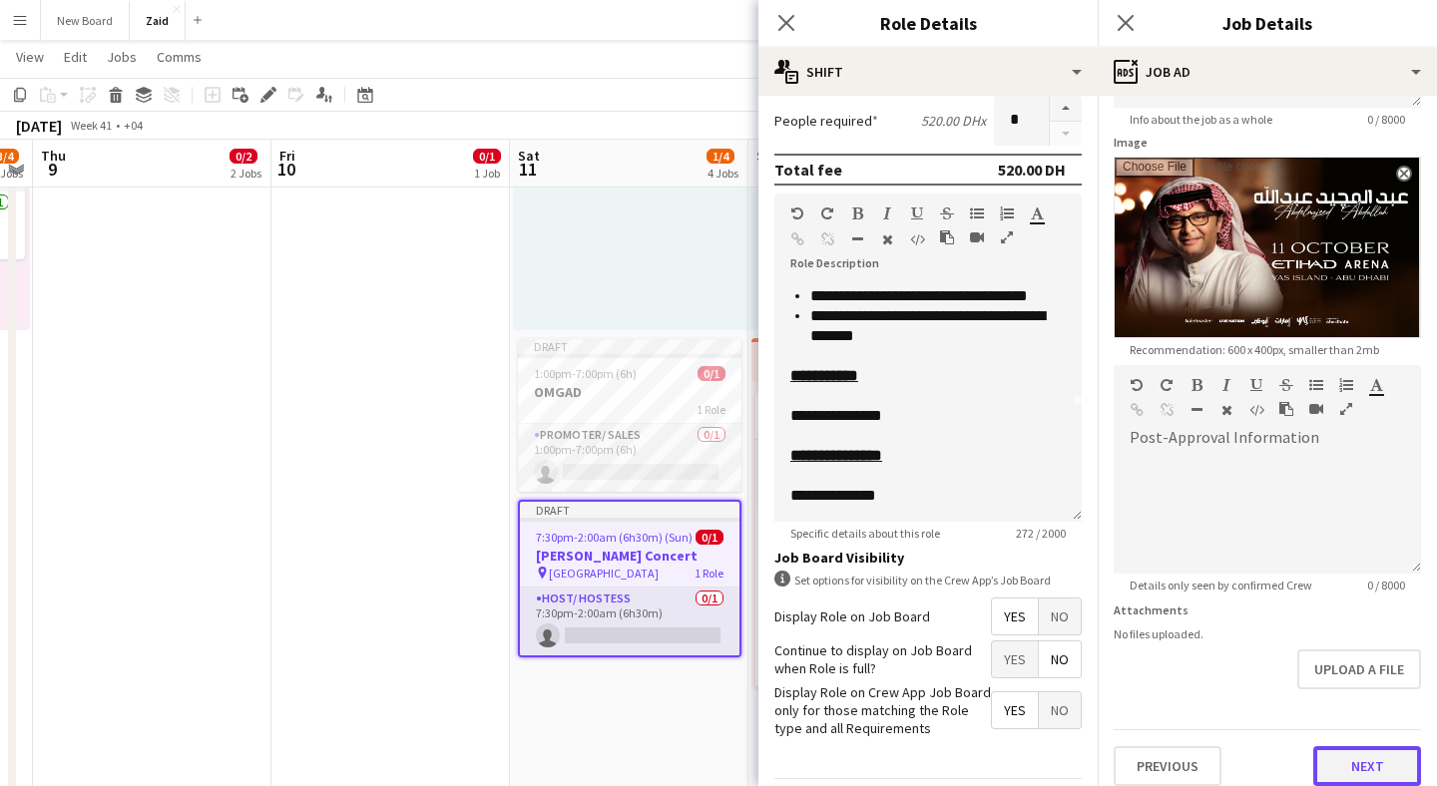
click at [1348, 758] on button "Next" at bounding box center [1367, 767] width 108 height 40
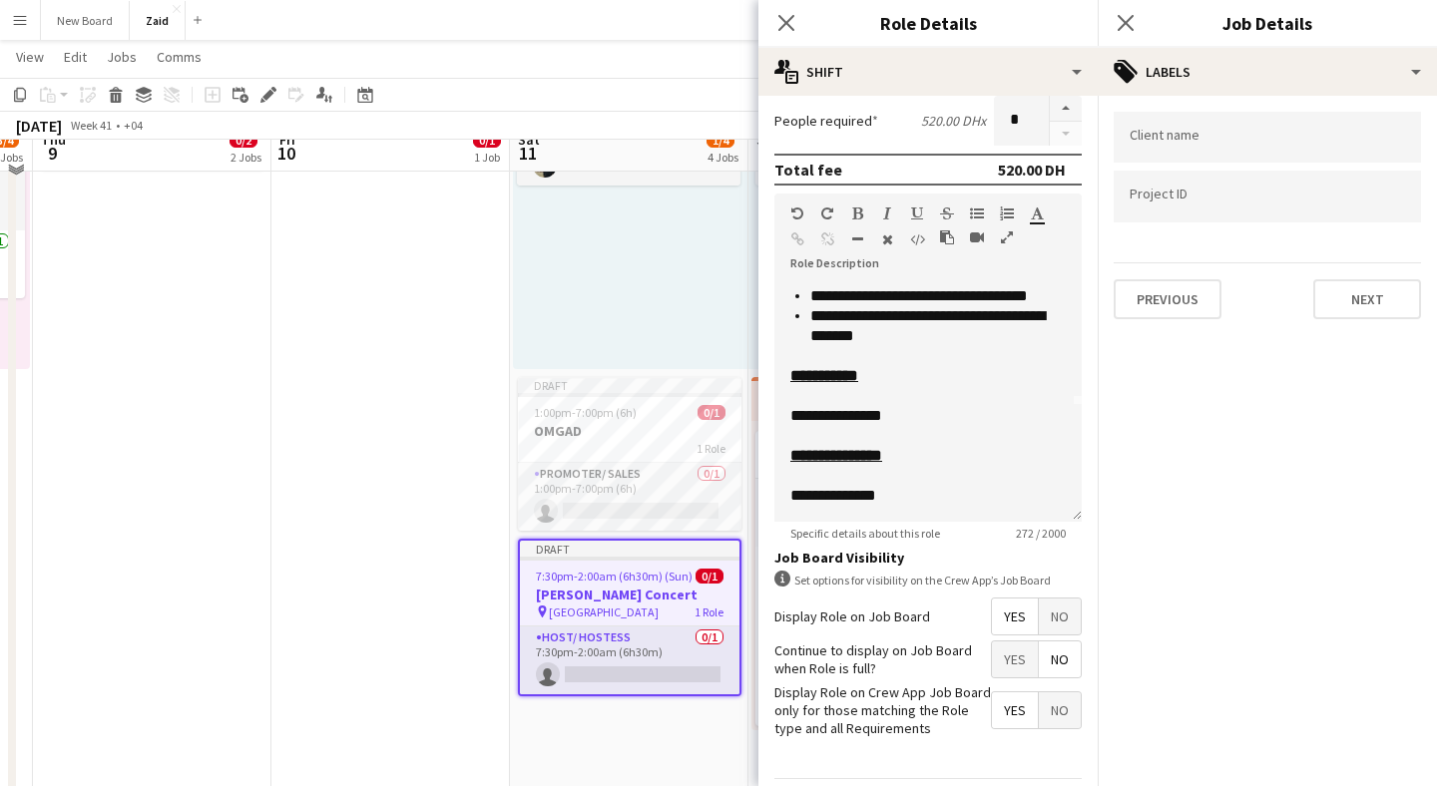
scroll to position [560, 0]
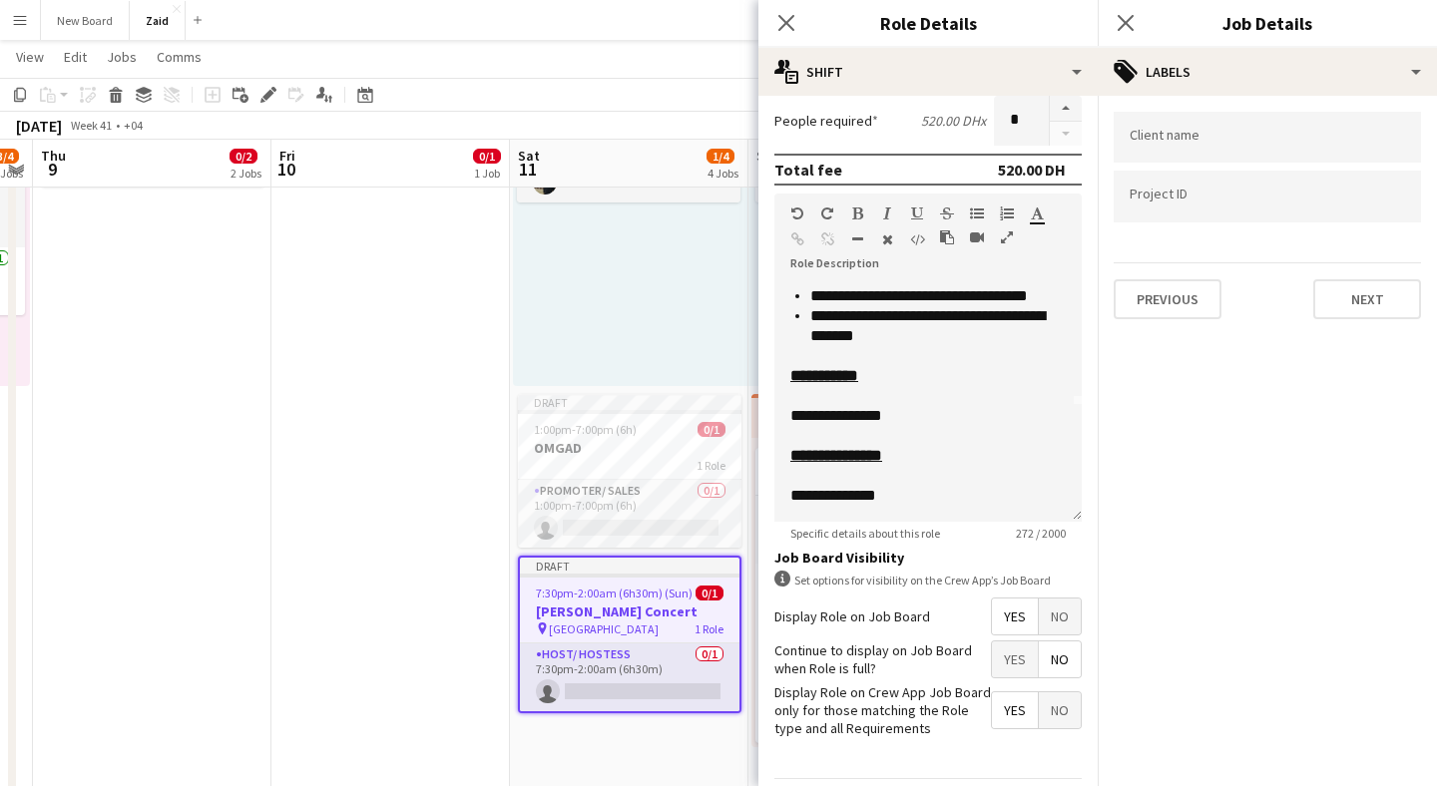
click at [1194, 140] on input "Type to search client labels..." at bounding box center [1267, 138] width 275 height 18
type input "**********"
click at [1337, 455] on mat-expansion-panel "**********" at bounding box center [1267, 441] width 339 height 691
click at [1264, 194] on input "Type to search project ID labels..." at bounding box center [1267, 203] width 275 height 18
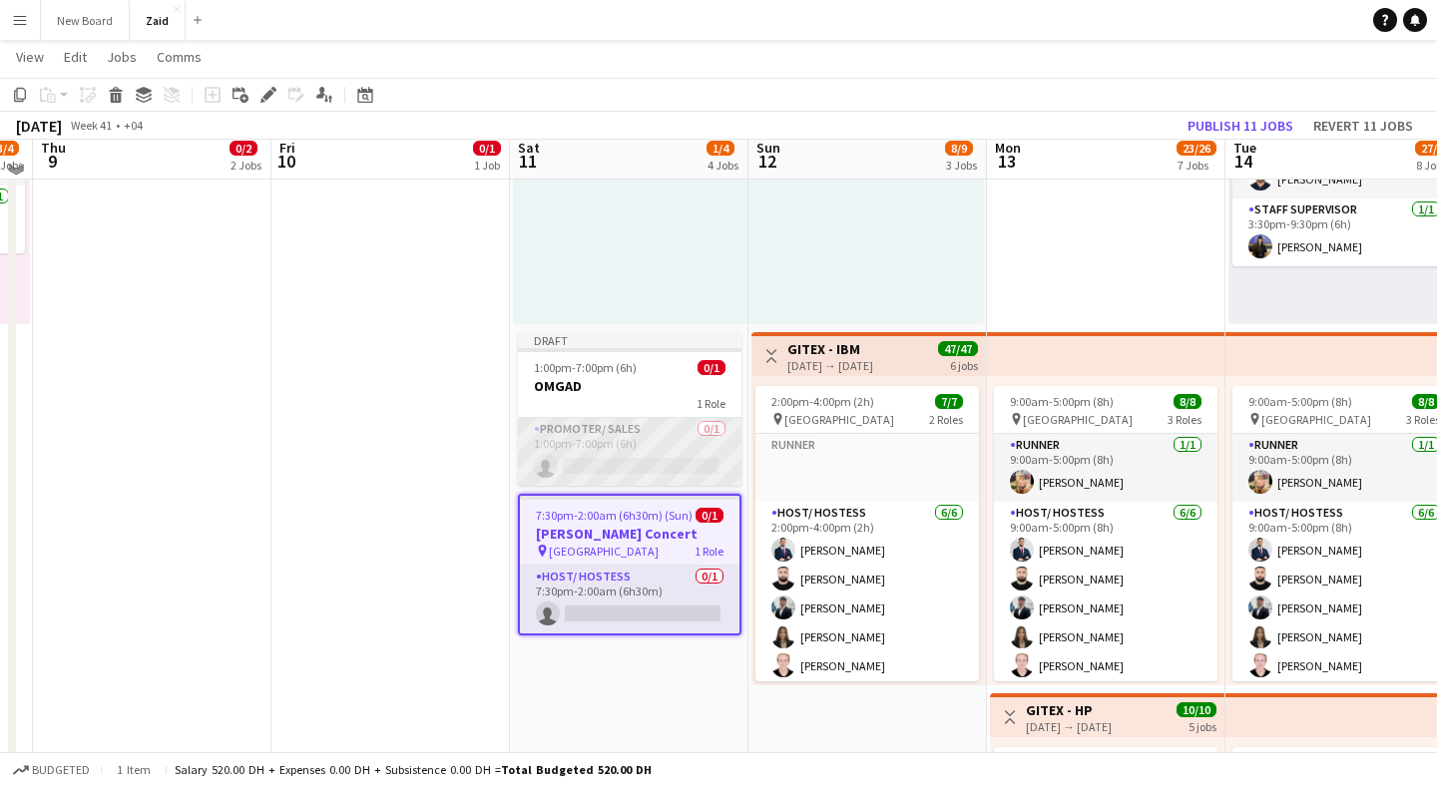
scroll to position [644, 0]
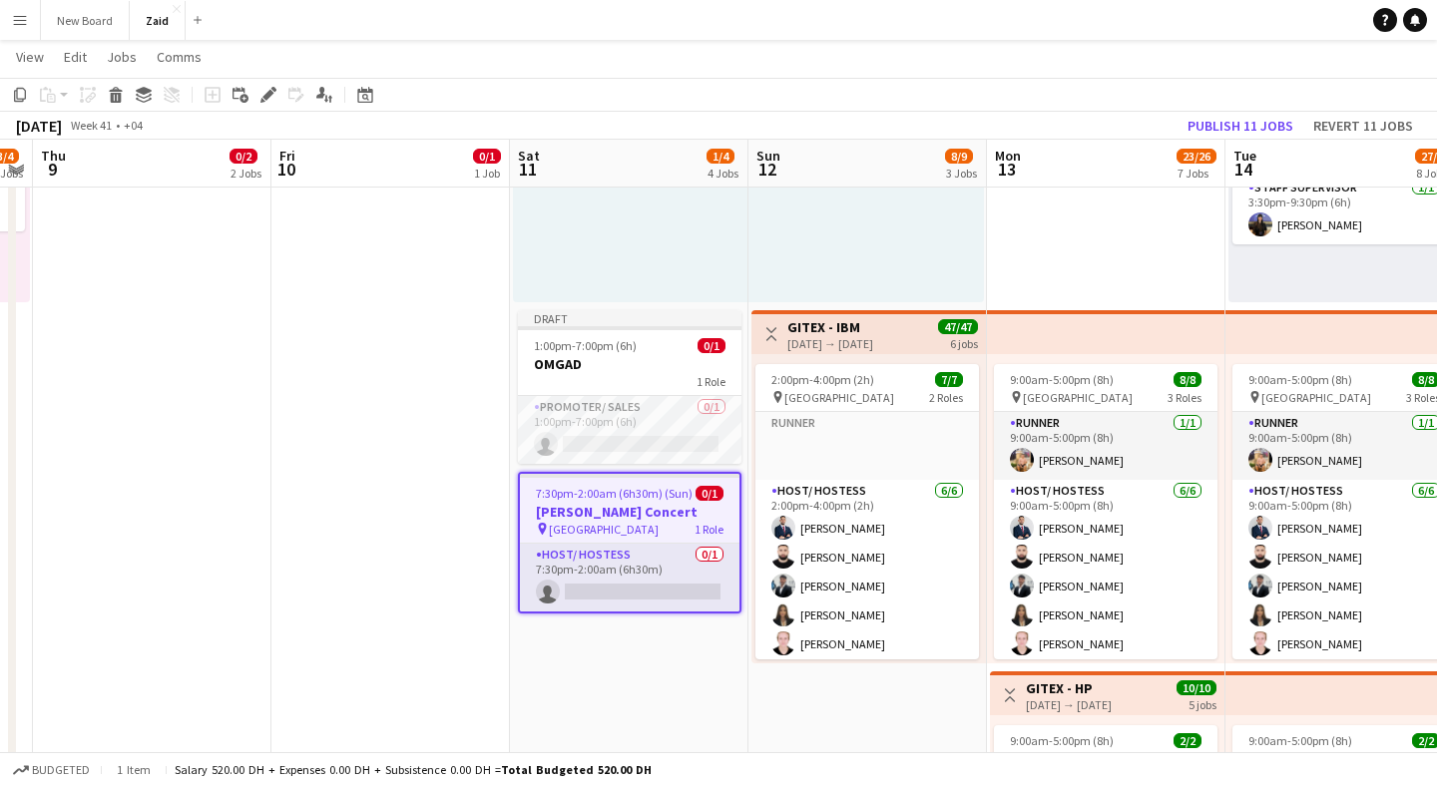
click at [659, 517] on h3 "[PERSON_NAME] Concert" at bounding box center [630, 512] width 220 height 18
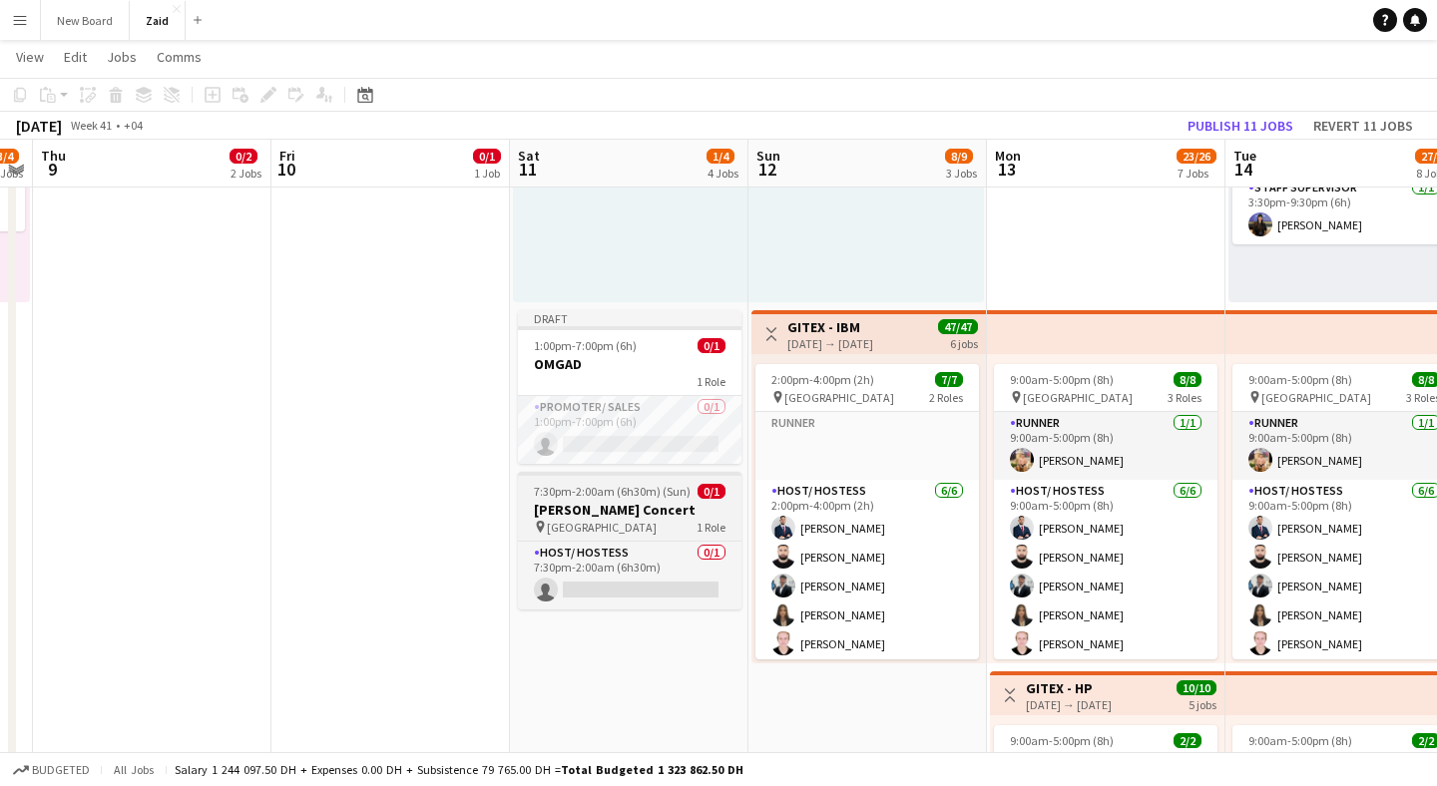
click at [659, 517] on h3 "[PERSON_NAME] Concert" at bounding box center [630, 510] width 224 height 18
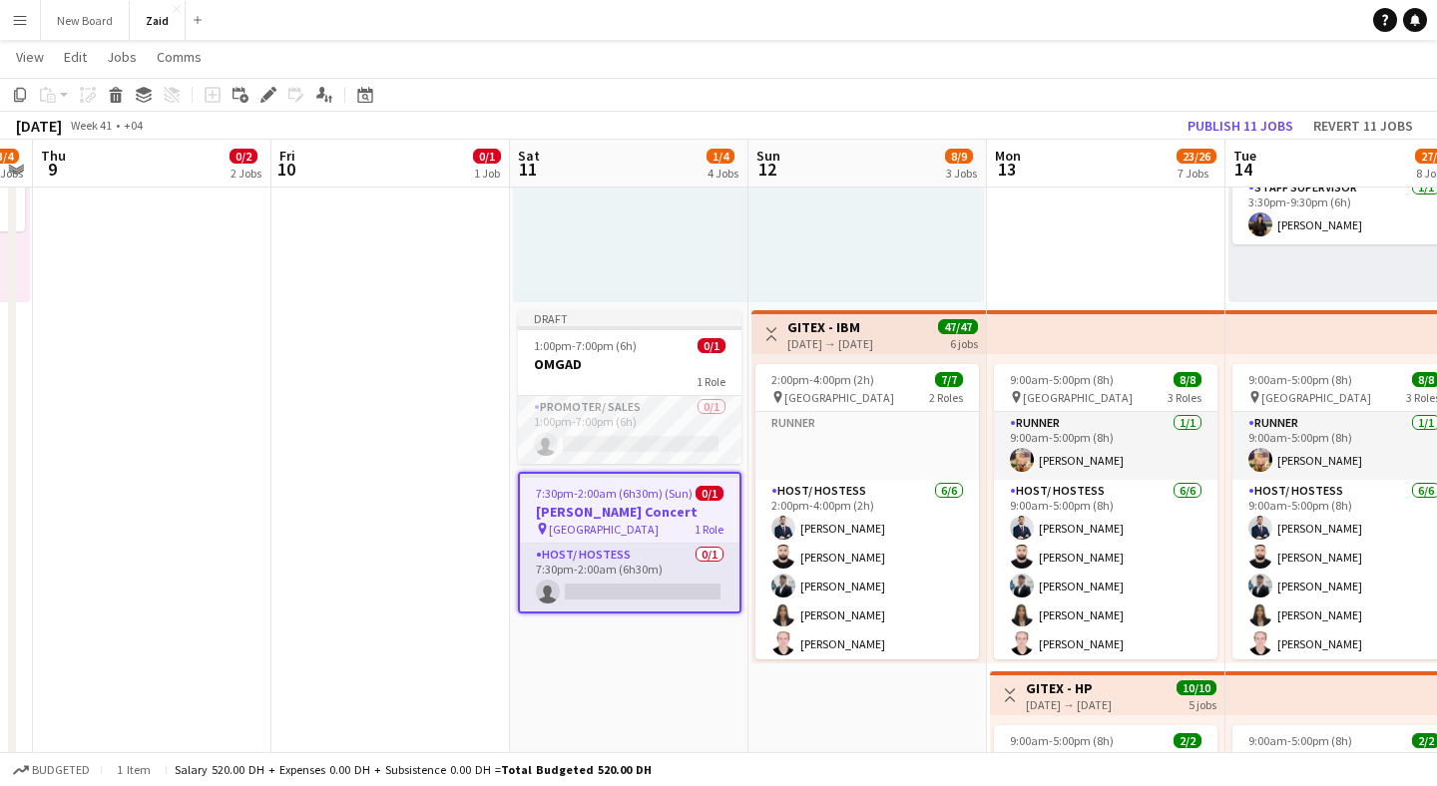
click at [659, 517] on h3 "[PERSON_NAME] Concert" at bounding box center [630, 512] width 220 height 18
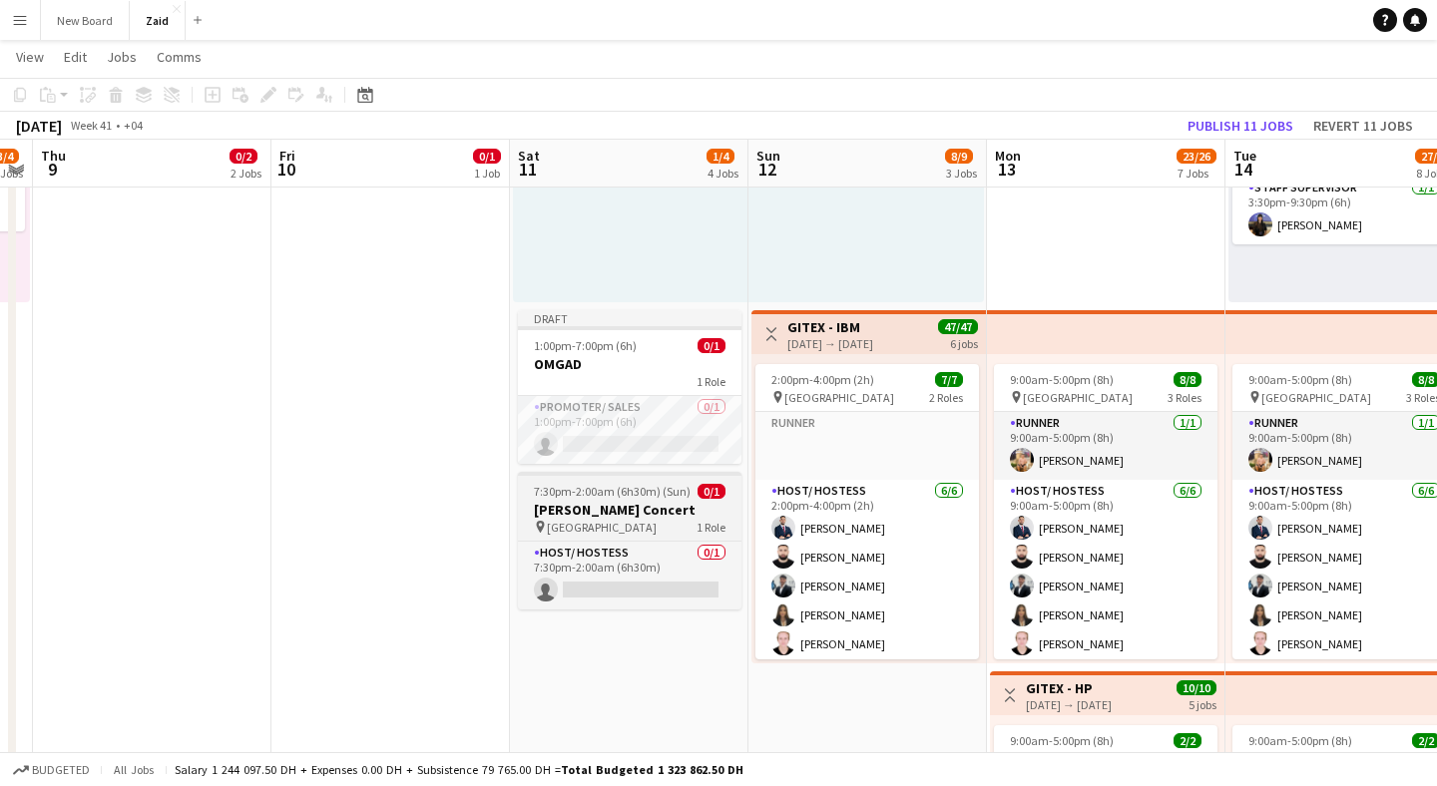
click at [659, 517] on h3 "[PERSON_NAME] Concert" at bounding box center [630, 510] width 224 height 18
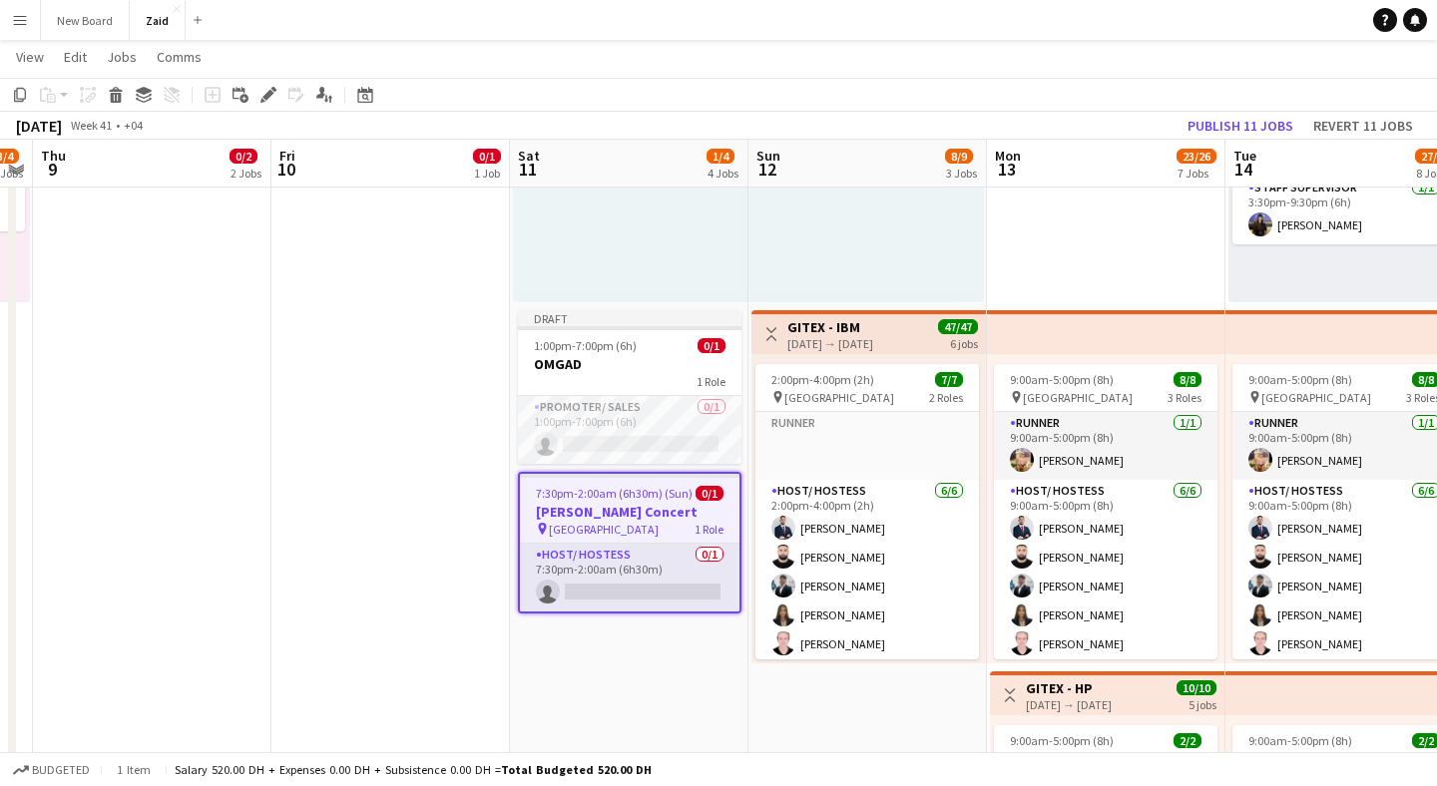
click at [659, 517] on h3 "[PERSON_NAME] Concert" at bounding box center [630, 512] width 220 height 18
click at [654, 515] on h3 "[PERSON_NAME] Concert" at bounding box center [630, 512] width 220 height 18
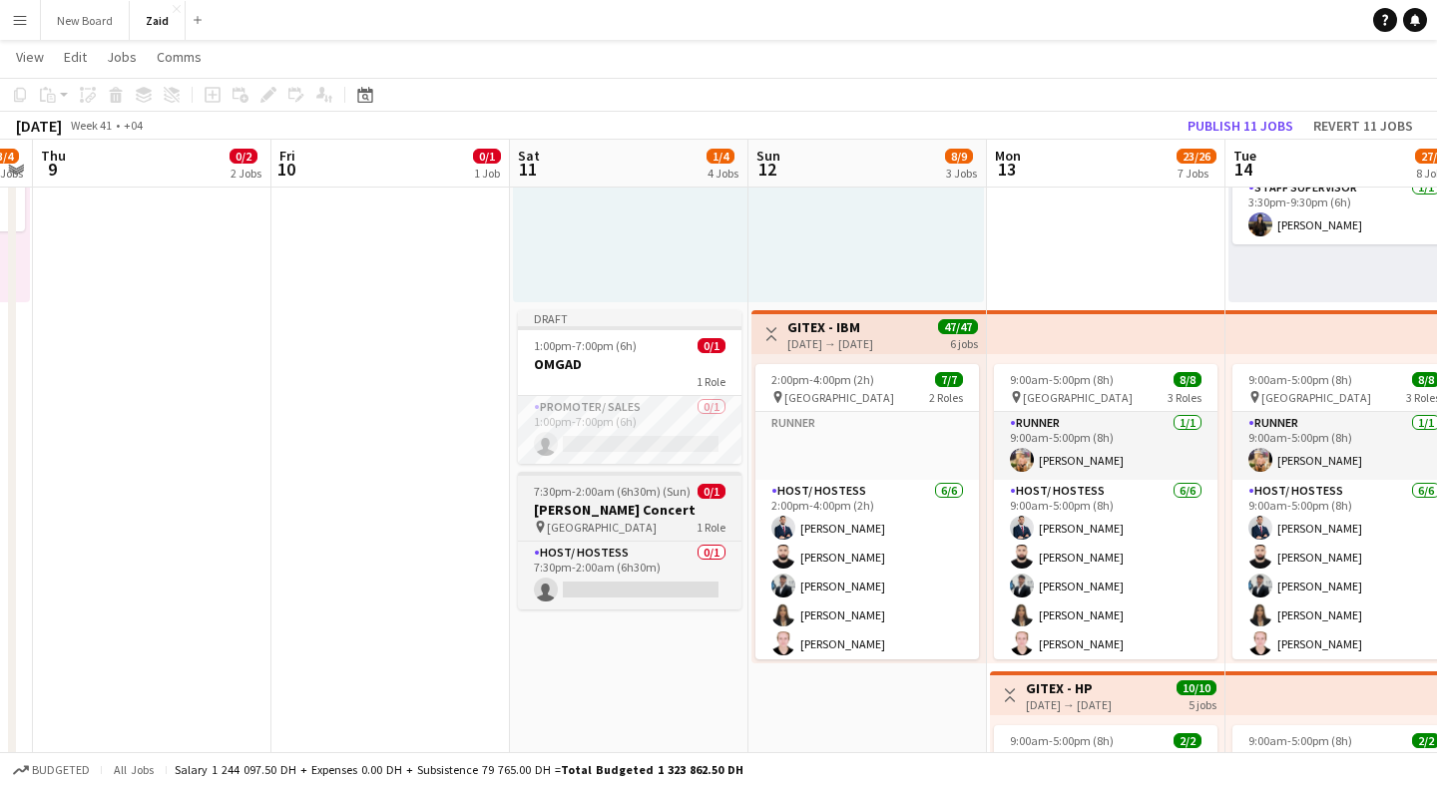
click at [654, 515] on h3 "[PERSON_NAME] Concert" at bounding box center [630, 510] width 224 height 18
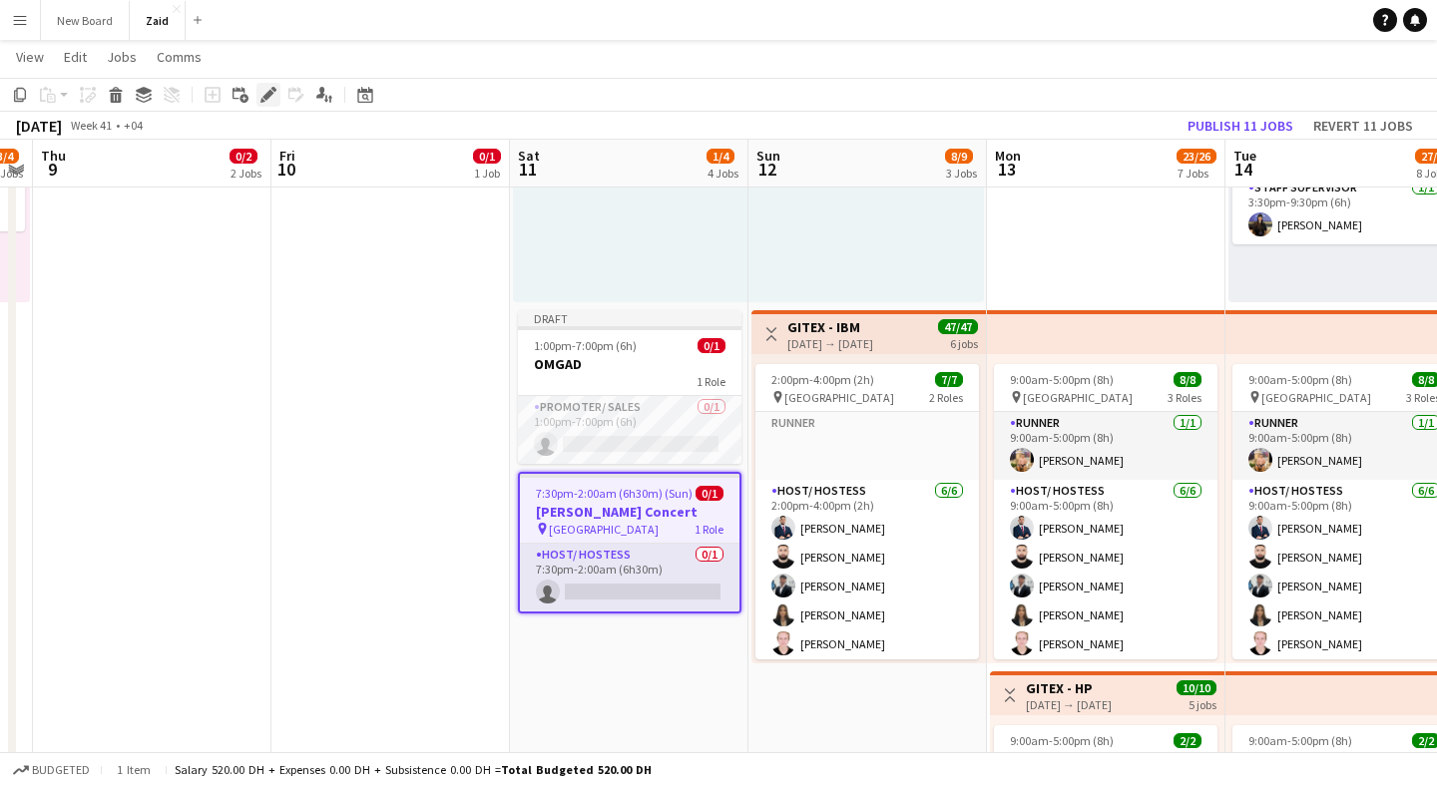
click at [265, 102] on icon "Edit" at bounding box center [268, 95] width 16 height 16
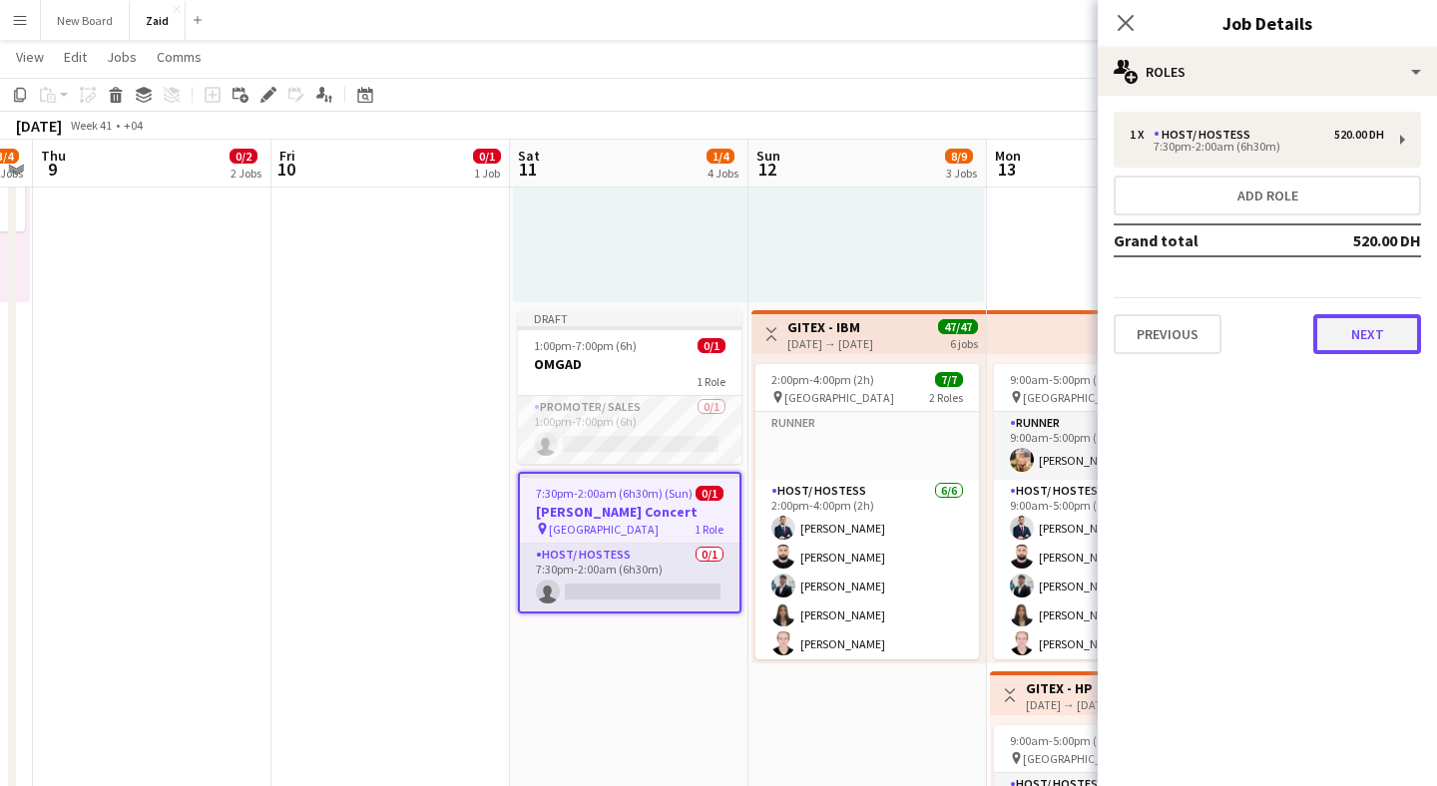
click at [1400, 327] on button "Next" at bounding box center [1367, 334] width 108 height 40
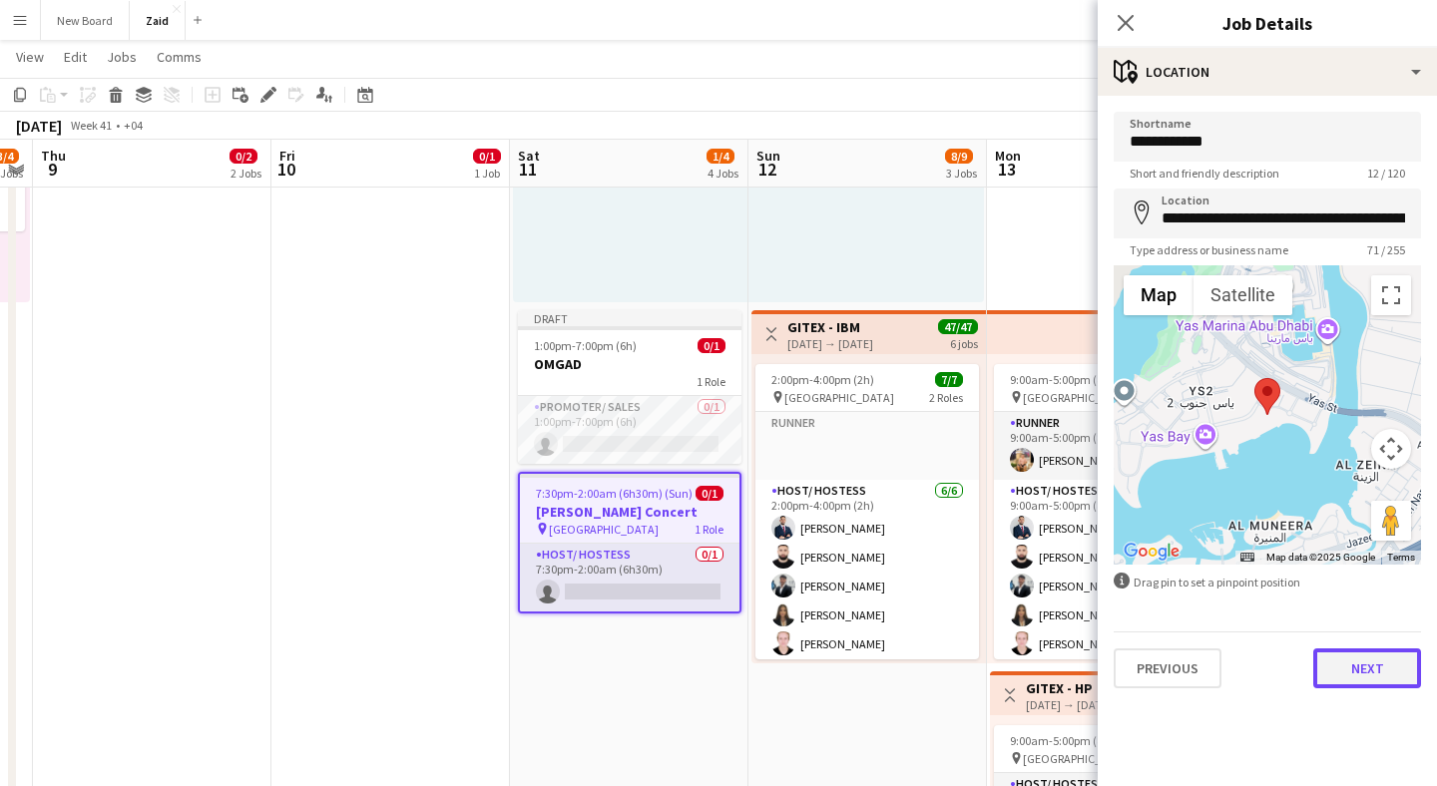
click at [1366, 677] on button "Next" at bounding box center [1367, 669] width 108 height 40
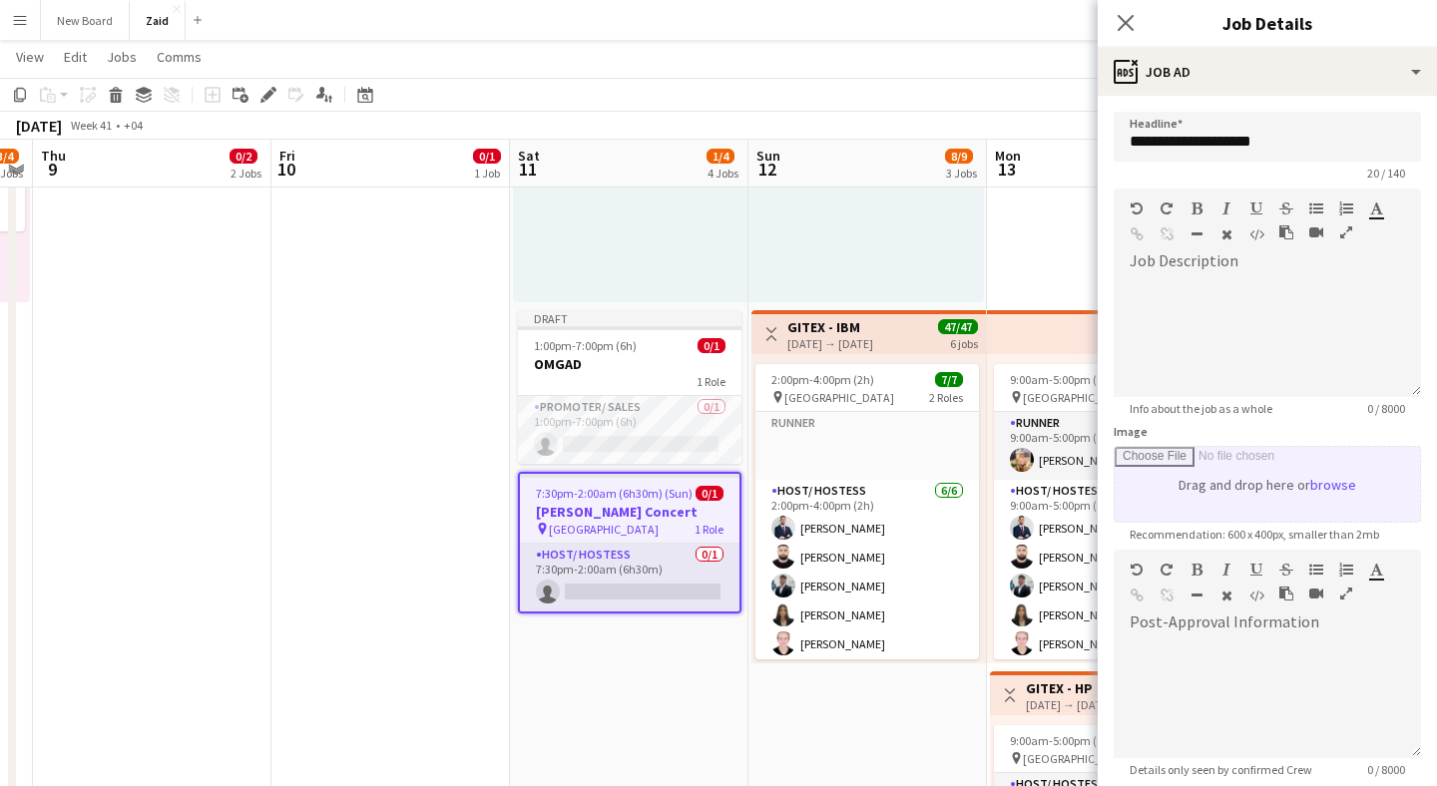
scroll to position [3, 0]
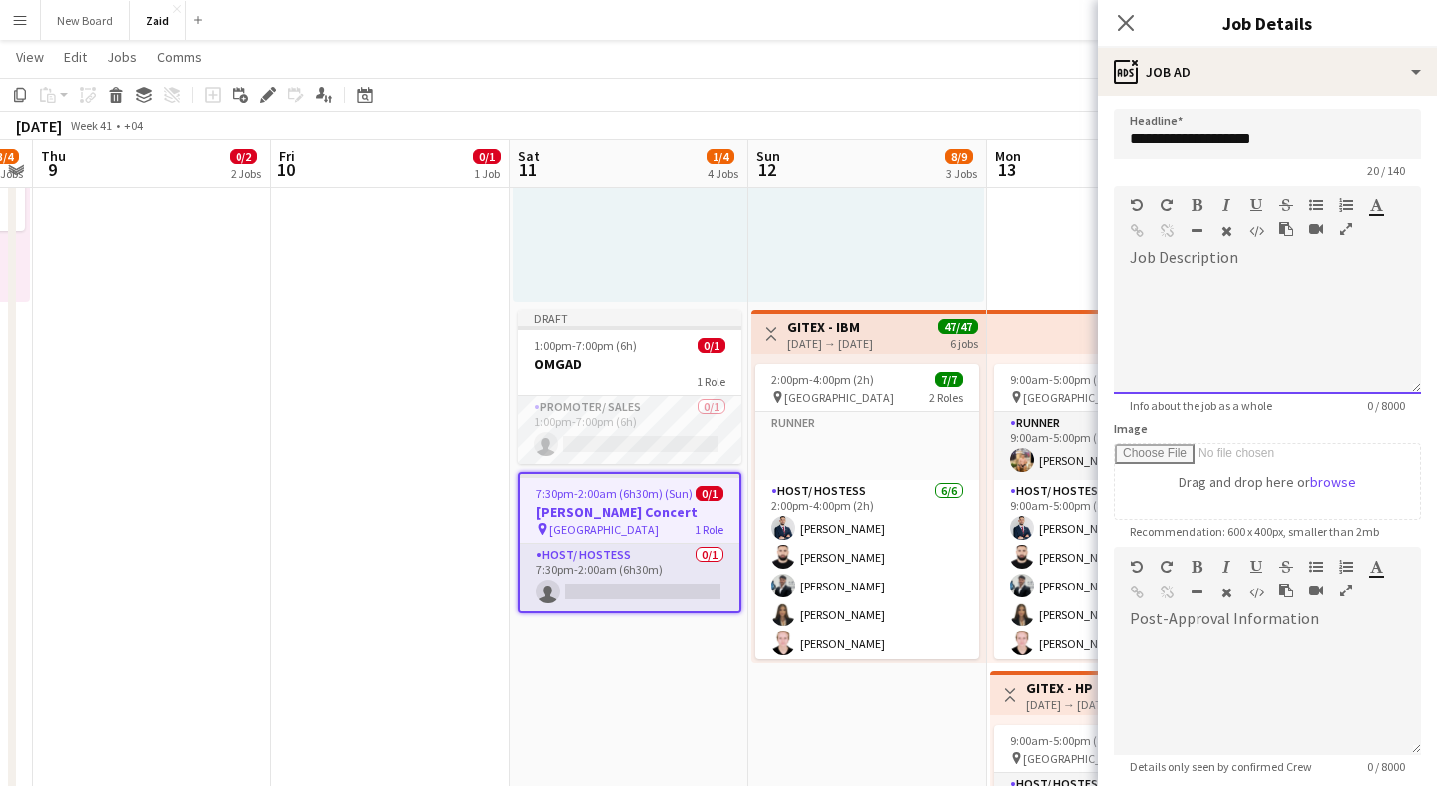
click at [1280, 287] on div at bounding box center [1267, 334] width 307 height 120
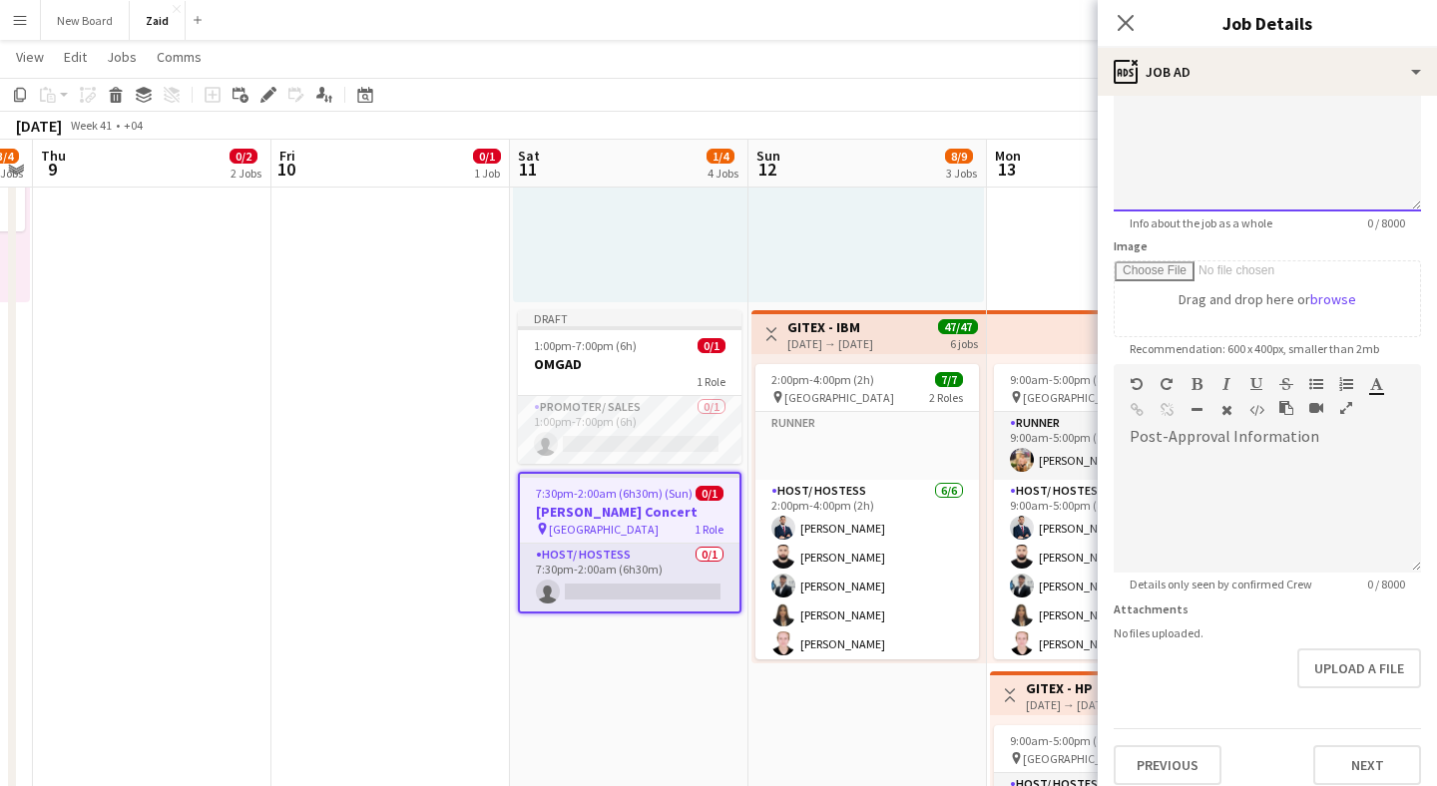
scroll to position [200, 0]
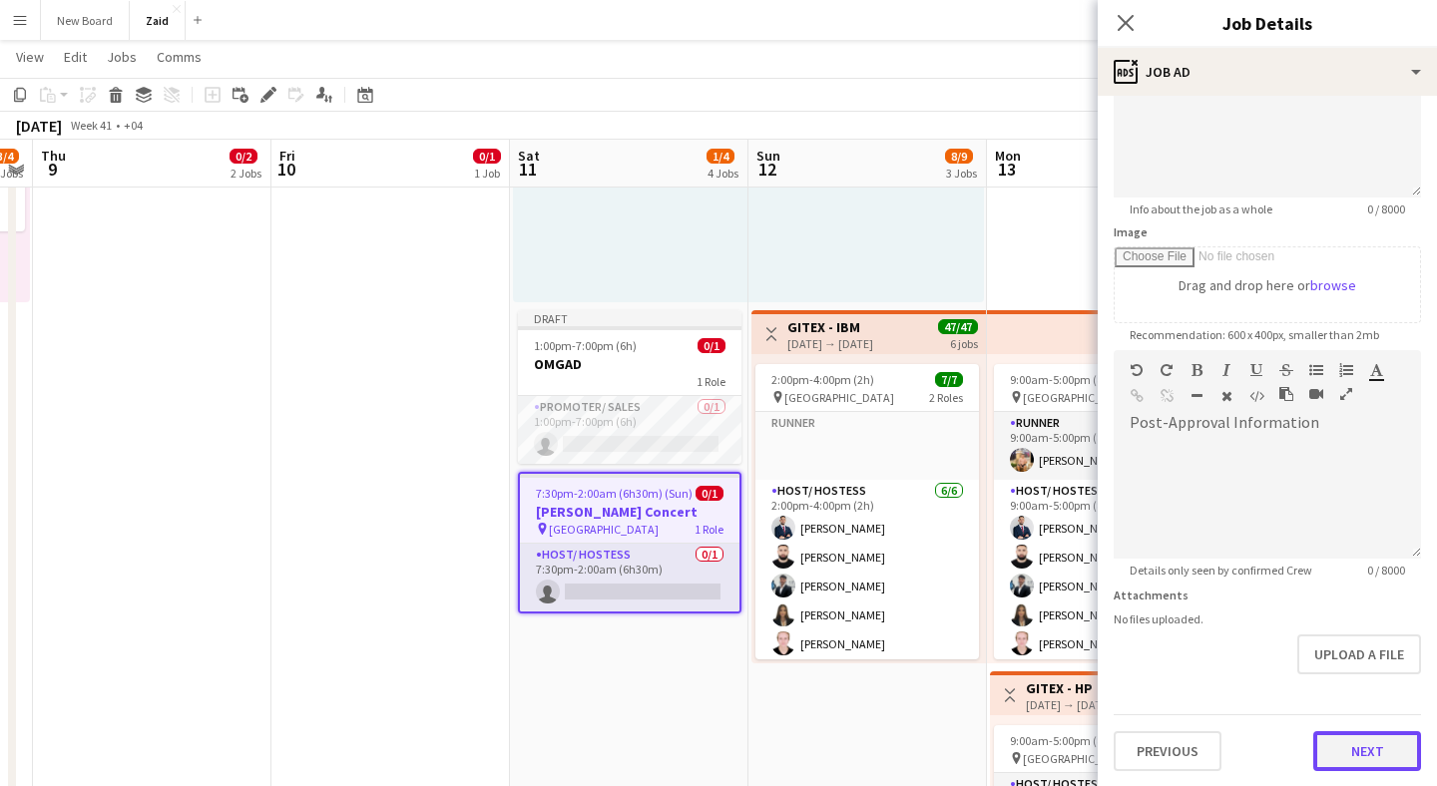
click at [1365, 748] on button "Next" at bounding box center [1367, 752] width 108 height 40
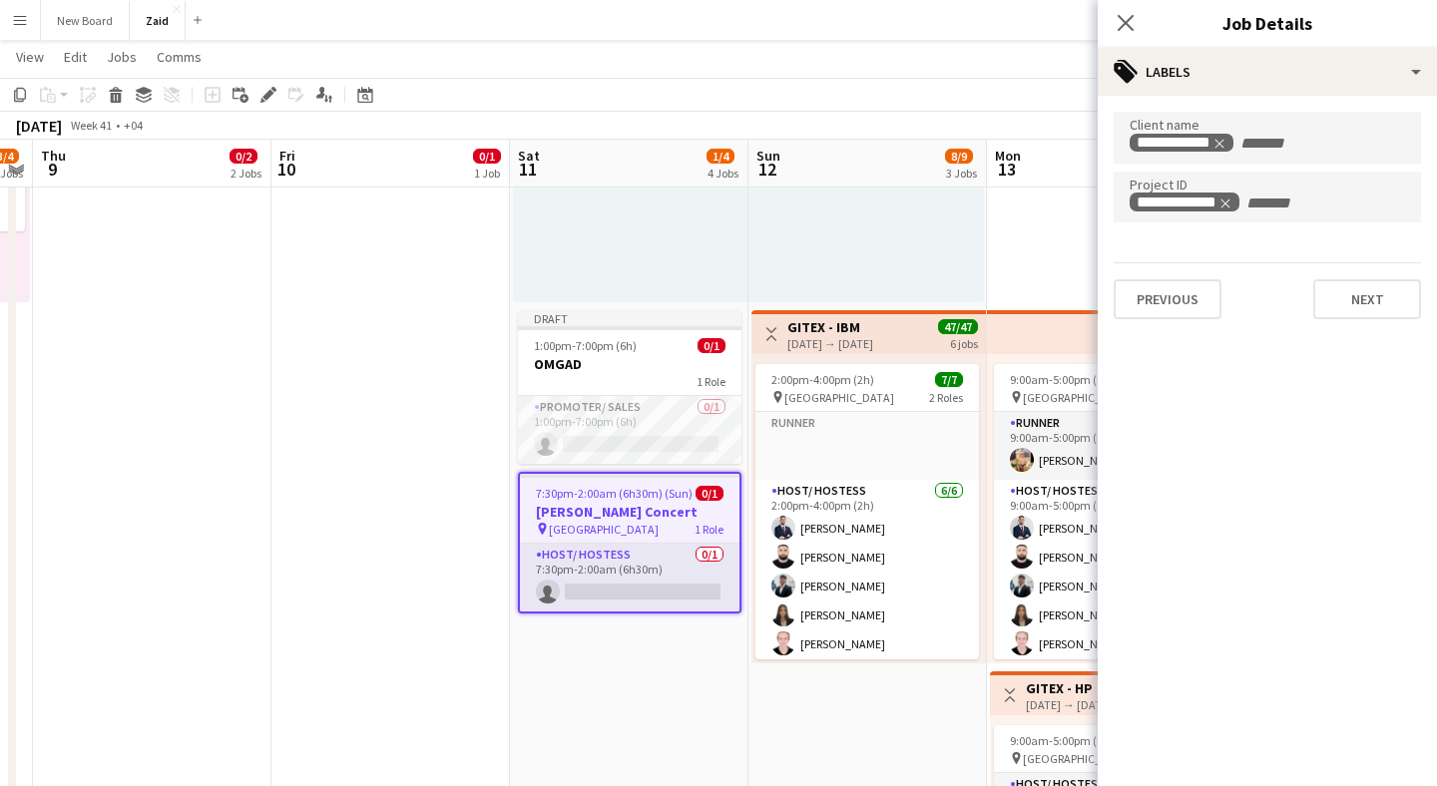
scroll to position [0, 0]
click at [1296, 203] on input "+ Label" at bounding box center [1298, 204] width 85 height 18
click at [1370, 310] on button "Next" at bounding box center [1367, 299] width 108 height 40
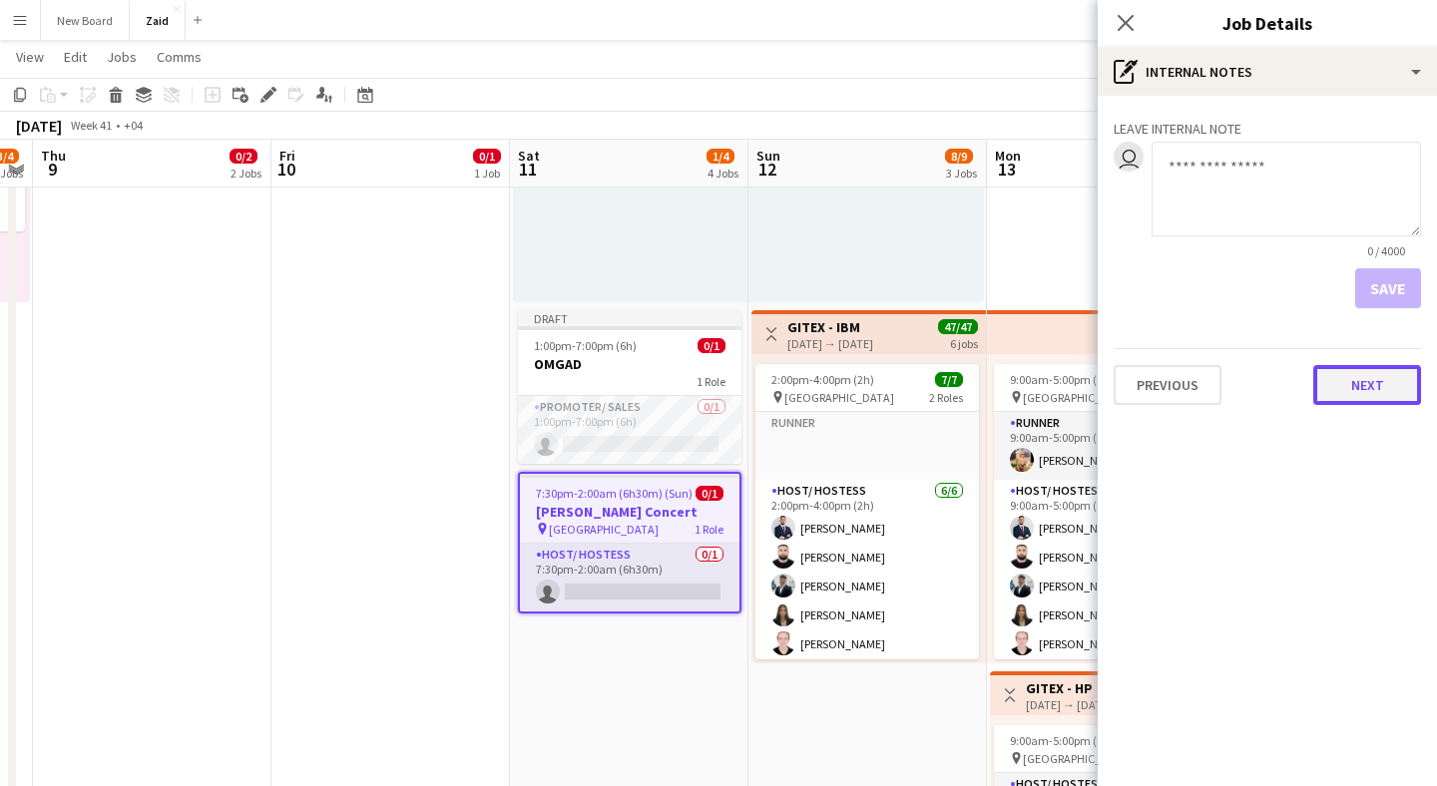
click at [1349, 387] on button "Next" at bounding box center [1367, 385] width 108 height 40
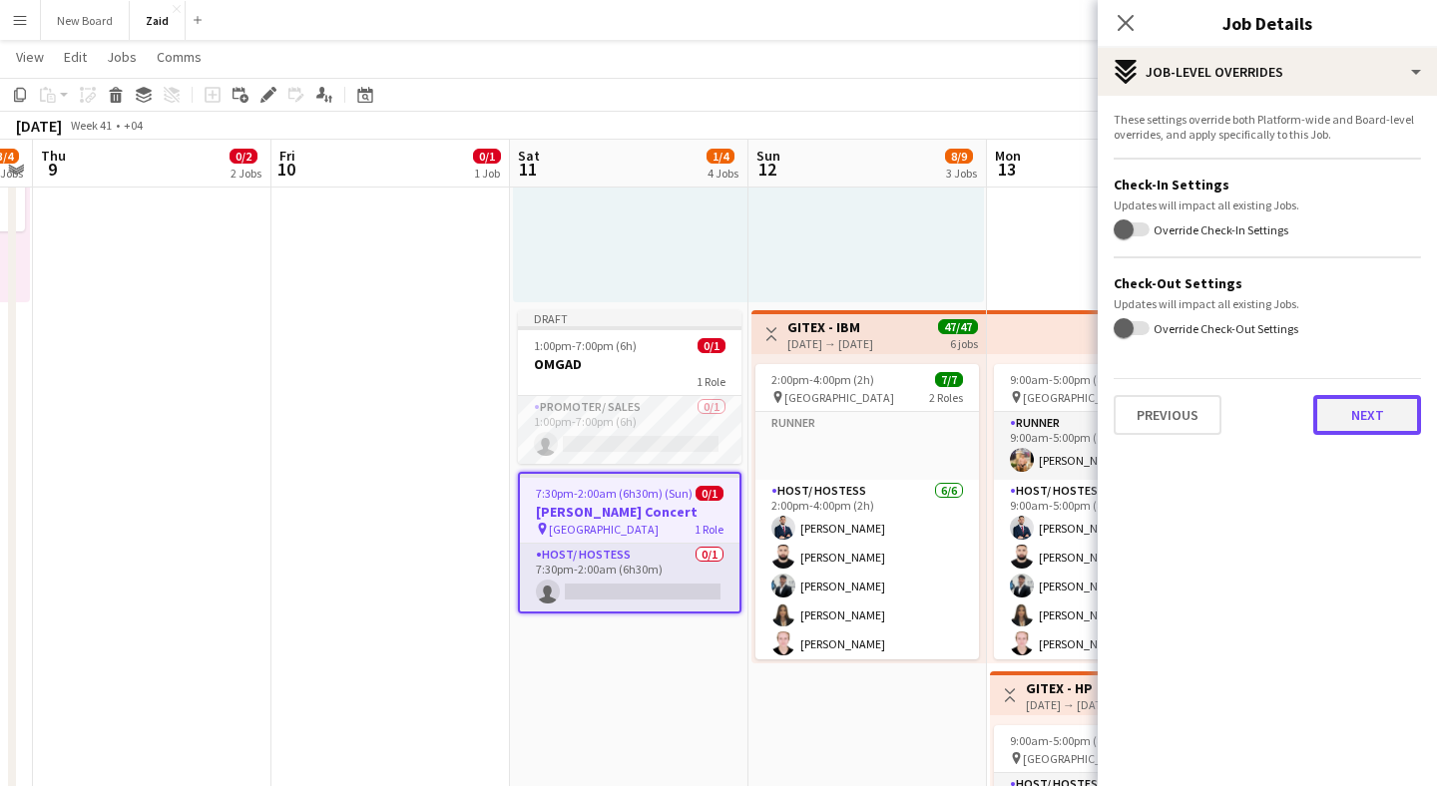
click at [1341, 413] on button "Next" at bounding box center [1367, 415] width 108 height 40
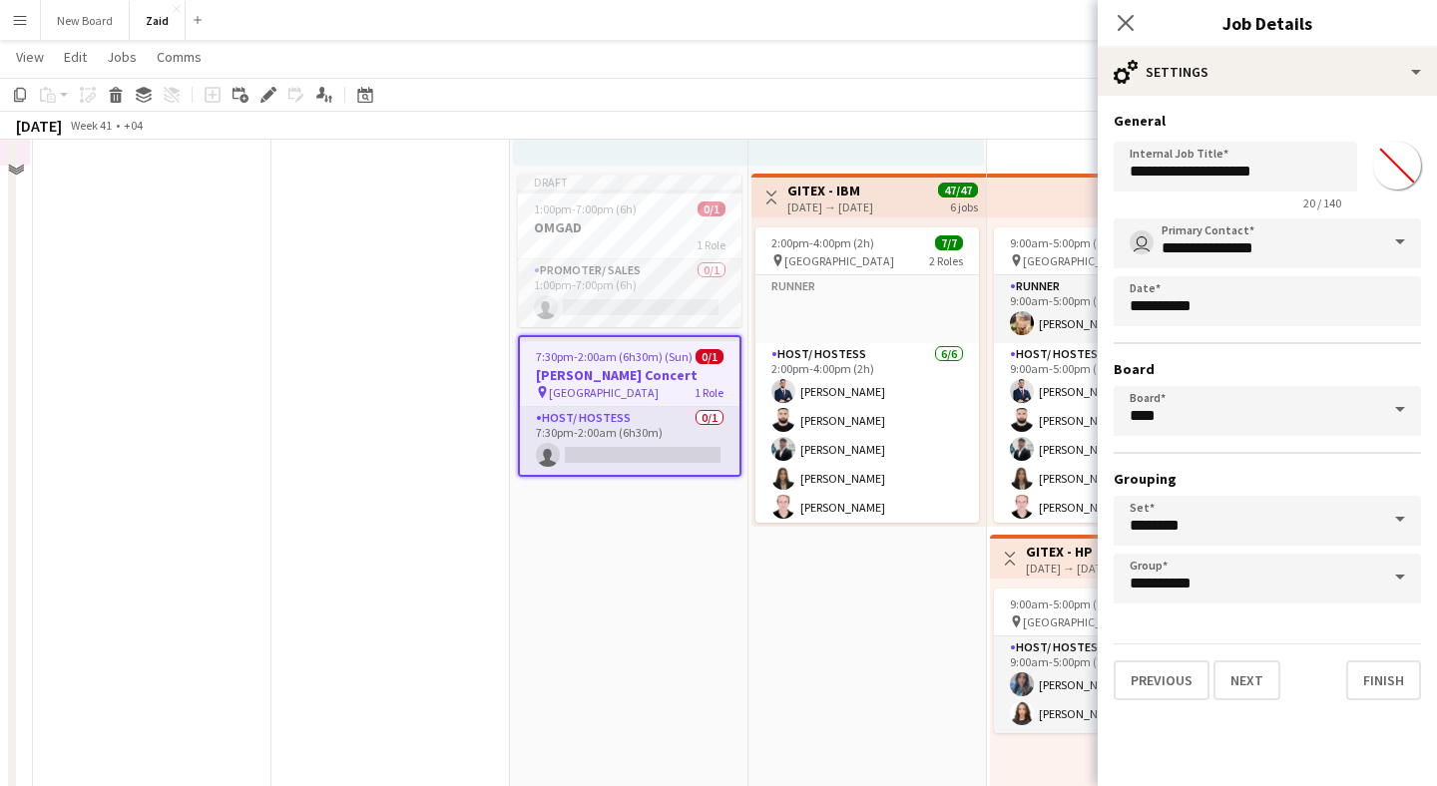
scroll to position [784, 0]
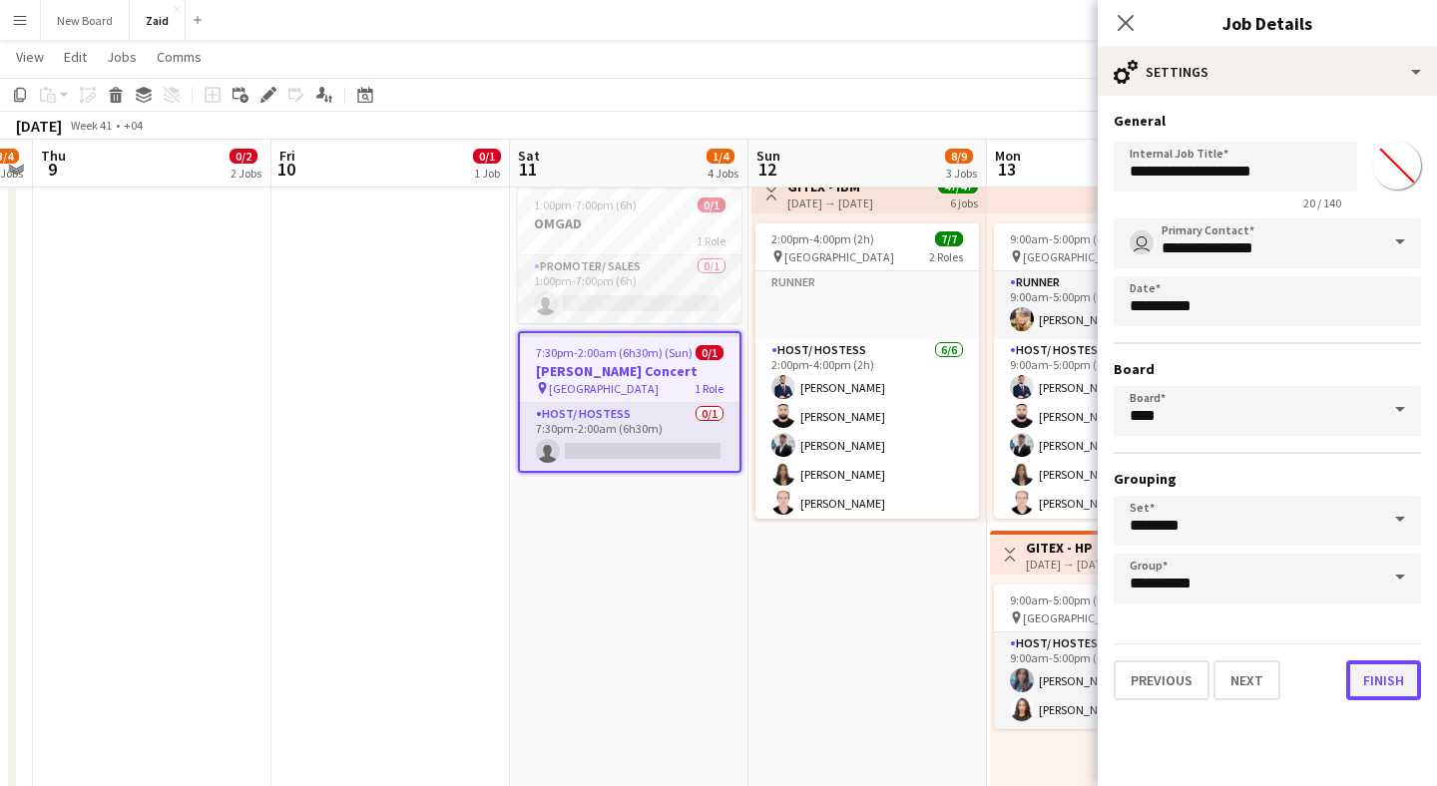
click at [1364, 677] on button "Finish" at bounding box center [1383, 681] width 75 height 40
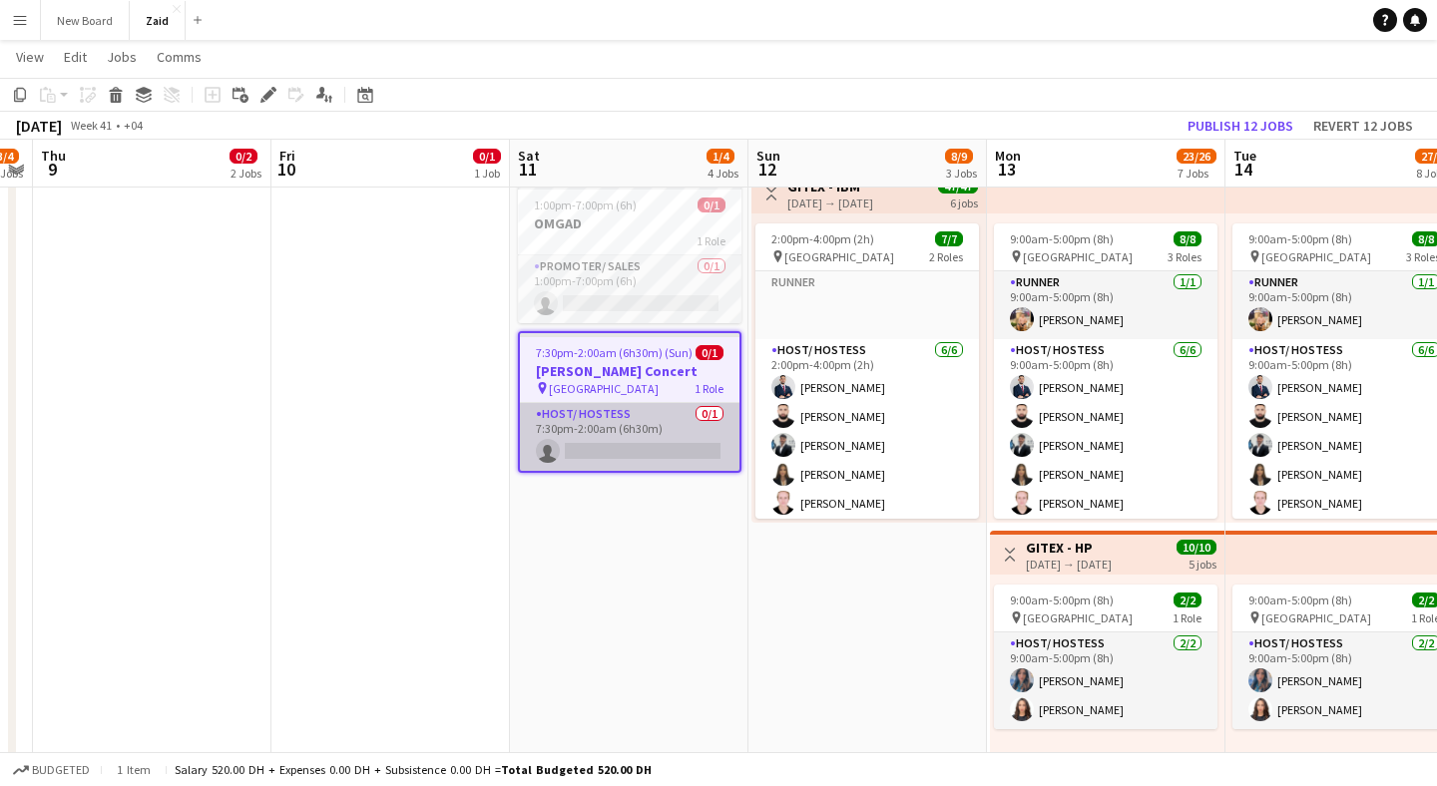
click at [624, 450] on app-card-role "Host/ Hostess 0/1 7:30pm-2:00am (6h30m) single-neutral-actions" at bounding box center [630, 437] width 220 height 68
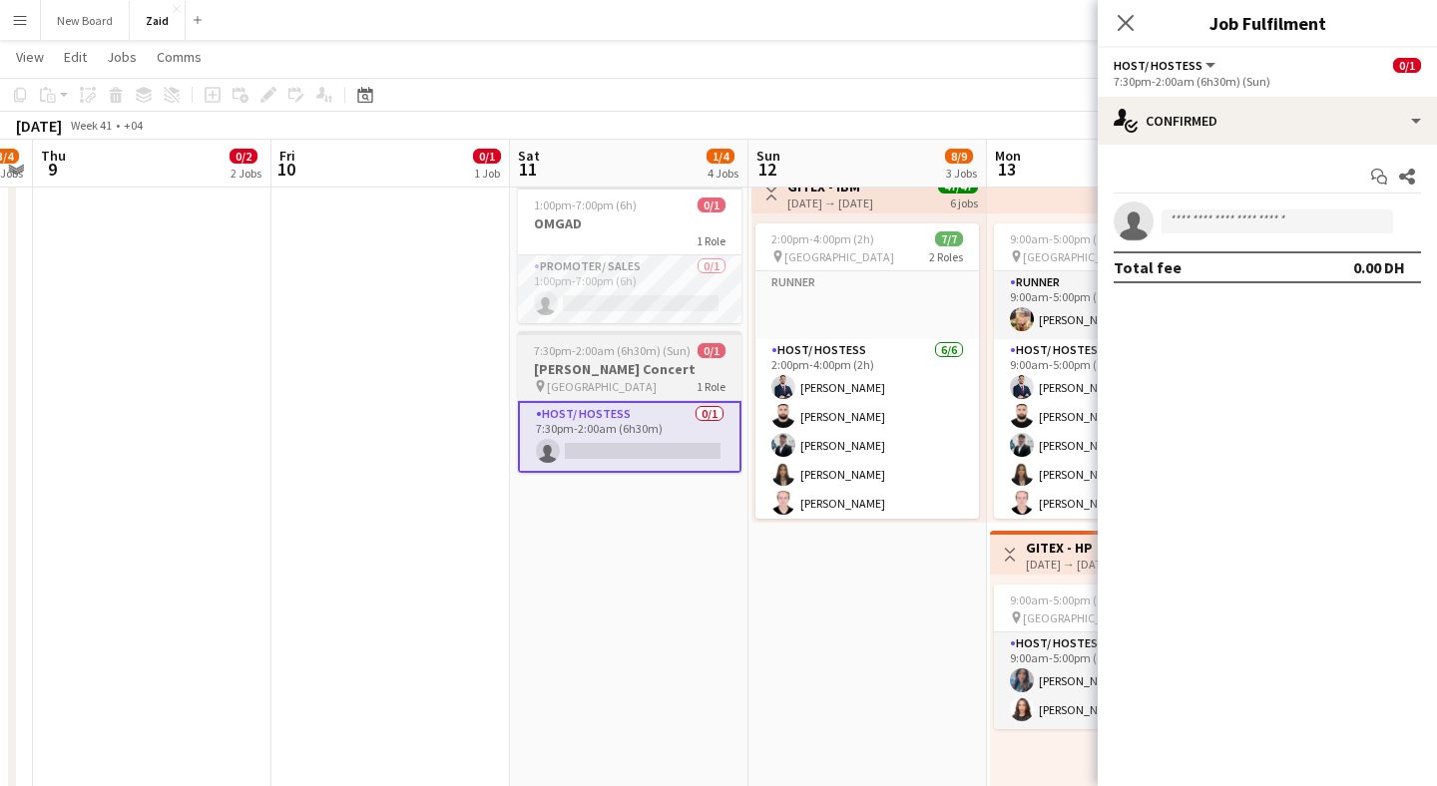
click at [655, 396] on app-job-card "7:30pm-2:00am (6h30m) (Sun) 0/1 [PERSON_NAME] Concert pin [GEOGRAPHIC_DATA] 1 R…" at bounding box center [630, 402] width 224 height 142
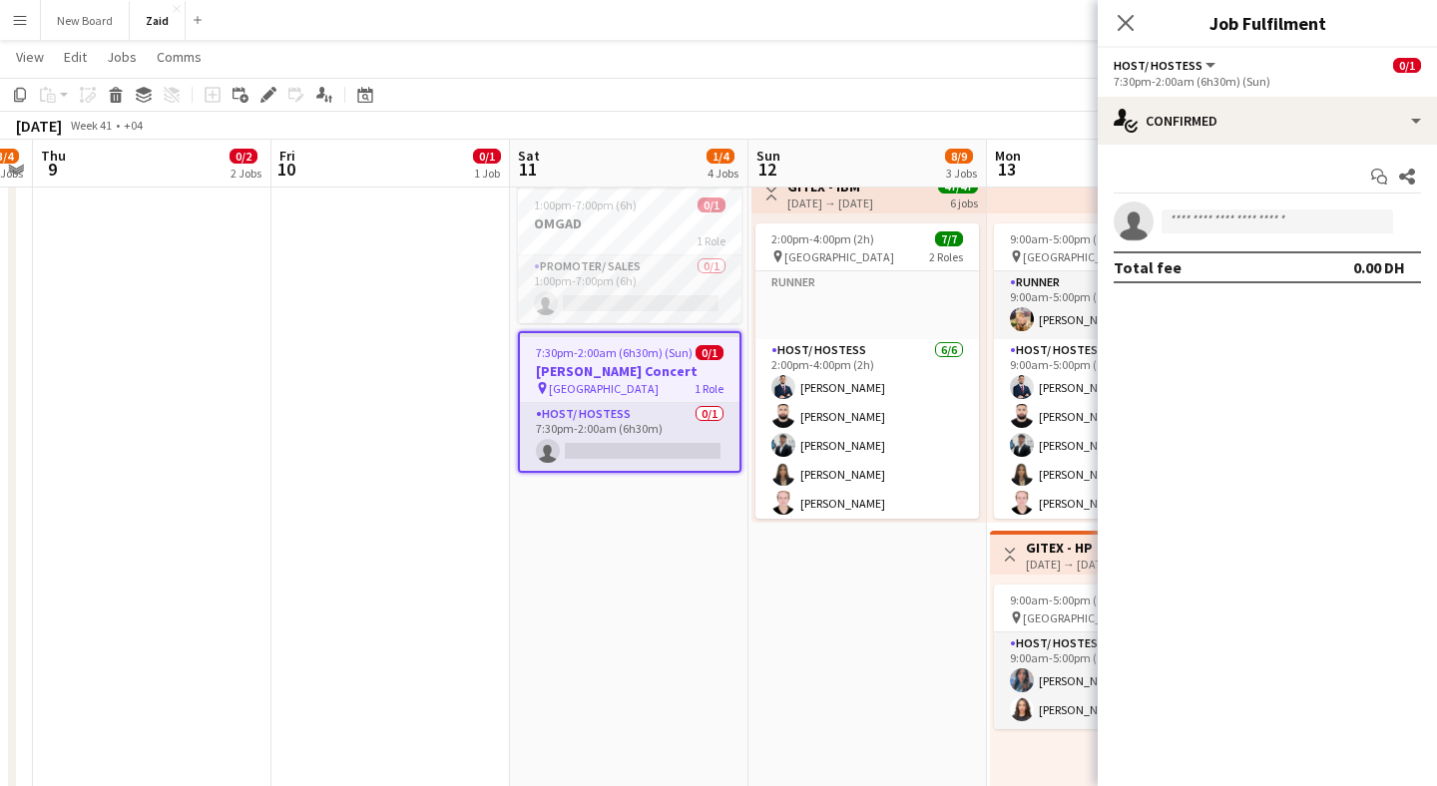
click at [1189, 69] on span "Host/ Hostess" at bounding box center [1158, 65] width 89 height 15
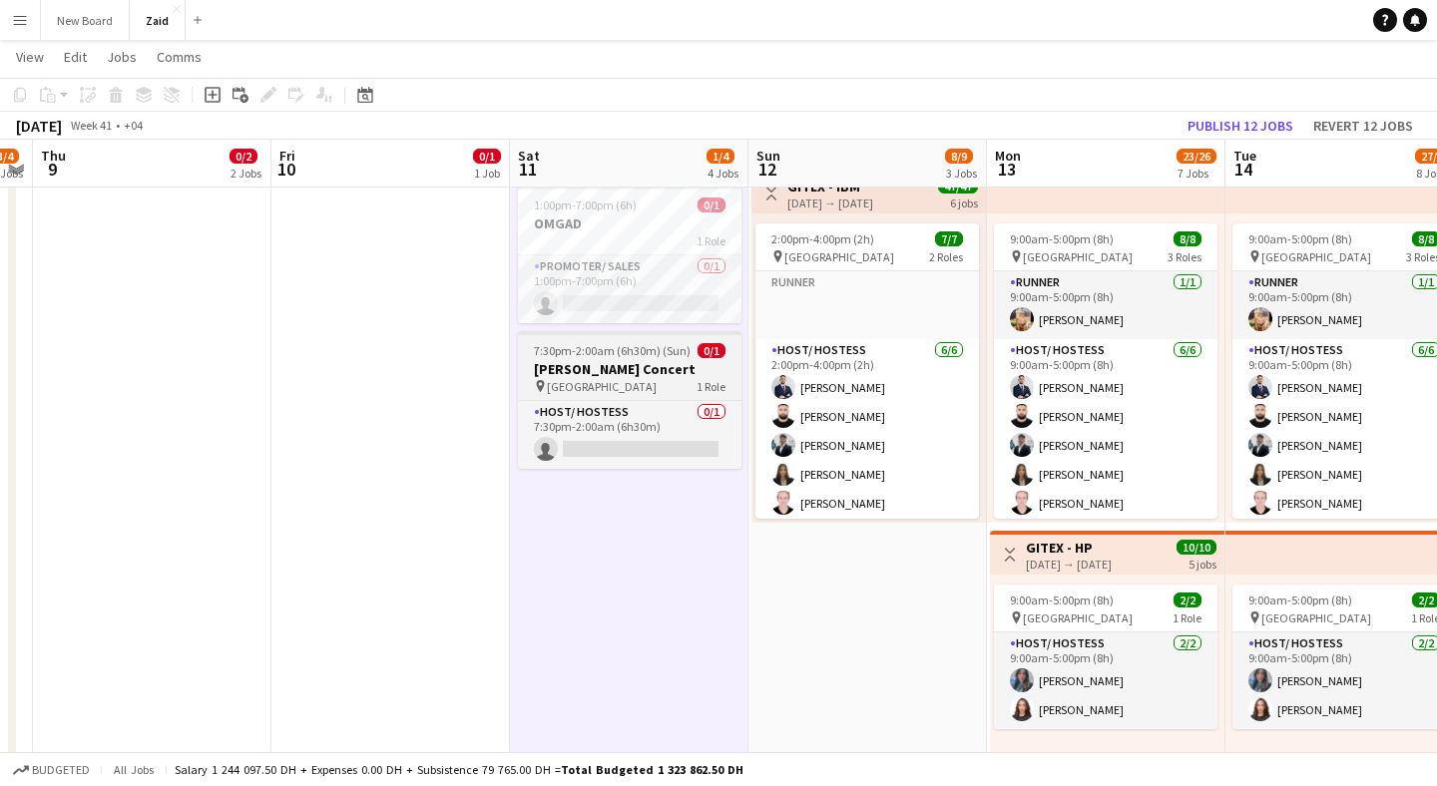
click at [669, 365] on h3 "[PERSON_NAME] Concert" at bounding box center [630, 369] width 224 height 18
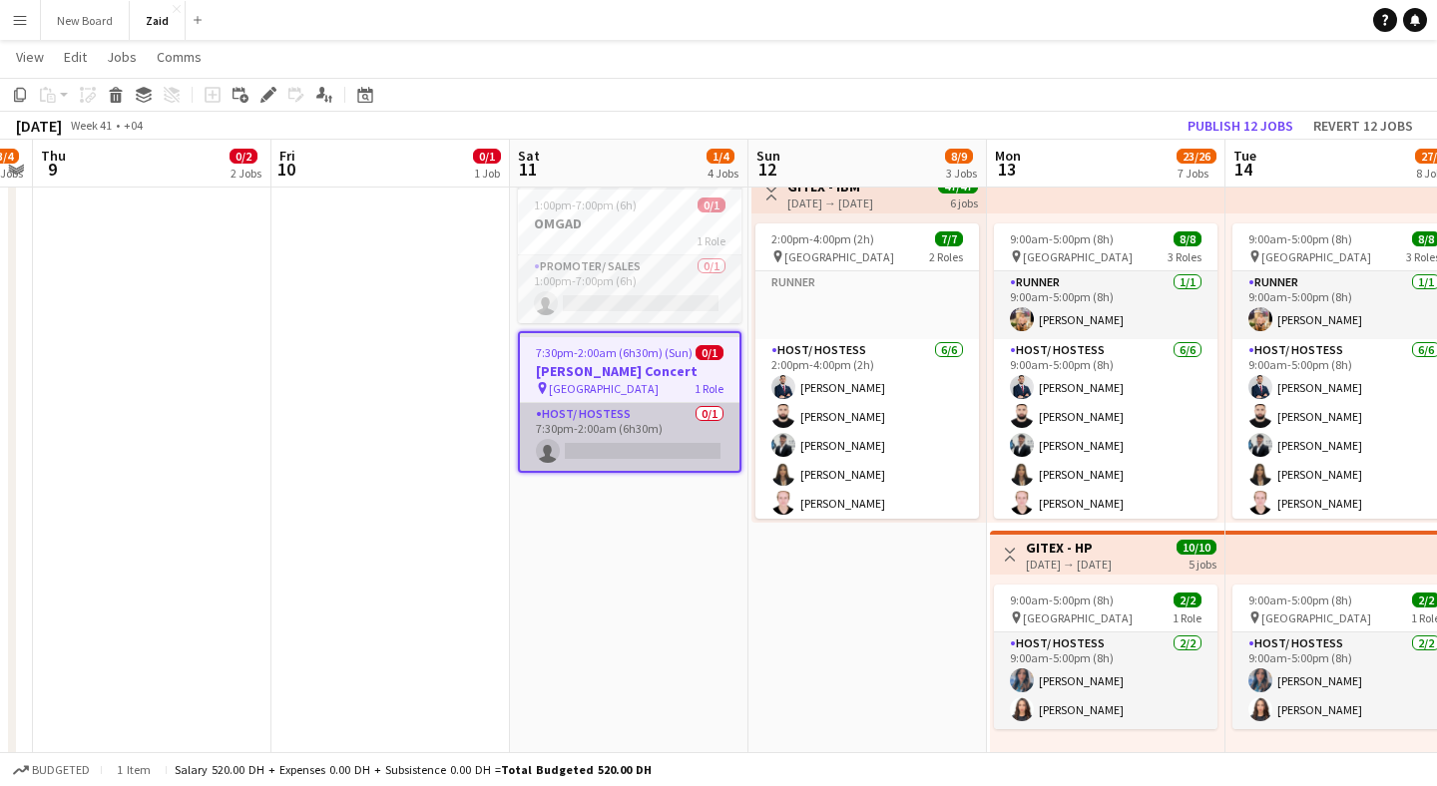
click at [630, 442] on app-card-role "Host/ Hostess 0/1 7:30pm-2:00am (6h30m) single-neutral-actions" at bounding box center [630, 437] width 220 height 68
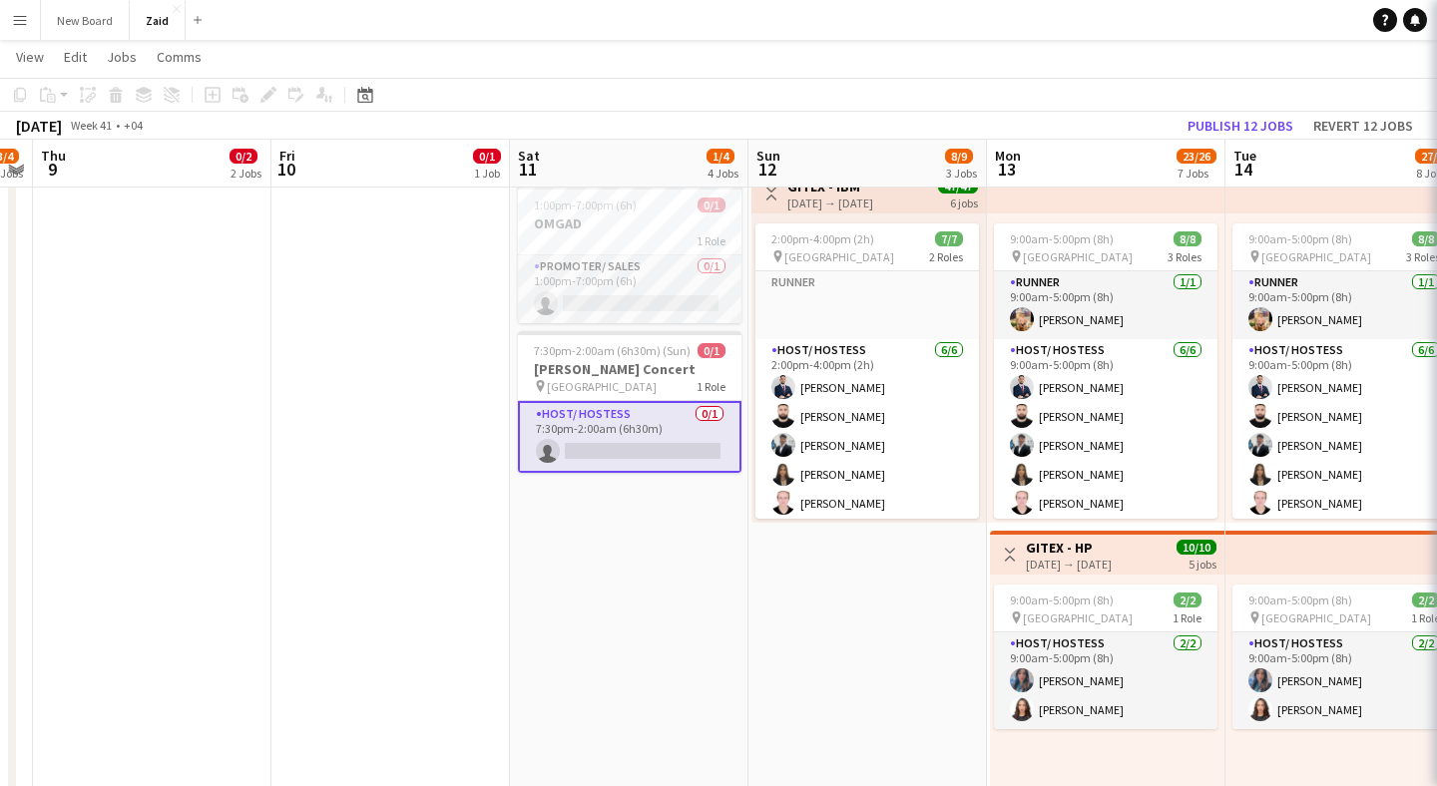
click at [630, 442] on app-card-role "Host/ Hostess 0/1 7:30pm-2:00am (6h30m) single-neutral-actions" at bounding box center [630, 437] width 224 height 72
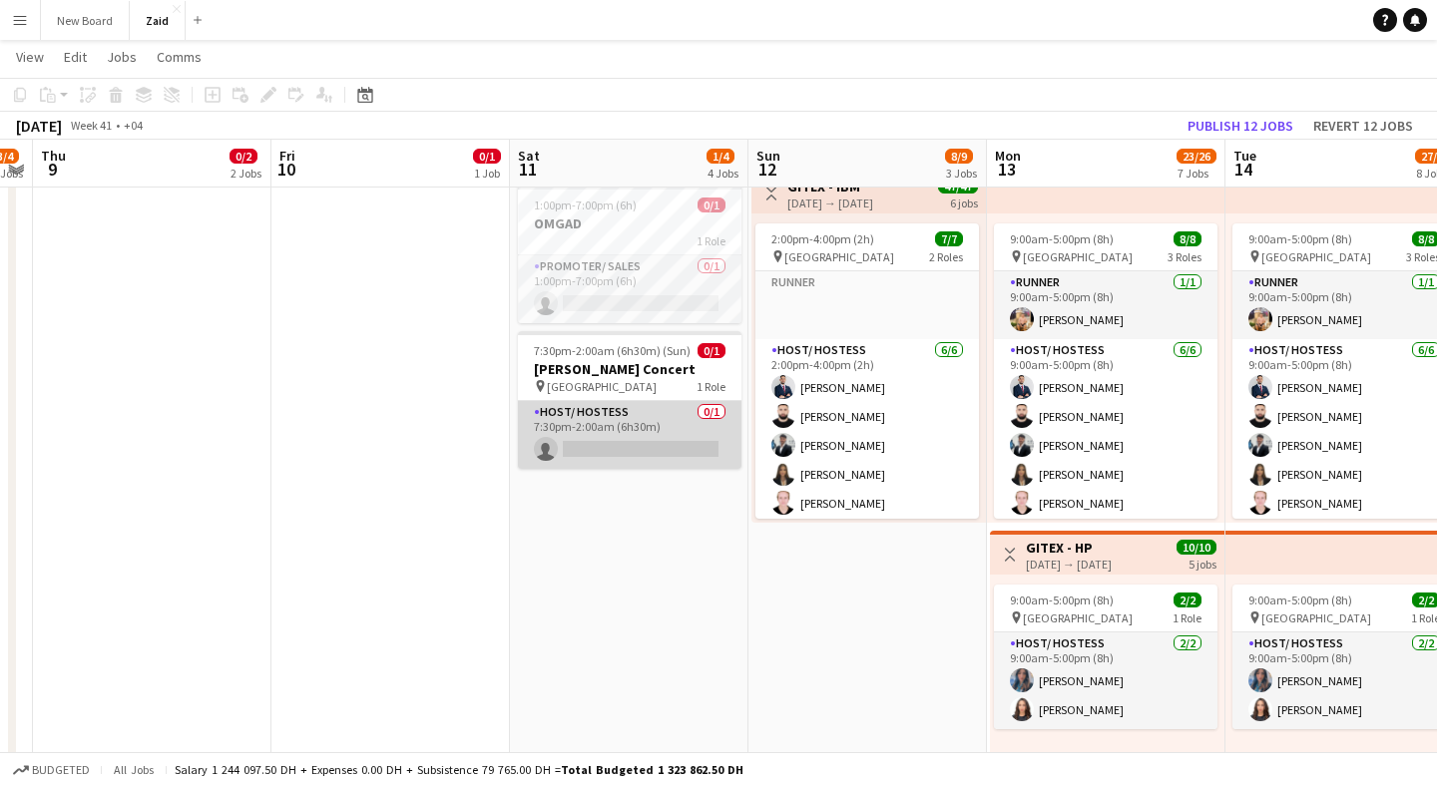
click at [630, 442] on app-card-role "Host/ Hostess 0/1 7:30pm-2:00am (6h30m) single-neutral-actions" at bounding box center [630, 435] width 224 height 68
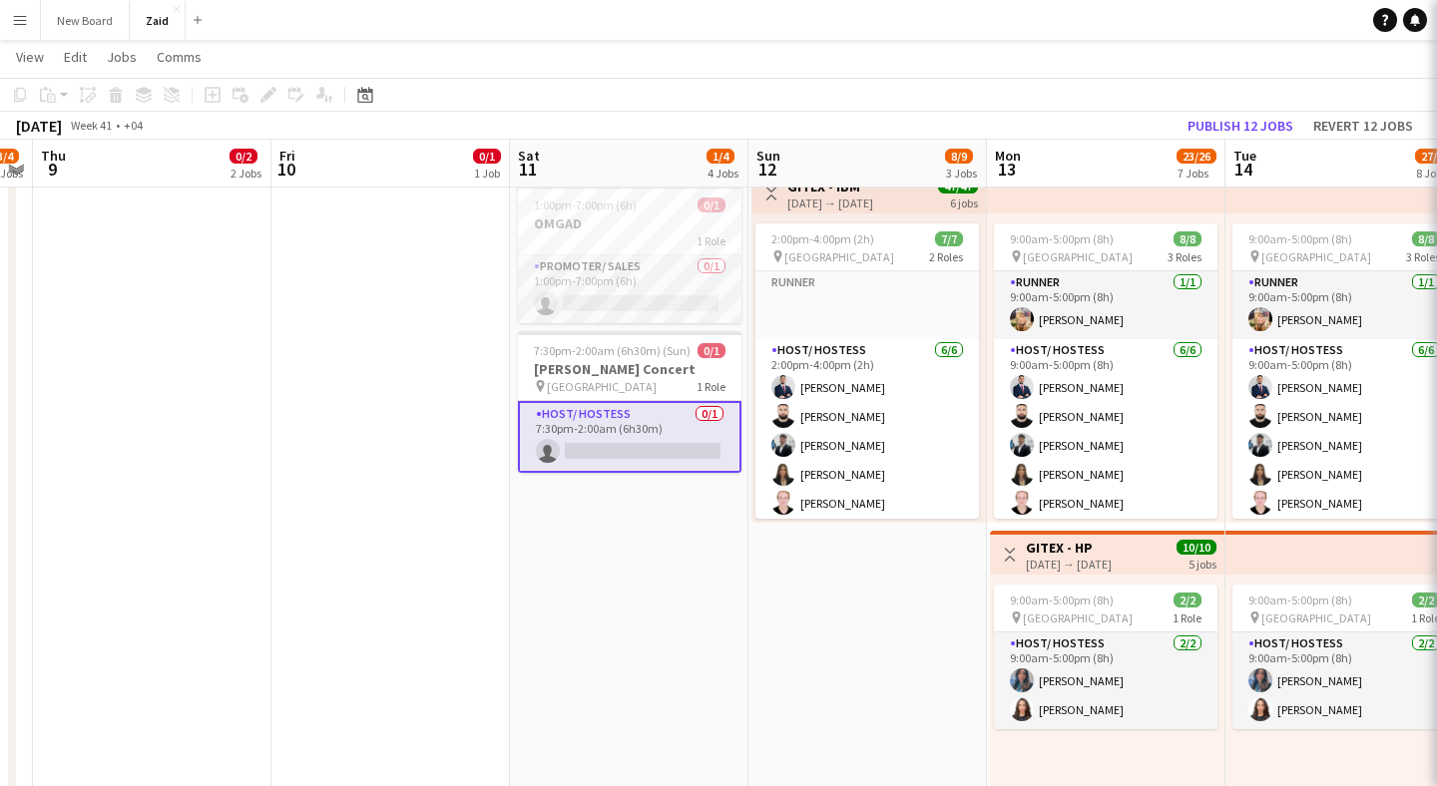
click at [630, 442] on app-card-role "Host/ Hostess 0/1 7:30pm-2:00am (6h30m) single-neutral-actions" at bounding box center [630, 437] width 224 height 72
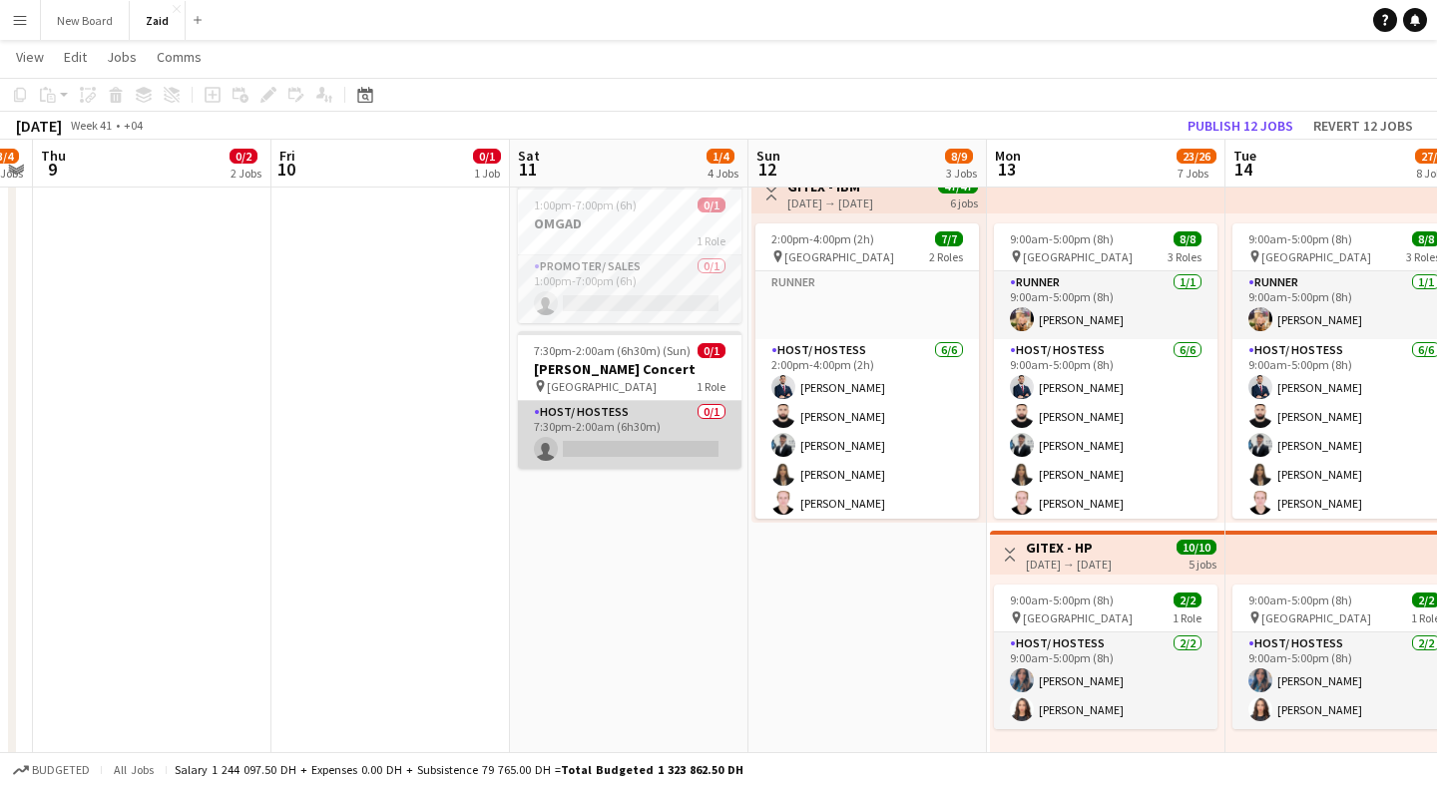
click at [630, 442] on app-card-role "Host/ Hostess 0/1 7:30pm-2:00am (6h30m) single-neutral-actions" at bounding box center [630, 435] width 224 height 68
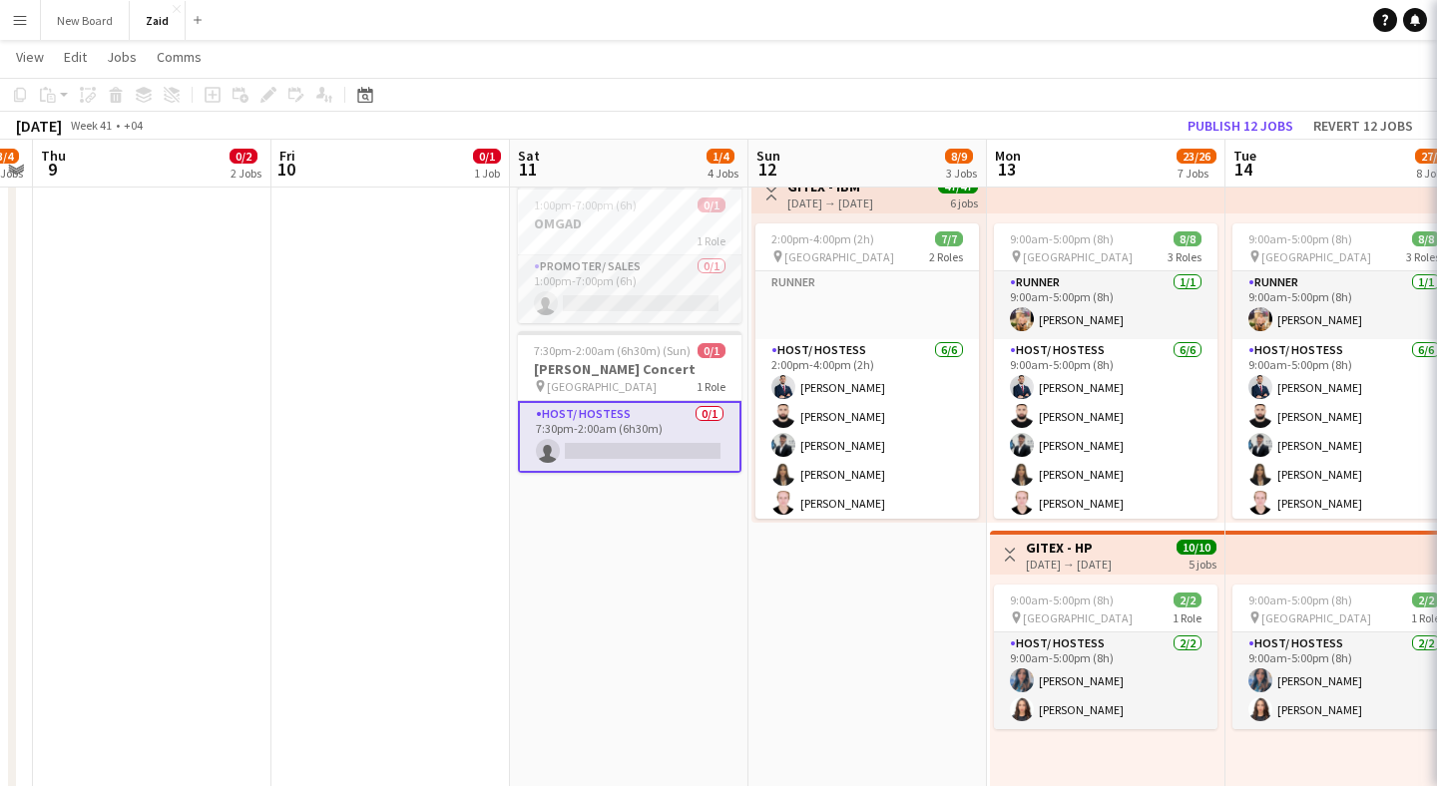
click at [630, 442] on app-card-role "Host/ Hostess 0/1 7:30pm-2:00am (6h30m) single-neutral-actions" at bounding box center [630, 437] width 224 height 72
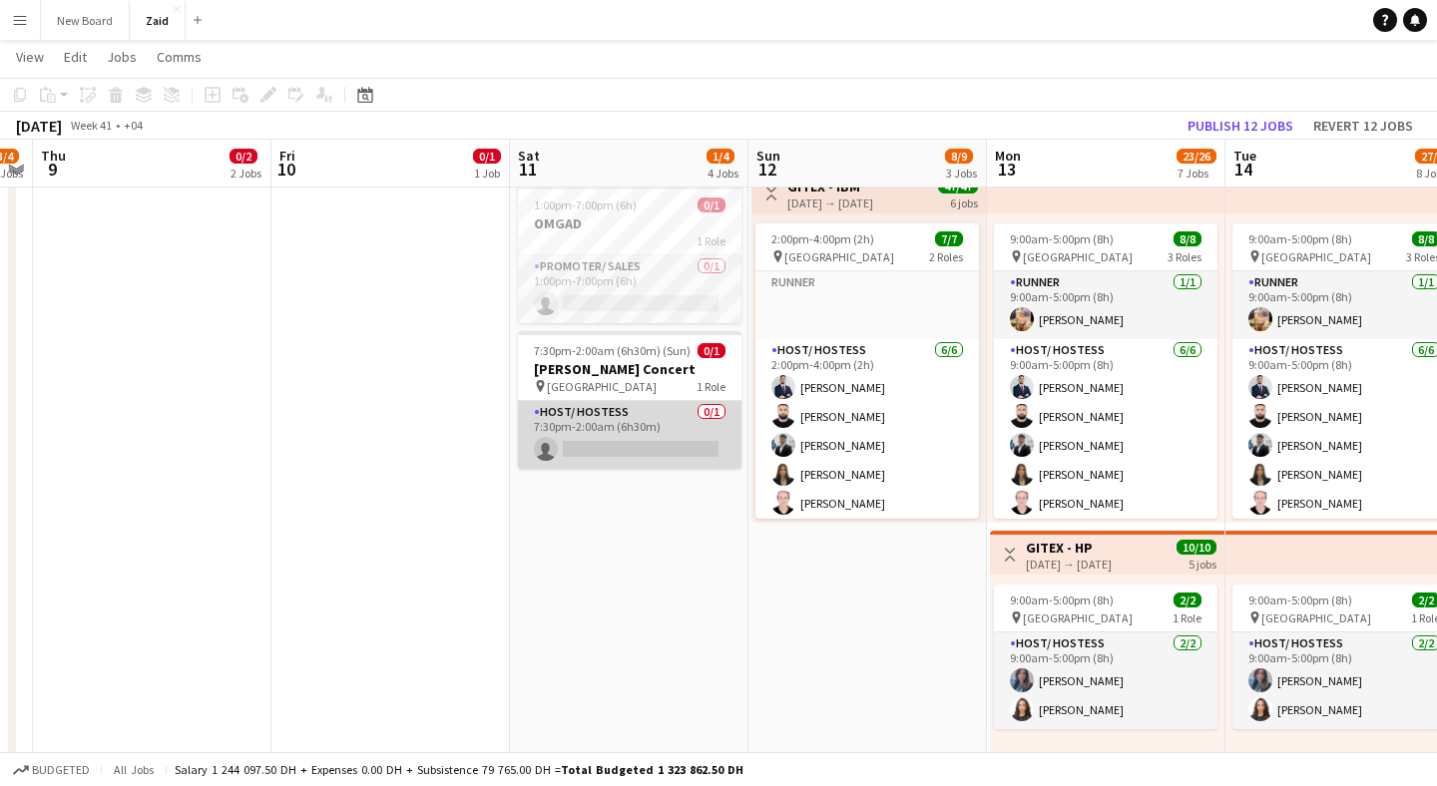
click at [635, 436] on app-card-role "Host/ Hostess 0/1 7:30pm-2:00am (6h30m) single-neutral-actions" at bounding box center [630, 435] width 224 height 68
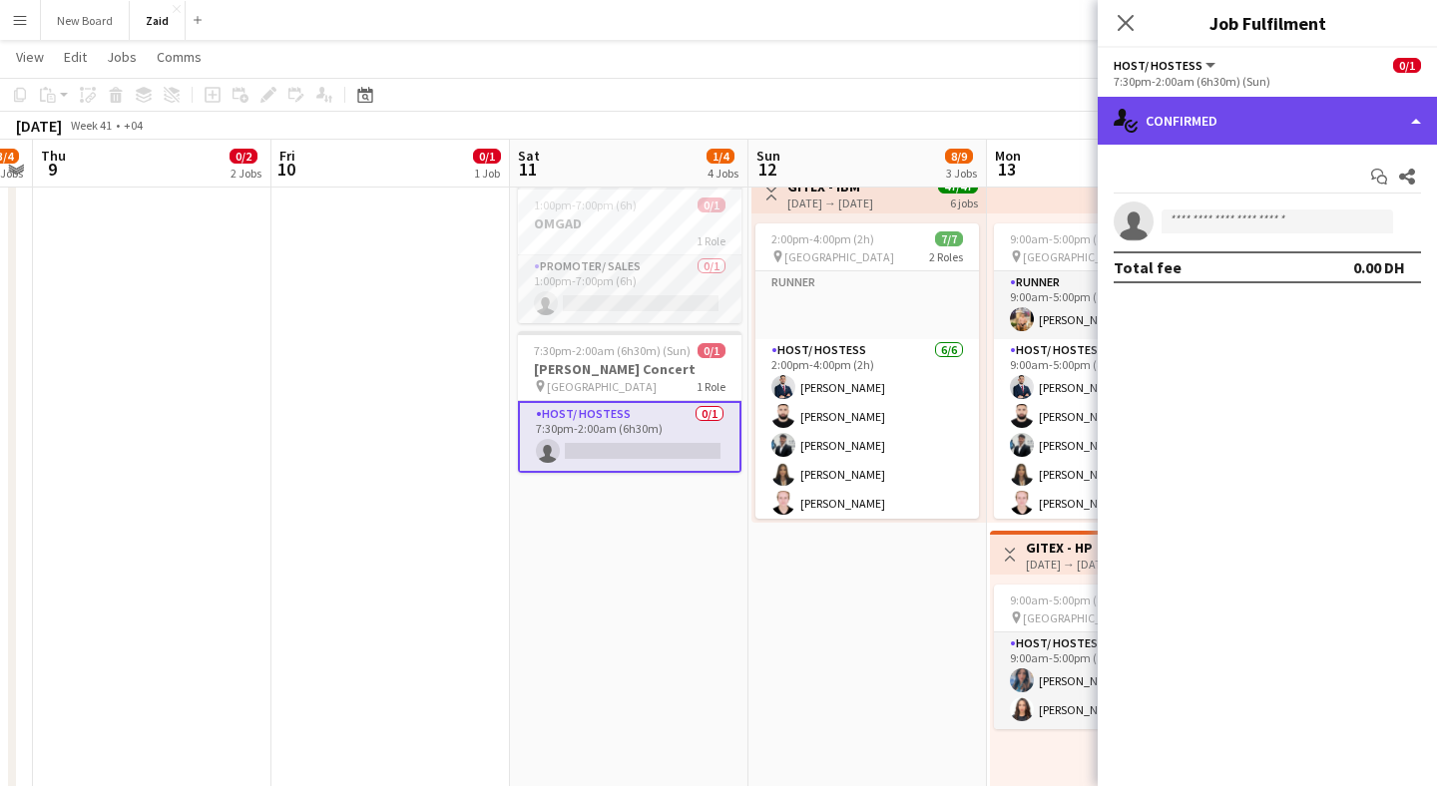
click at [1296, 128] on div "single-neutral-actions-check-2 Confirmed" at bounding box center [1267, 121] width 339 height 48
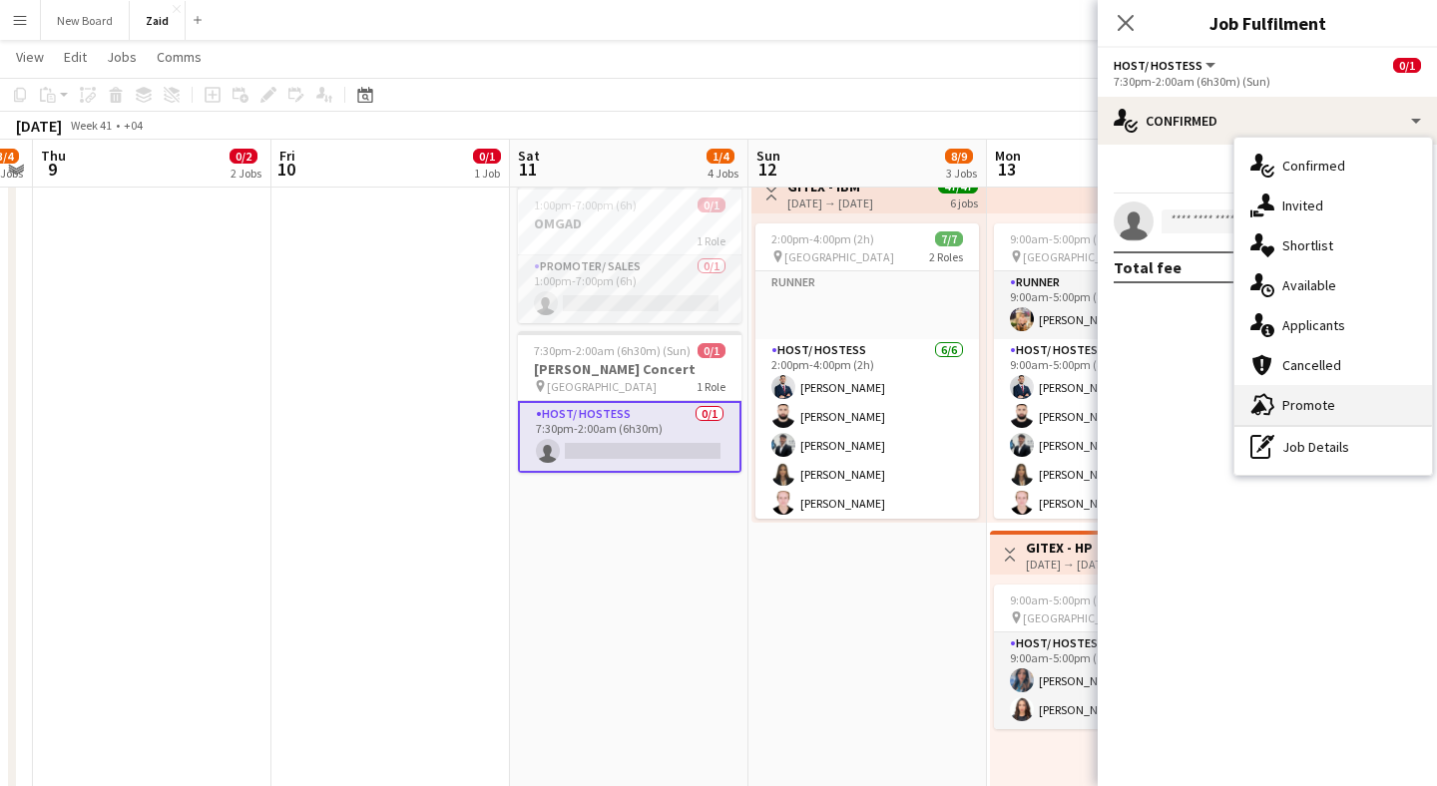
click at [1254, 400] on icon at bounding box center [1264, 405] width 20 height 22
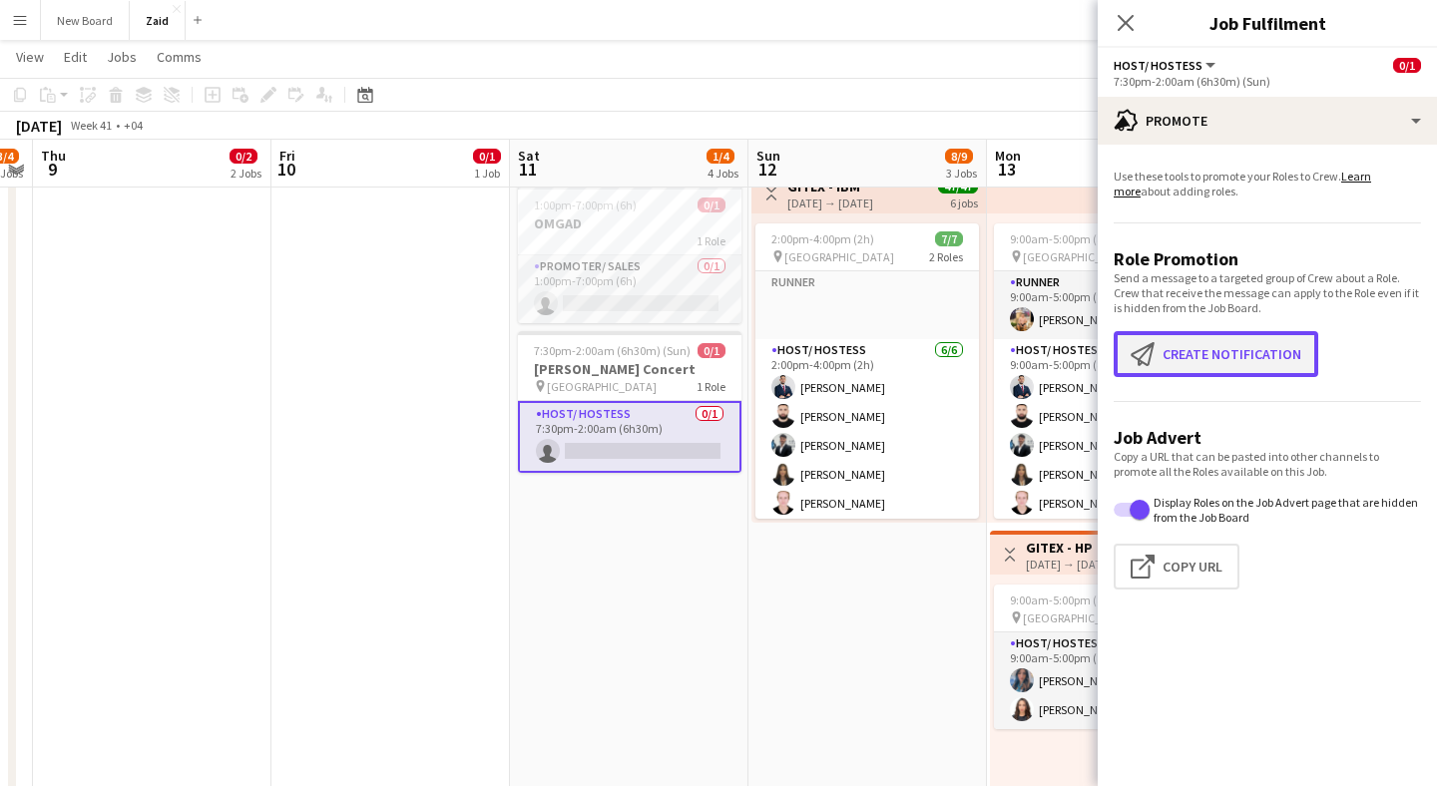
click at [1247, 349] on button "Create notification Create notification" at bounding box center [1216, 354] width 205 height 46
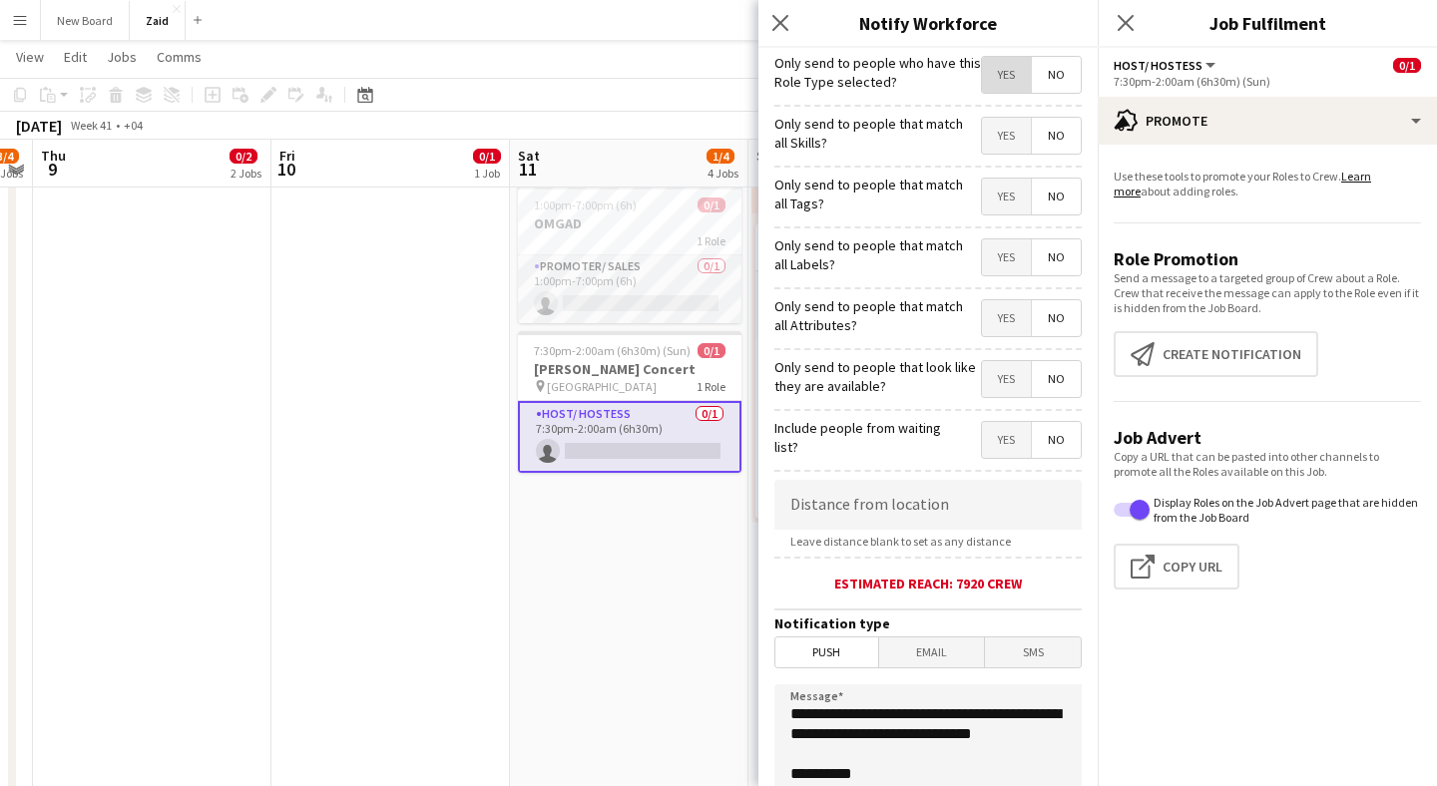
click at [1005, 83] on span "Yes" at bounding box center [1006, 75] width 49 height 36
click at [1004, 131] on span "Yes" at bounding box center [1006, 136] width 49 height 36
click at [1009, 191] on span "Yes" at bounding box center [1006, 197] width 49 height 36
click at [1007, 249] on span "Yes" at bounding box center [1006, 258] width 49 height 36
click at [1006, 320] on span "Yes" at bounding box center [1006, 318] width 49 height 36
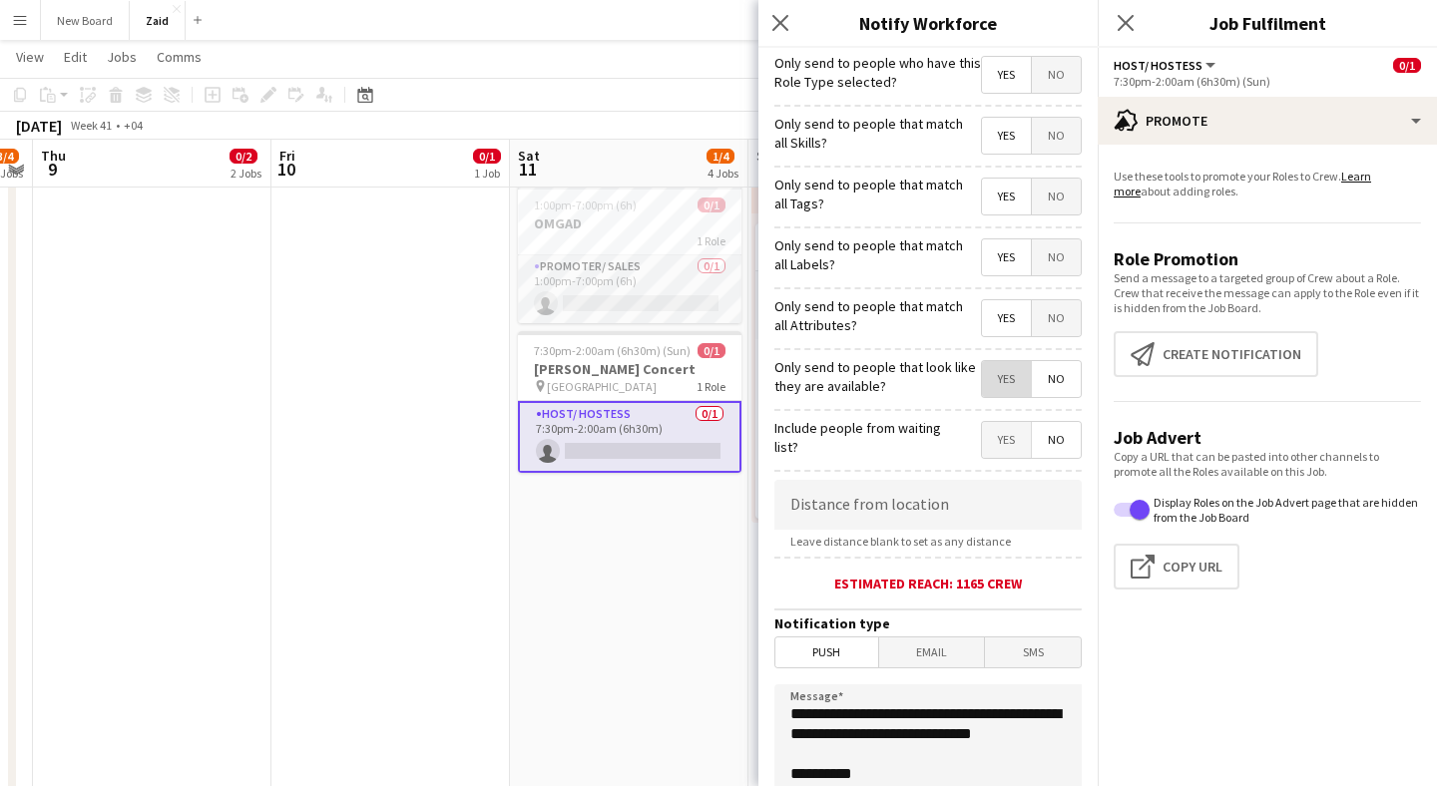
click at [1002, 381] on span "Yes" at bounding box center [1006, 379] width 49 height 36
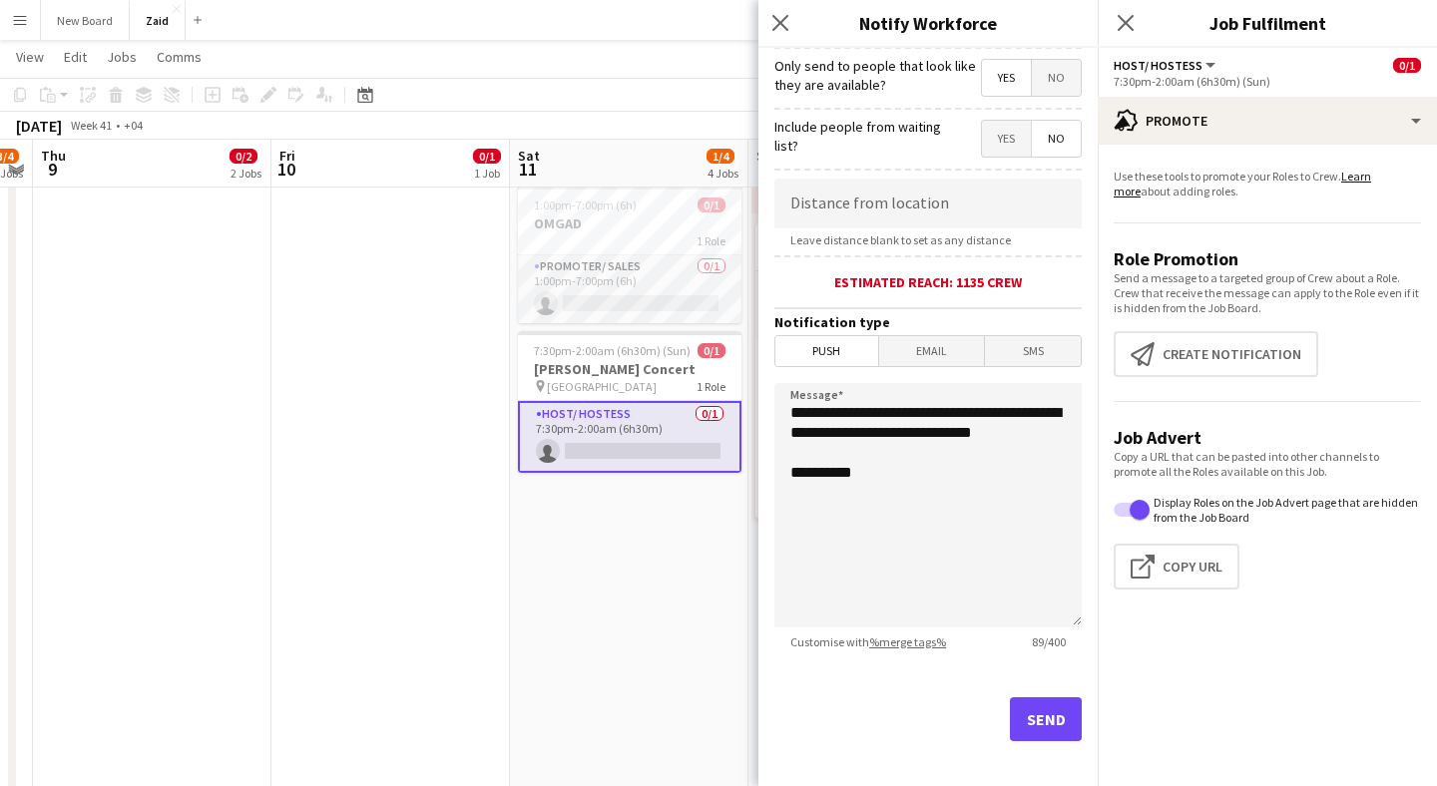
scroll to position [316, 0]
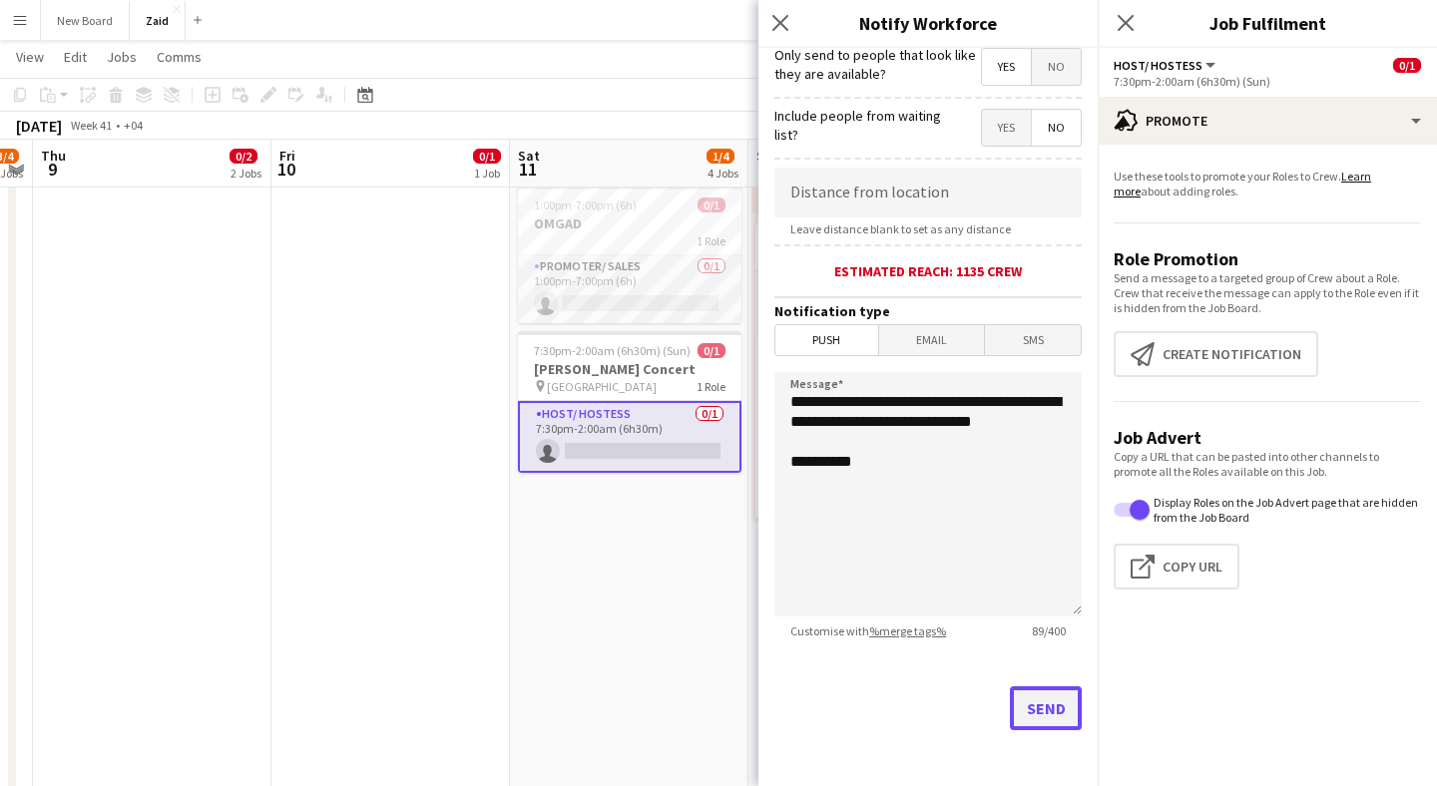
click at [1041, 707] on button "Send" at bounding box center [1046, 709] width 72 height 44
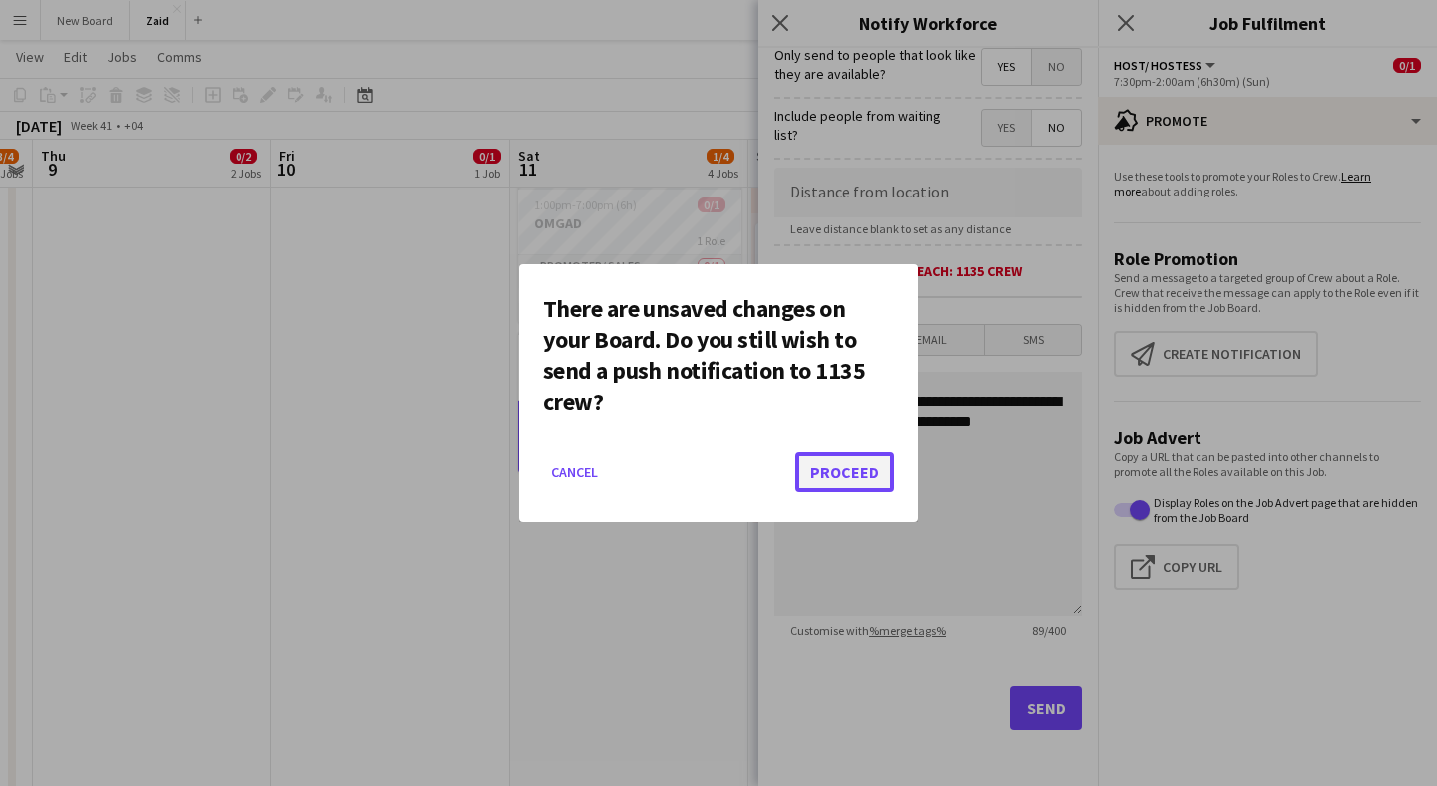
click at [866, 473] on button "Proceed" at bounding box center [844, 472] width 99 height 40
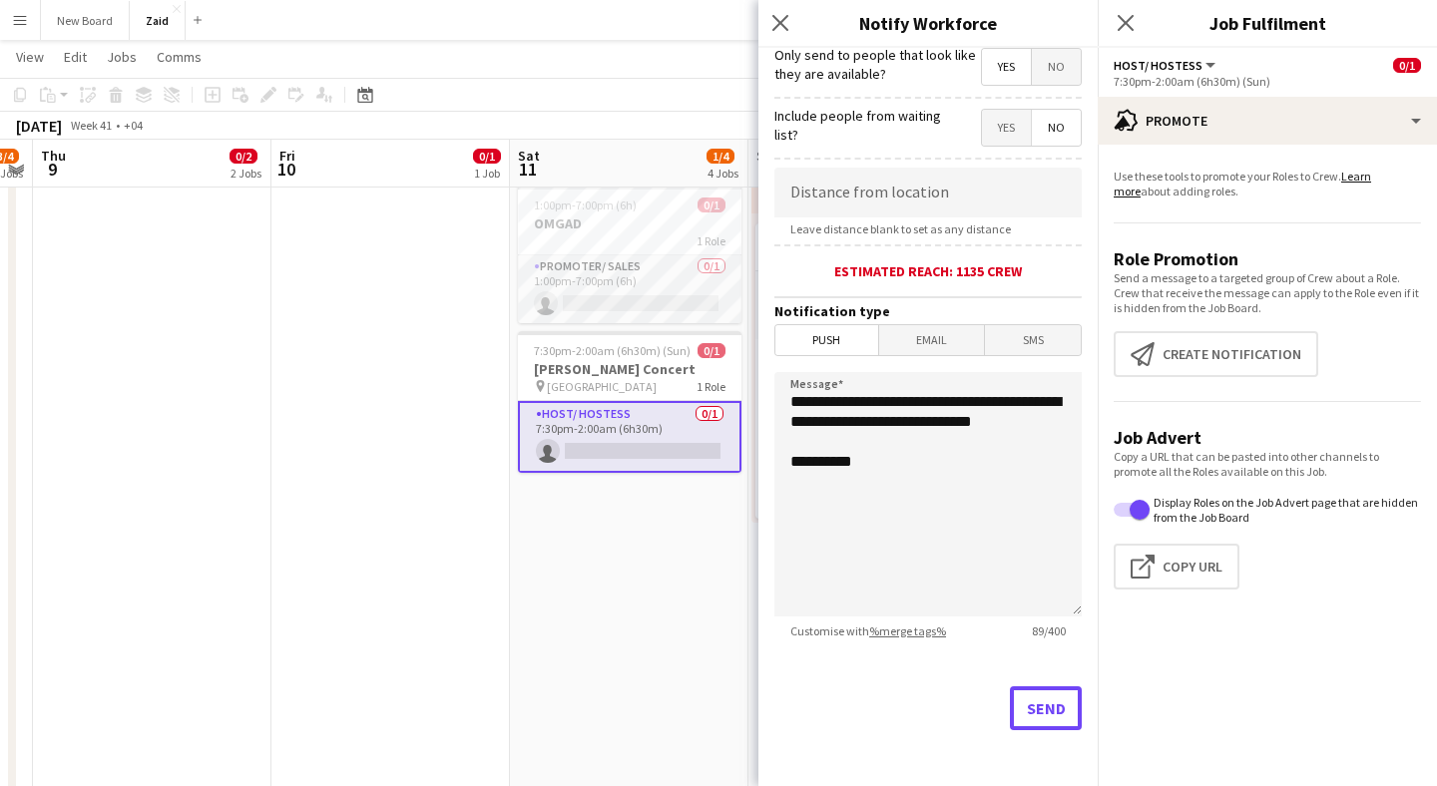
scroll to position [784, 0]
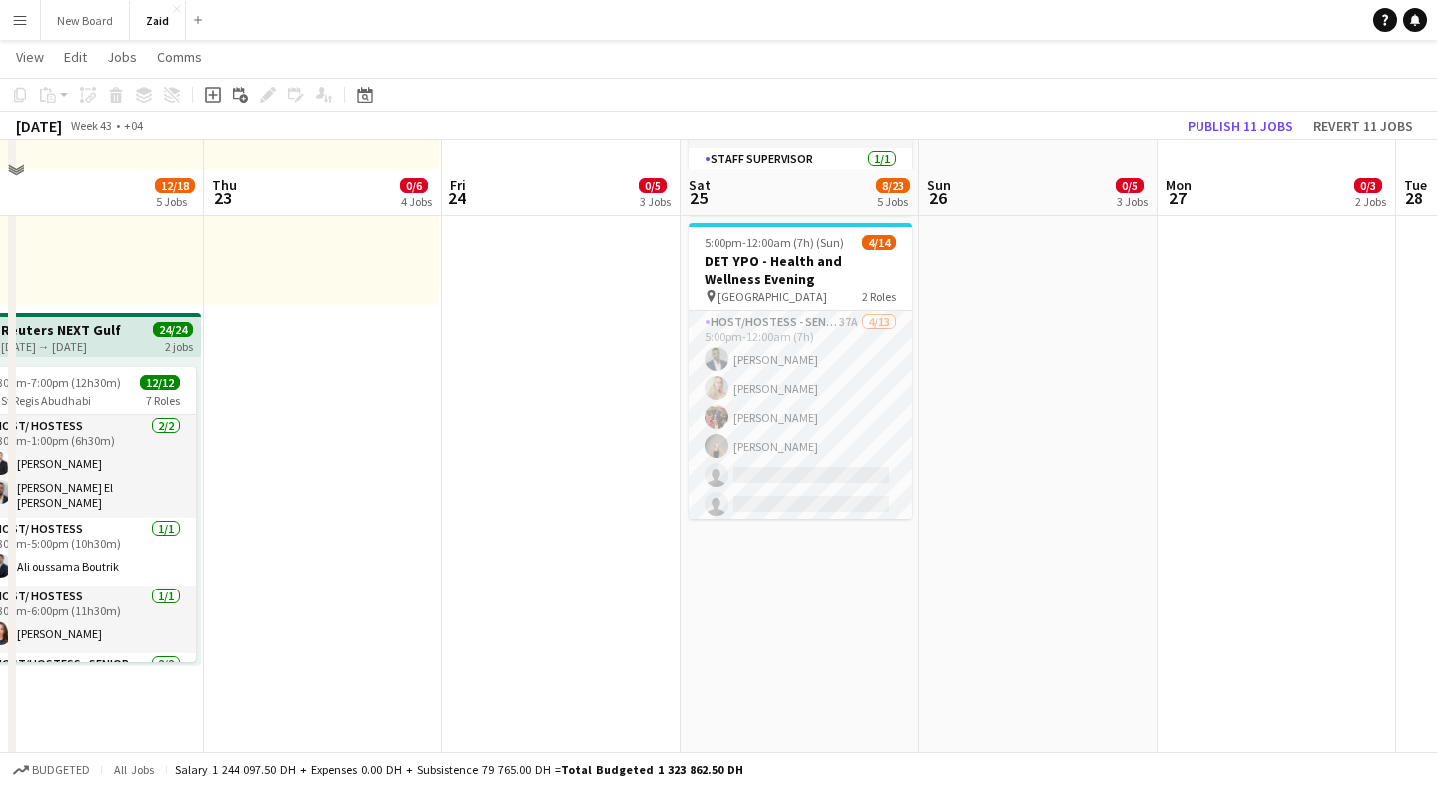
scroll to position [1355, 0]
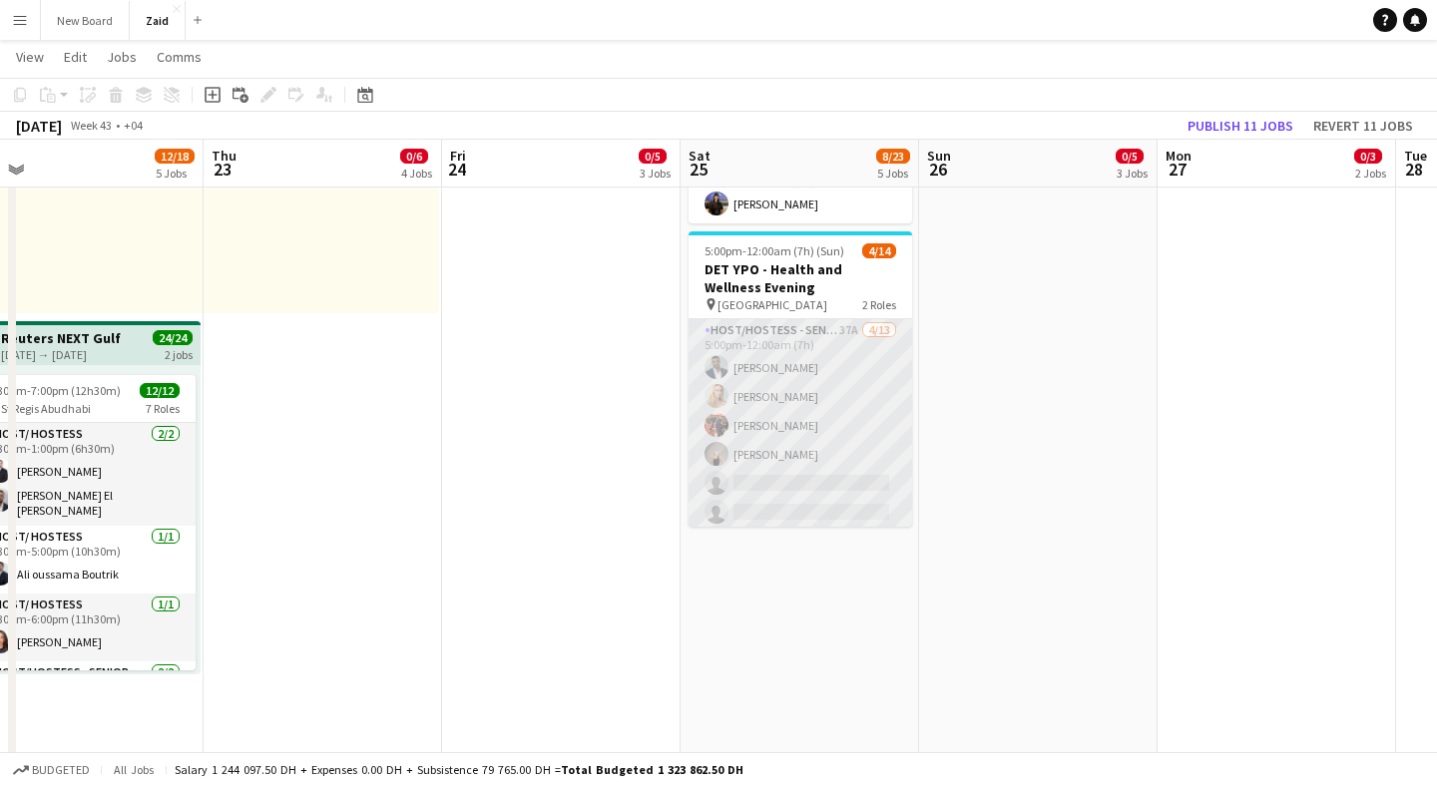
click at [867, 447] on app-card-role "Host/Hostess - Senior 37A [DATE] 5:00pm-12:00am (7h) [PERSON_NAME] [PERSON_NAME…" at bounding box center [801, 526] width 224 height 415
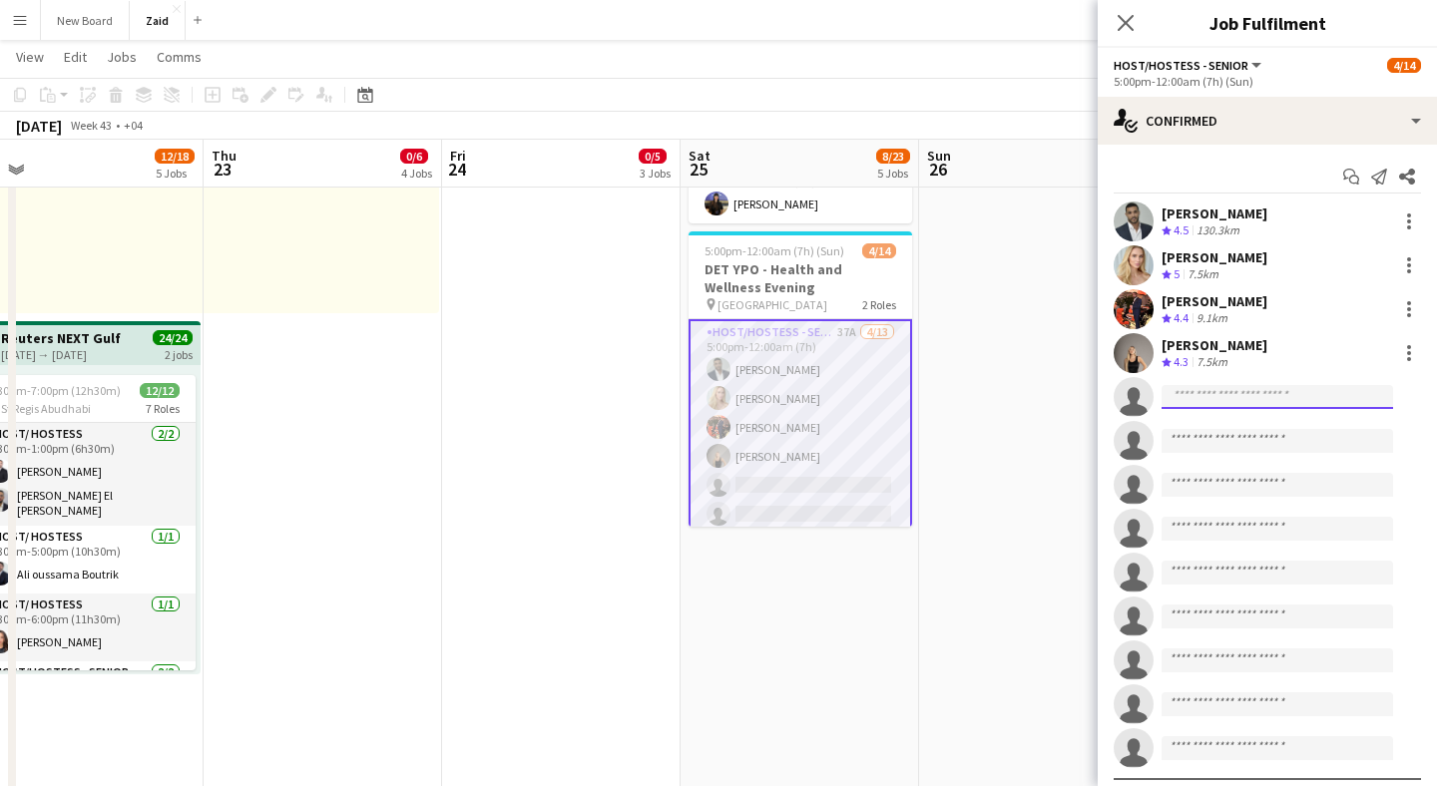
click at [1201, 389] on input at bounding box center [1278, 397] width 232 height 24
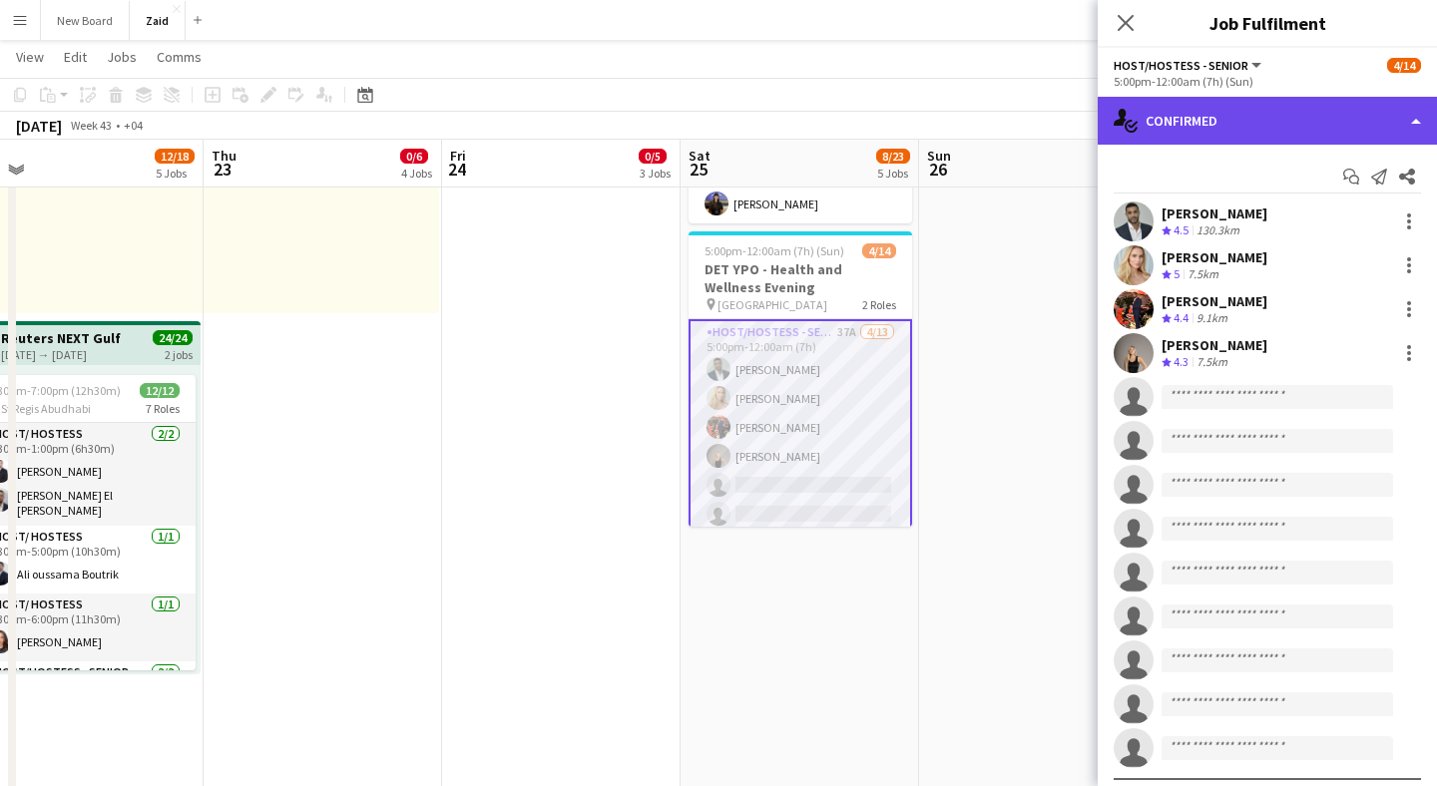
click at [1290, 127] on div "single-neutral-actions-check-2 Confirmed" at bounding box center [1267, 121] width 339 height 48
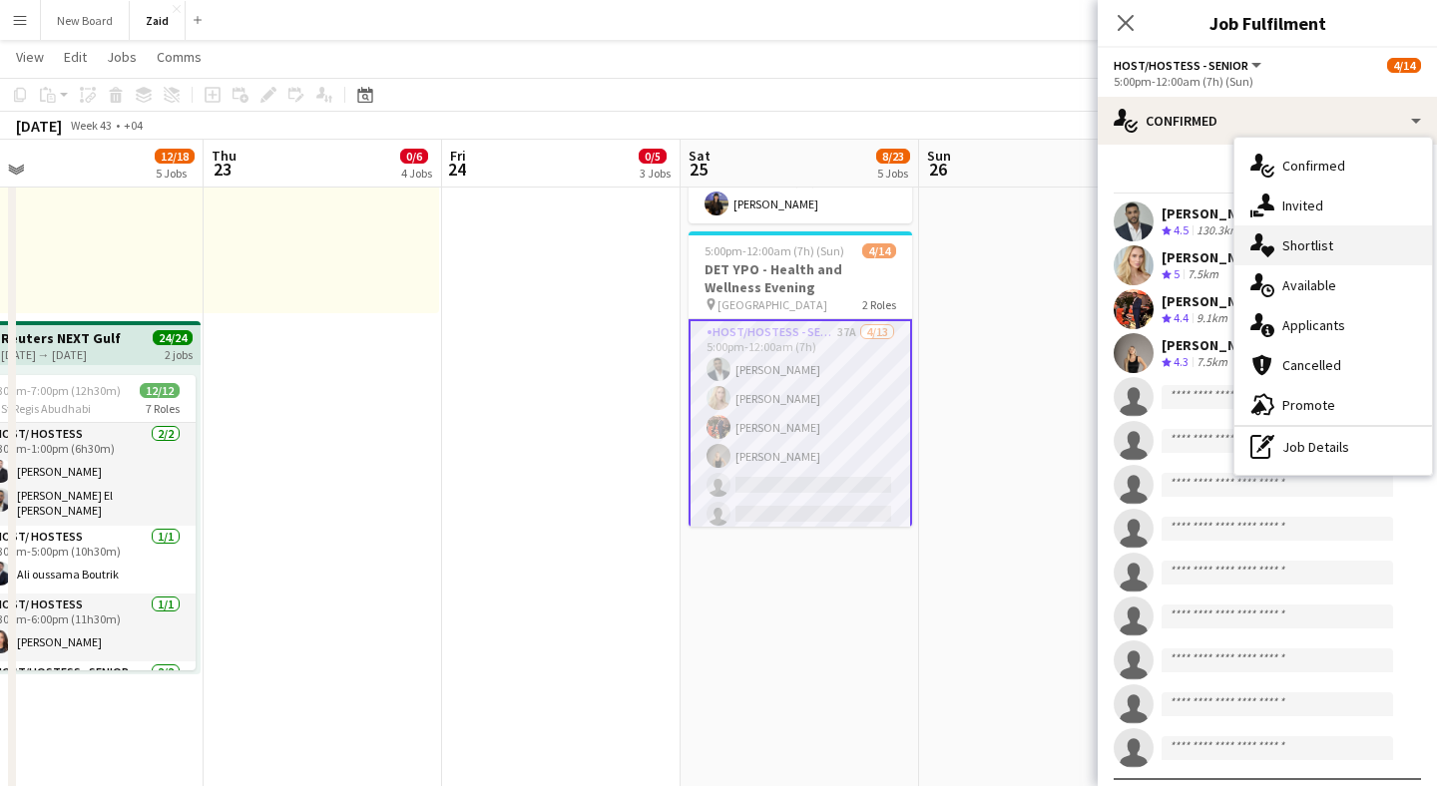
click at [1289, 253] on span "Shortlist" at bounding box center [1307, 246] width 51 height 18
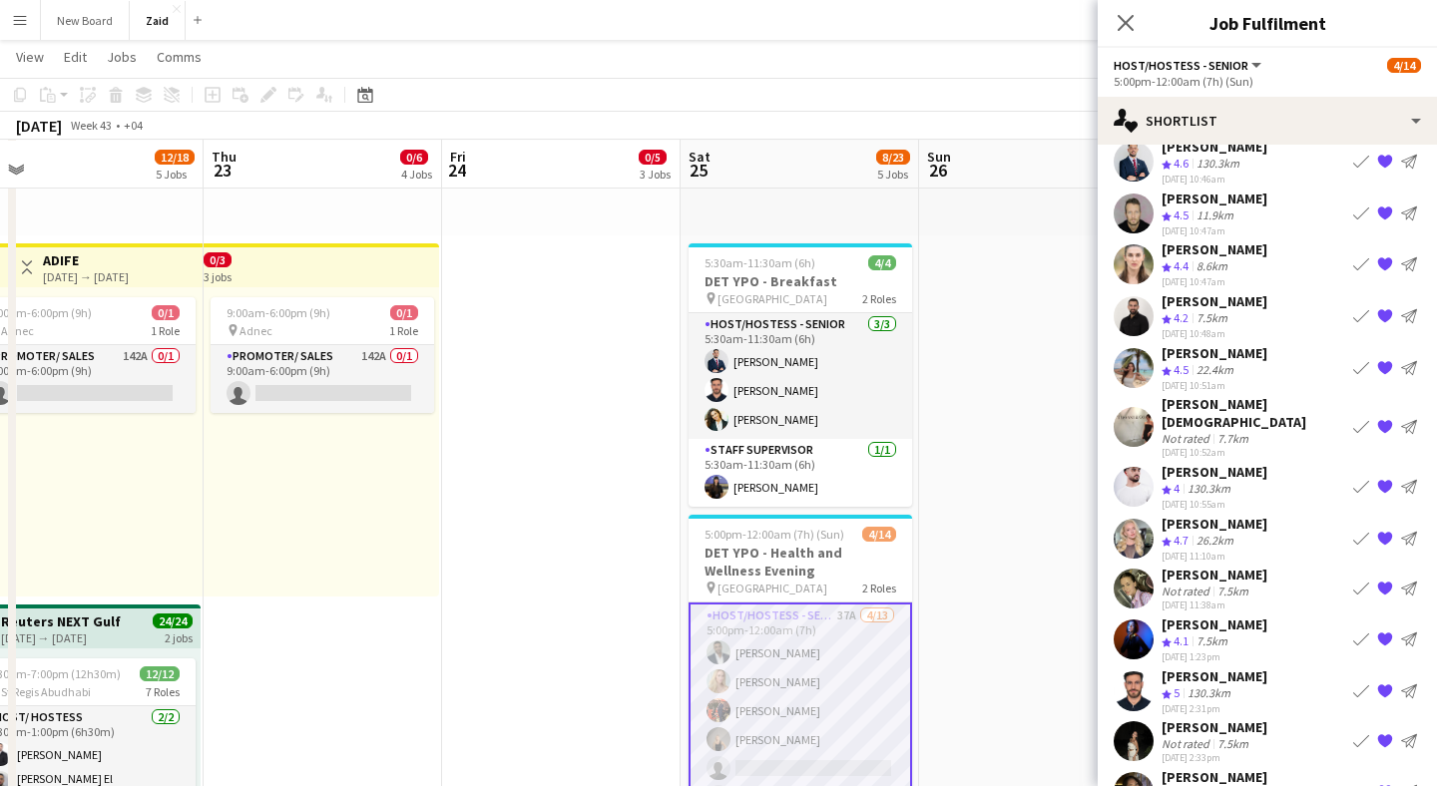
scroll to position [66, 0]
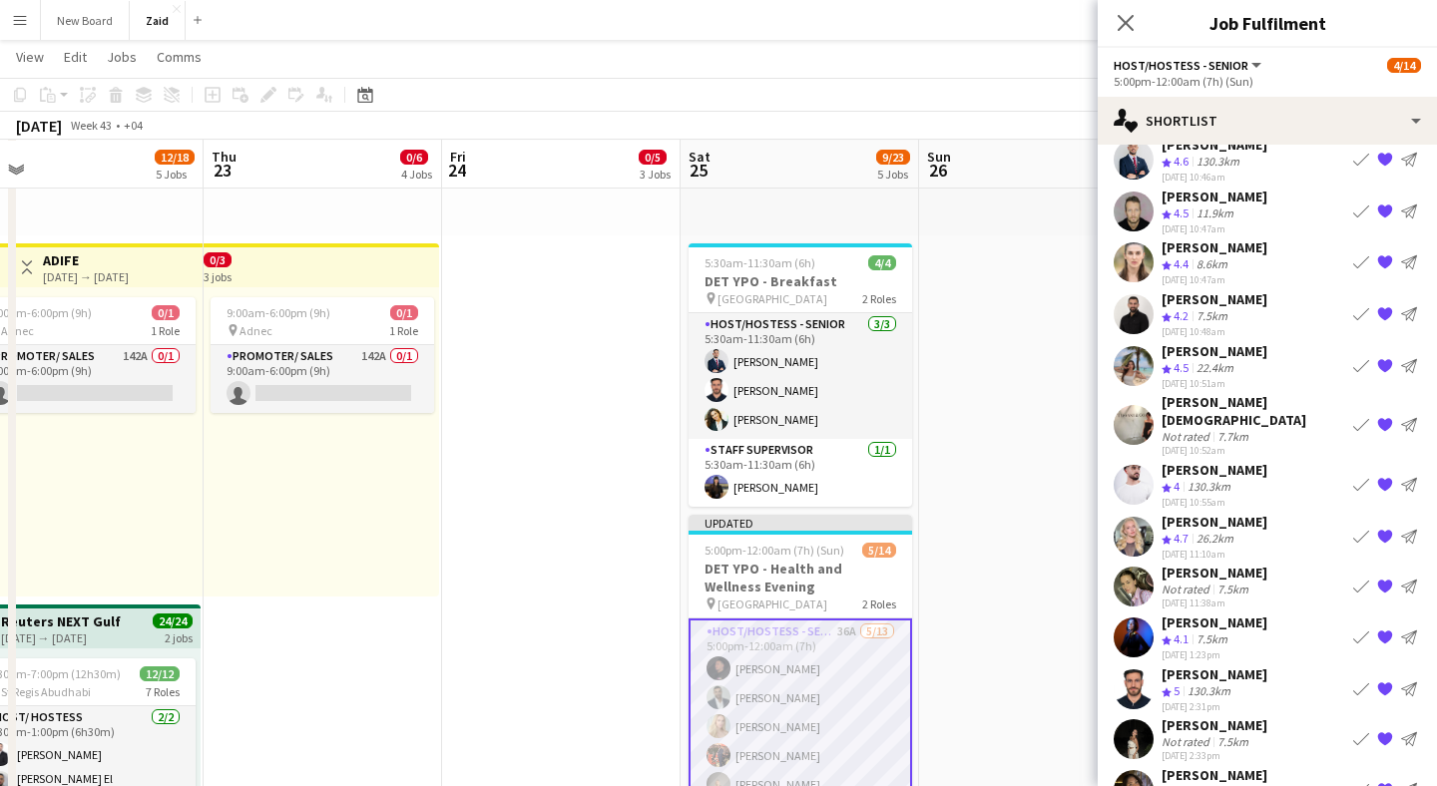
click at [1362, 417] on app-icon "Book crew" at bounding box center [1361, 425] width 16 height 16
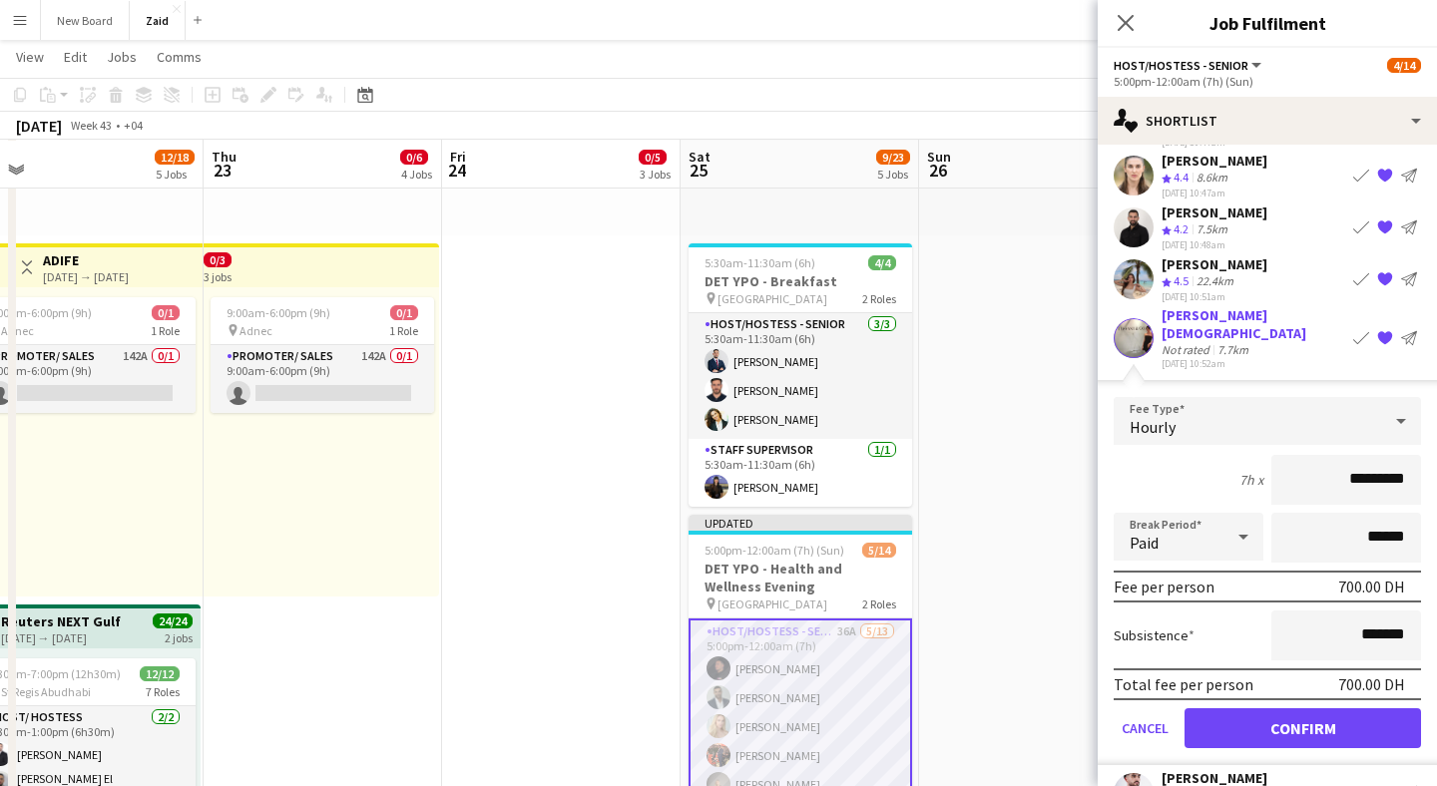
scroll to position [156, 0]
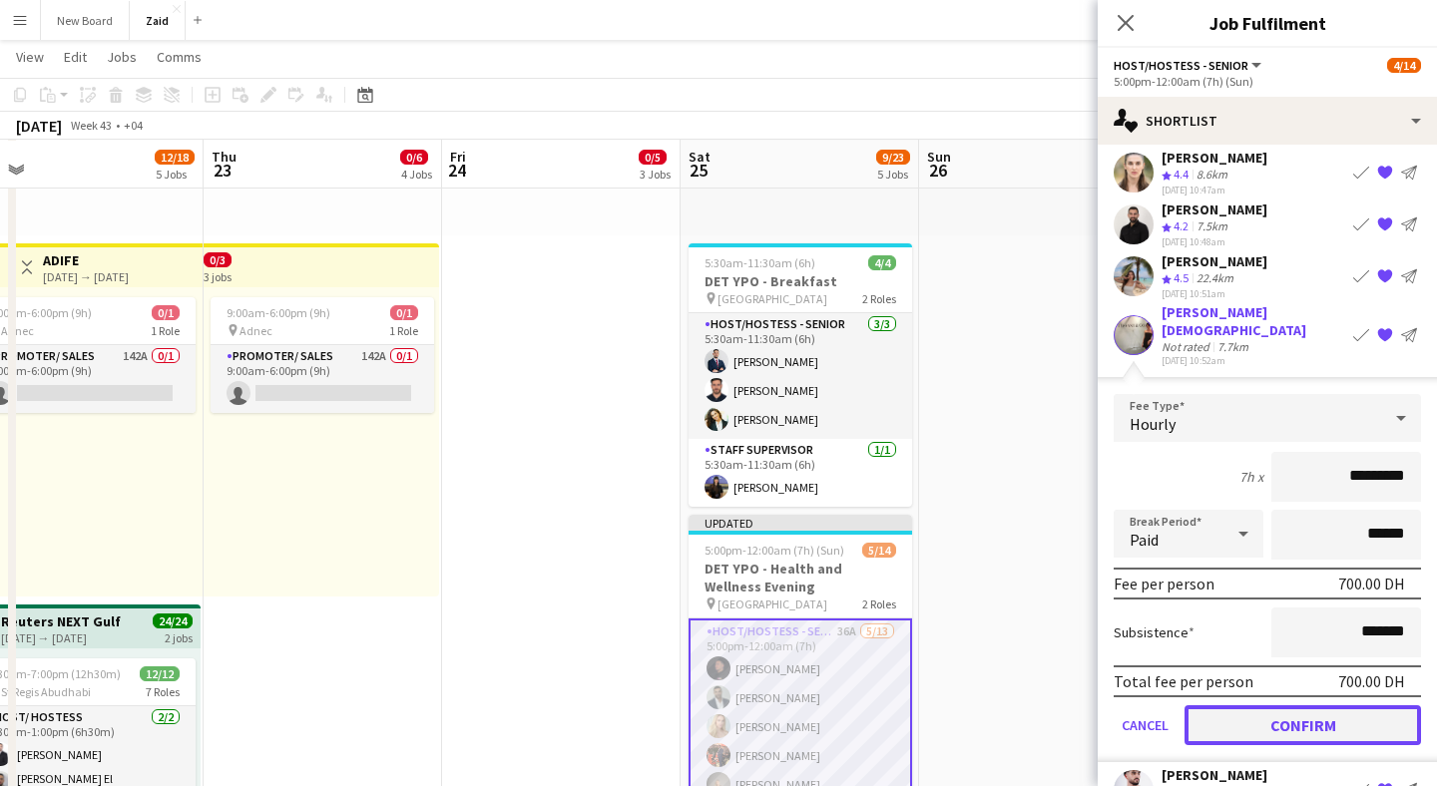
click at [1264, 711] on button "Confirm" at bounding box center [1303, 726] width 237 height 40
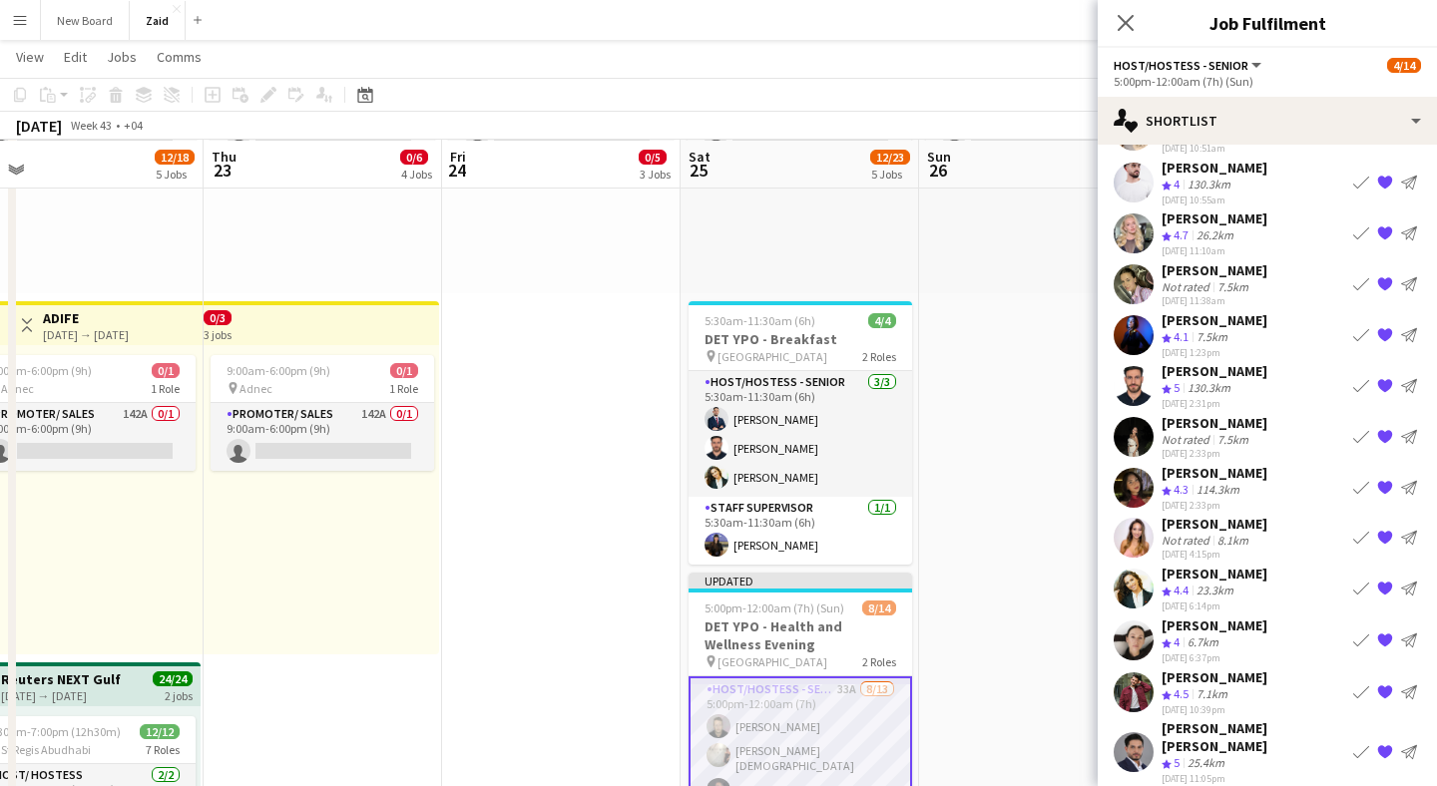
scroll to position [254, 0]
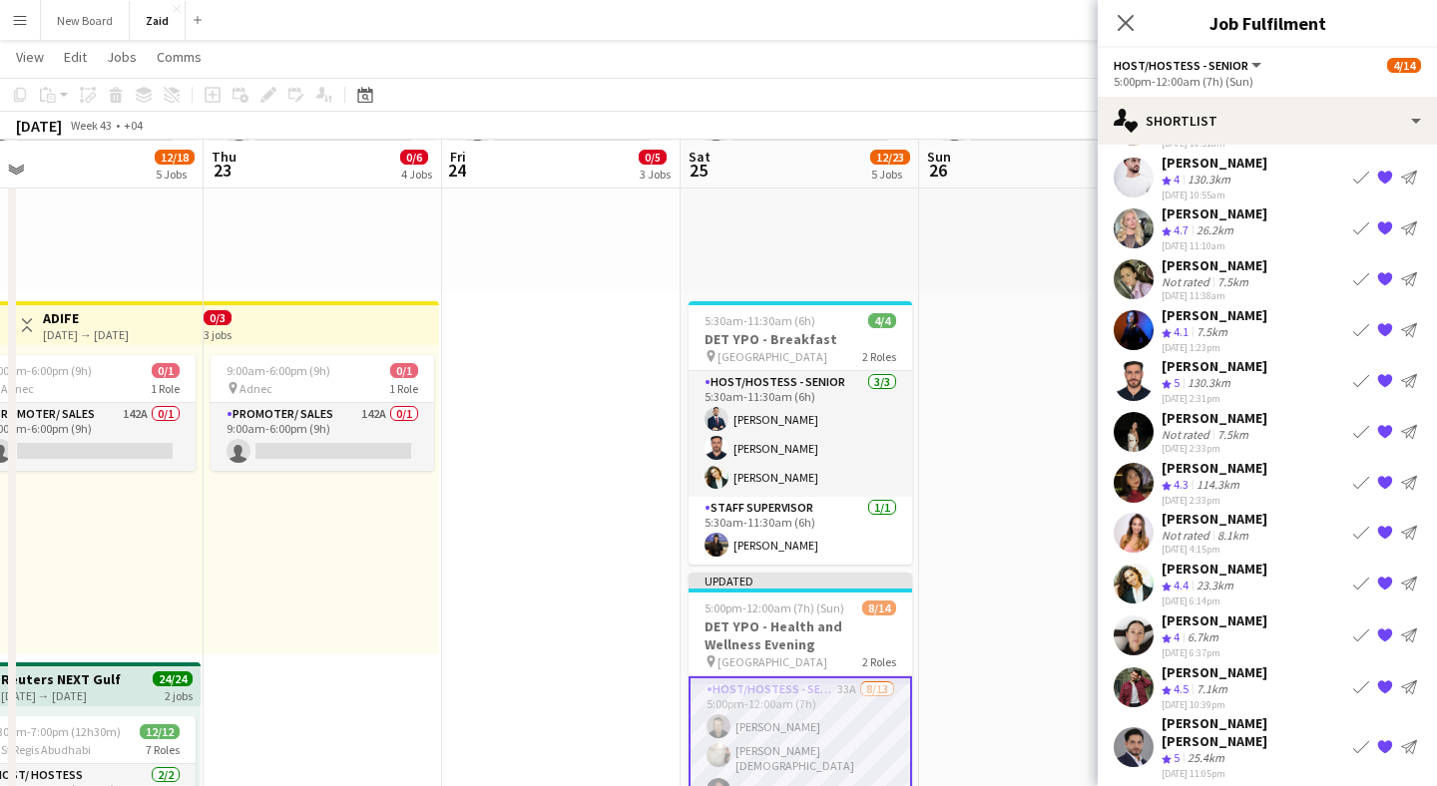
click at [1364, 529] on app-icon "Book crew" at bounding box center [1361, 533] width 16 height 16
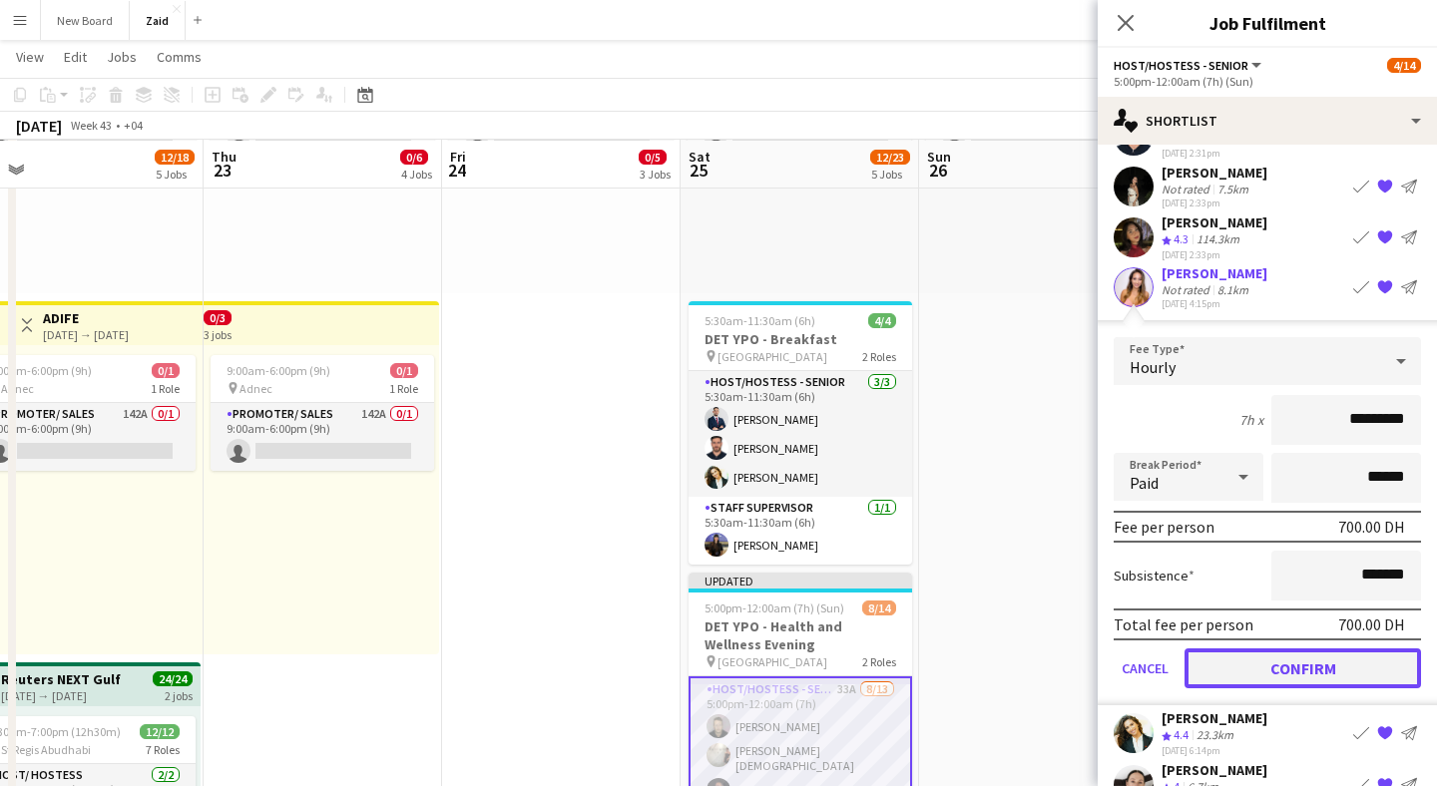
click at [1243, 658] on button "Confirm" at bounding box center [1303, 669] width 237 height 40
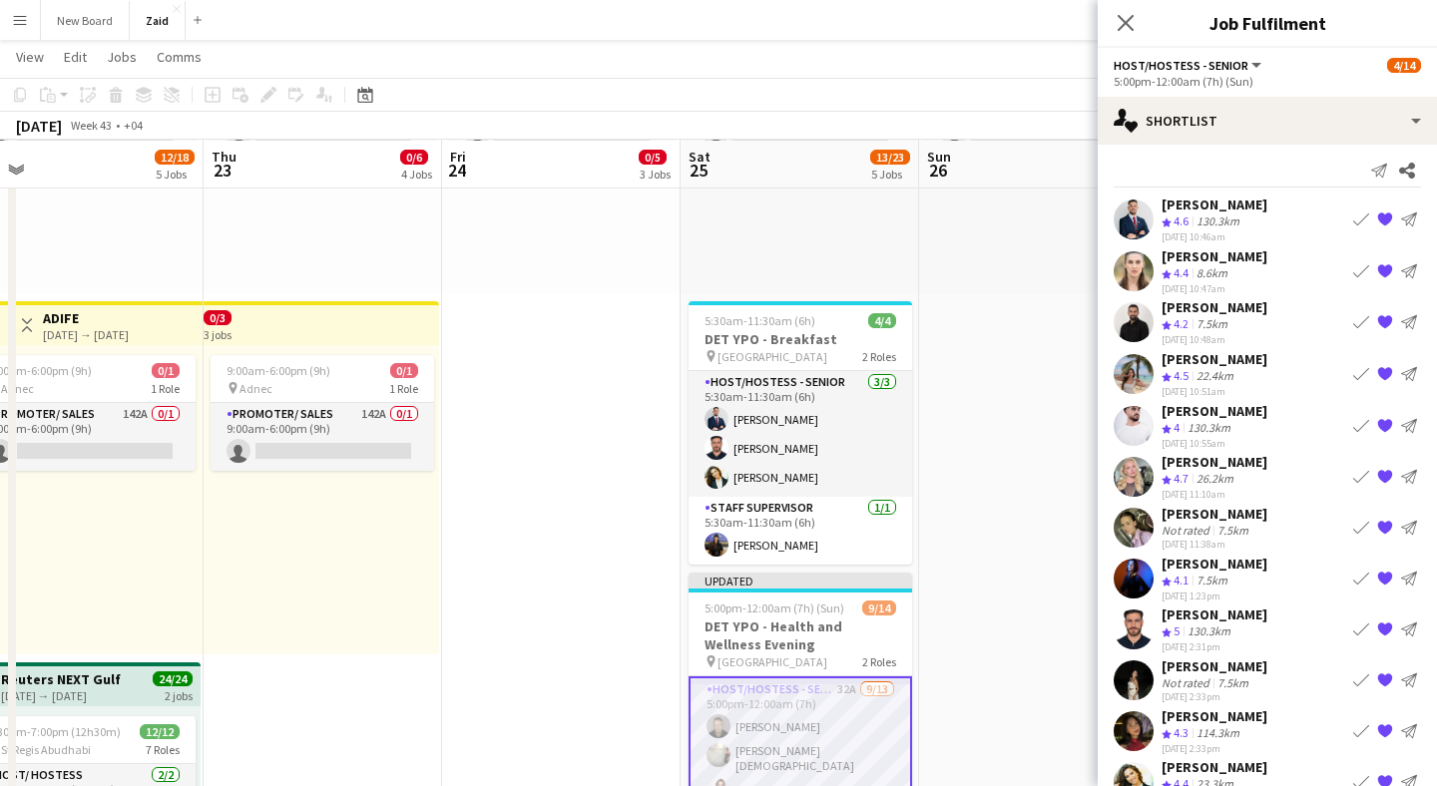
scroll to position [0, 0]
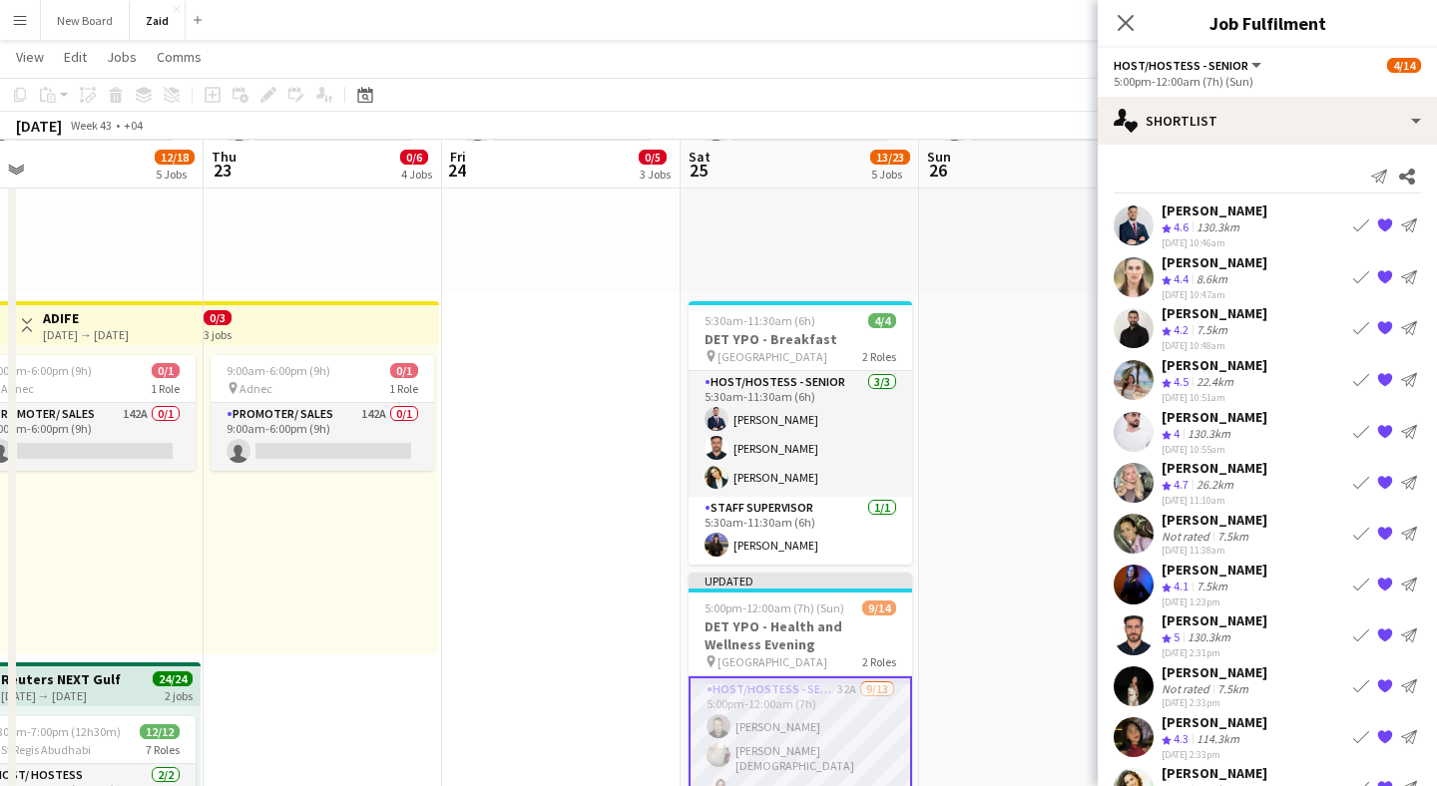
click at [1362, 379] on app-icon "Book crew" at bounding box center [1361, 380] width 16 height 16
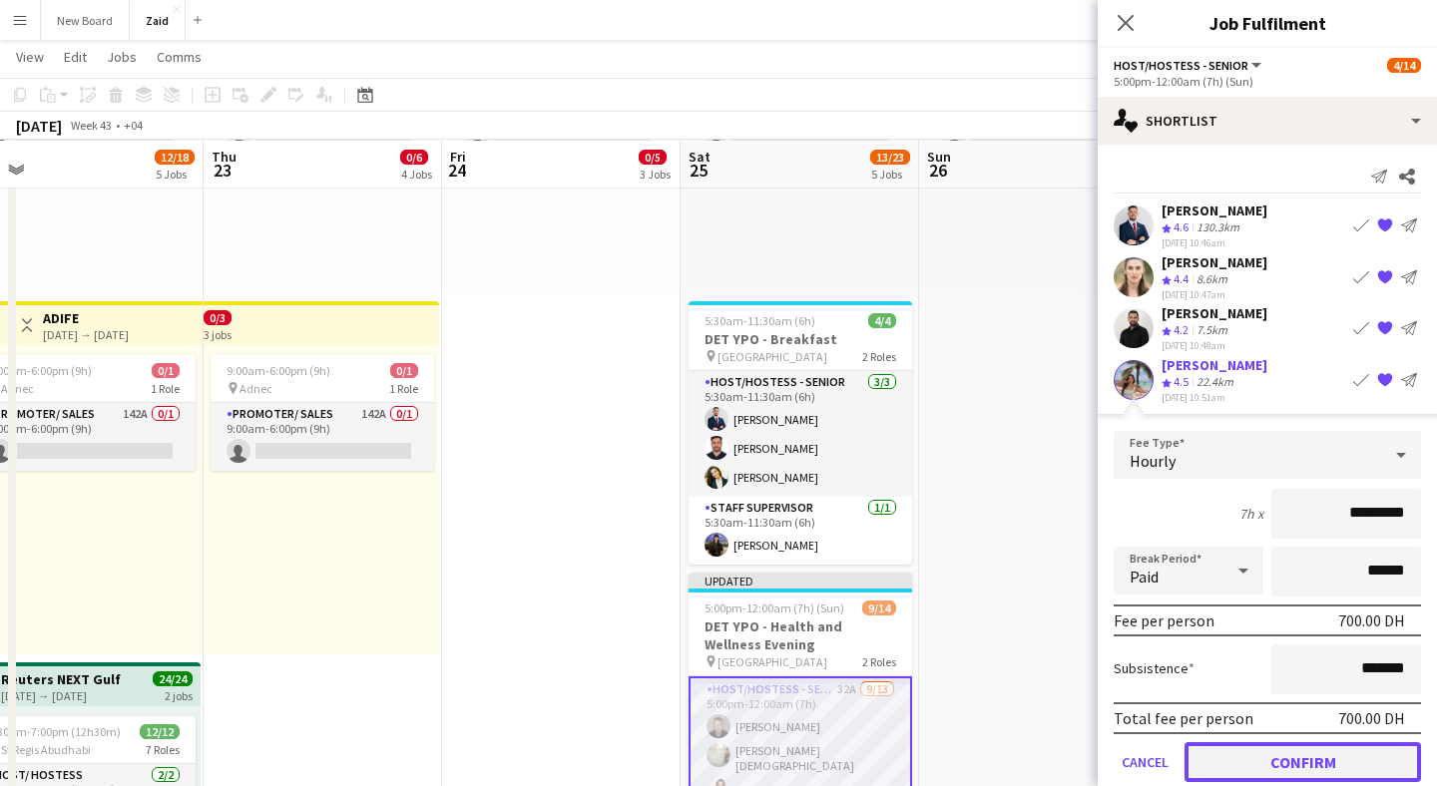
click at [1307, 761] on button "Confirm" at bounding box center [1303, 763] width 237 height 40
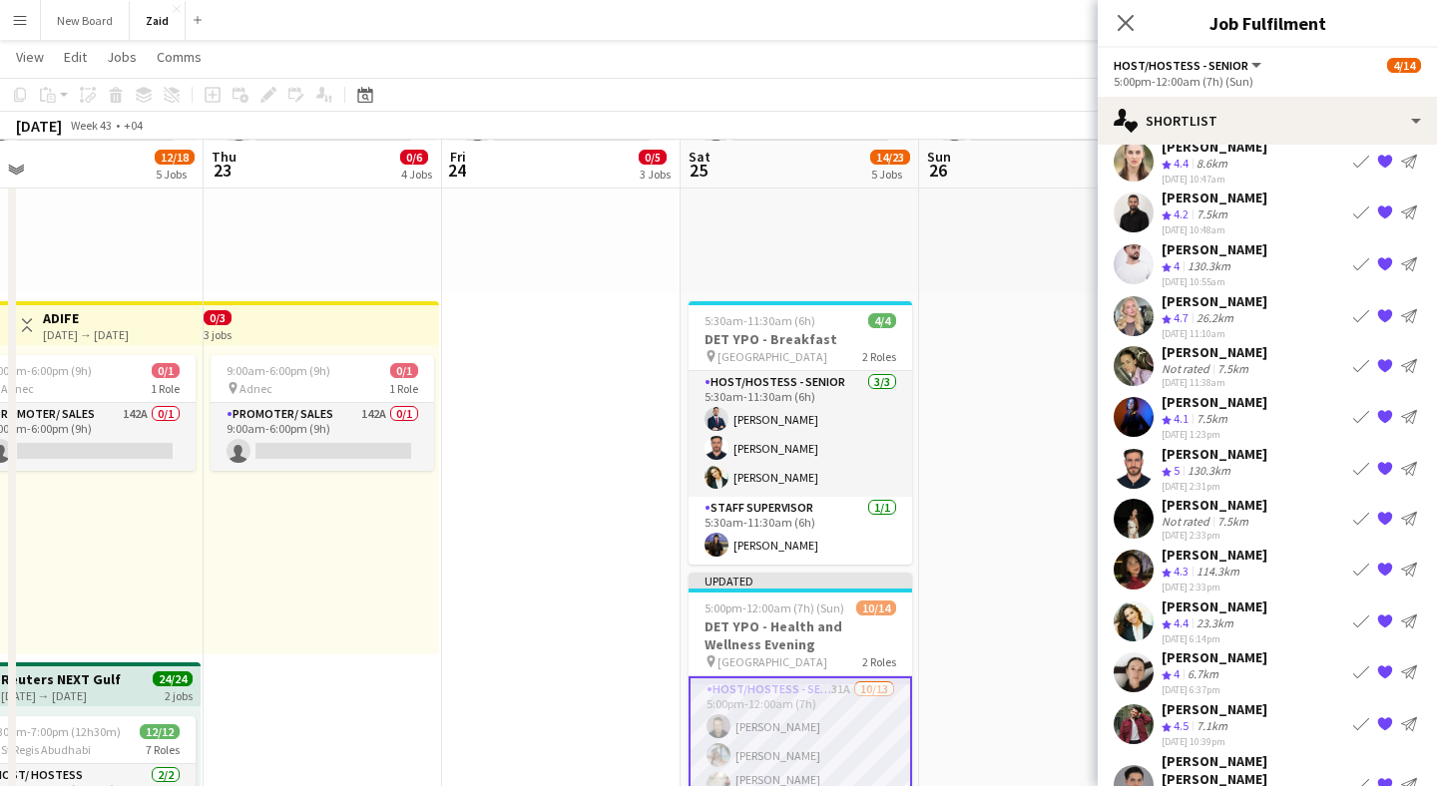
scroll to position [144, 0]
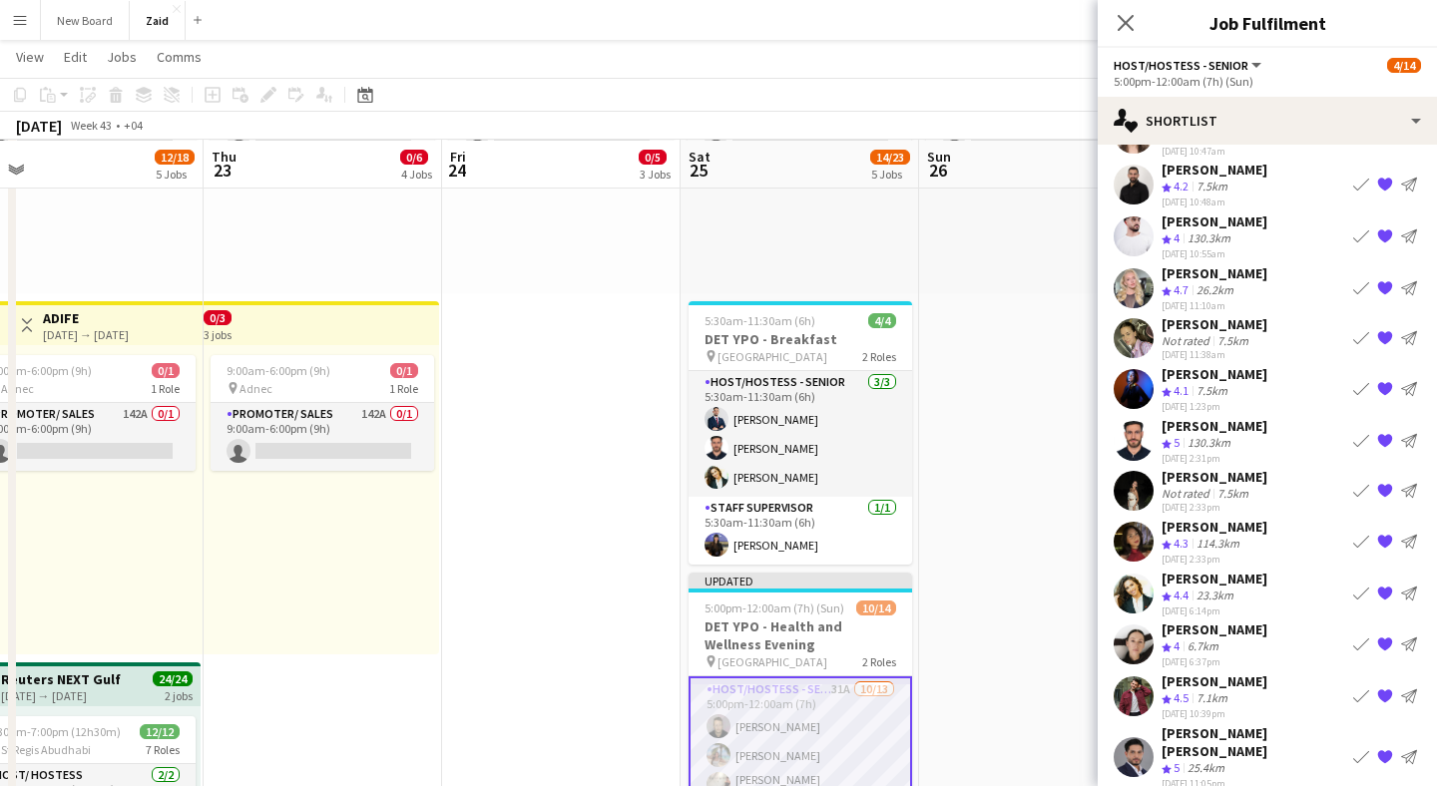
click at [1363, 486] on app-icon "Book crew" at bounding box center [1361, 491] width 16 height 16
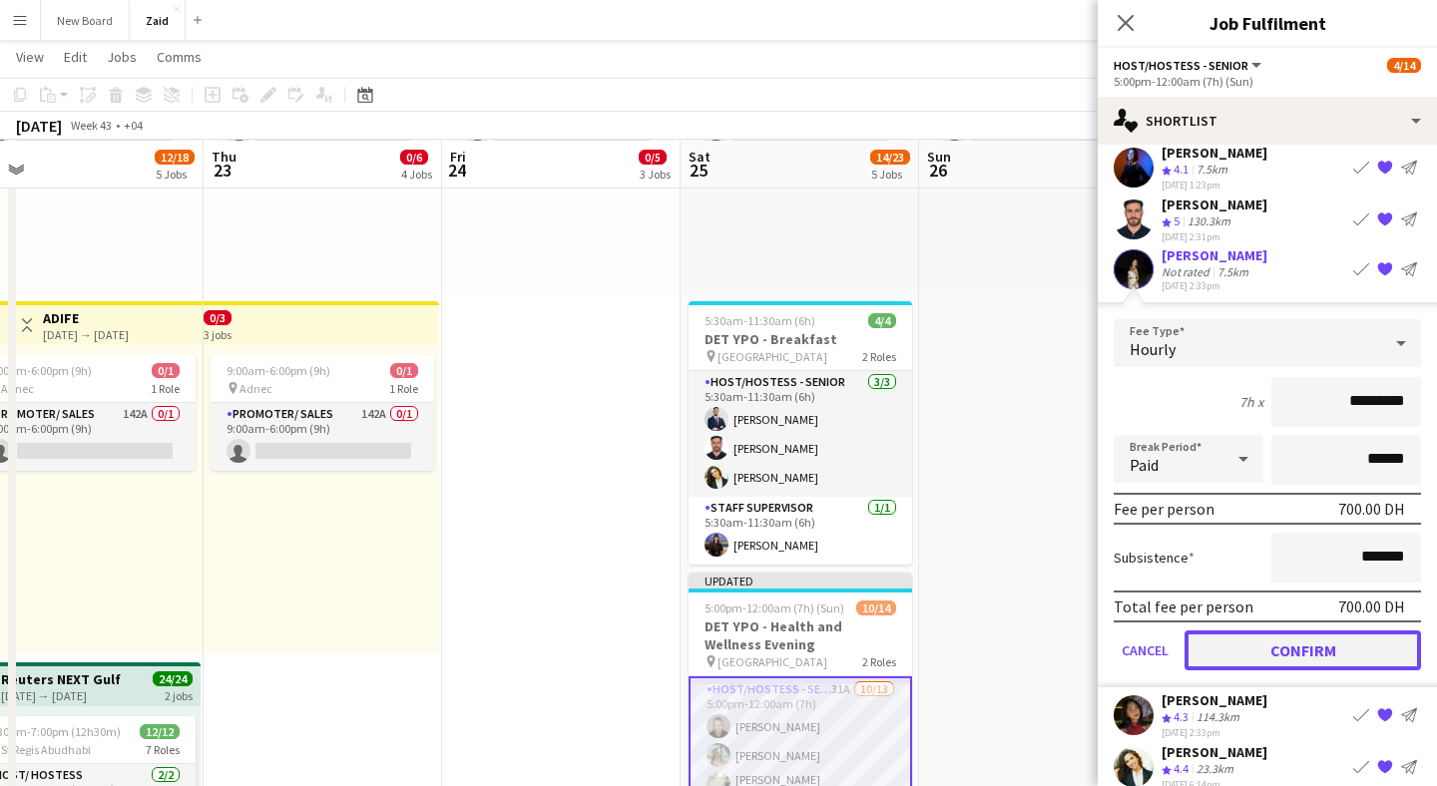
click at [1330, 647] on button "Confirm" at bounding box center [1303, 651] width 237 height 40
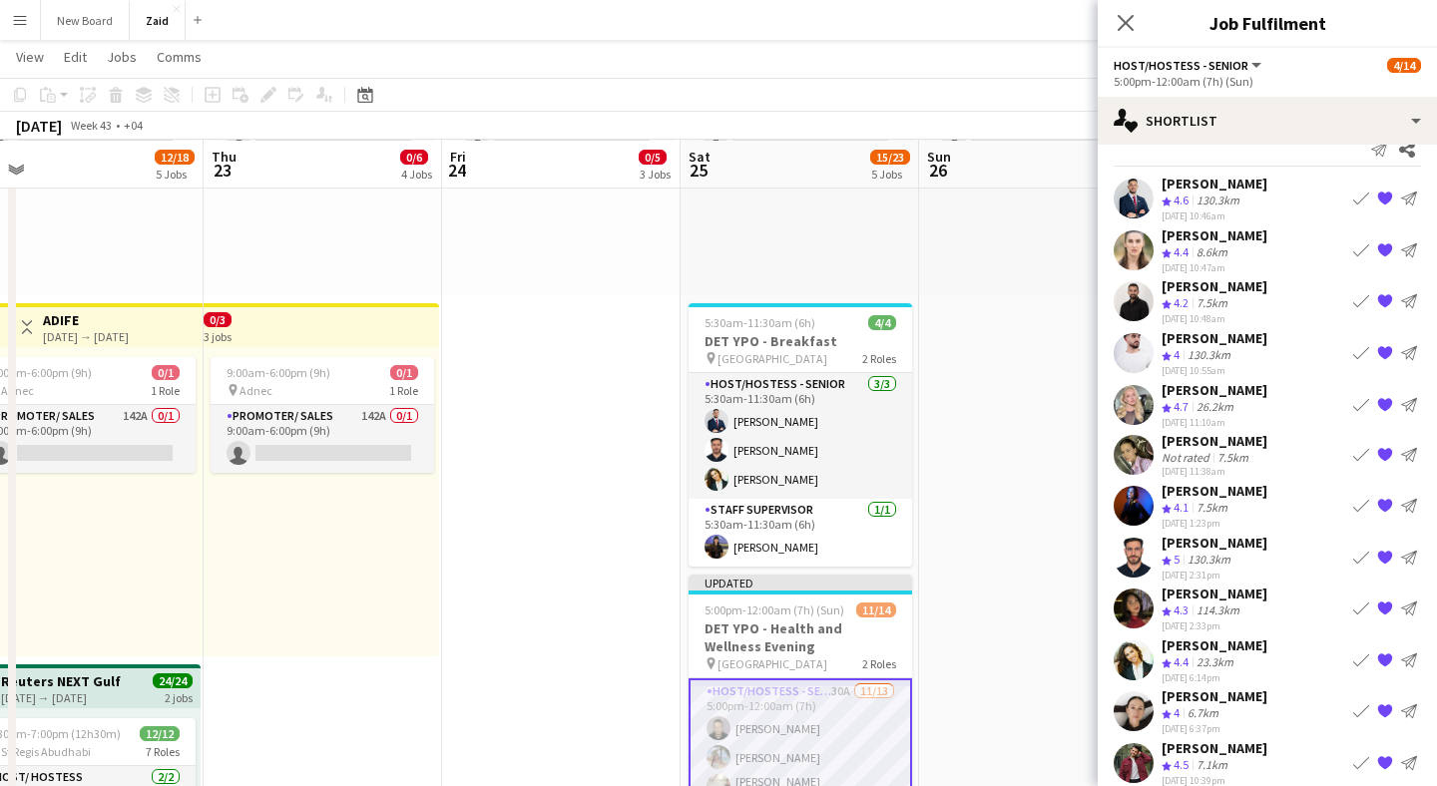
scroll to position [20, 0]
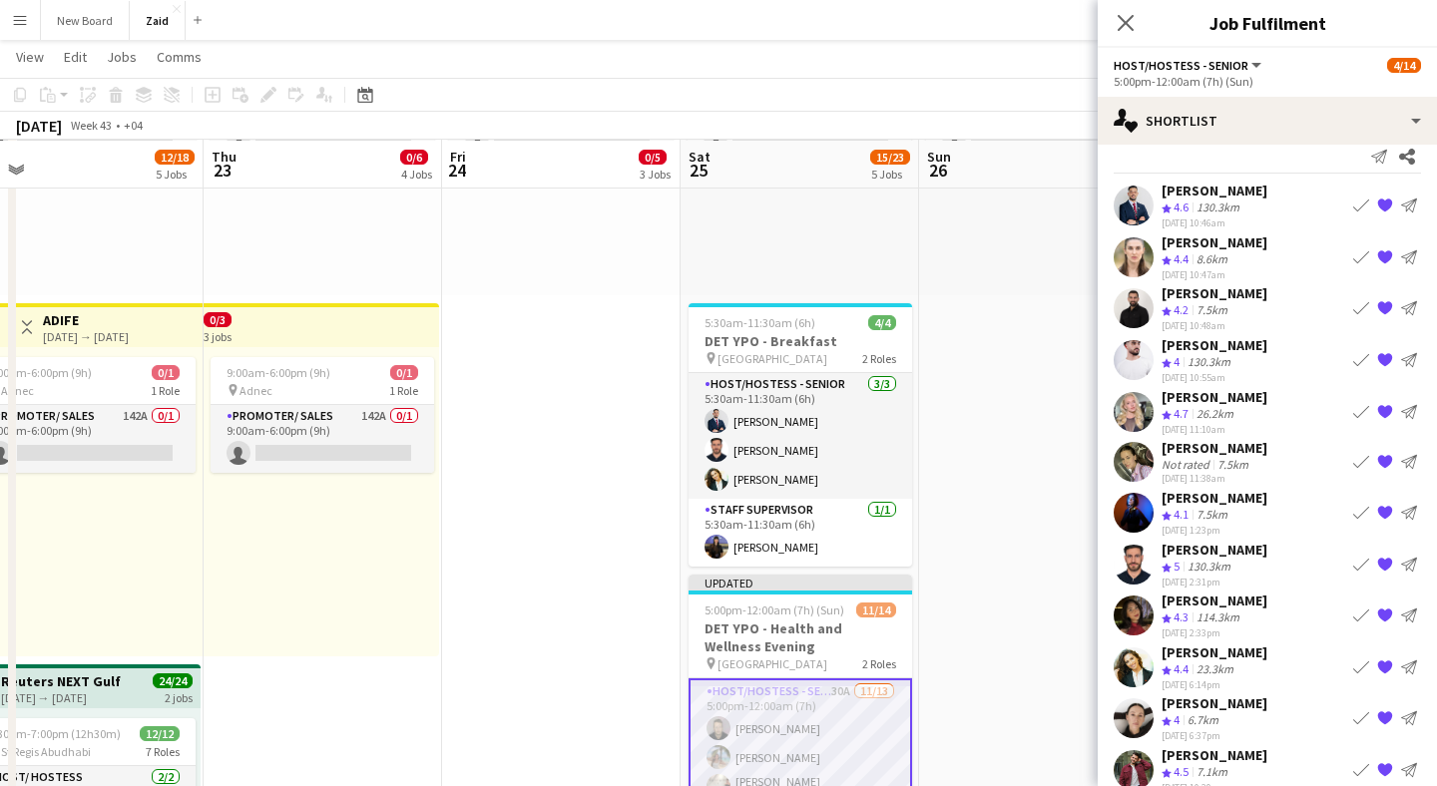
click at [1364, 511] on app-icon "Book crew" at bounding box center [1361, 513] width 16 height 16
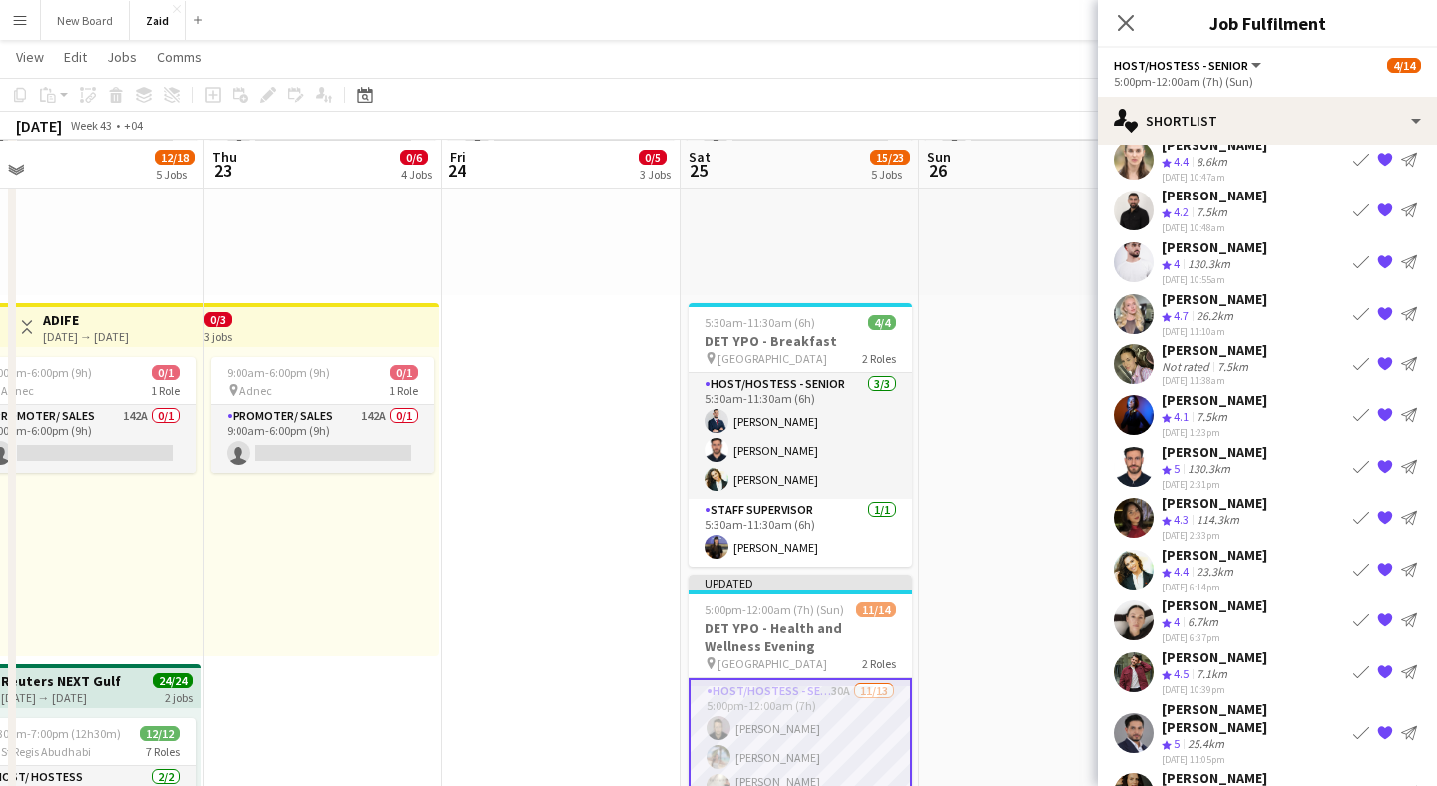
scroll to position [114, 0]
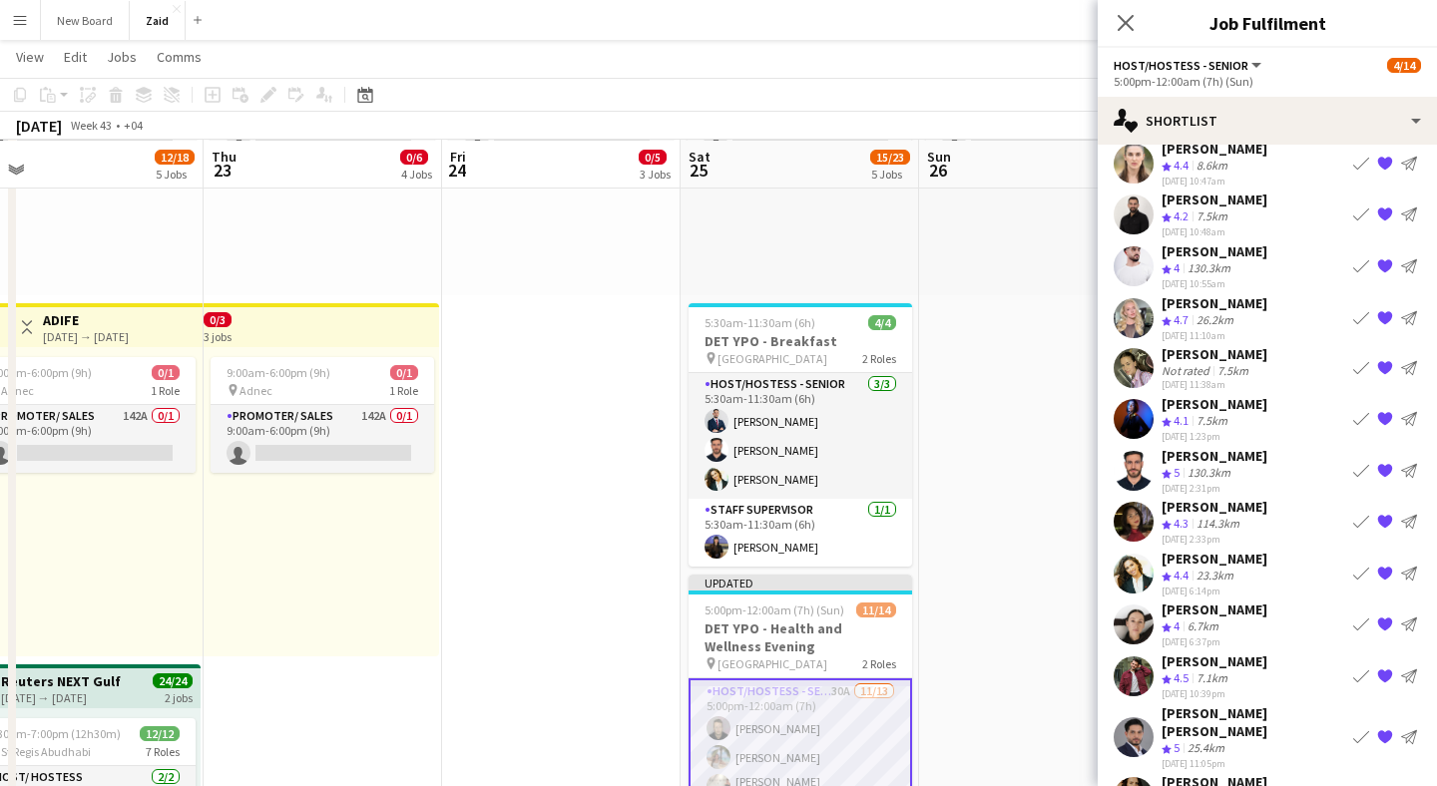
click at [1362, 416] on app-icon "Book crew" at bounding box center [1361, 419] width 16 height 16
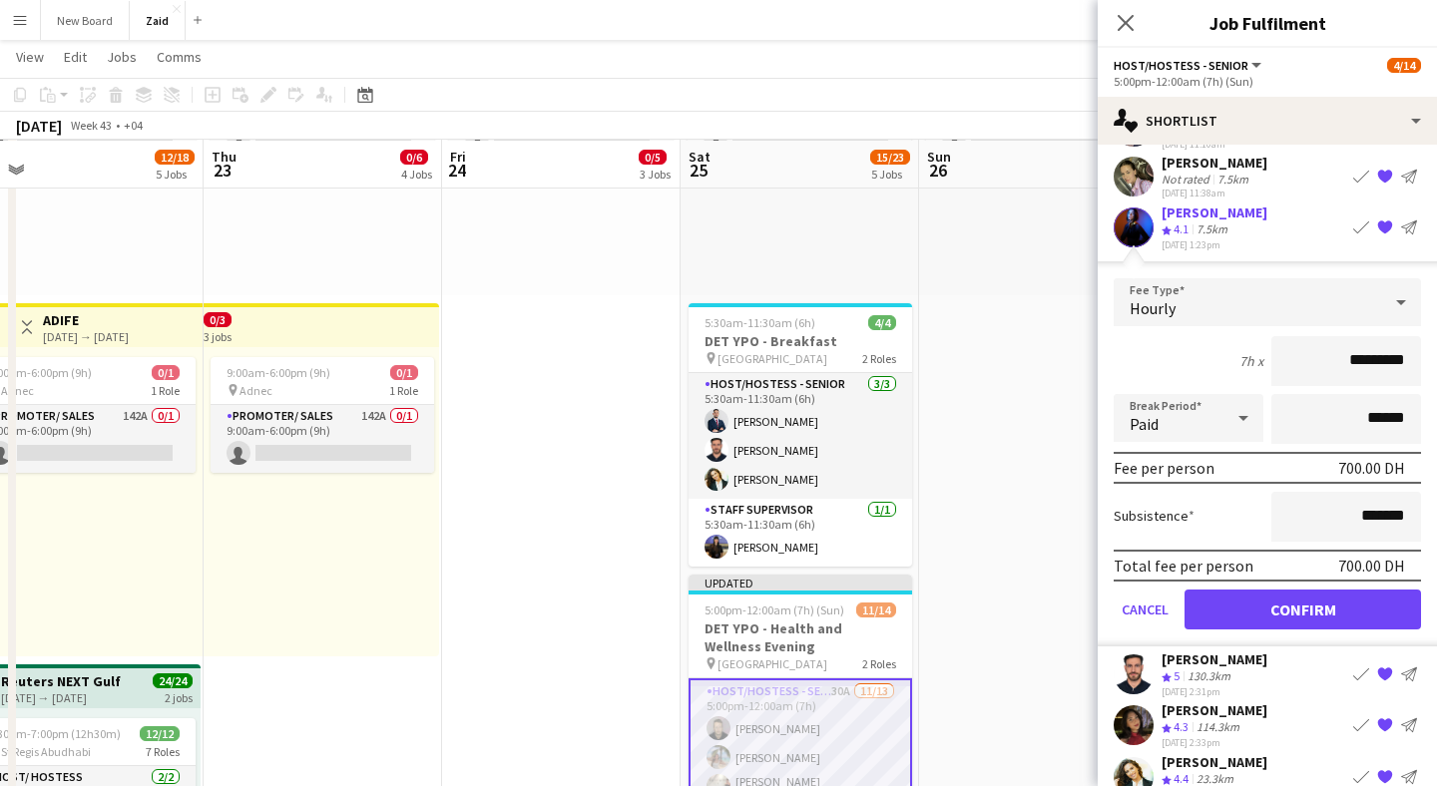
scroll to position [359, 0]
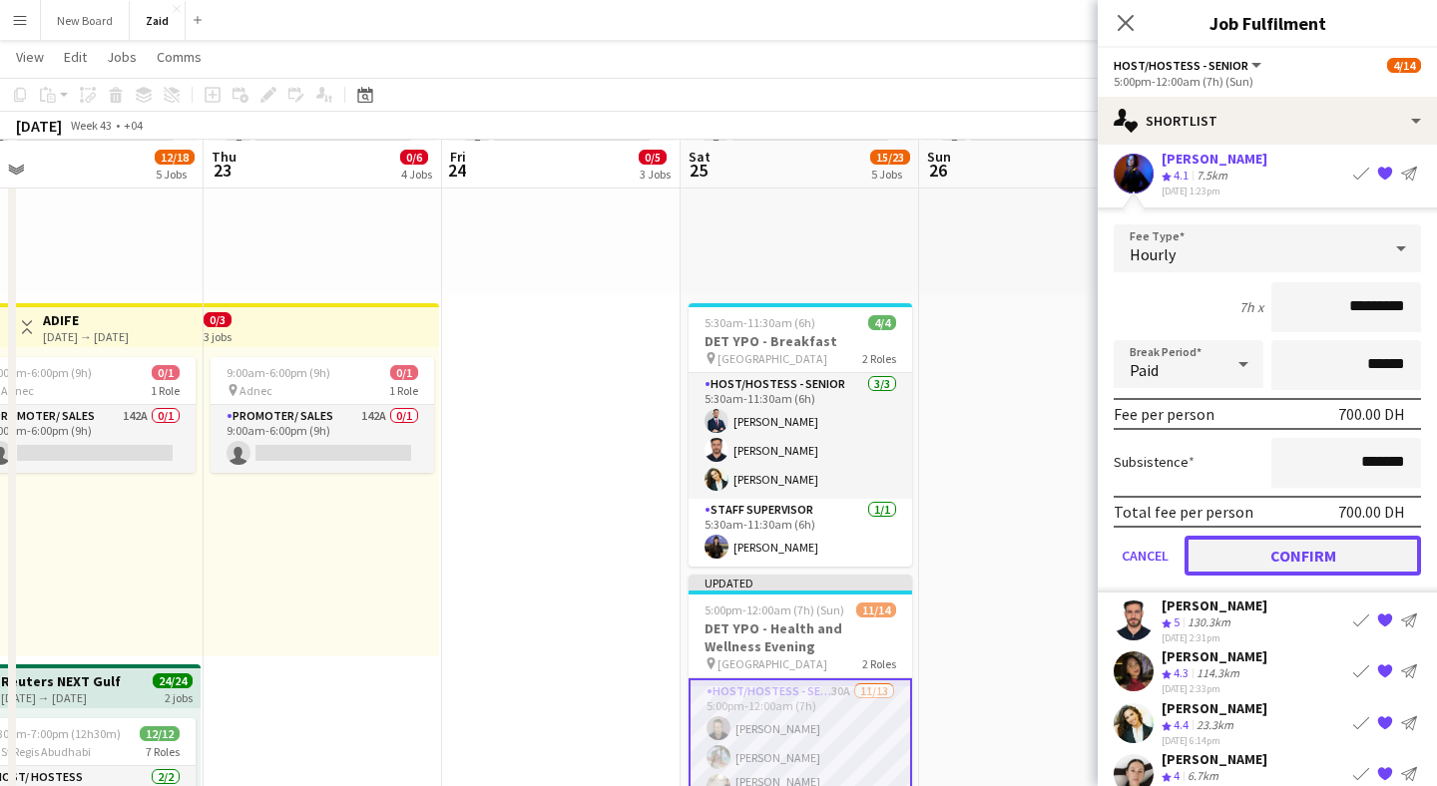
click at [1312, 547] on button "Confirm" at bounding box center [1303, 556] width 237 height 40
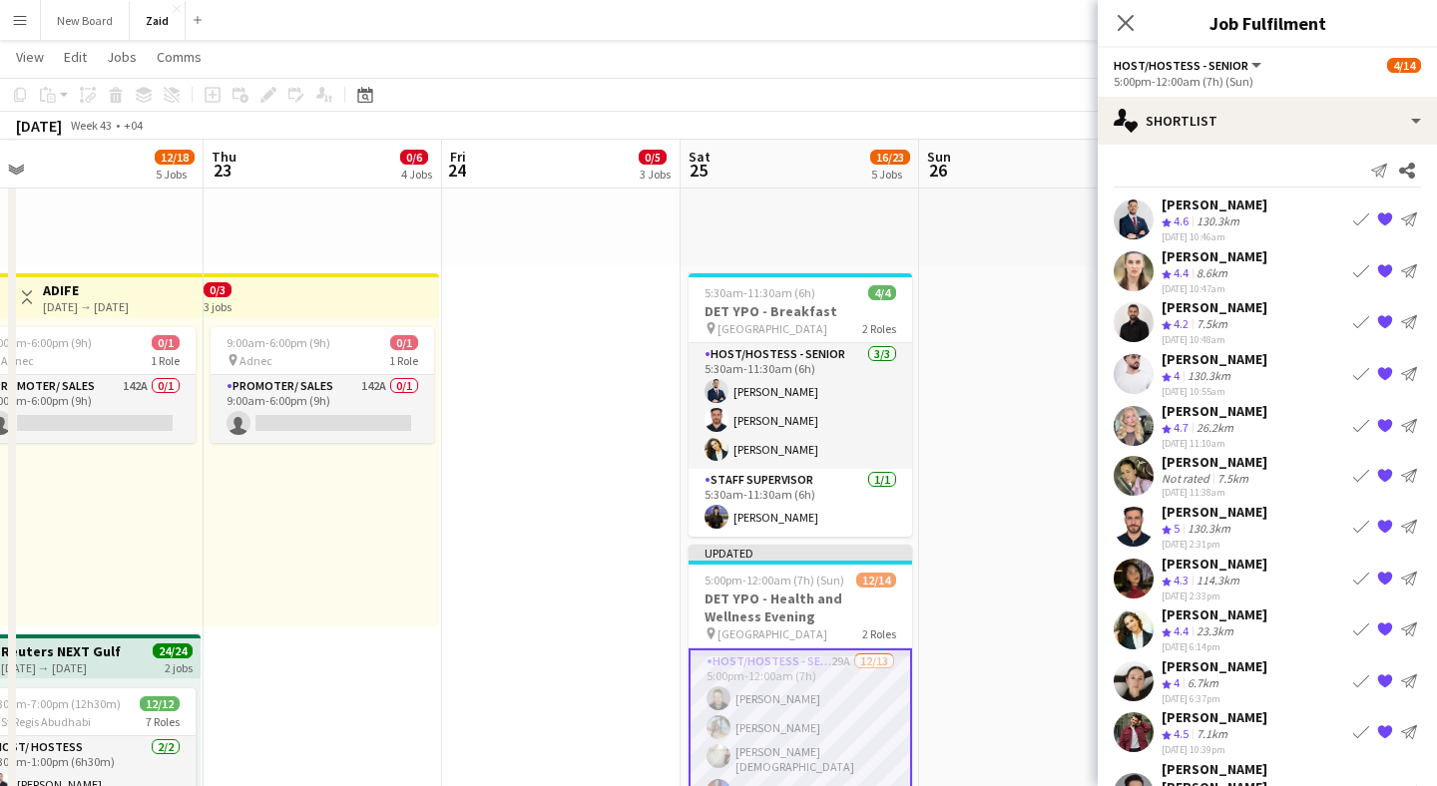
scroll to position [0, 0]
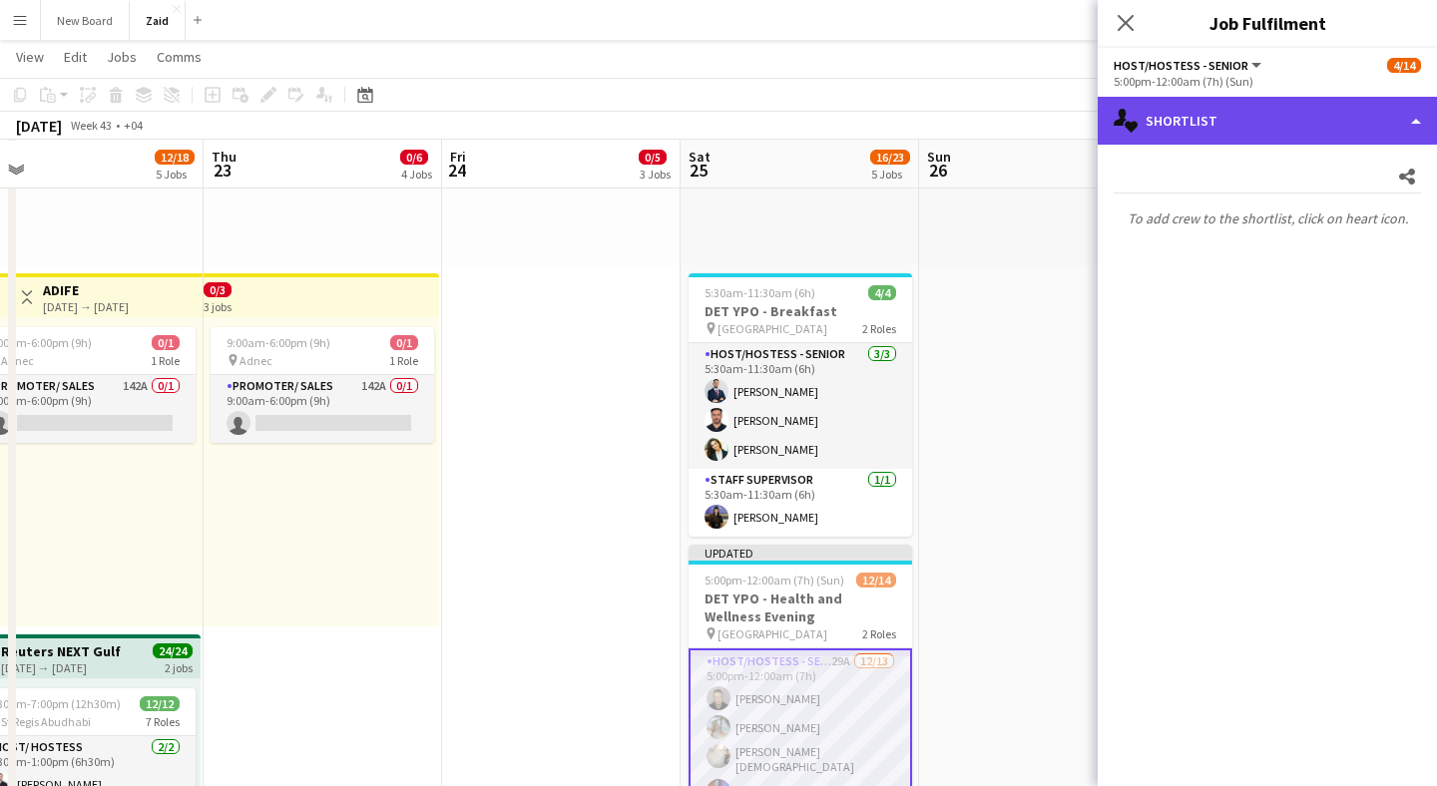
click at [1269, 131] on div "single-neutral-actions-heart Shortlist" at bounding box center [1267, 121] width 339 height 48
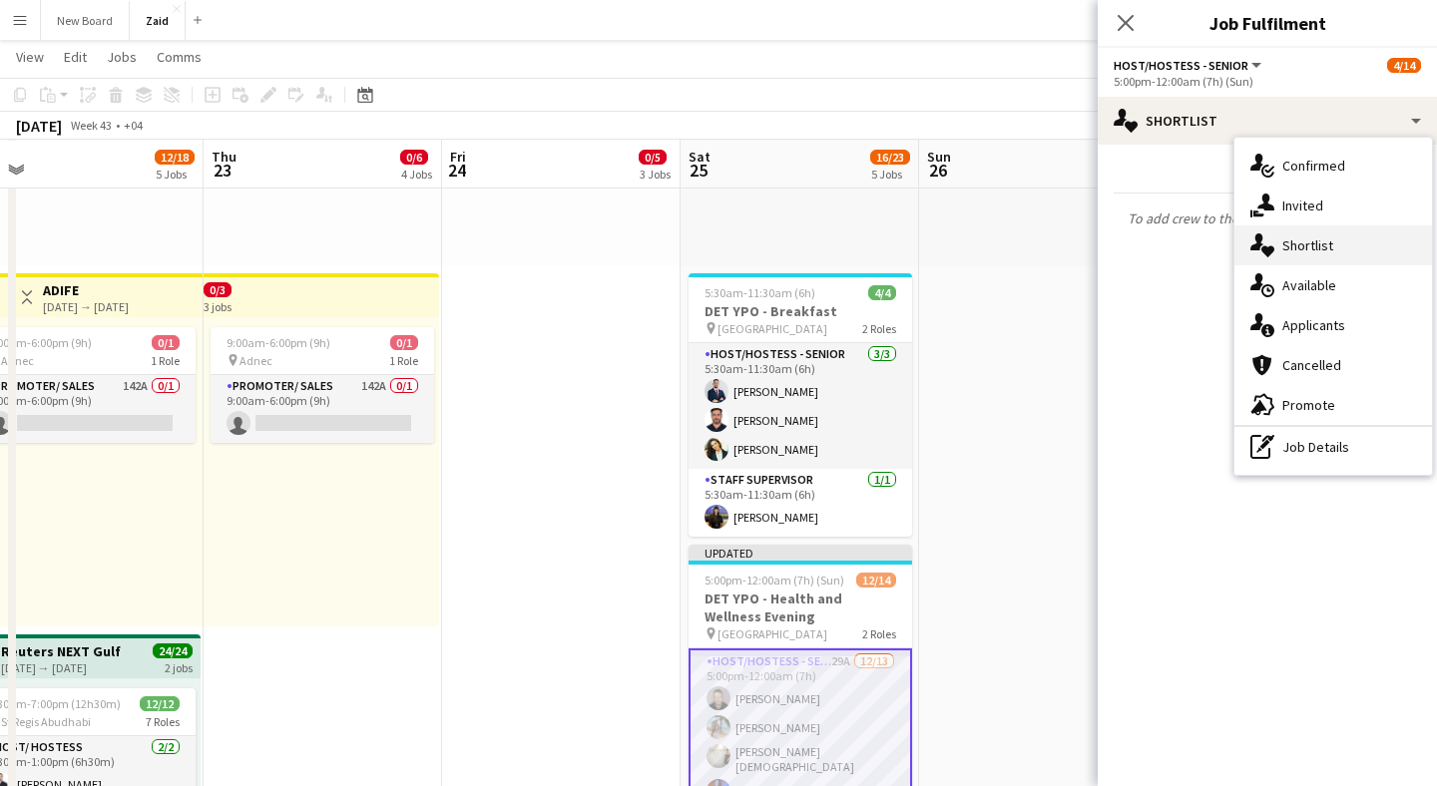
click at [1292, 244] on span "Shortlist" at bounding box center [1307, 246] width 51 height 18
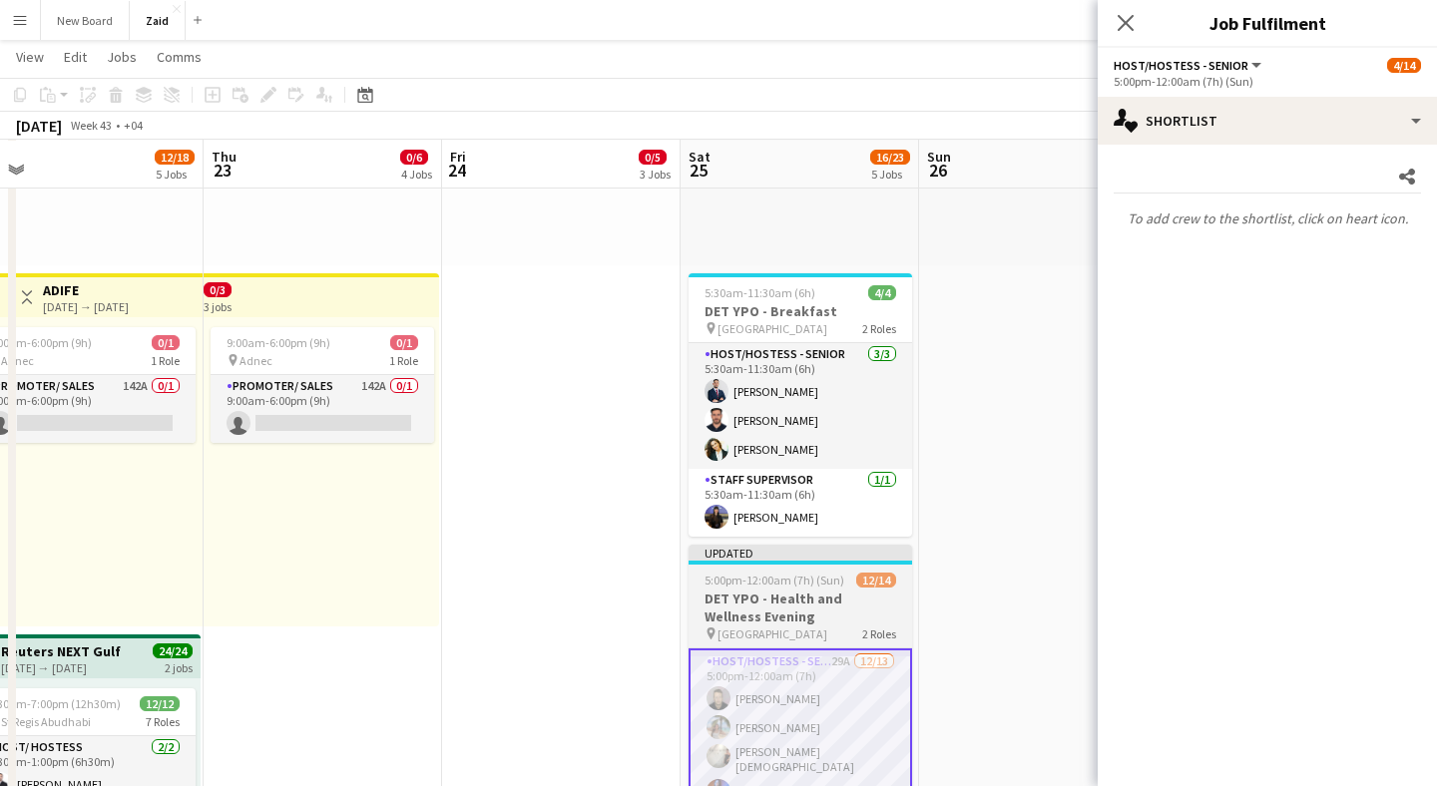
click at [826, 603] on h3 "DET YPO - Health and Wellness Evening" at bounding box center [801, 608] width 224 height 36
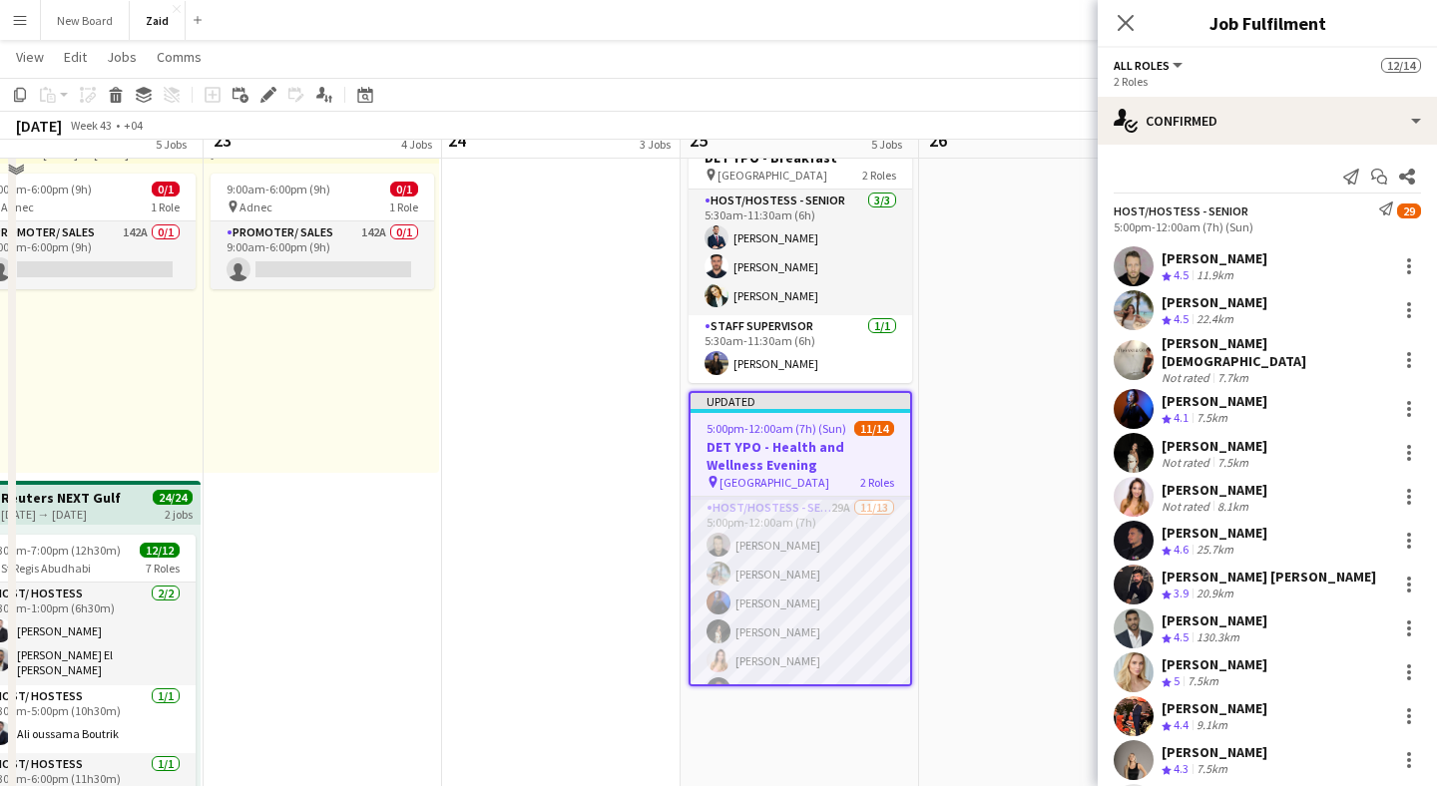
scroll to position [1199, 0]
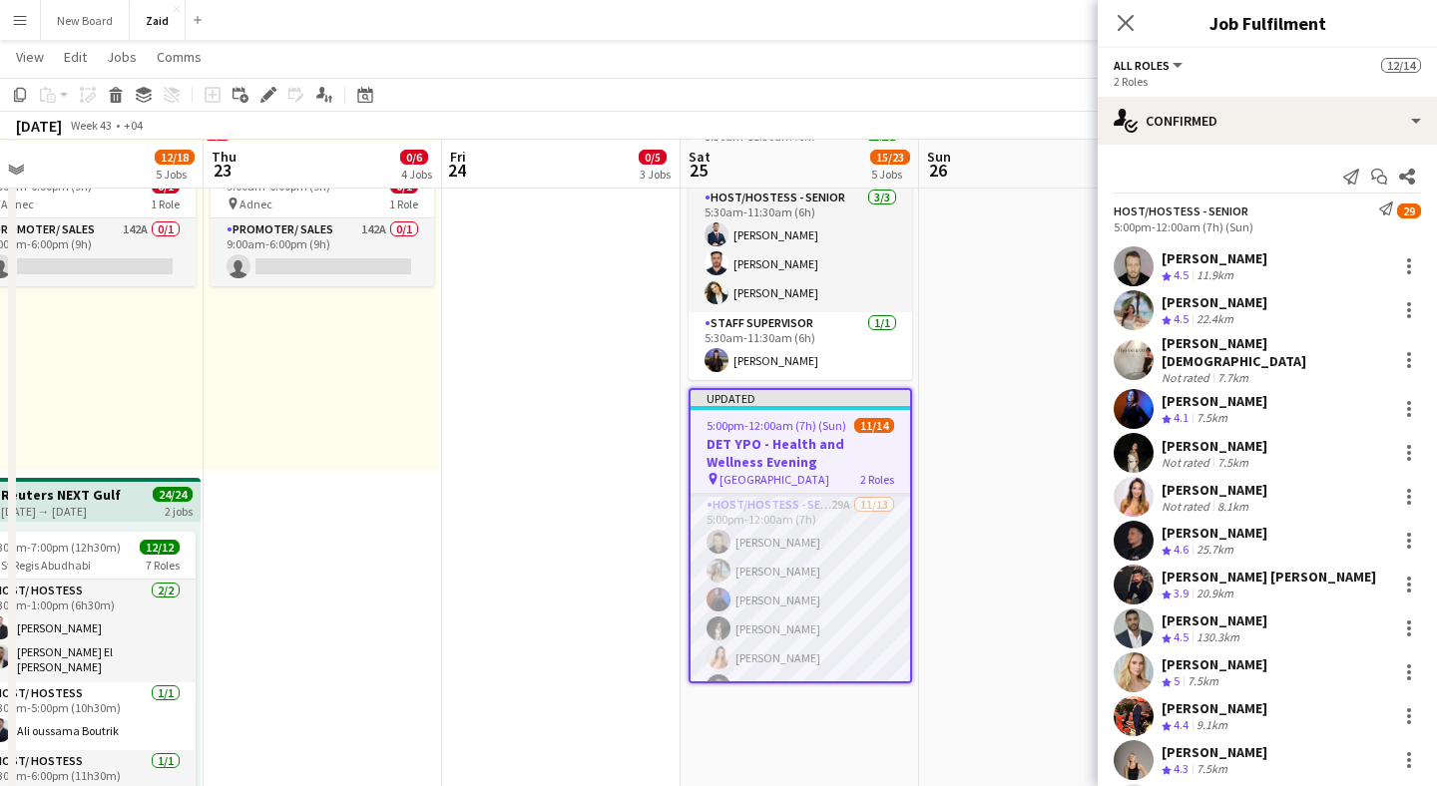
click at [1253, 177] on div "Send notification Start chat Share" at bounding box center [1267, 177] width 307 height 33
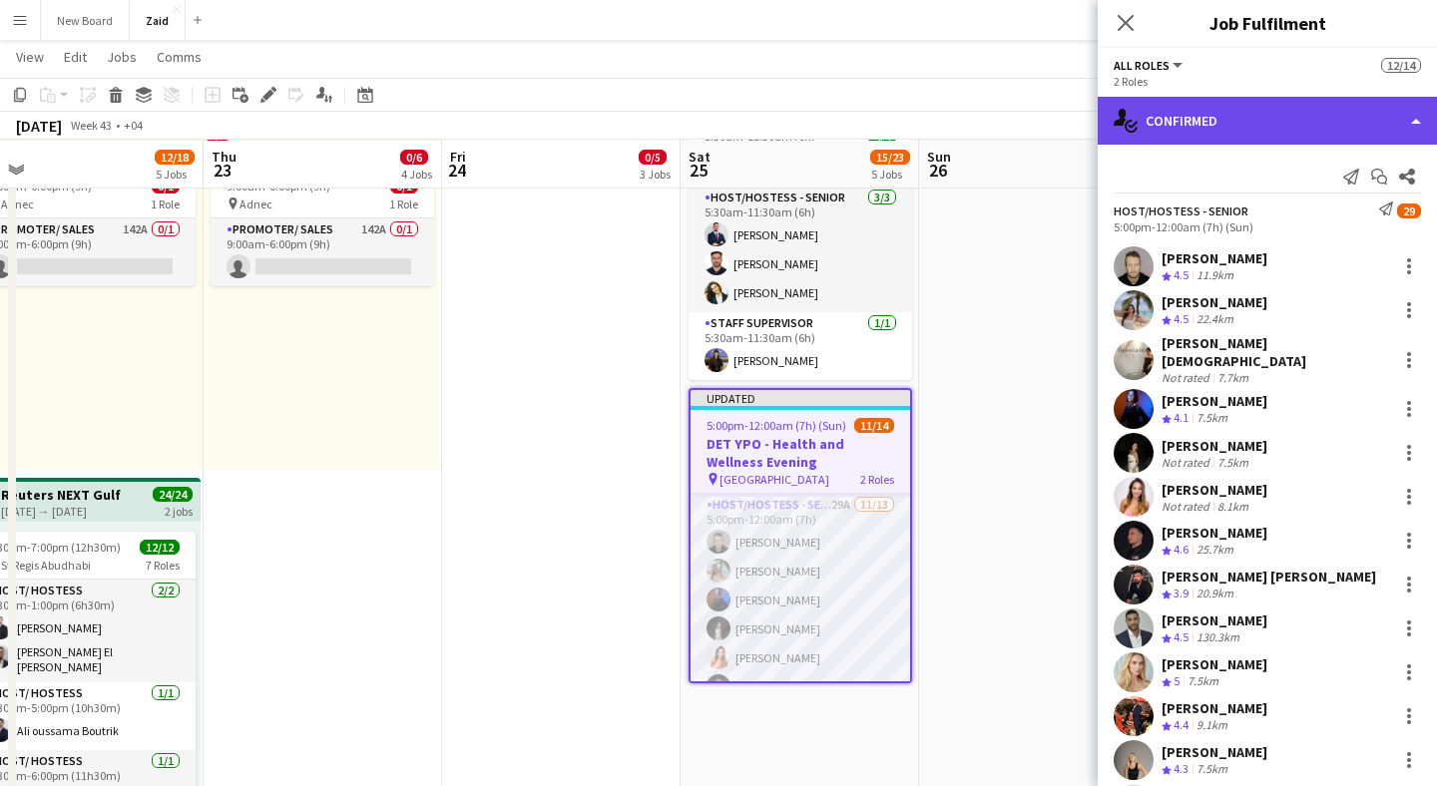
click at [1252, 110] on div "single-neutral-actions-check-2 Confirmed" at bounding box center [1267, 121] width 339 height 48
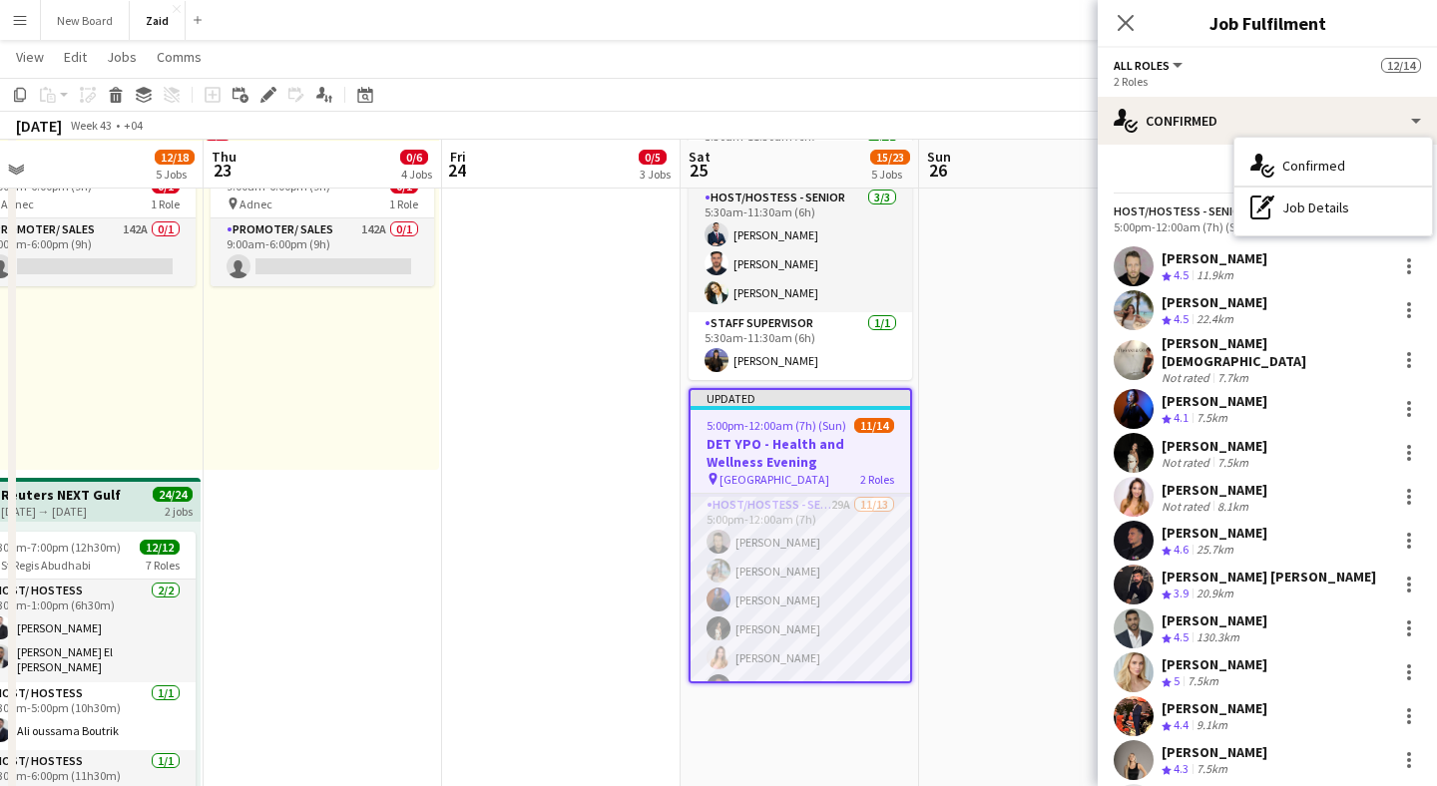
click at [1194, 171] on div "Send notification Start chat Share" at bounding box center [1267, 177] width 307 height 33
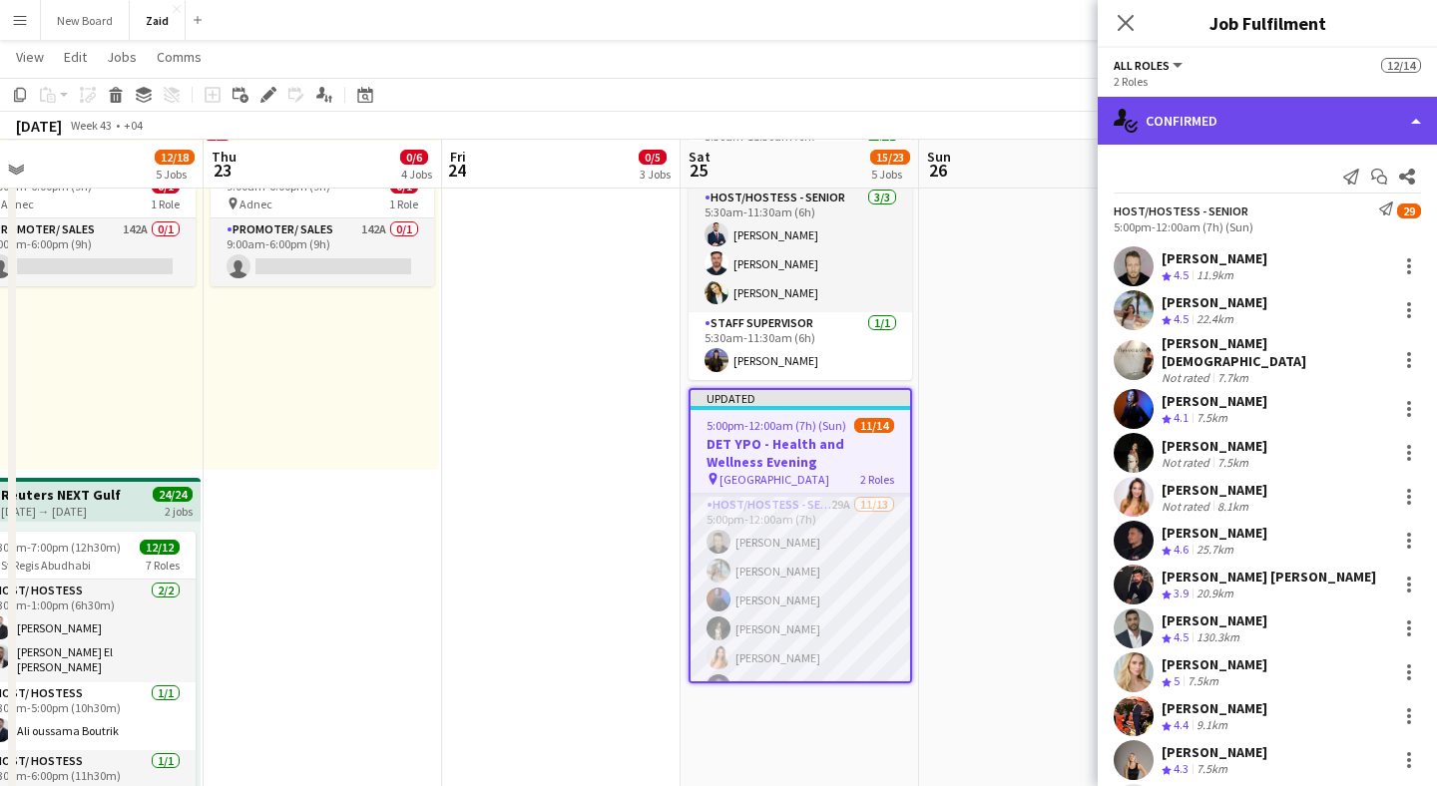
click at [1177, 114] on div "single-neutral-actions-check-2 Confirmed" at bounding box center [1267, 121] width 339 height 48
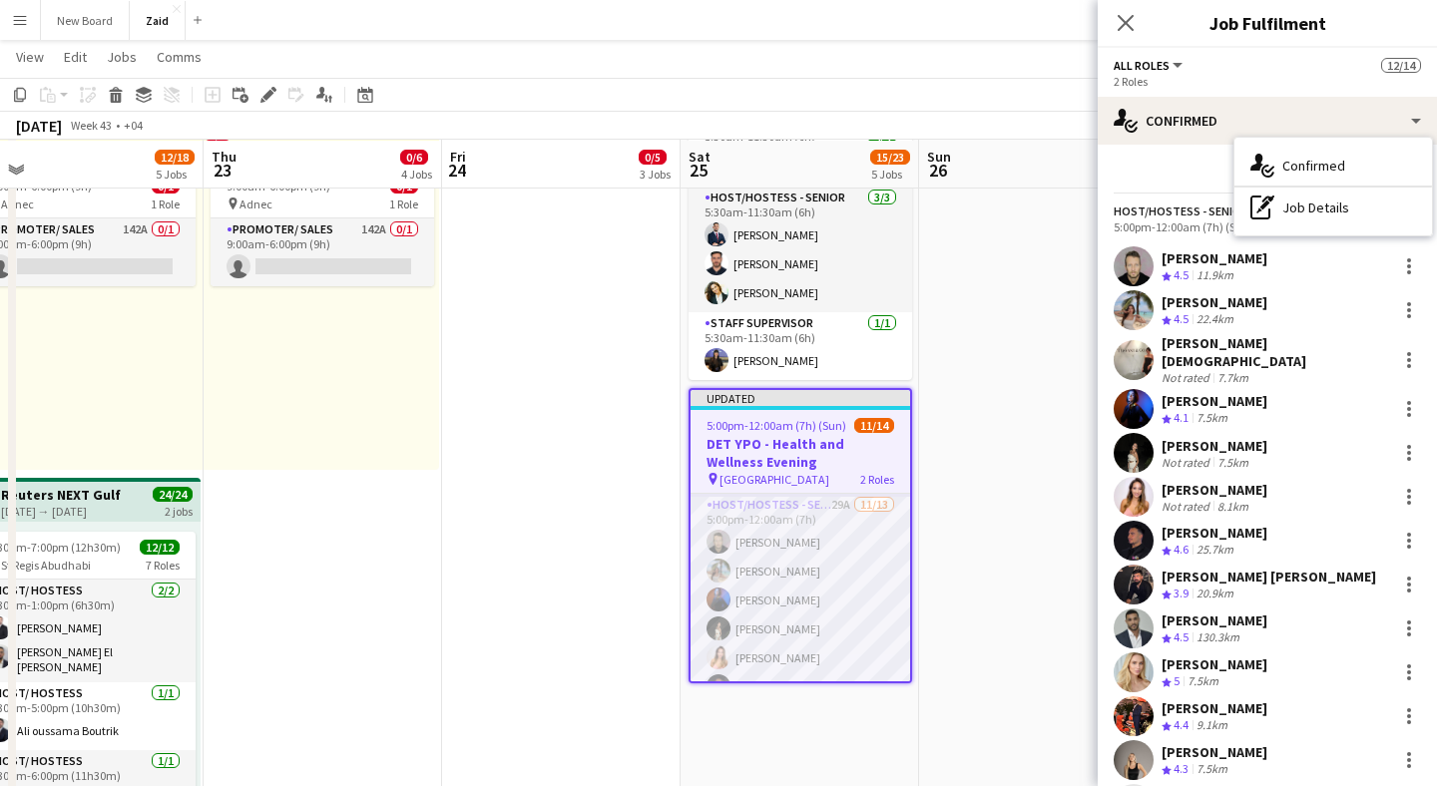
click at [1170, 158] on div "Send notification Start chat Share Host/Hostess - Senior Send notification 29 5…" at bounding box center [1267, 564] width 339 height 839
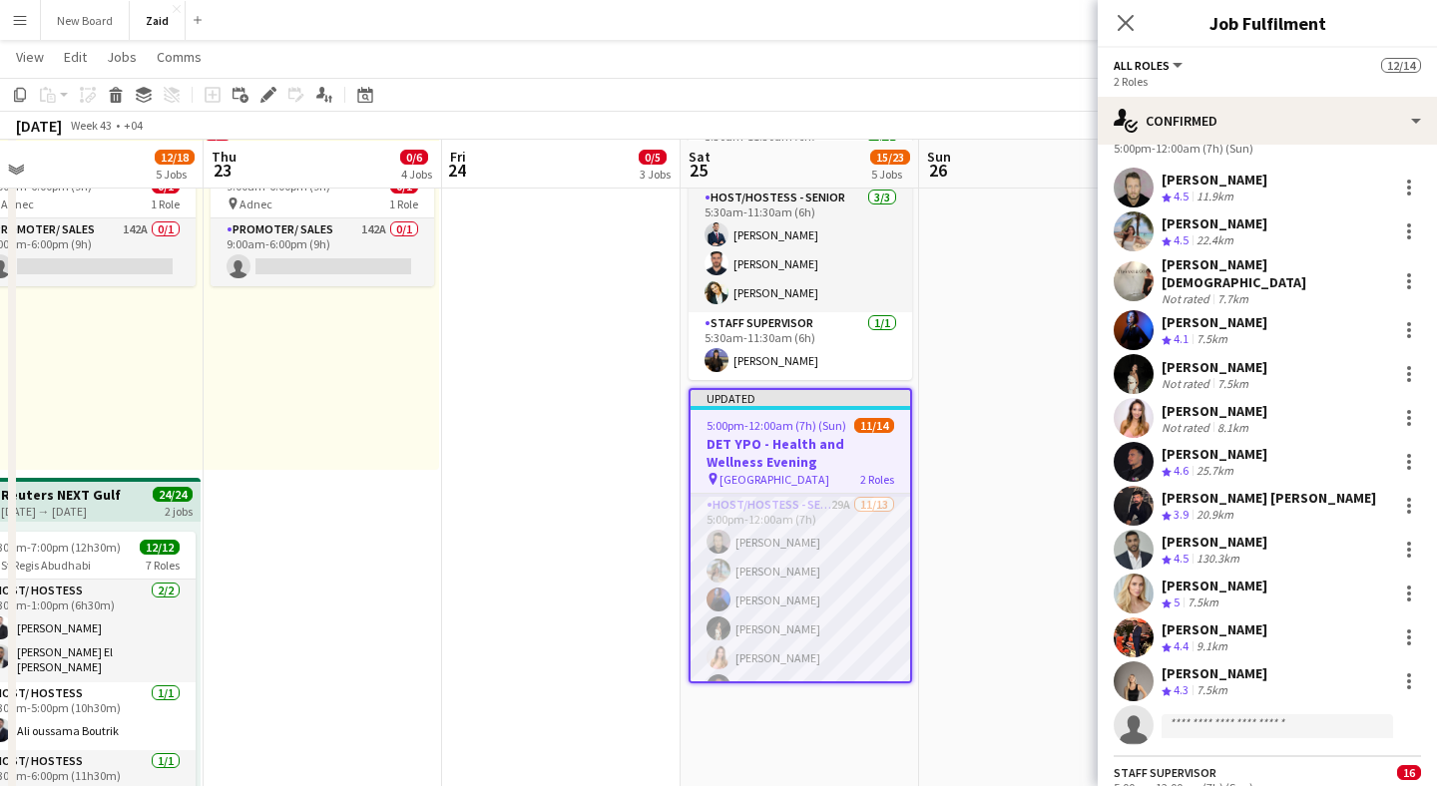
scroll to position [85, 0]
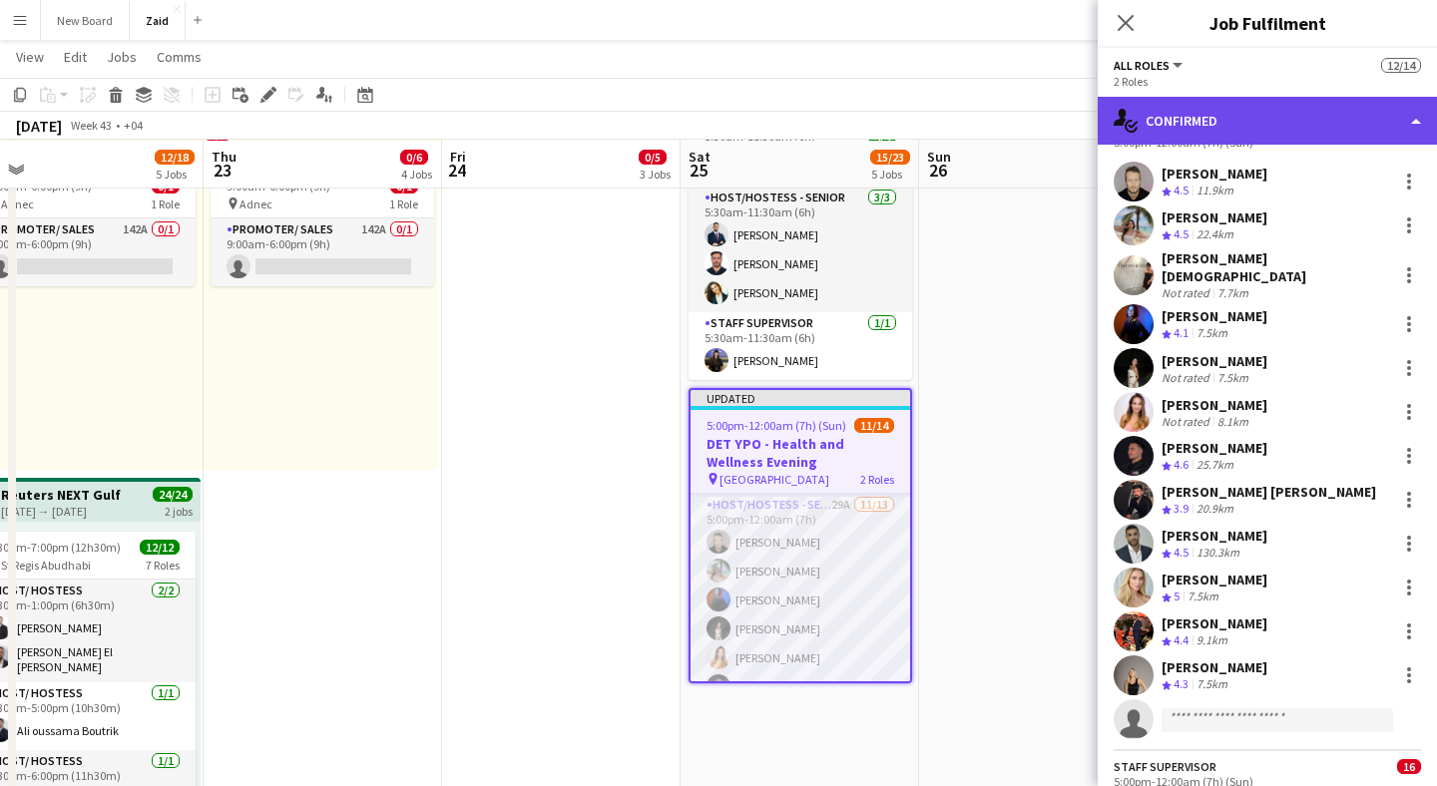
click at [1264, 108] on div "single-neutral-actions-check-2 Confirmed" at bounding box center [1267, 121] width 339 height 48
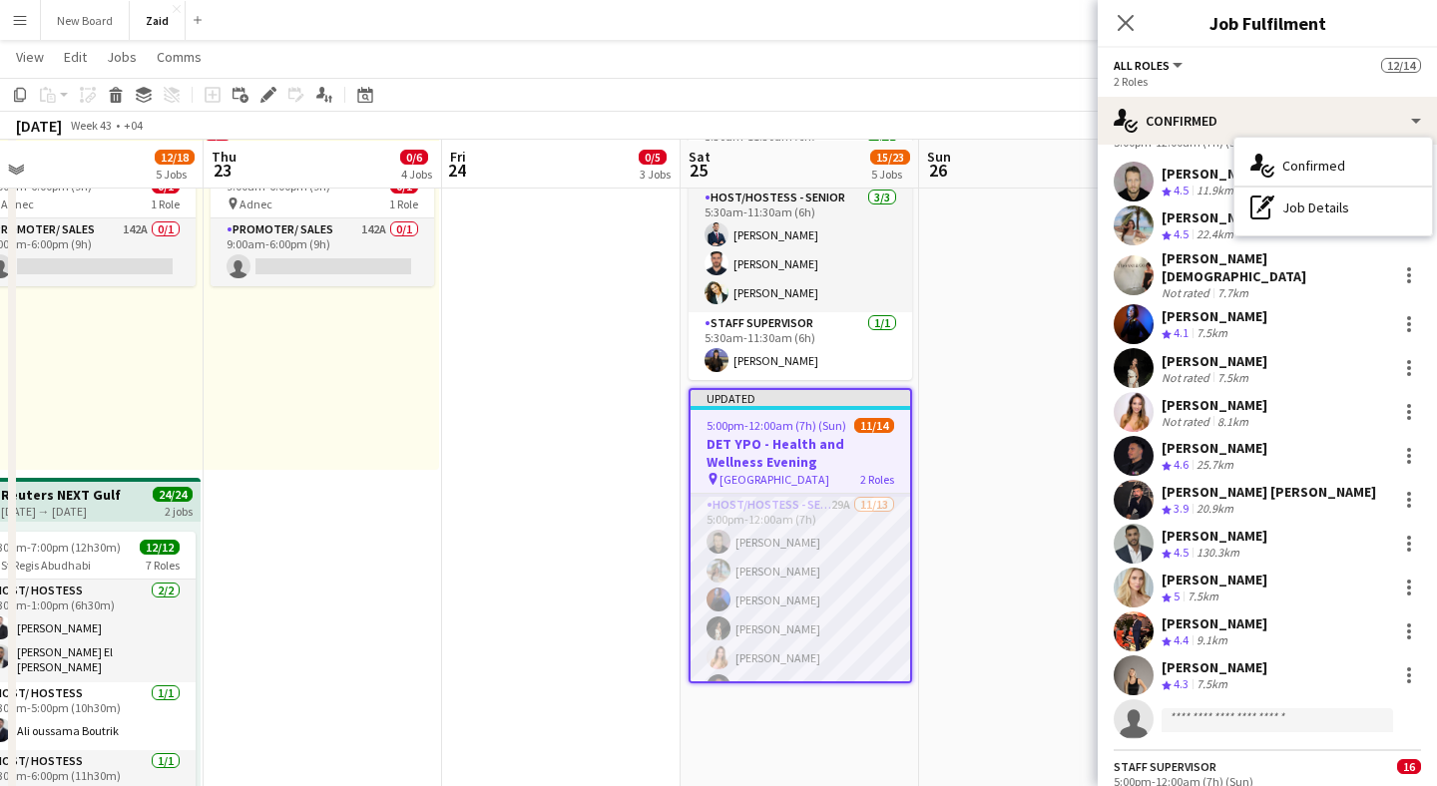
click at [1279, 78] on div "2 Roles" at bounding box center [1267, 81] width 307 height 15
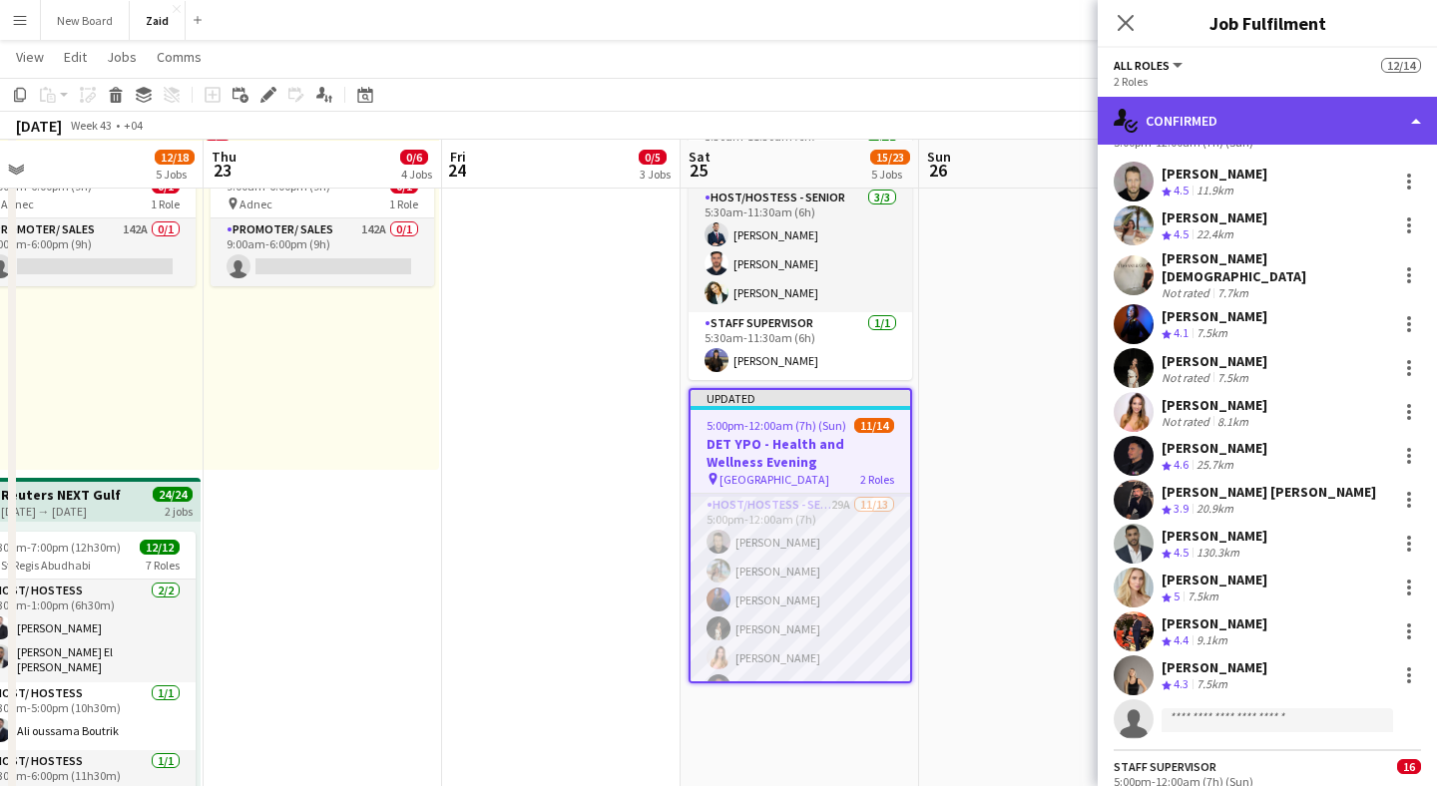
click at [1277, 128] on div "single-neutral-actions-check-2 Confirmed" at bounding box center [1267, 121] width 339 height 48
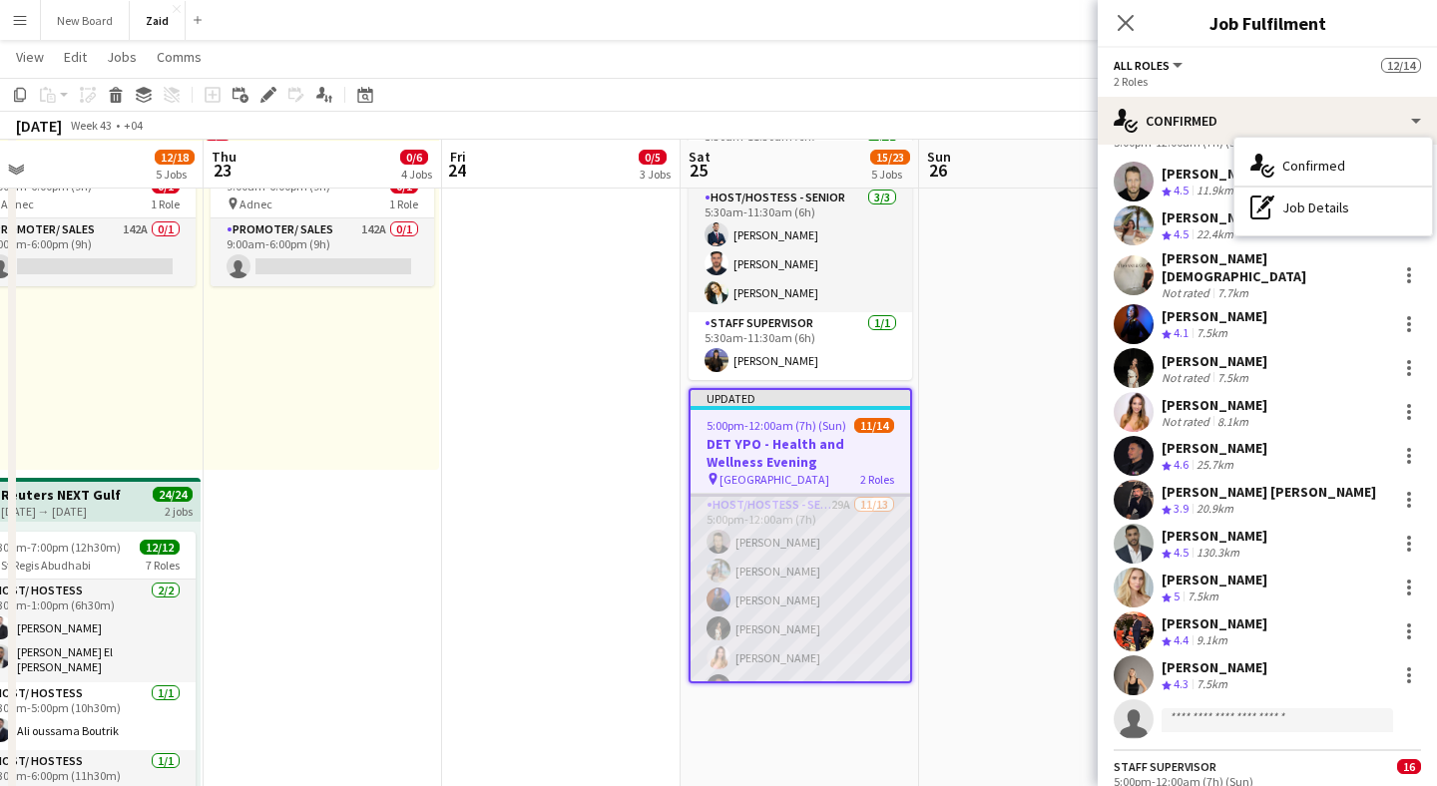
click at [835, 597] on app-card-role "Host/Hostess - Senior 29A [DATE] 5:00pm-12:00am (7h) [PERSON_NAME] [PERSON_NAME…" at bounding box center [801, 704] width 220 height 421
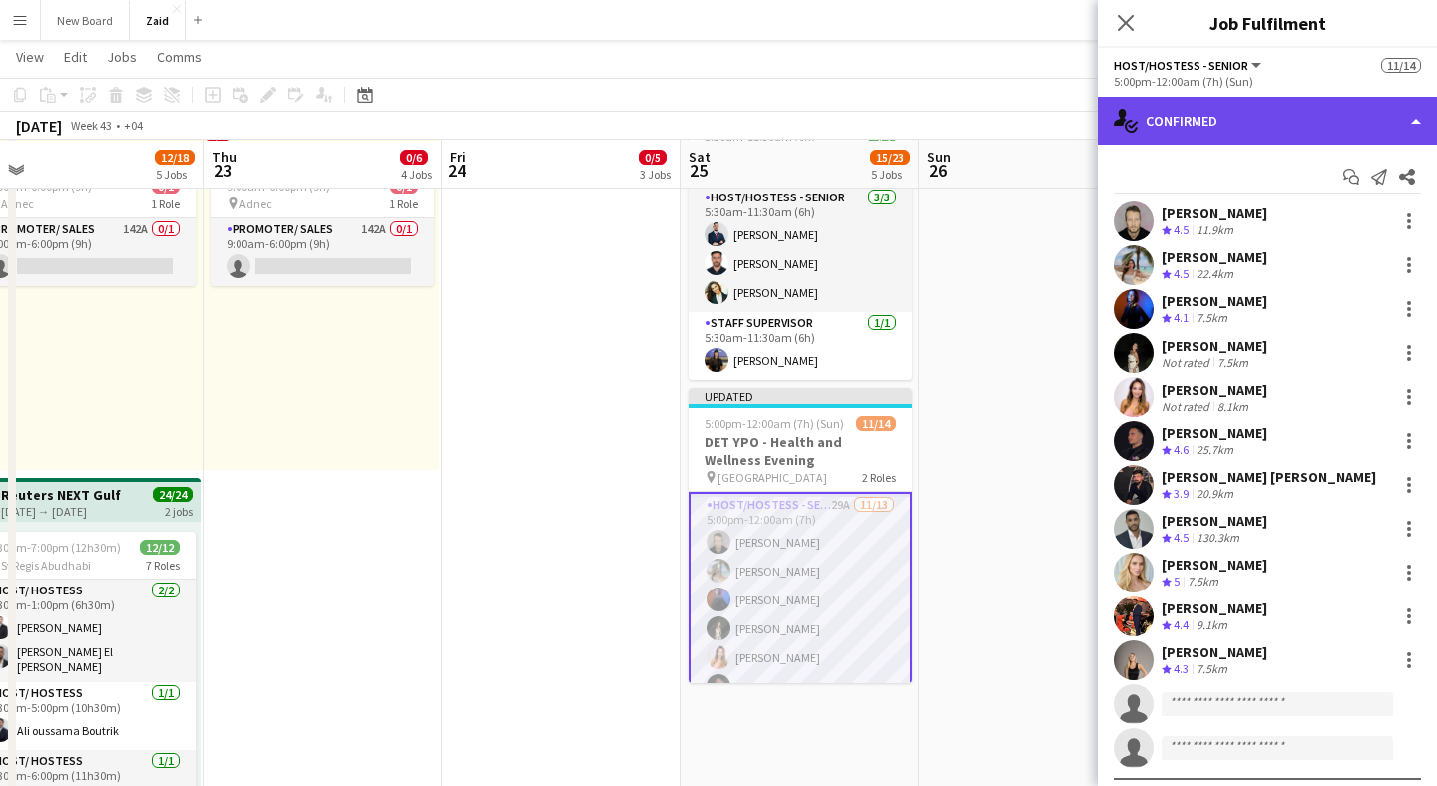
click at [1239, 140] on div "single-neutral-actions-check-2 Confirmed" at bounding box center [1267, 121] width 339 height 48
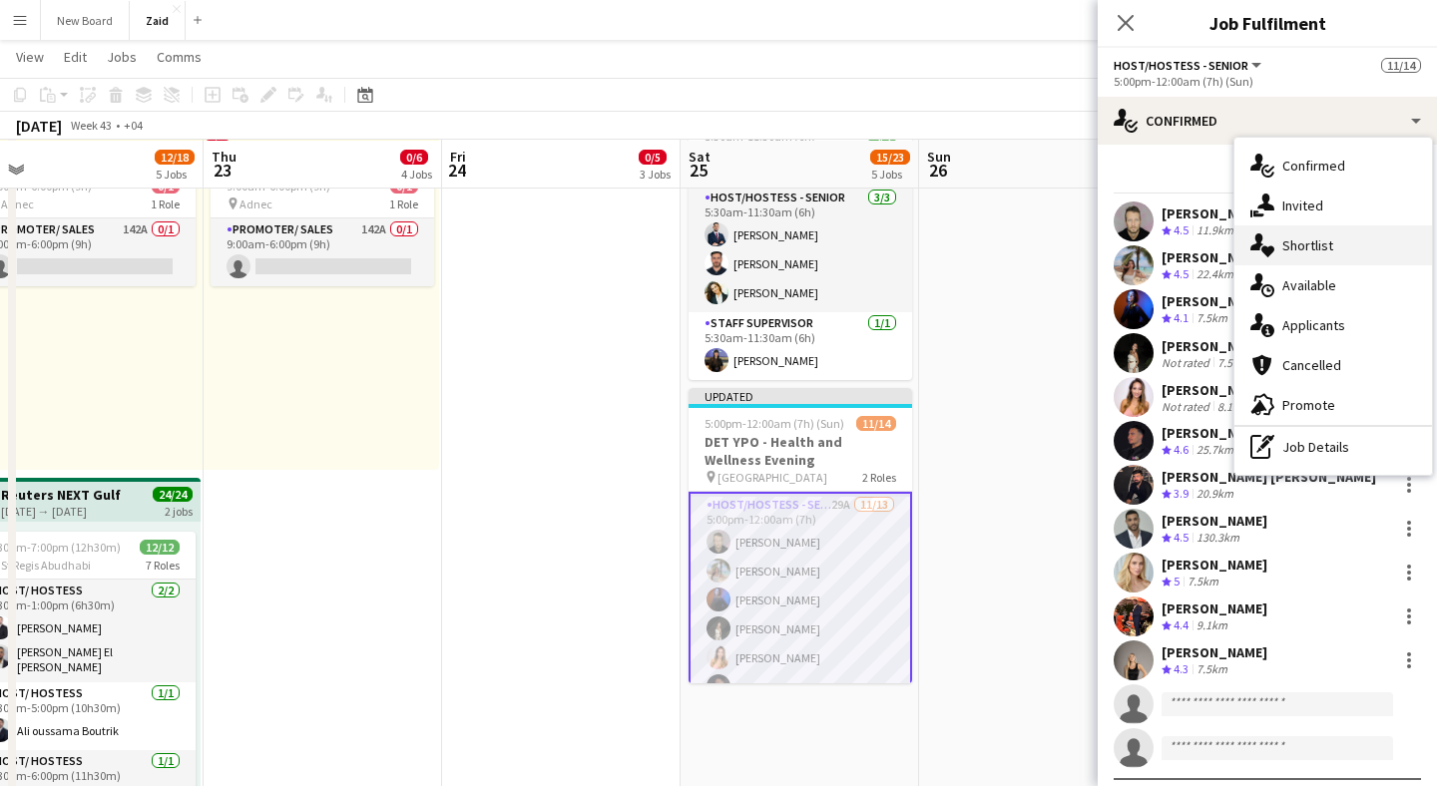
click at [1271, 247] on icon at bounding box center [1267, 252] width 13 height 11
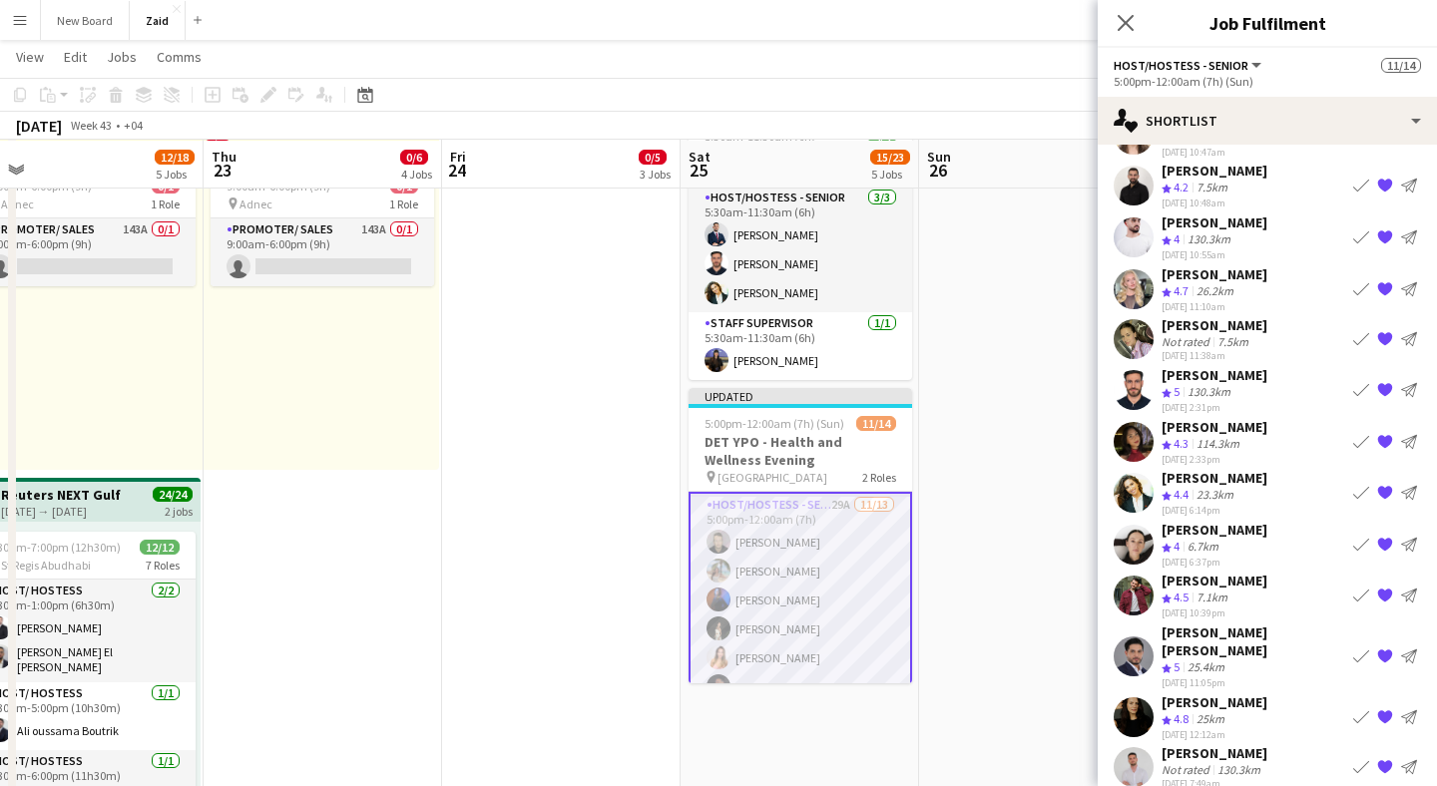
scroll to position [0, 0]
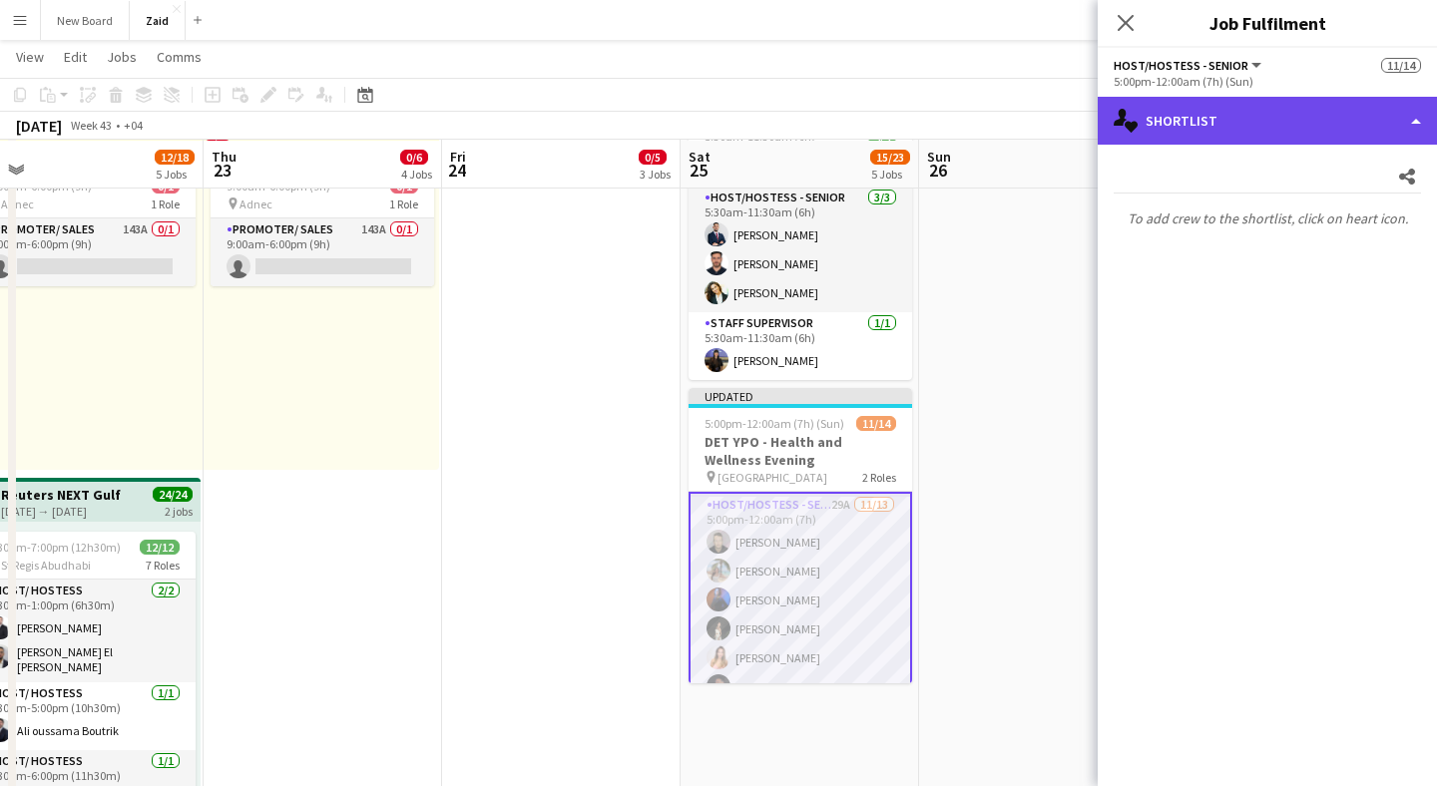
click at [1308, 127] on div "single-neutral-actions-heart Shortlist" at bounding box center [1267, 121] width 339 height 48
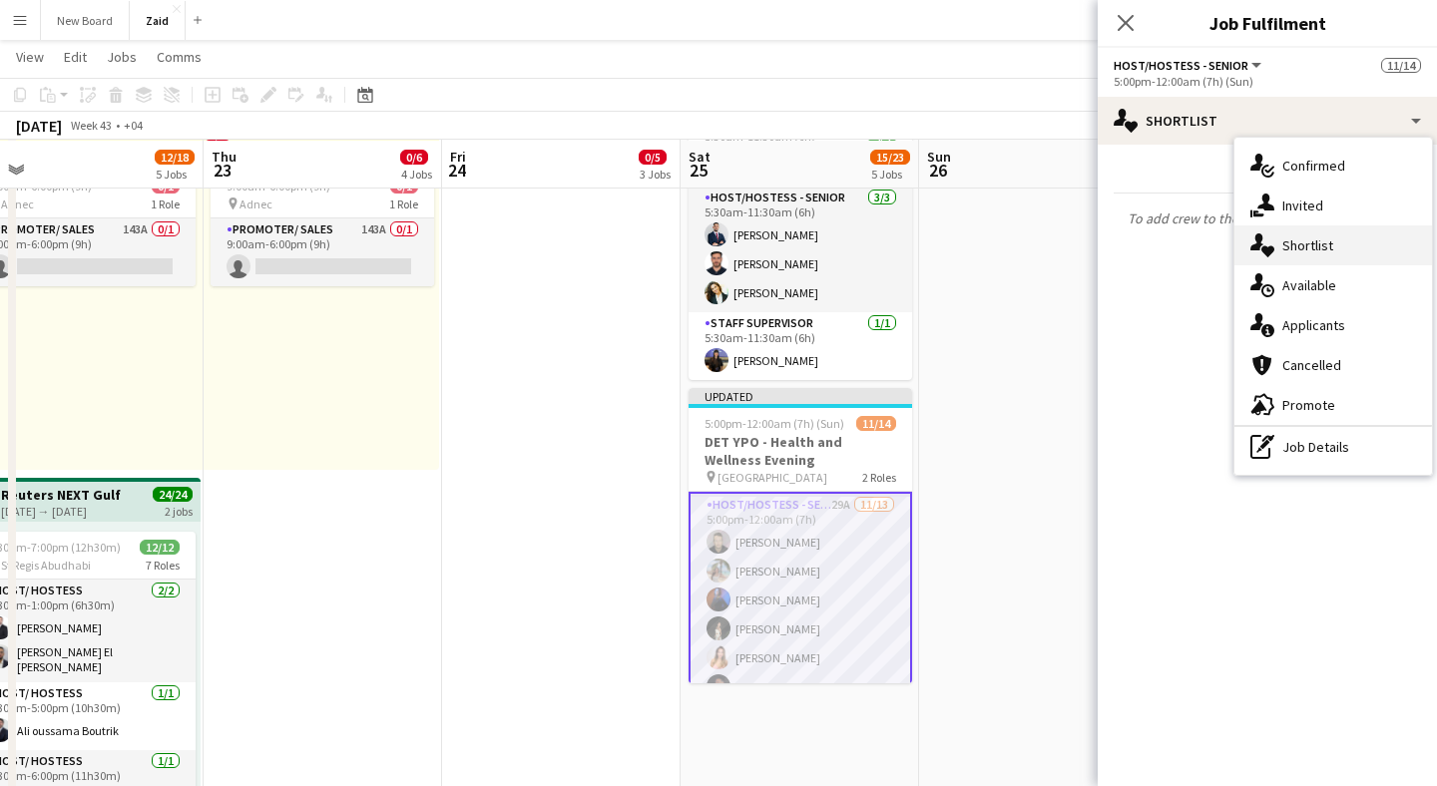
click at [1294, 242] on span "Shortlist" at bounding box center [1307, 246] width 51 height 18
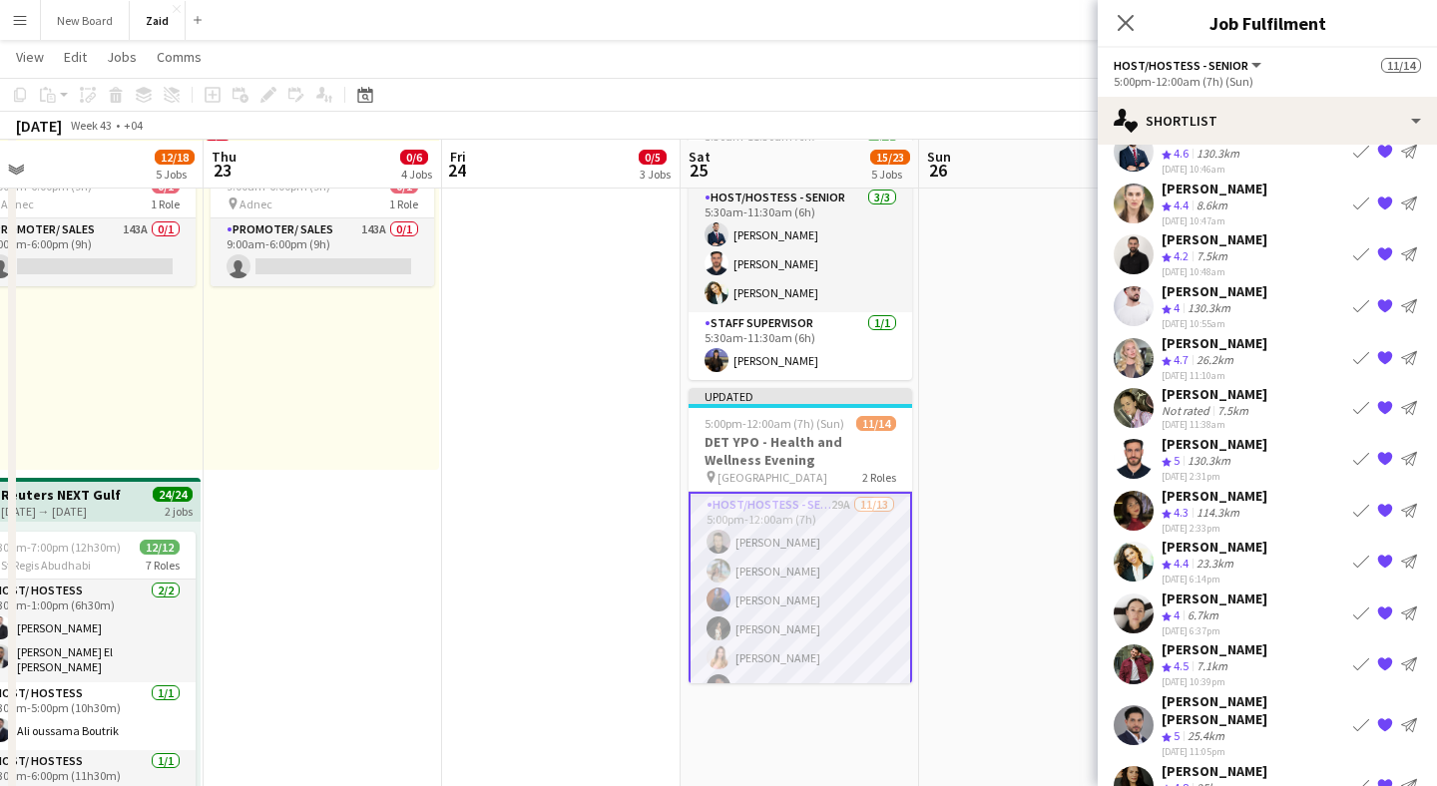
scroll to position [93, 0]
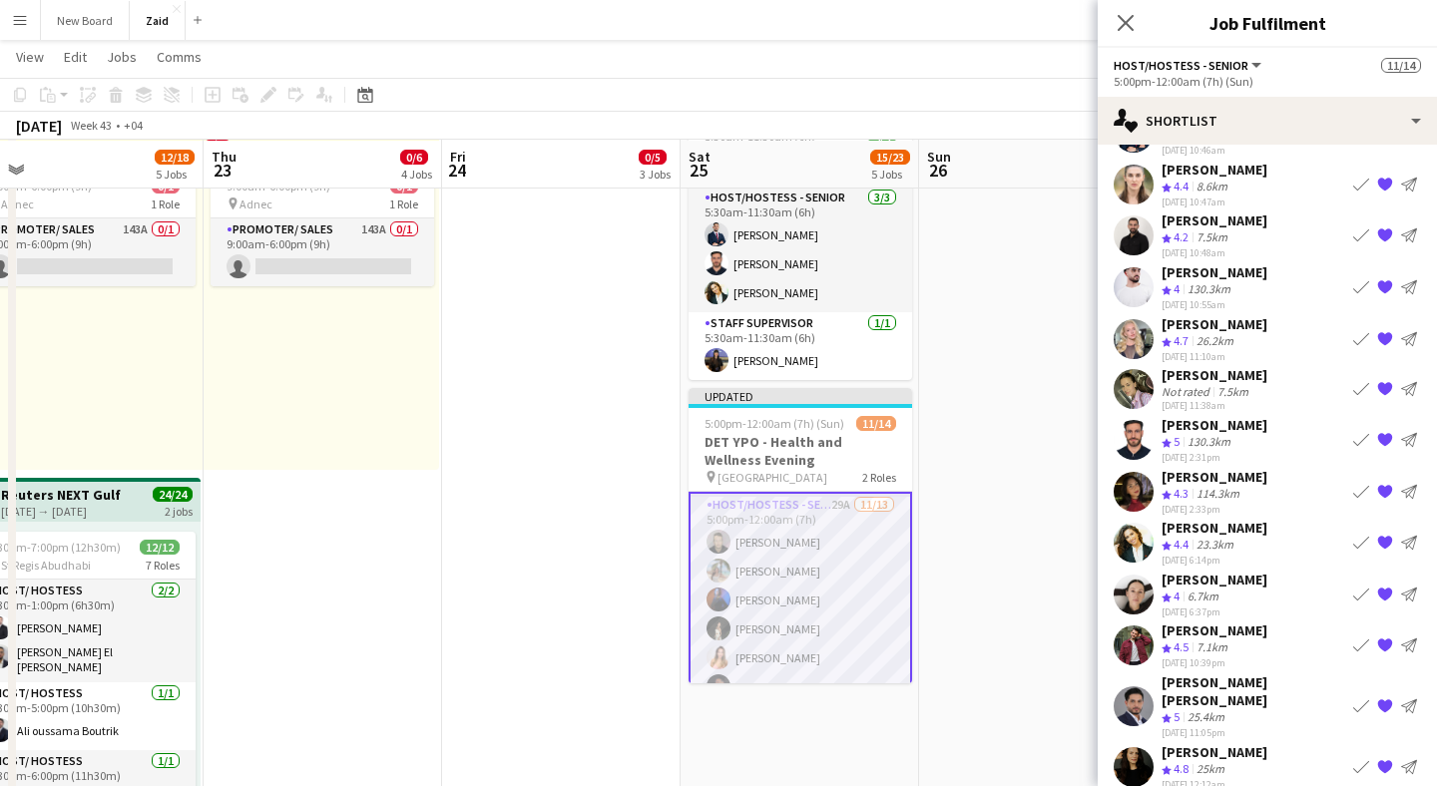
click at [1359, 487] on app-icon "Book crew" at bounding box center [1361, 491] width 16 height 16
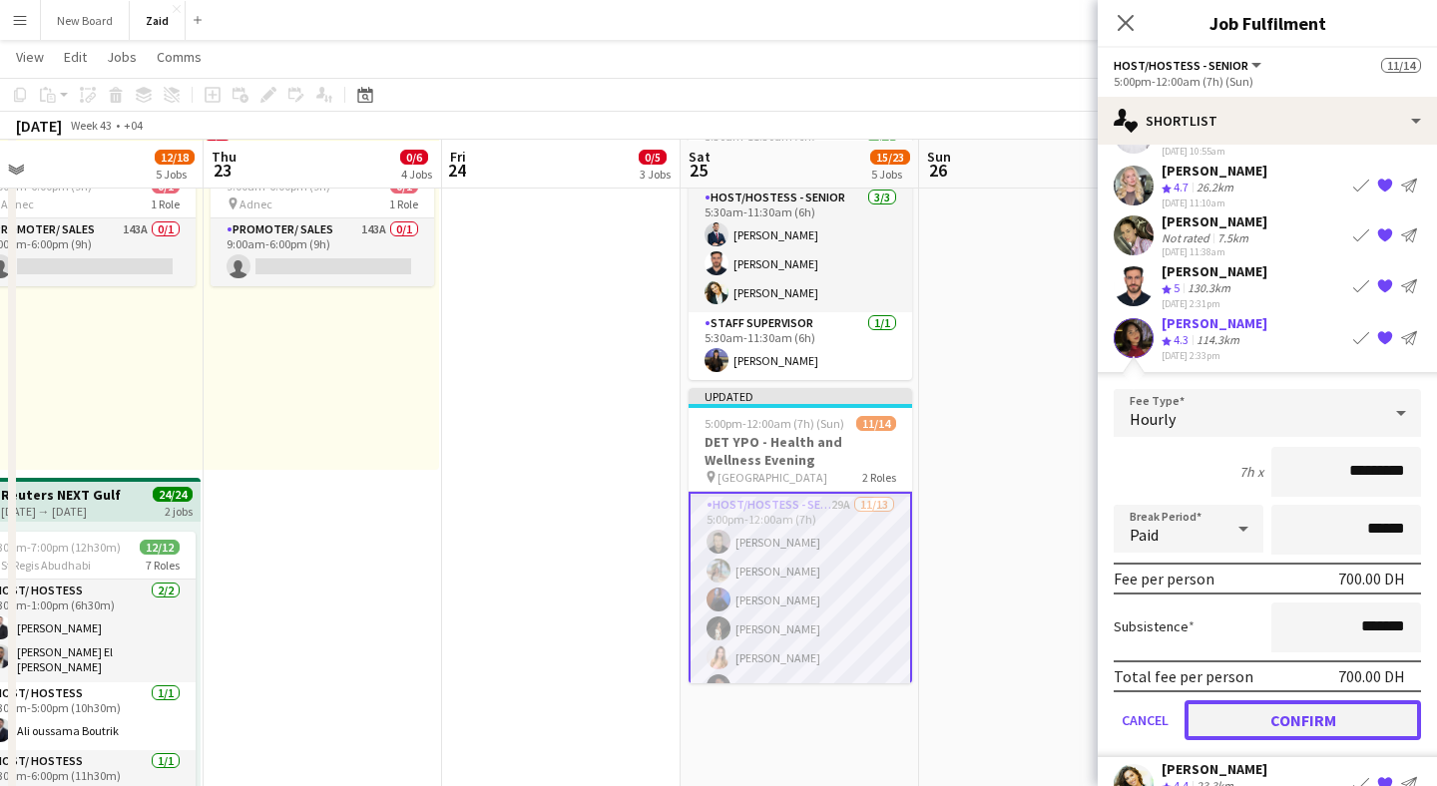
click at [1308, 717] on button "Confirm" at bounding box center [1303, 720] width 237 height 40
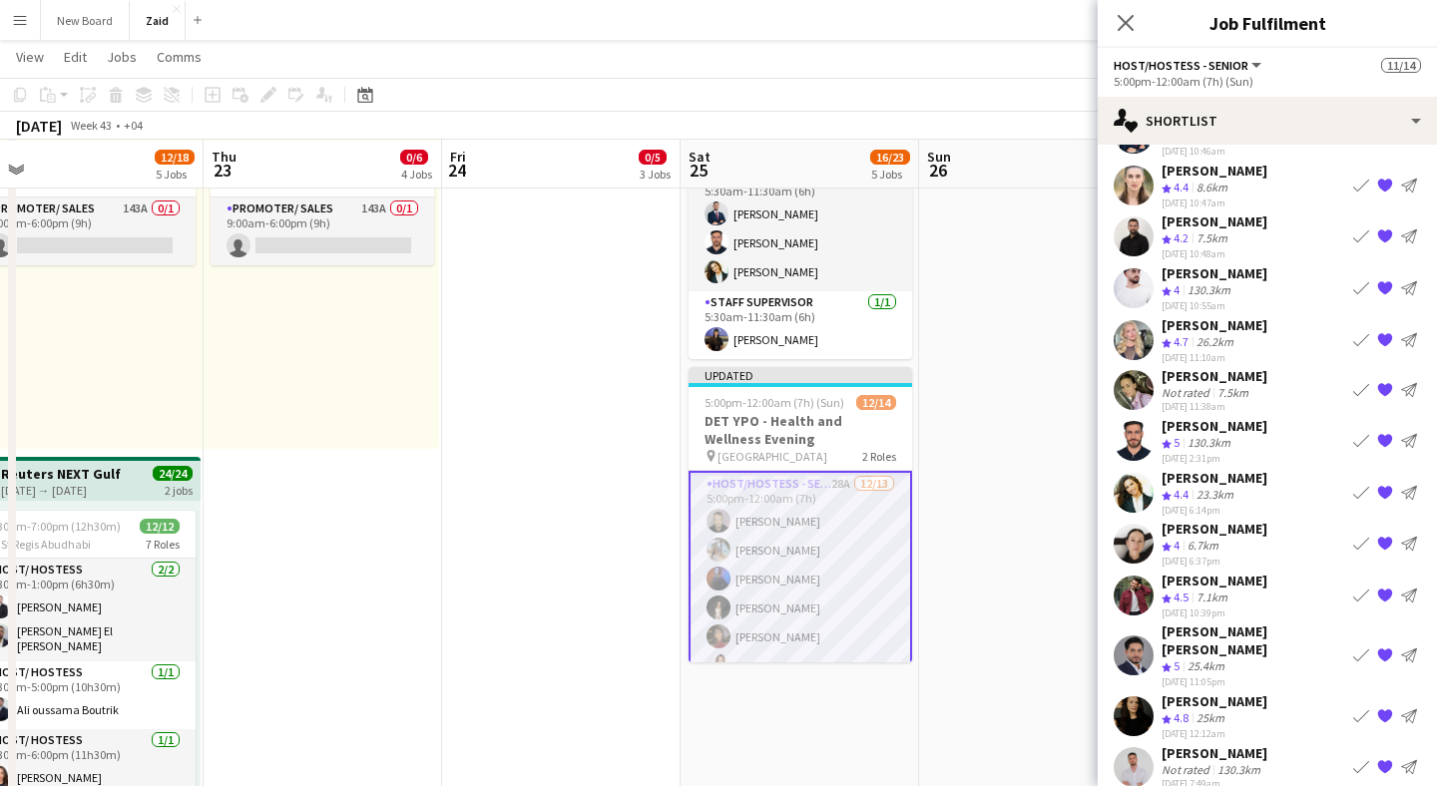
scroll to position [0, 0]
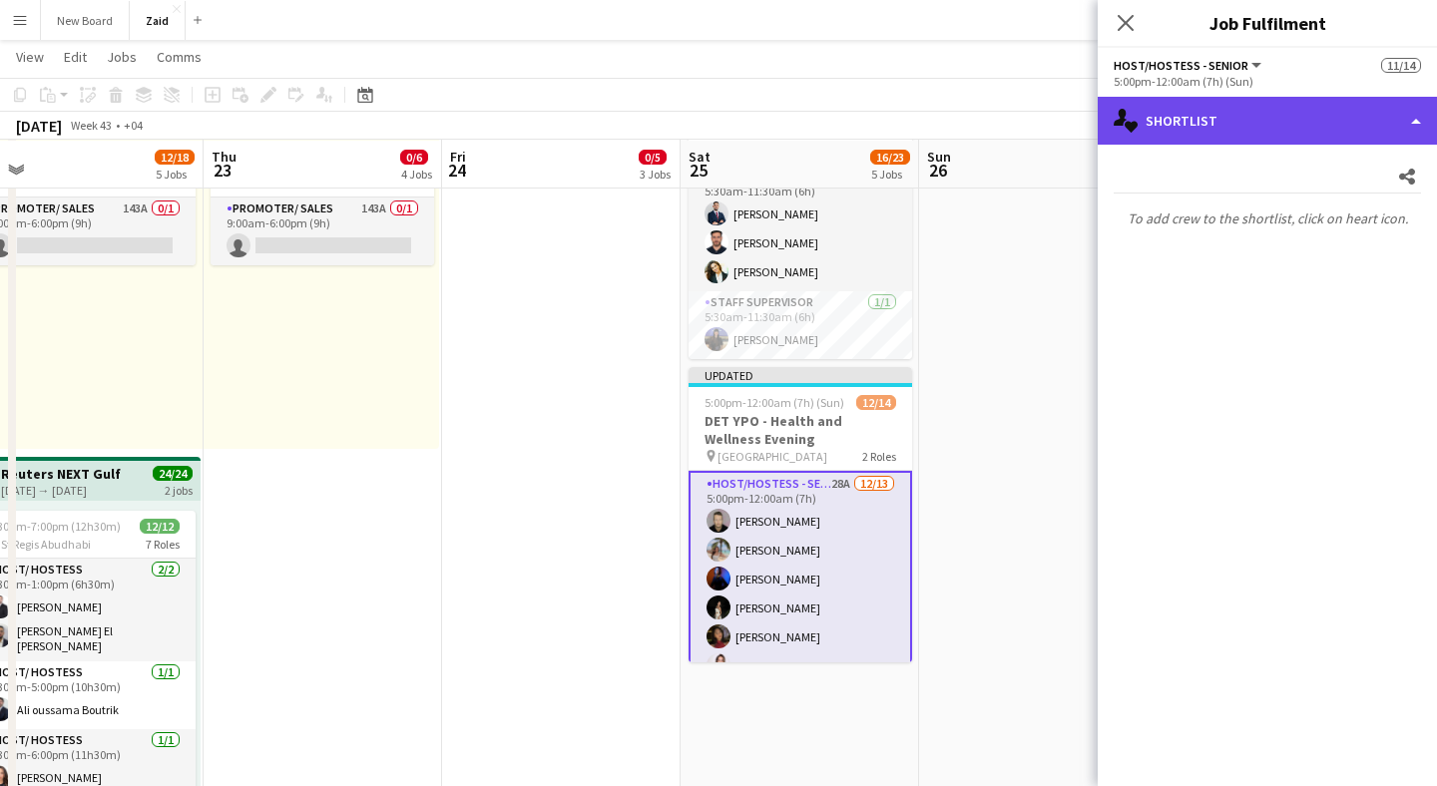
click at [1268, 114] on div "single-neutral-actions-heart Shortlist" at bounding box center [1267, 121] width 339 height 48
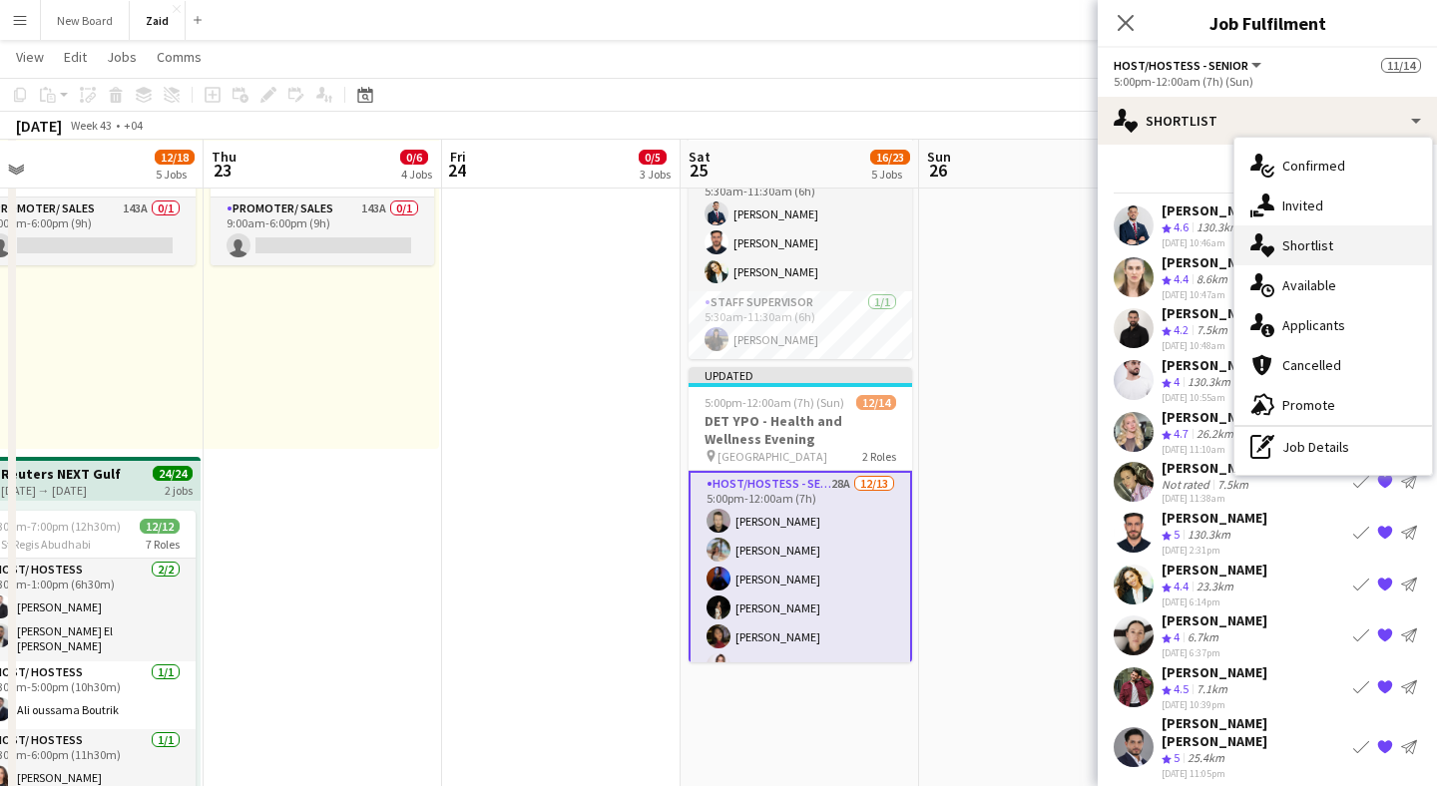
click at [1311, 237] on span "Shortlist" at bounding box center [1307, 246] width 51 height 18
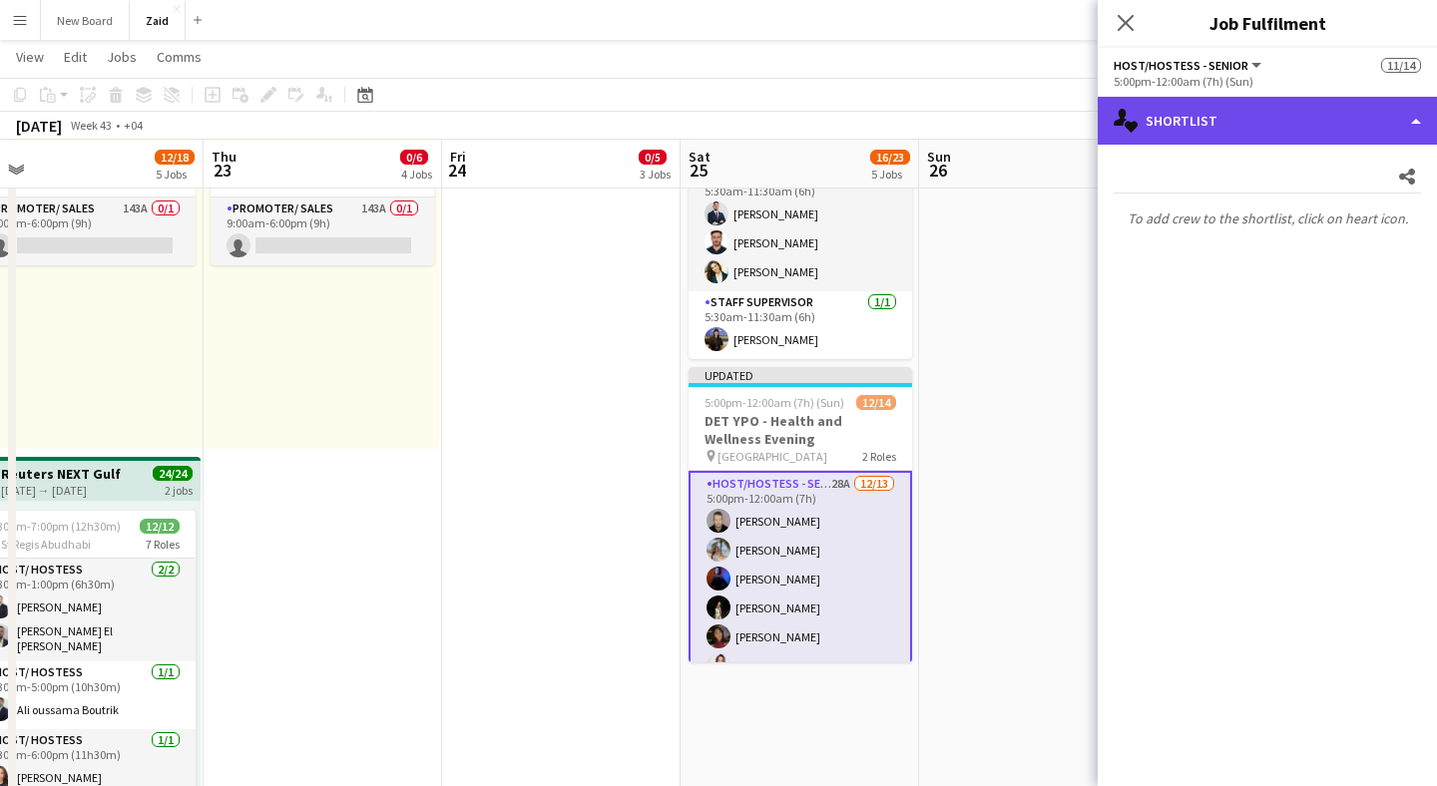
click at [1274, 112] on div "single-neutral-actions-heart Shortlist" at bounding box center [1267, 121] width 339 height 48
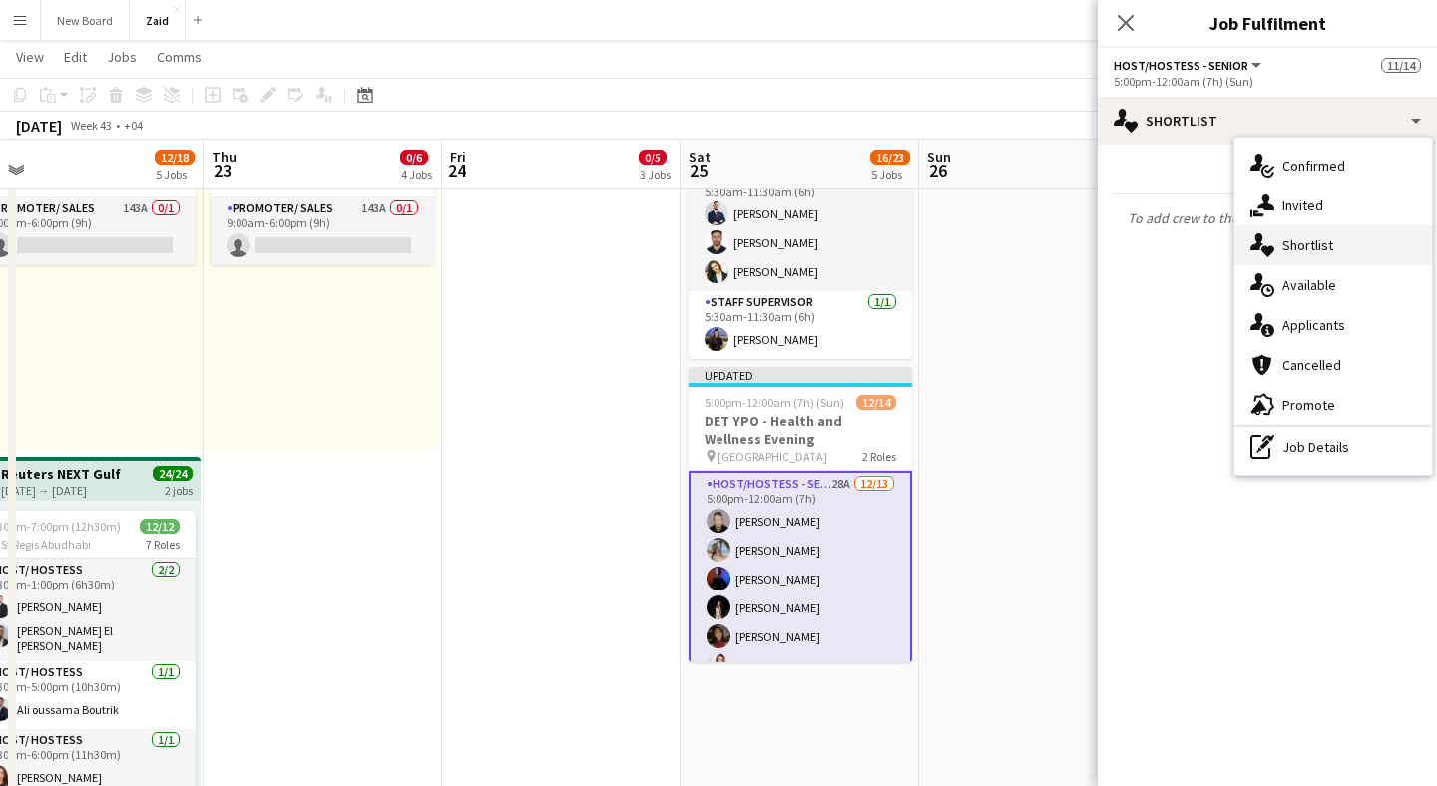
click at [1300, 243] on span "Shortlist" at bounding box center [1307, 246] width 51 height 18
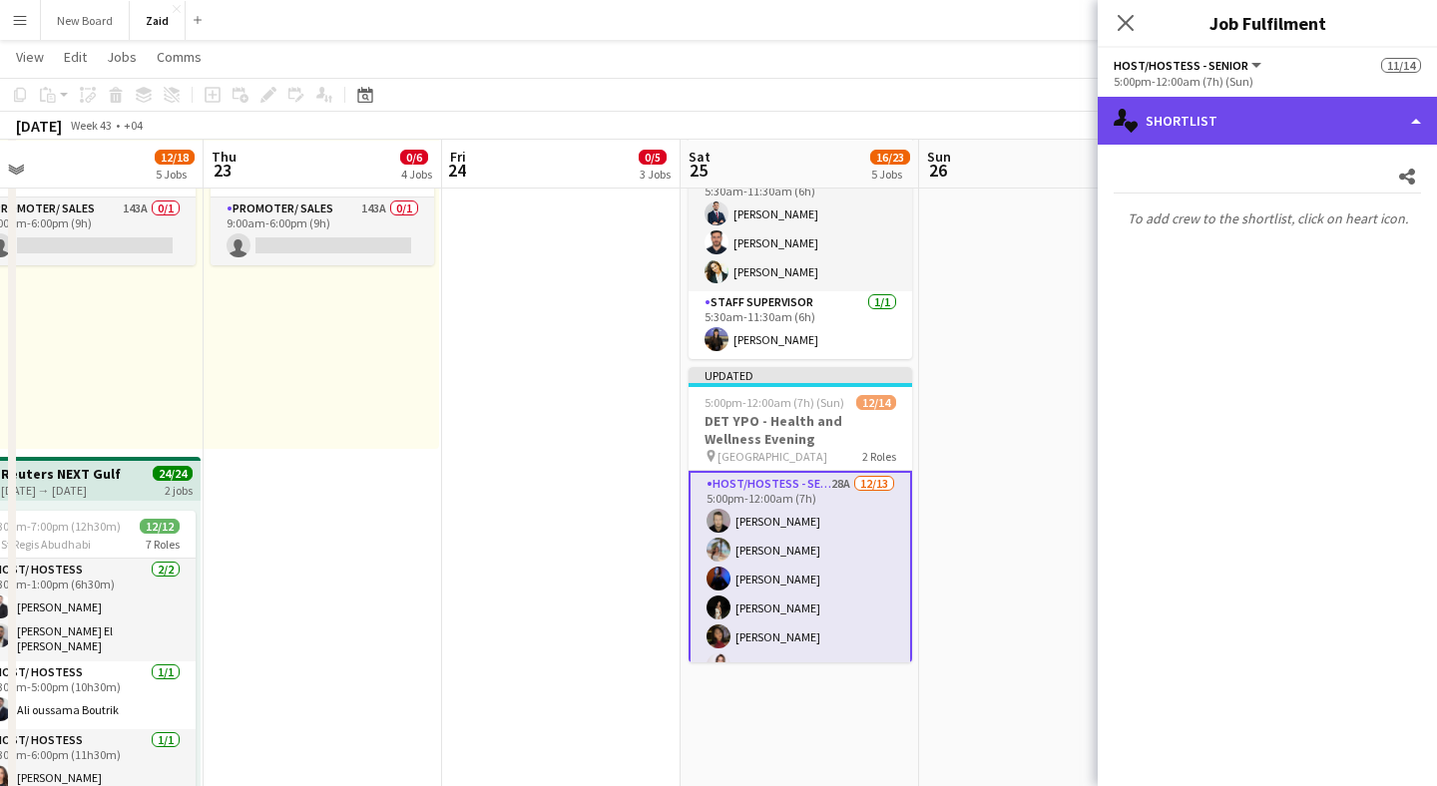
click at [1205, 106] on div "single-neutral-actions-heart Shortlist" at bounding box center [1267, 121] width 339 height 48
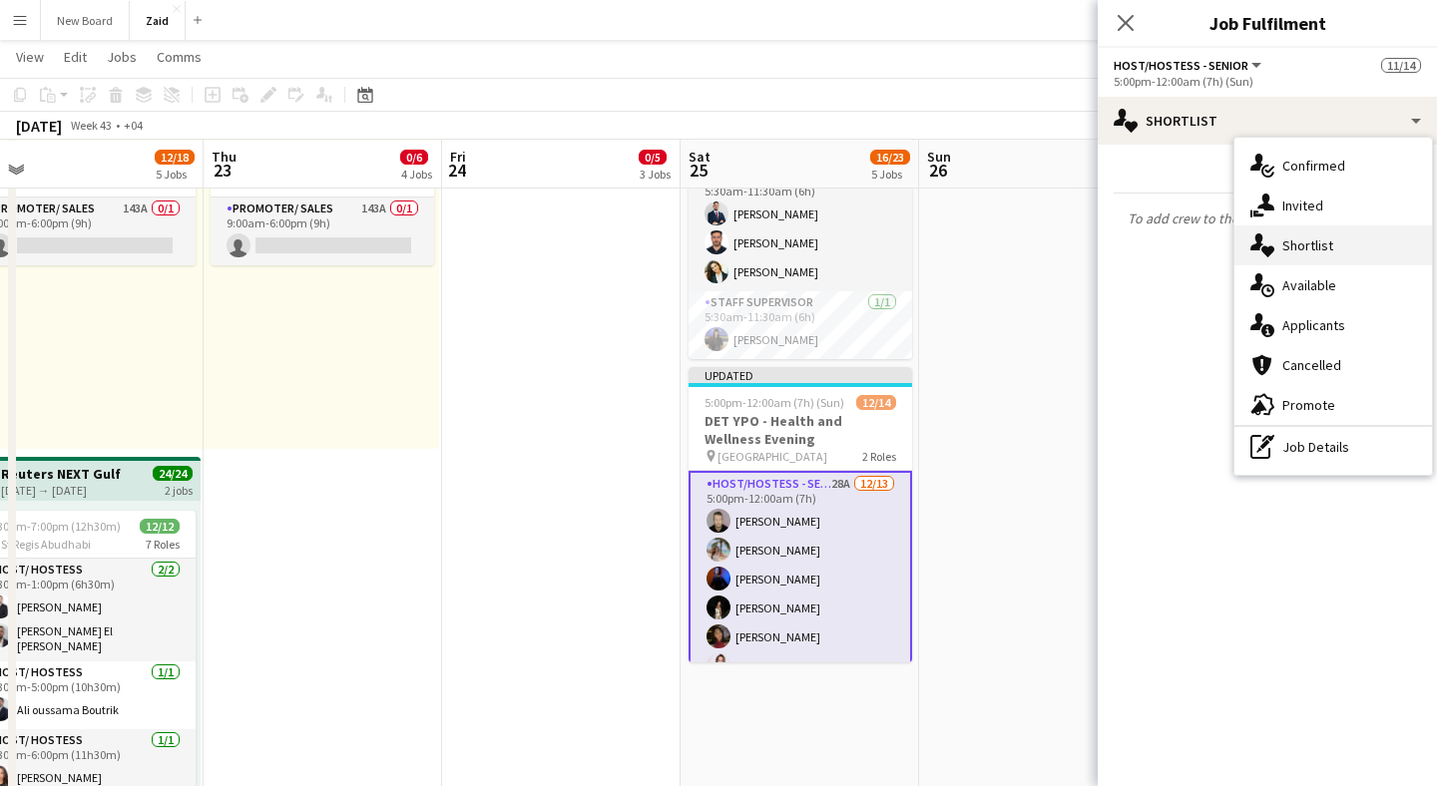
click at [1306, 250] on span "Shortlist" at bounding box center [1307, 246] width 51 height 18
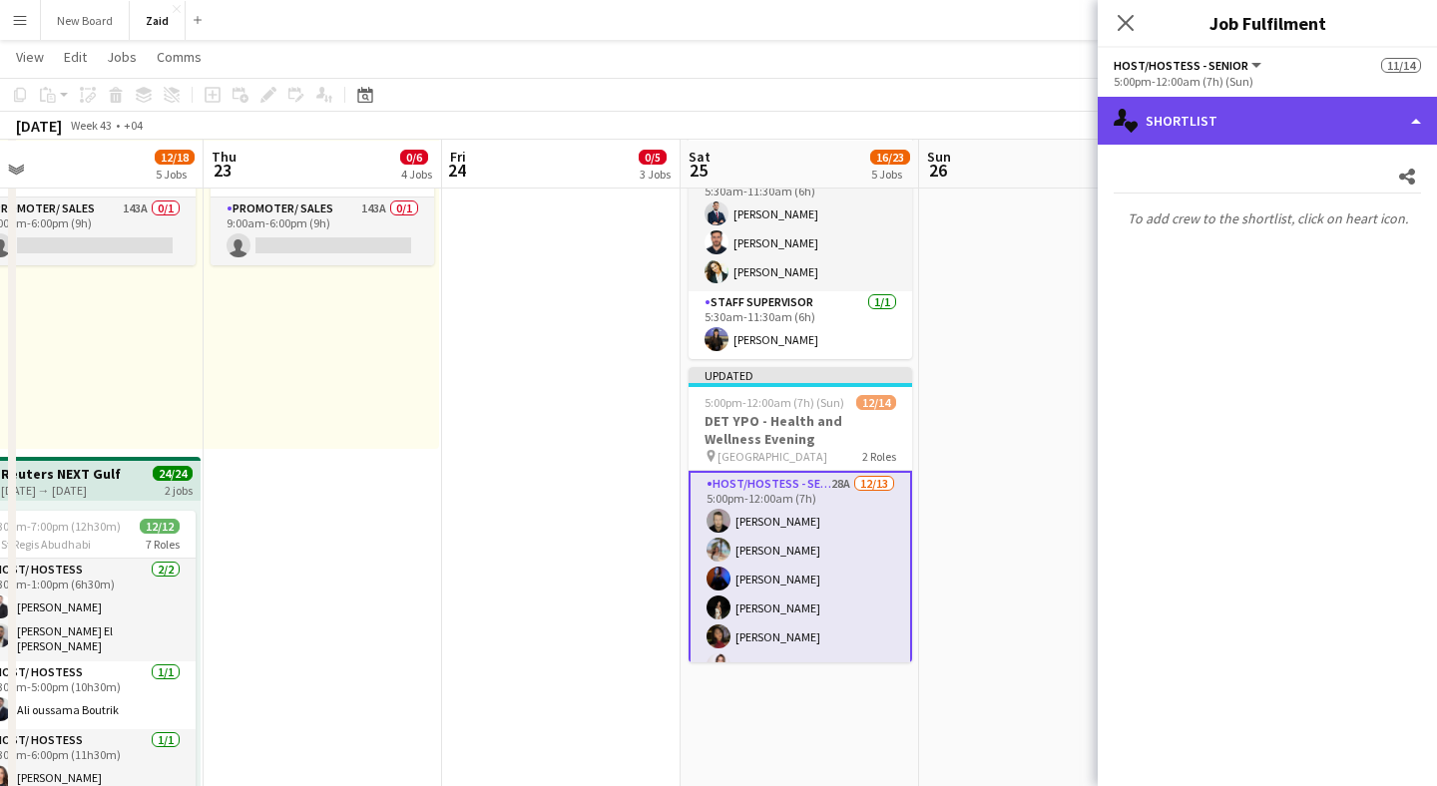
click at [1277, 132] on div "single-neutral-actions-heart Shortlist" at bounding box center [1267, 121] width 339 height 48
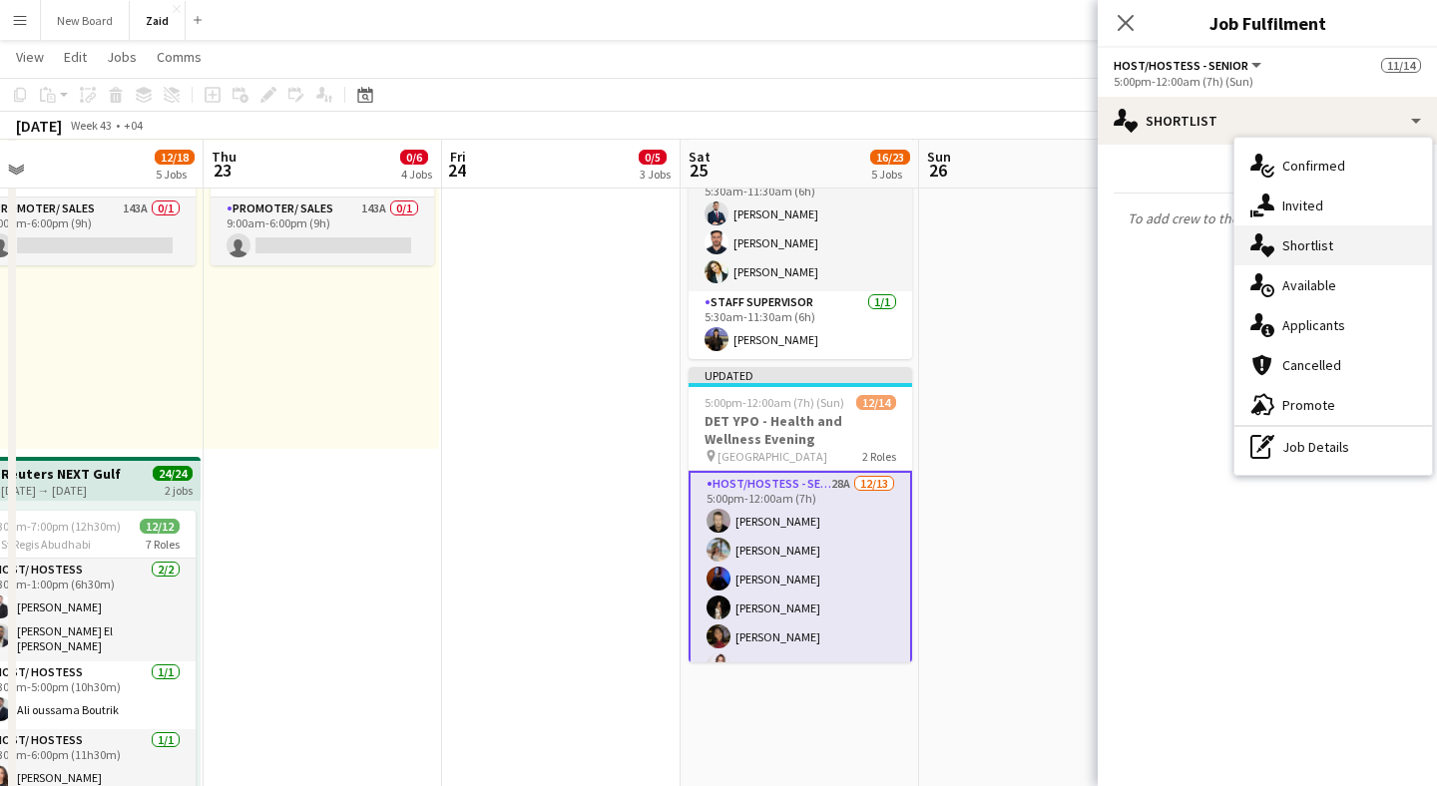
click at [1320, 241] on span "Shortlist" at bounding box center [1307, 246] width 51 height 18
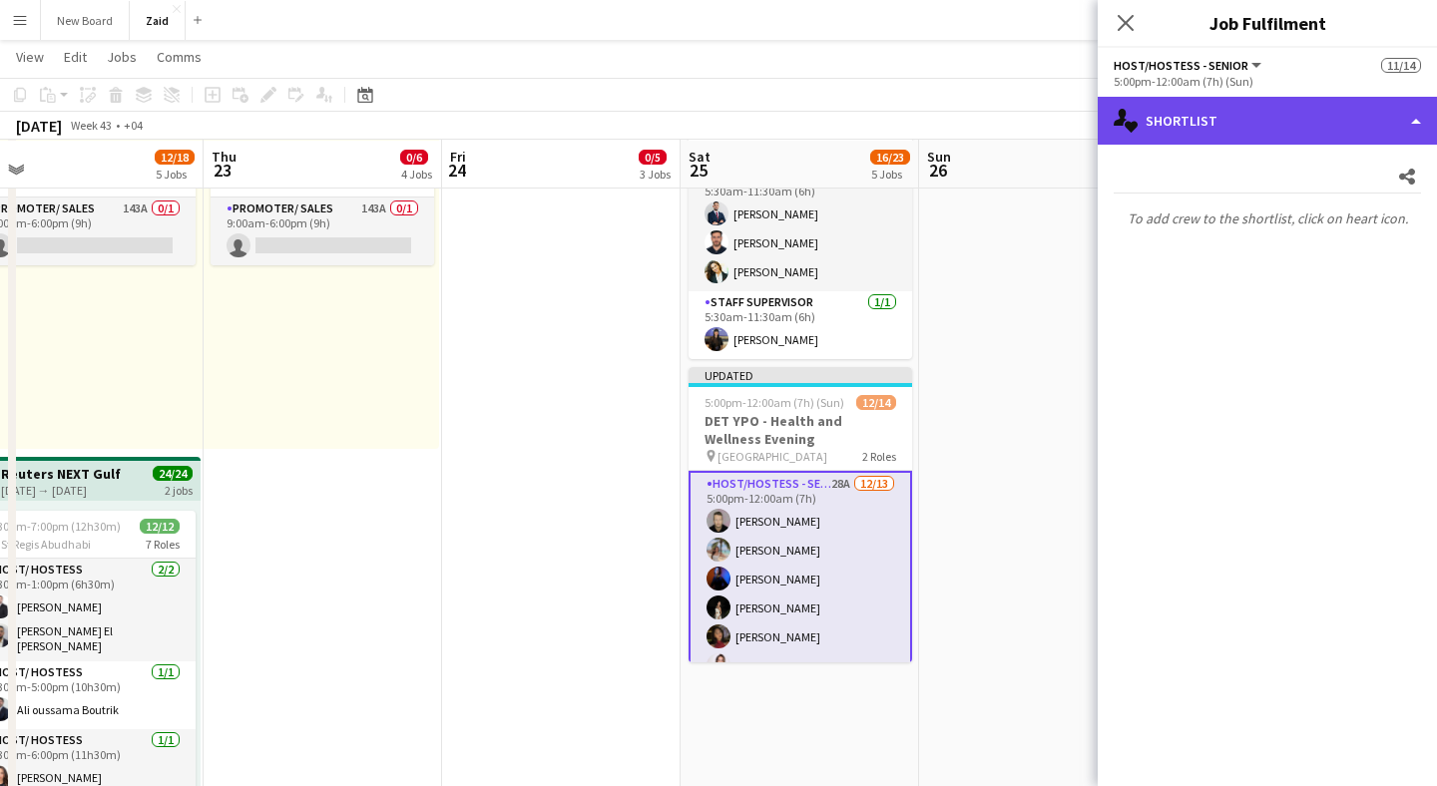
click at [1165, 124] on div "single-neutral-actions-heart Shortlist" at bounding box center [1267, 121] width 339 height 48
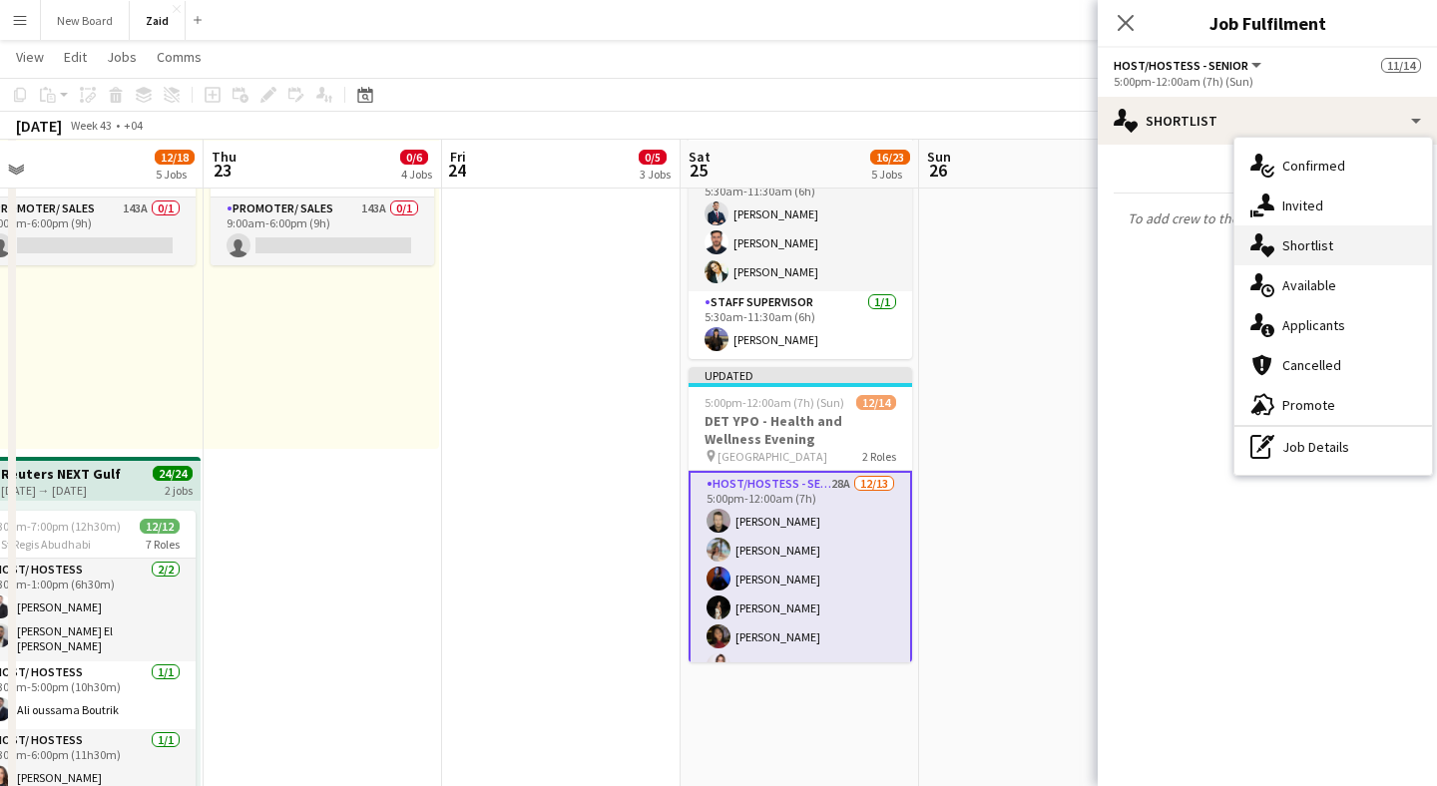
click at [1335, 235] on div "single-neutral-actions-heart Shortlist" at bounding box center [1334, 246] width 198 height 40
